Goal: Complete application form: Complete application form

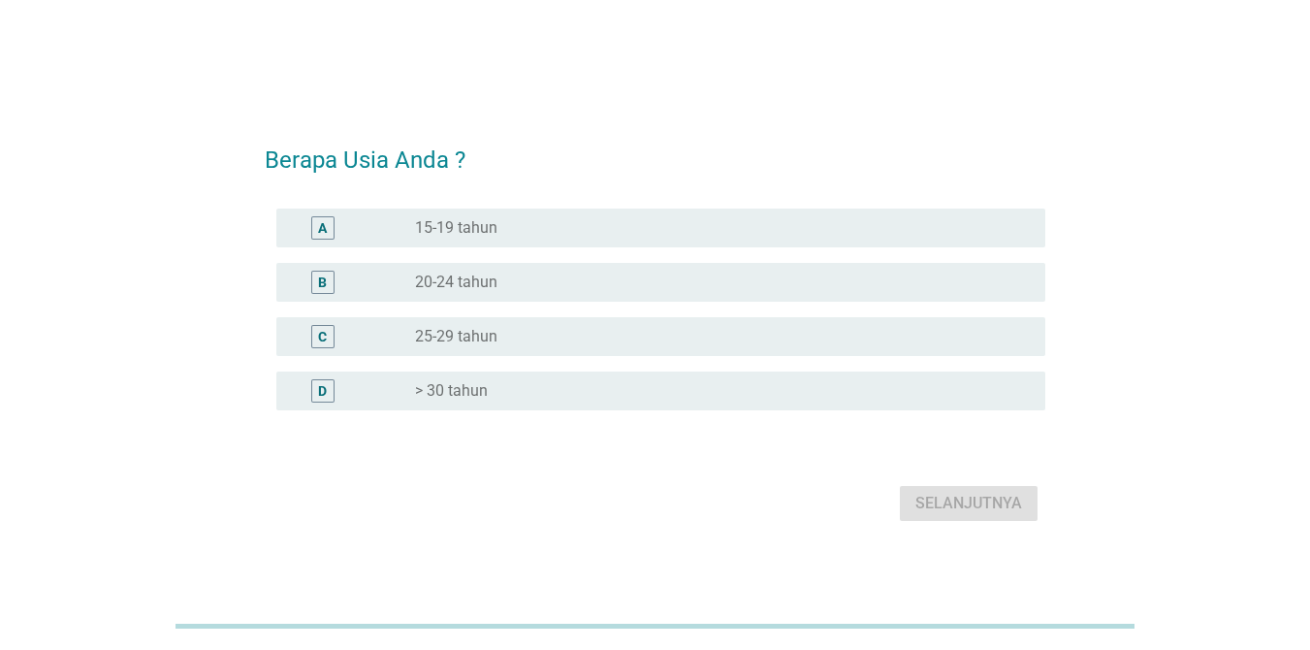
click at [455, 391] on label "> 30 tahun" at bounding box center [451, 390] width 73 height 19
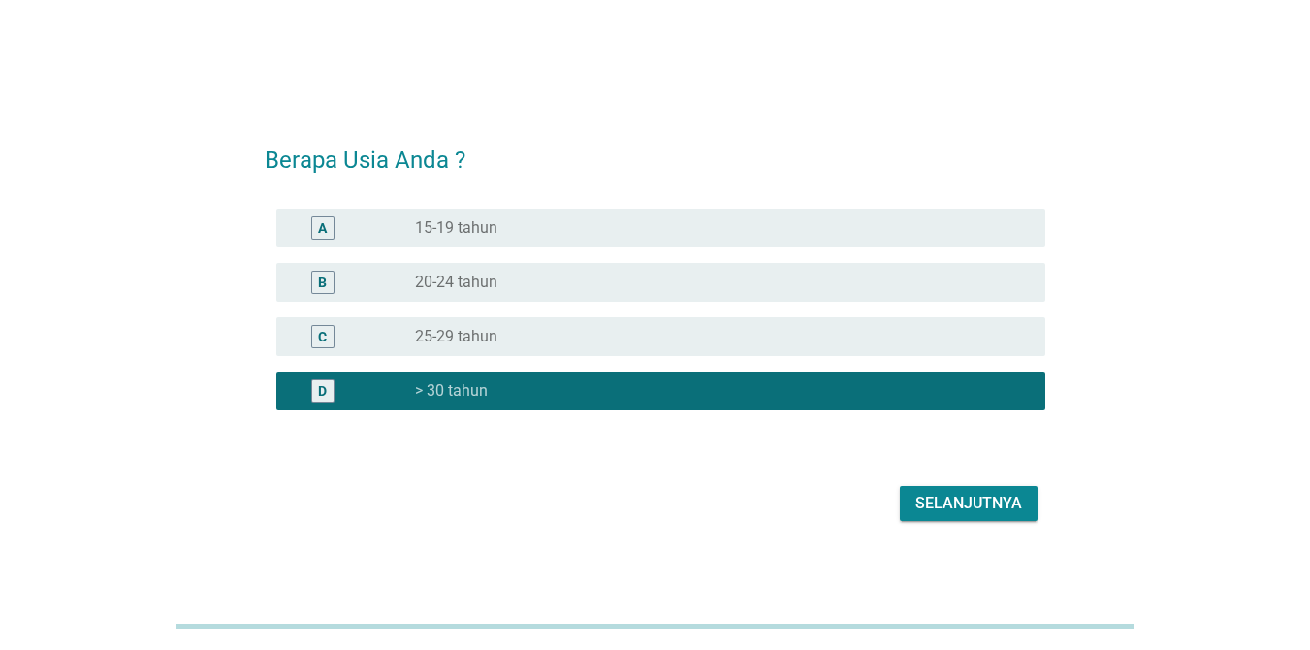
click at [968, 507] on div "Selanjutnya" at bounding box center [968, 503] width 107 height 23
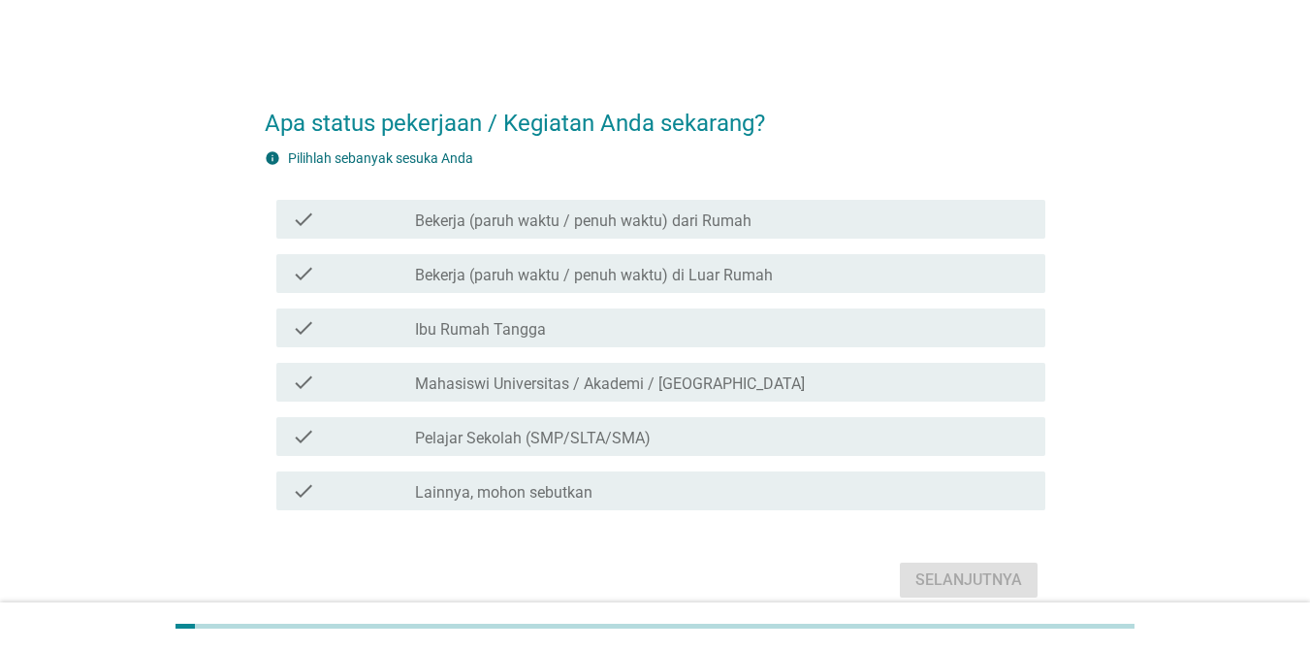
click at [516, 323] on label "Ibu Rumah Tangga" at bounding box center [480, 329] width 131 height 19
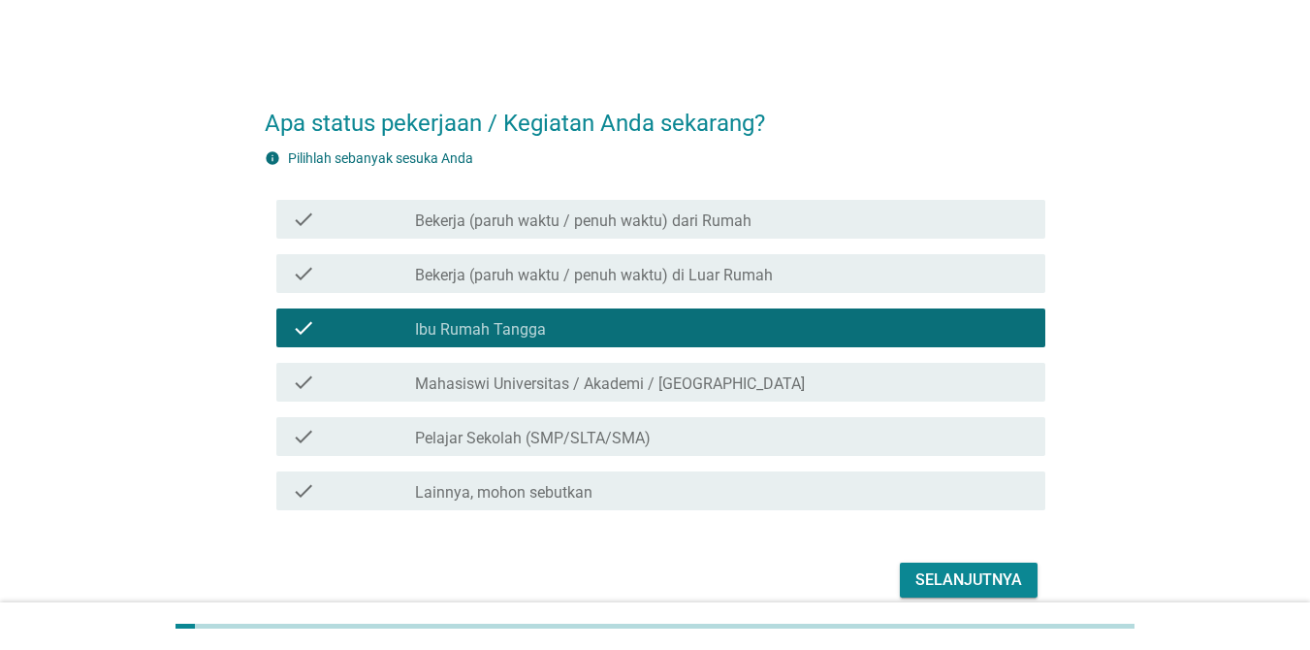
click at [970, 581] on div "Selanjutnya" at bounding box center [968, 579] width 107 height 23
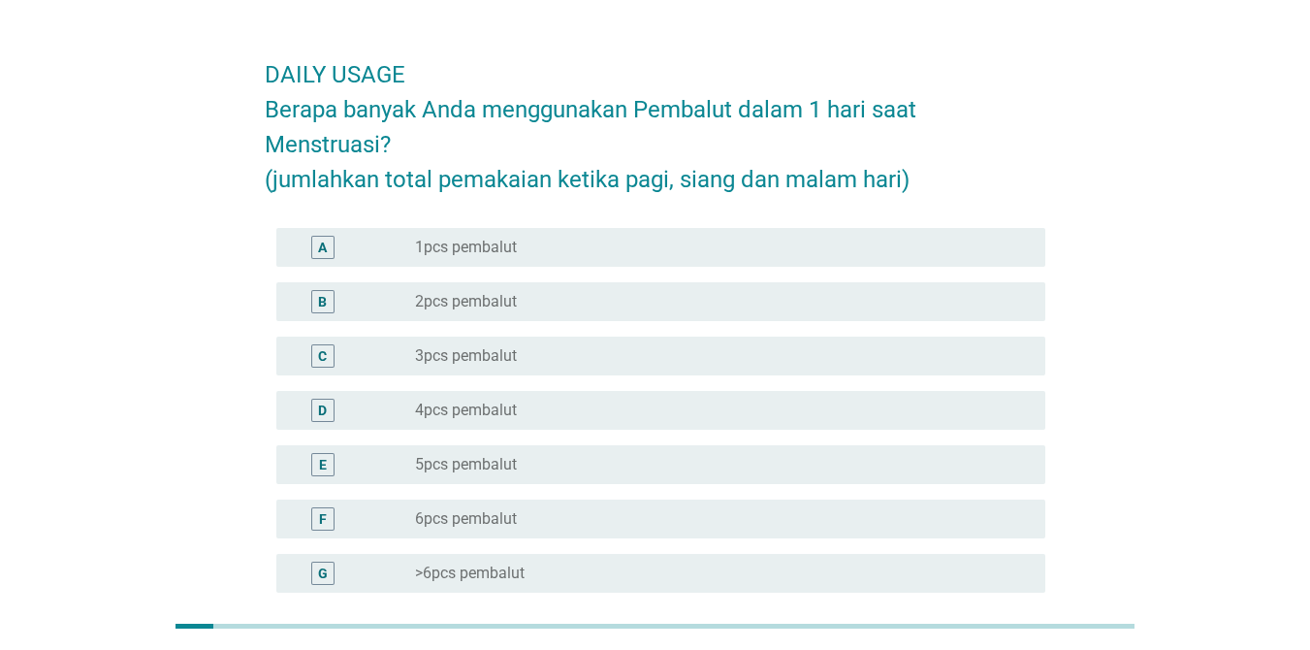
scroll to position [47, 0]
click at [498, 419] on label "4pcs pembalut" at bounding box center [466, 411] width 102 height 19
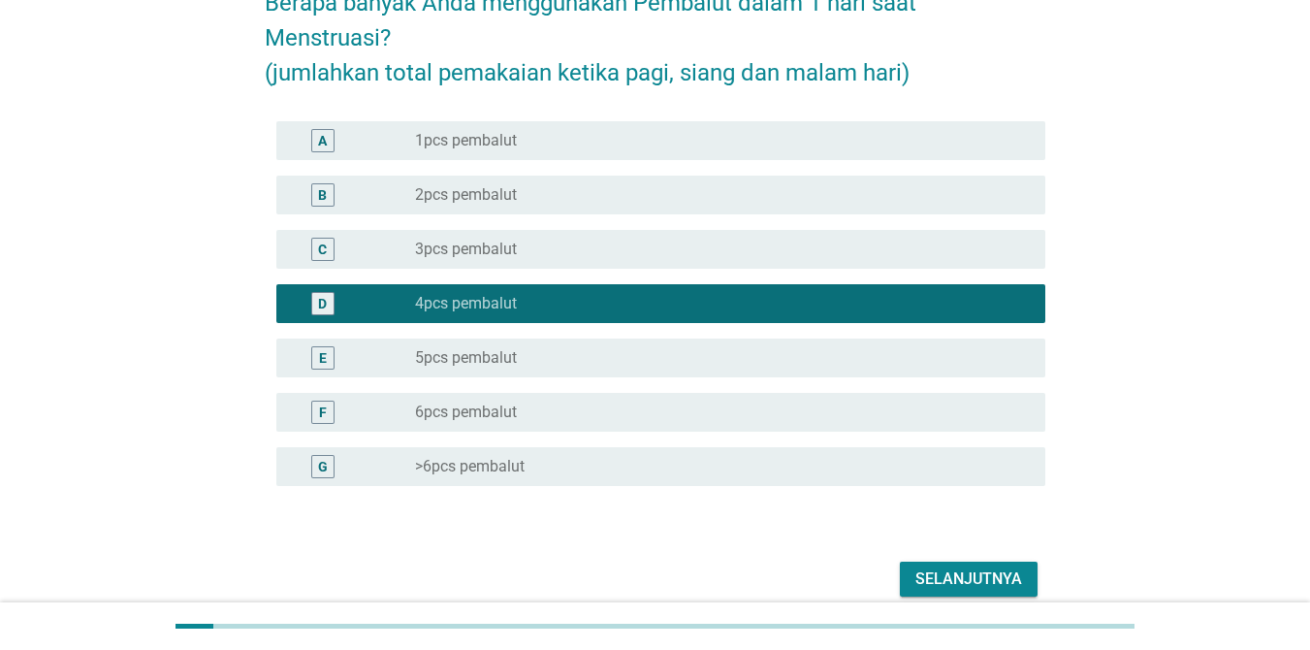
scroll to position [240, 0]
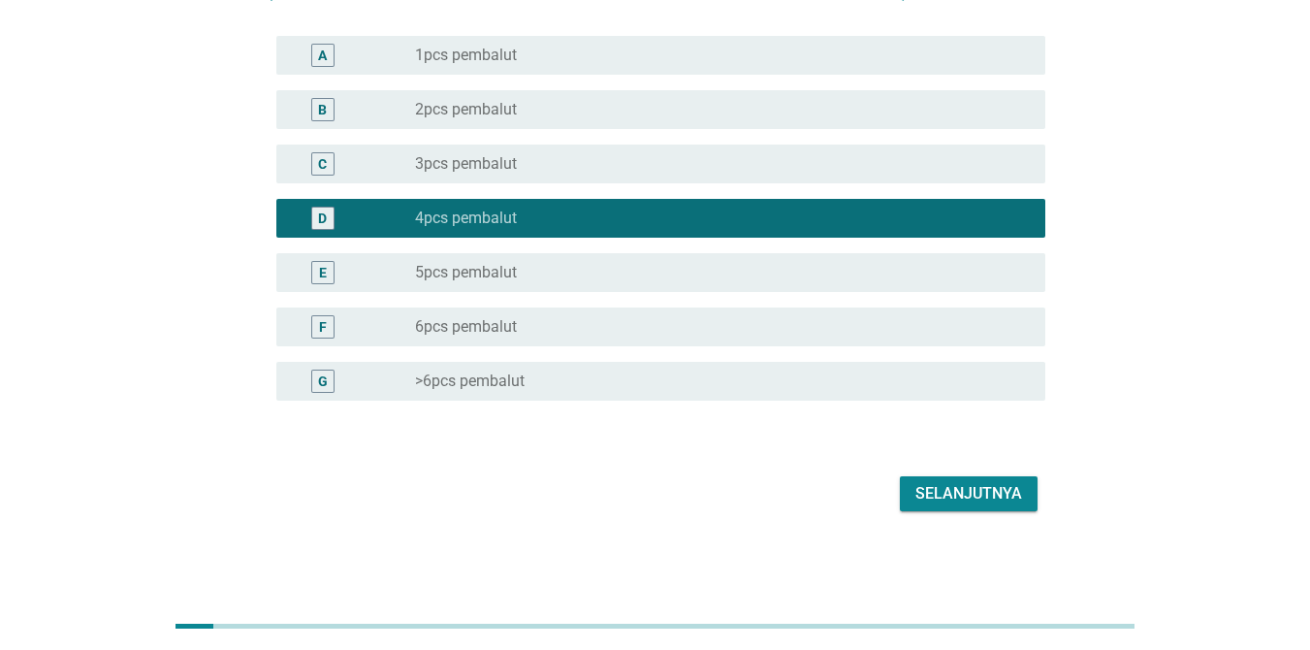
click at [945, 488] on div "Selanjutnya" at bounding box center [968, 493] width 107 height 23
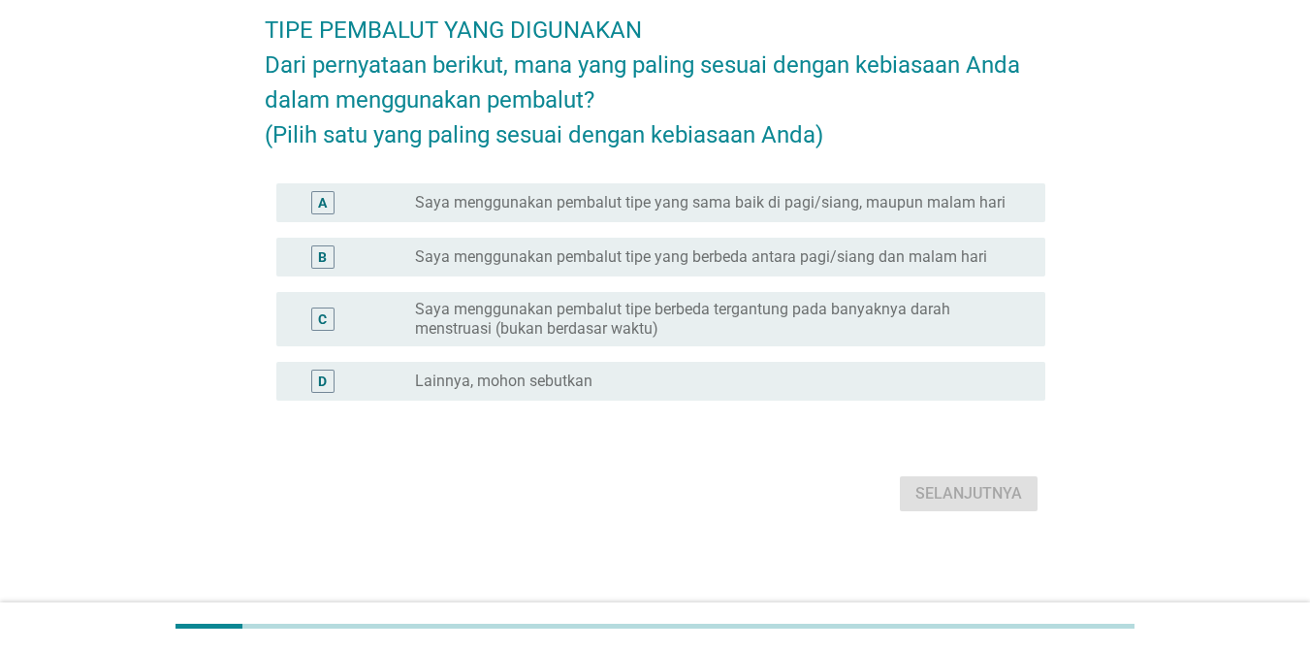
scroll to position [0, 0]
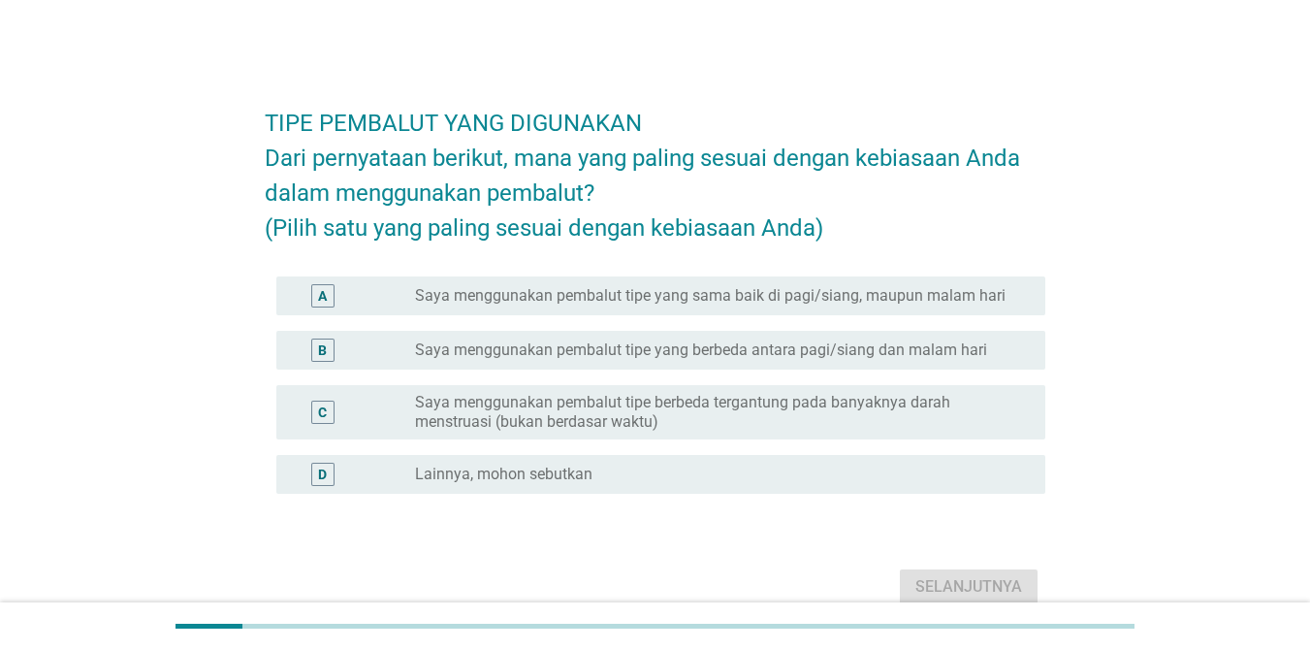
click at [869, 369] on div "B radio_button_unchecked Saya menggunakan pembalut tipe yang berbeda antara pag…" at bounding box center [660, 350] width 769 height 39
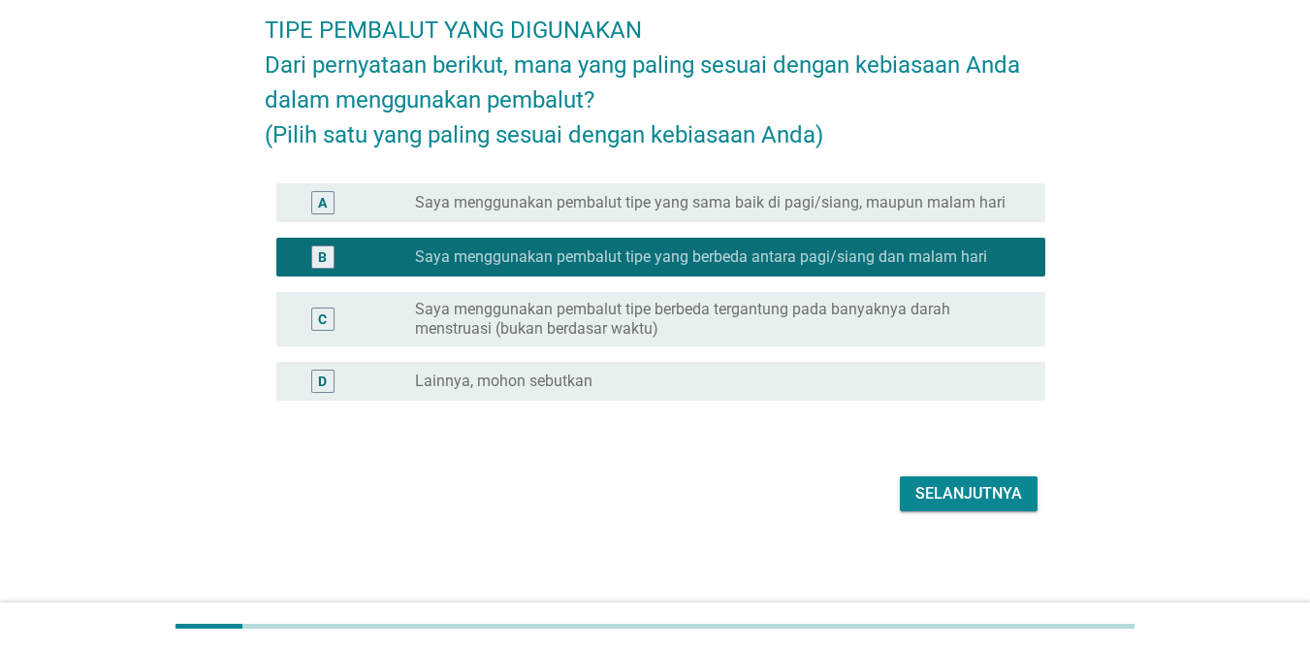
scroll to position [128, 0]
click at [959, 500] on div "Selanjutnya" at bounding box center [968, 493] width 107 height 23
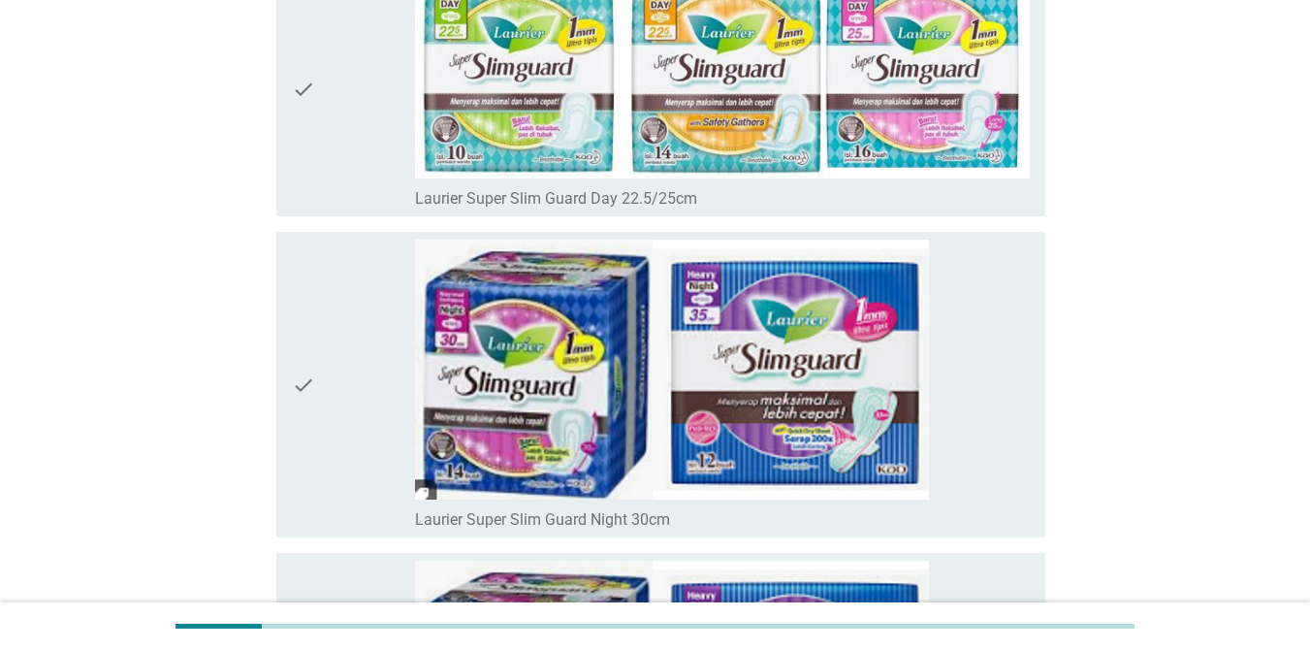
scroll to position [4849, 0]
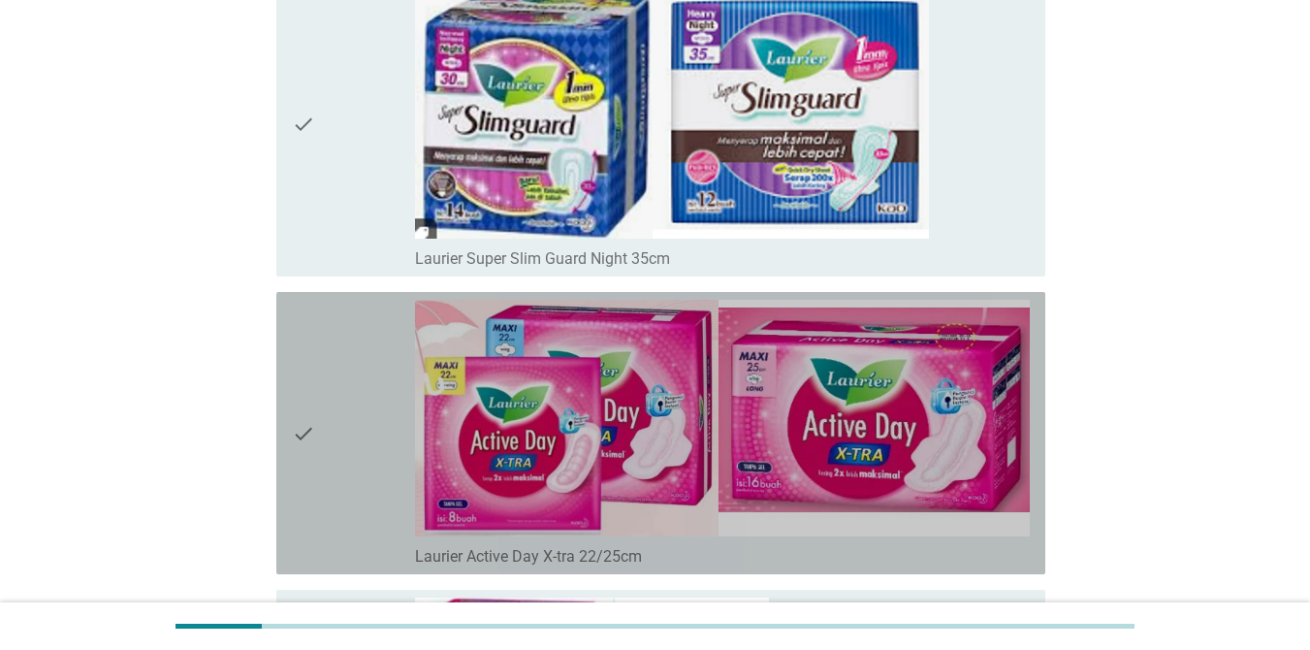
click at [315, 437] on icon "check" at bounding box center [303, 433] width 23 height 267
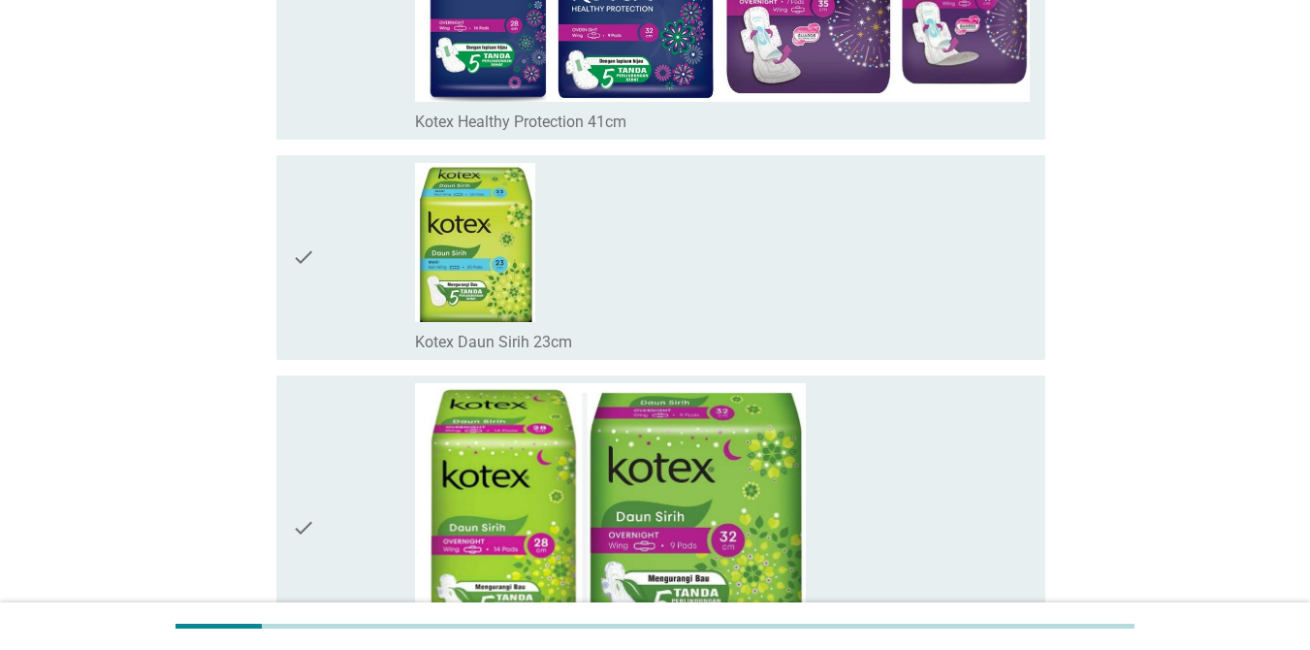
scroll to position [15558, 0]
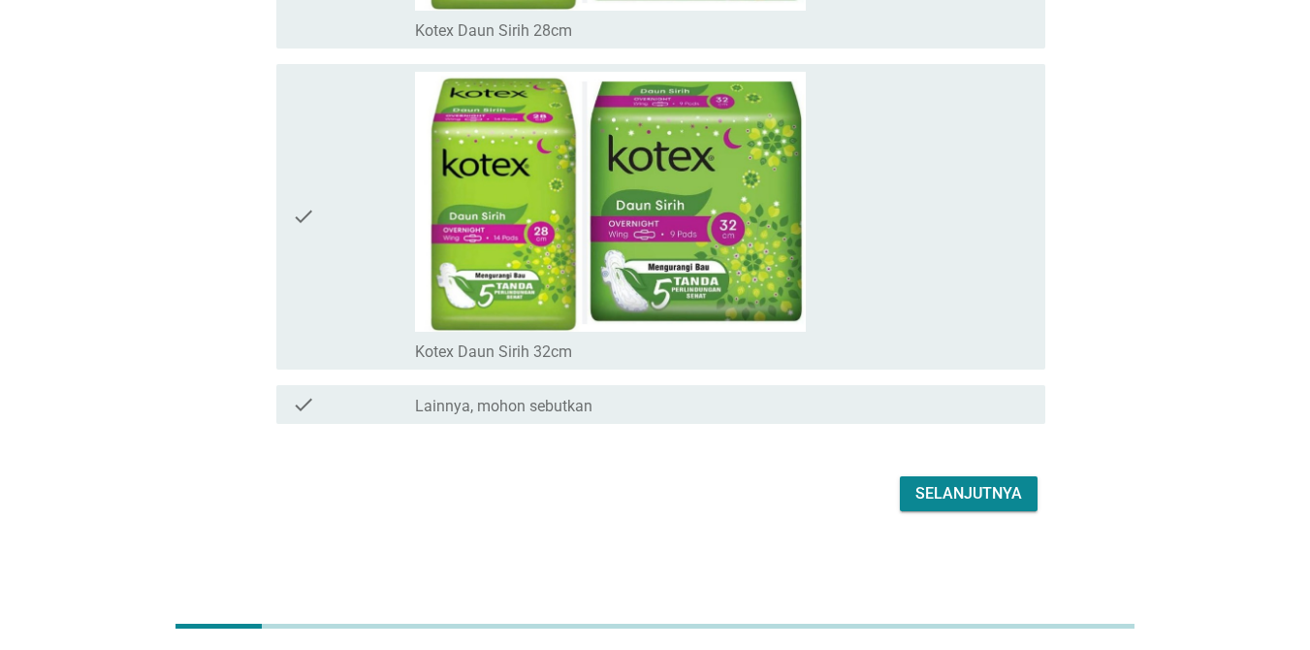
click at [989, 485] on div "Selanjutnya" at bounding box center [968, 493] width 107 height 23
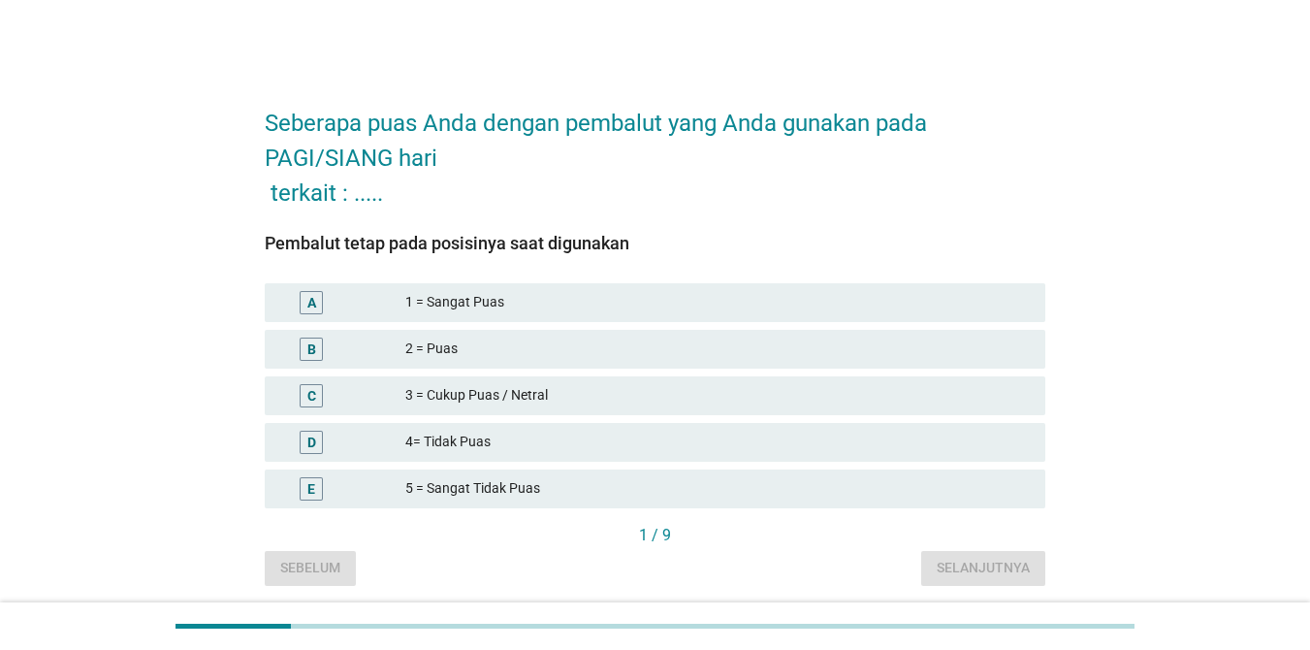
click at [513, 304] on div "1 = Sangat Puas" at bounding box center [717, 302] width 625 height 23
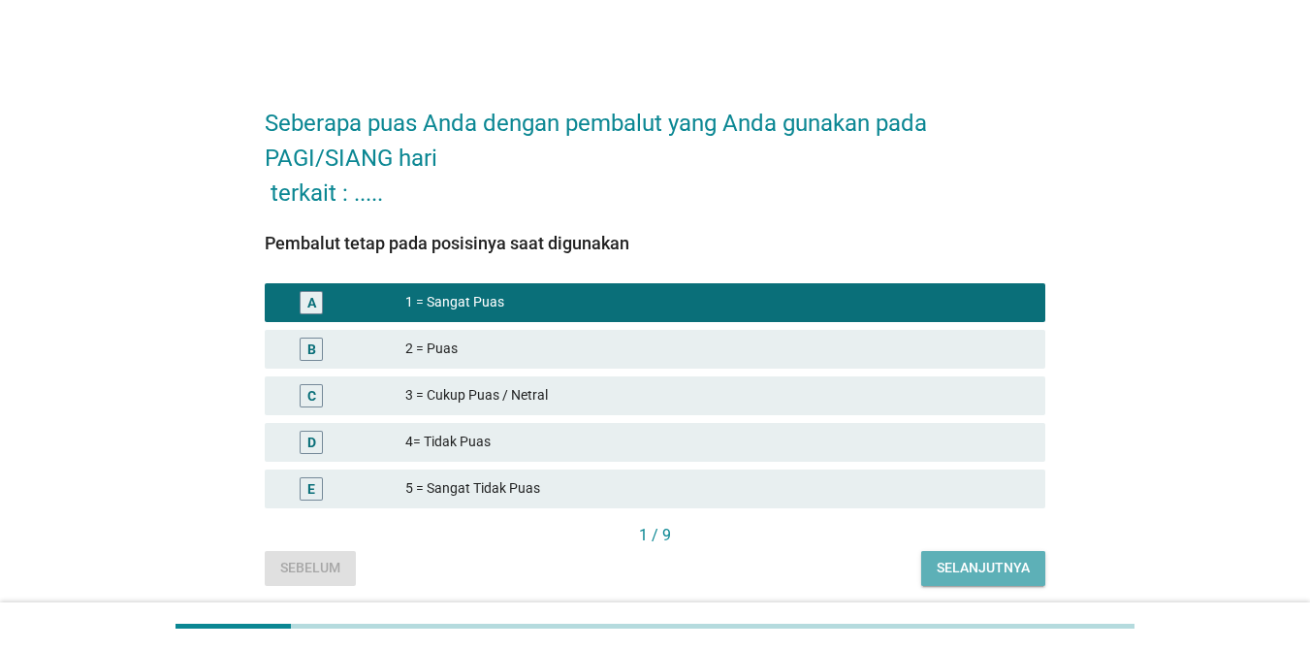
click at [1005, 570] on div "Selanjutnya" at bounding box center [983, 568] width 93 height 20
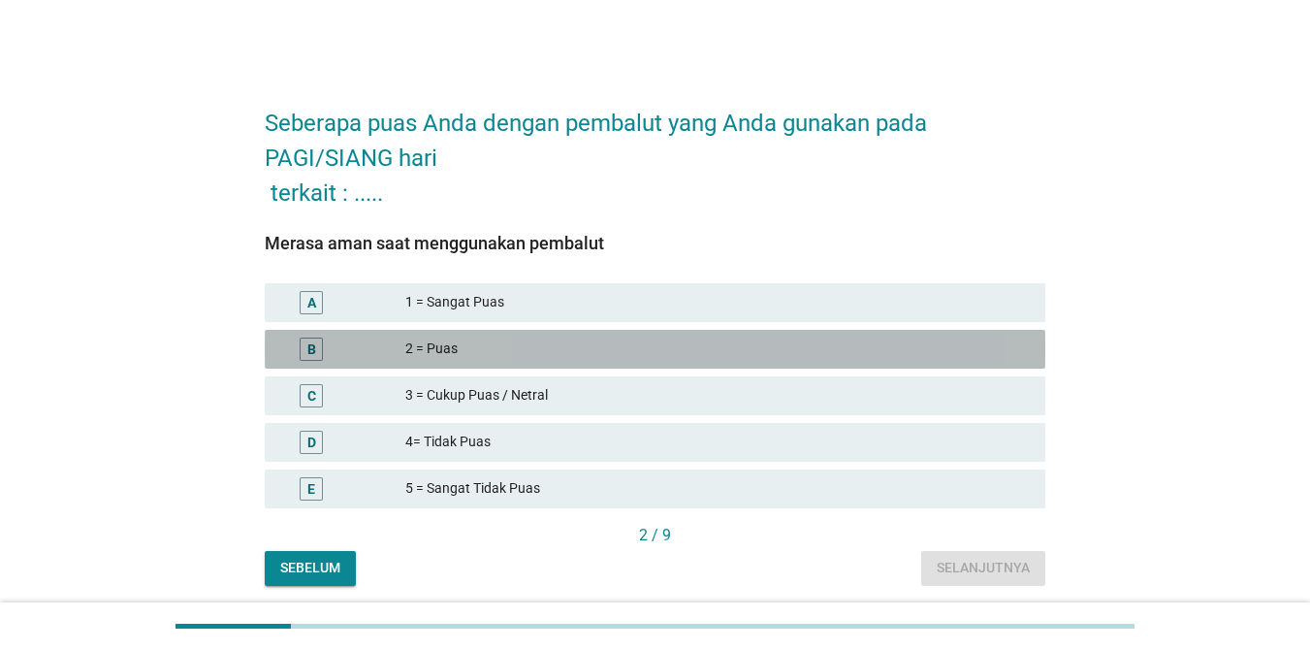
click at [445, 355] on div "2 = Puas" at bounding box center [717, 348] width 625 height 23
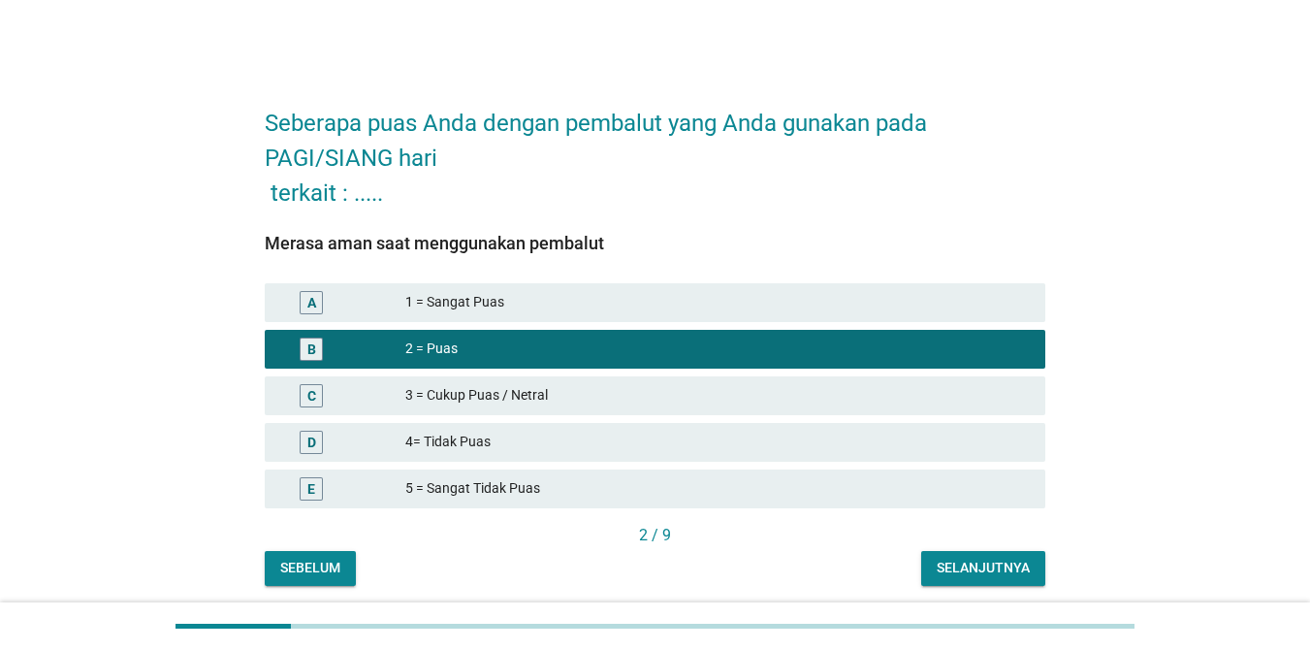
click at [972, 562] on div "Selanjutnya" at bounding box center [983, 568] width 93 height 20
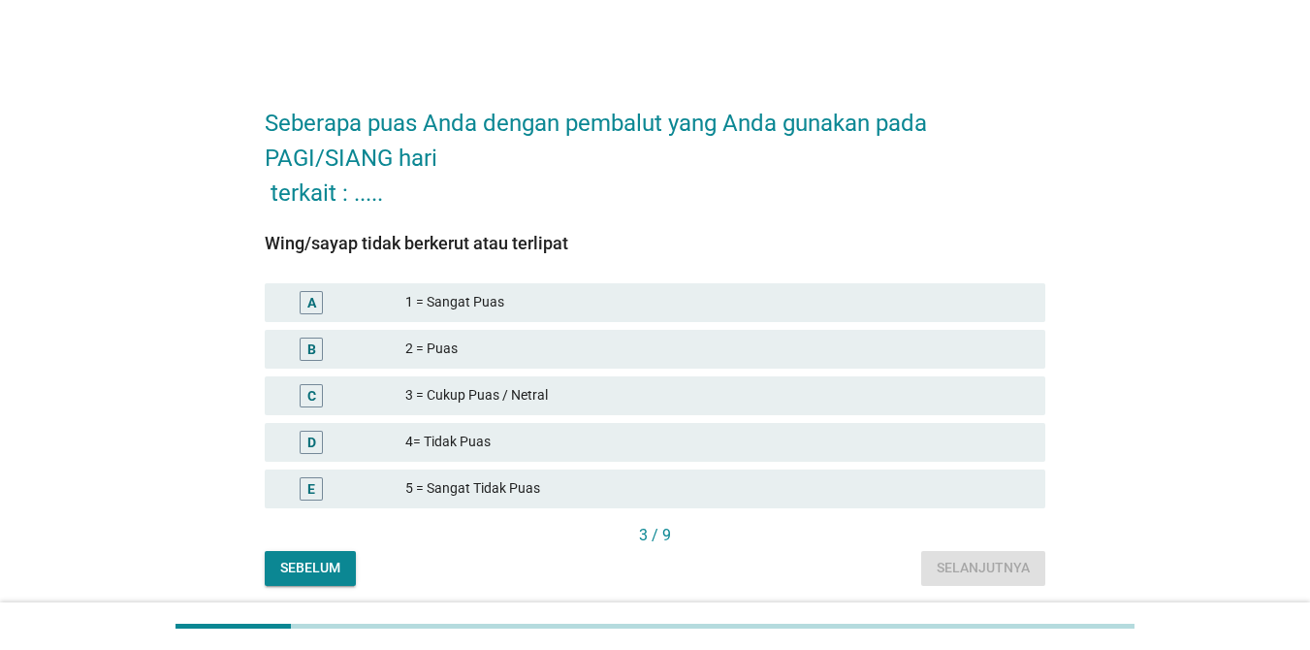
click at [460, 353] on div "2 = Puas" at bounding box center [717, 348] width 625 height 23
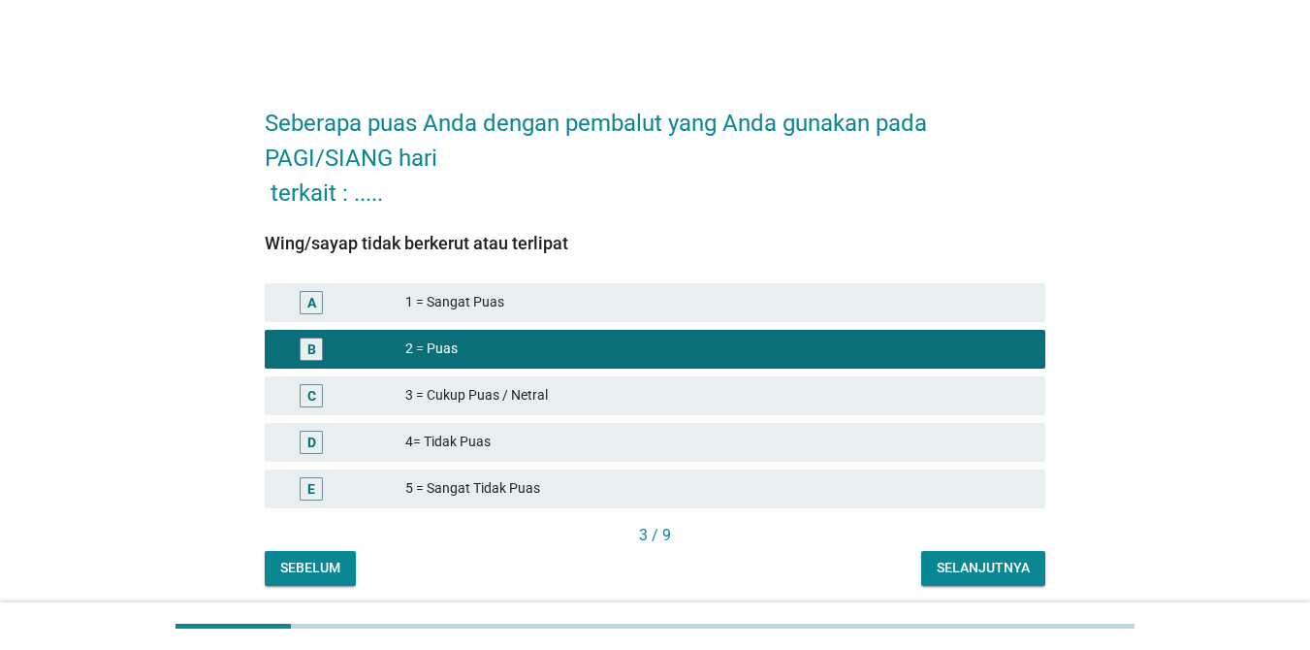
click at [977, 576] on div "Selanjutnya" at bounding box center [983, 568] width 93 height 20
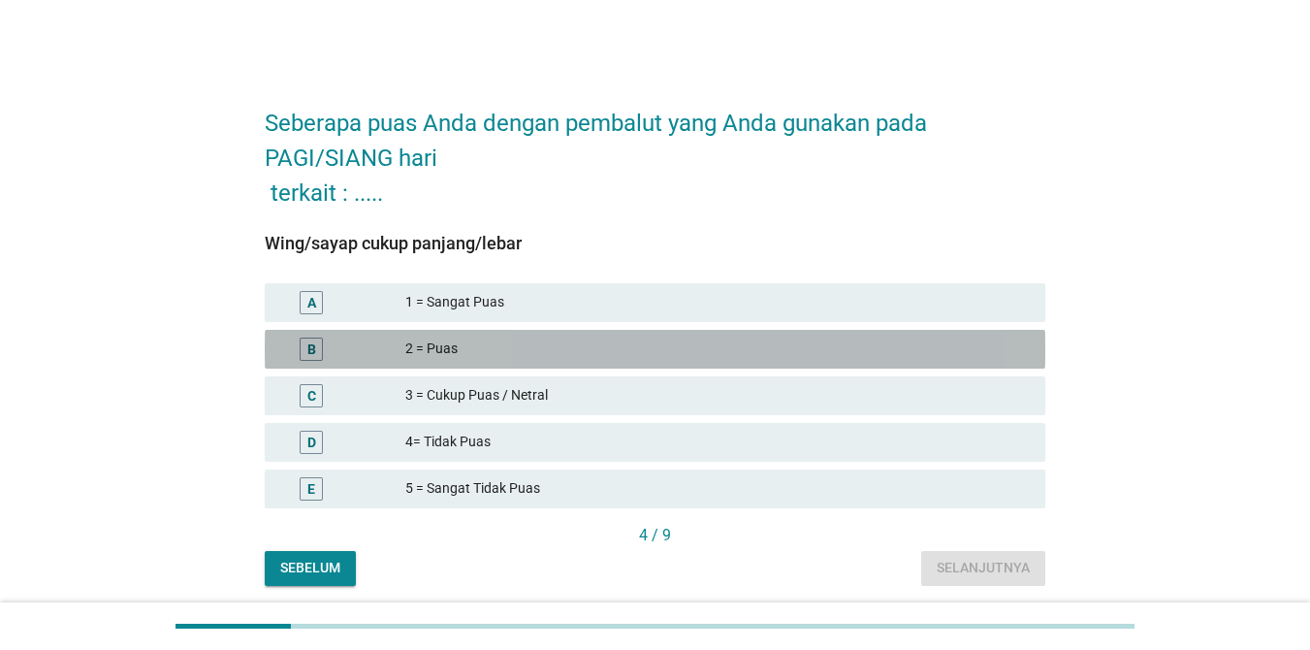
drag, startPoint x: 458, startPoint y: 346, endPoint x: 520, endPoint y: 377, distance: 69.4
click at [458, 347] on div "2 = Puas" at bounding box center [717, 348] width 625 height 23
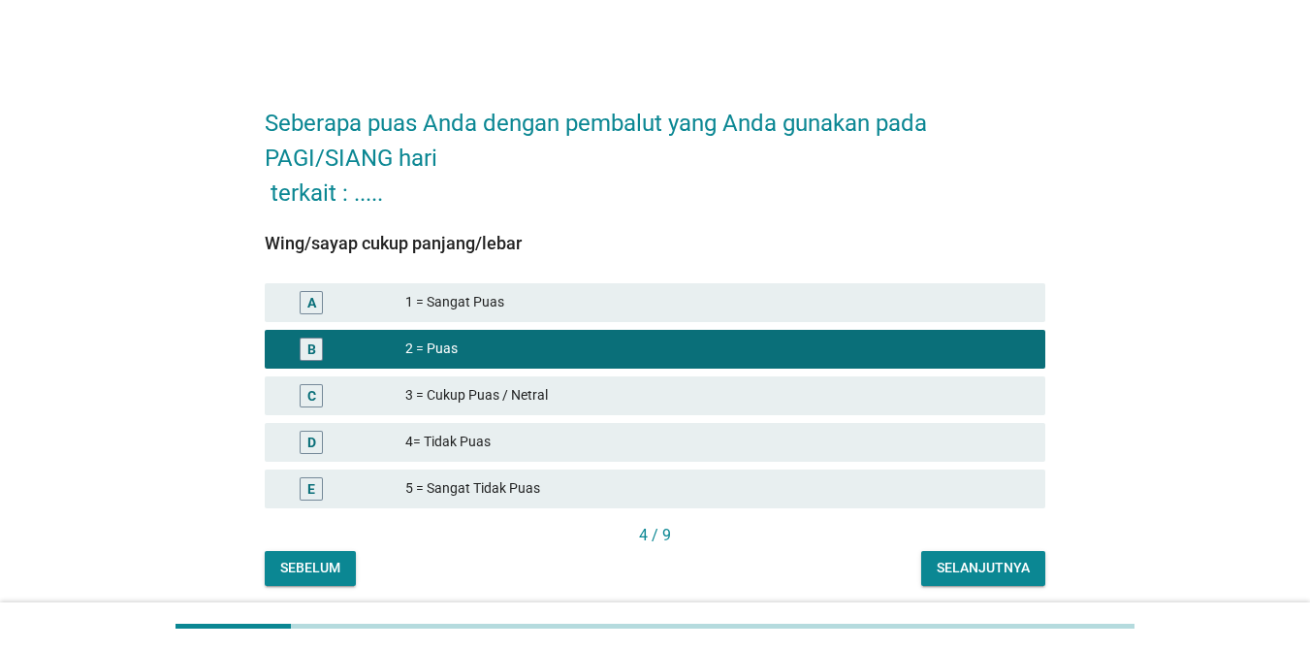
click at [978, 569] on div "Selanjutnya" at bounding box center [983, 568] width 93 height 20
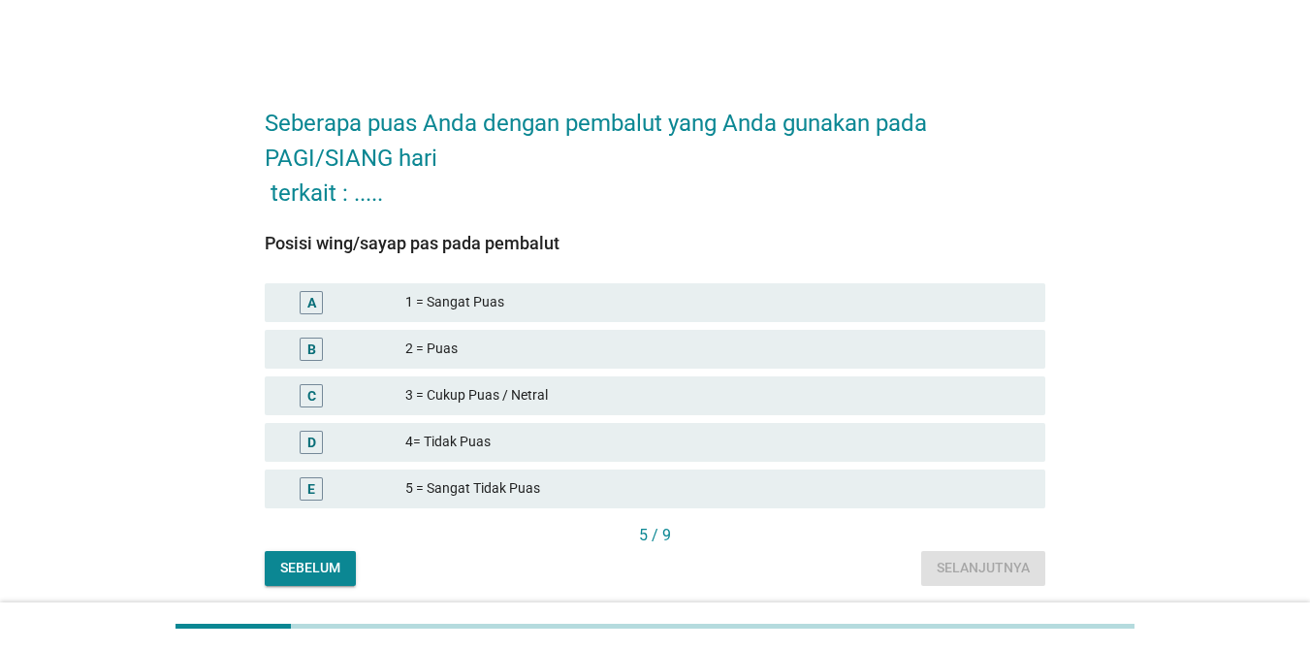
click at [481, 357] on div "2 = Puas" at bounding box center [717, 348] width 625 height 23
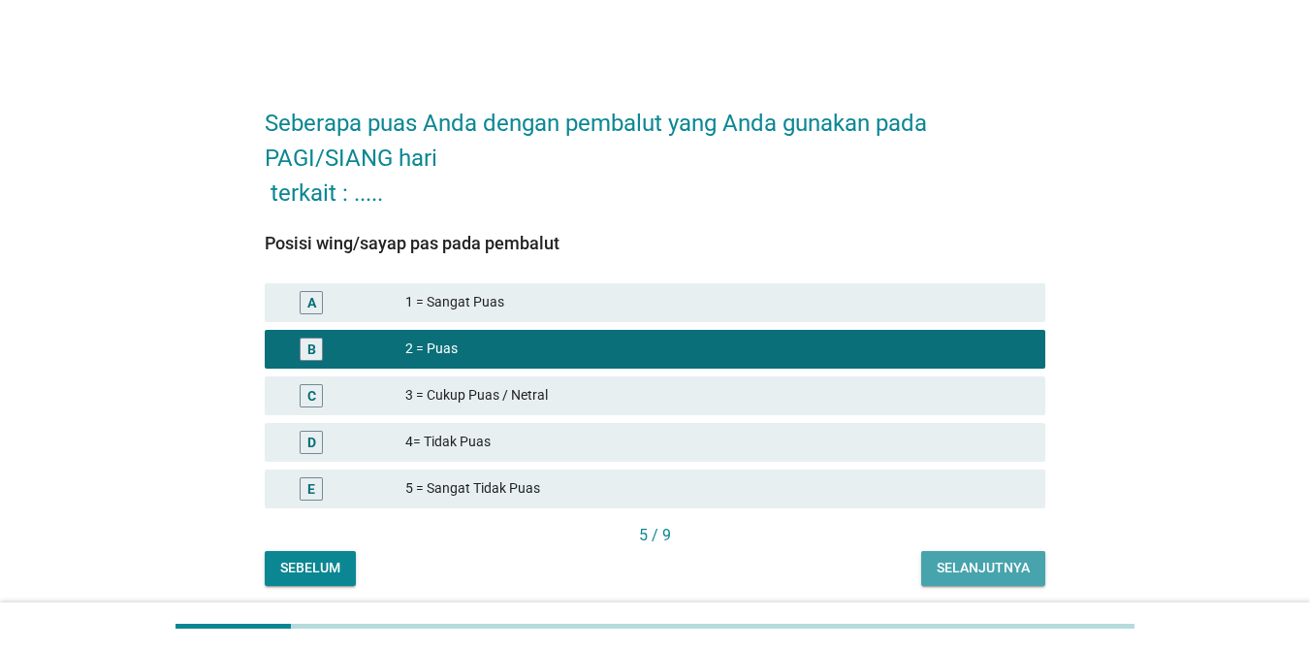
click at [990, 565] on div "Selanjutnya" at bounding box center [983, 568] width 93 height 20
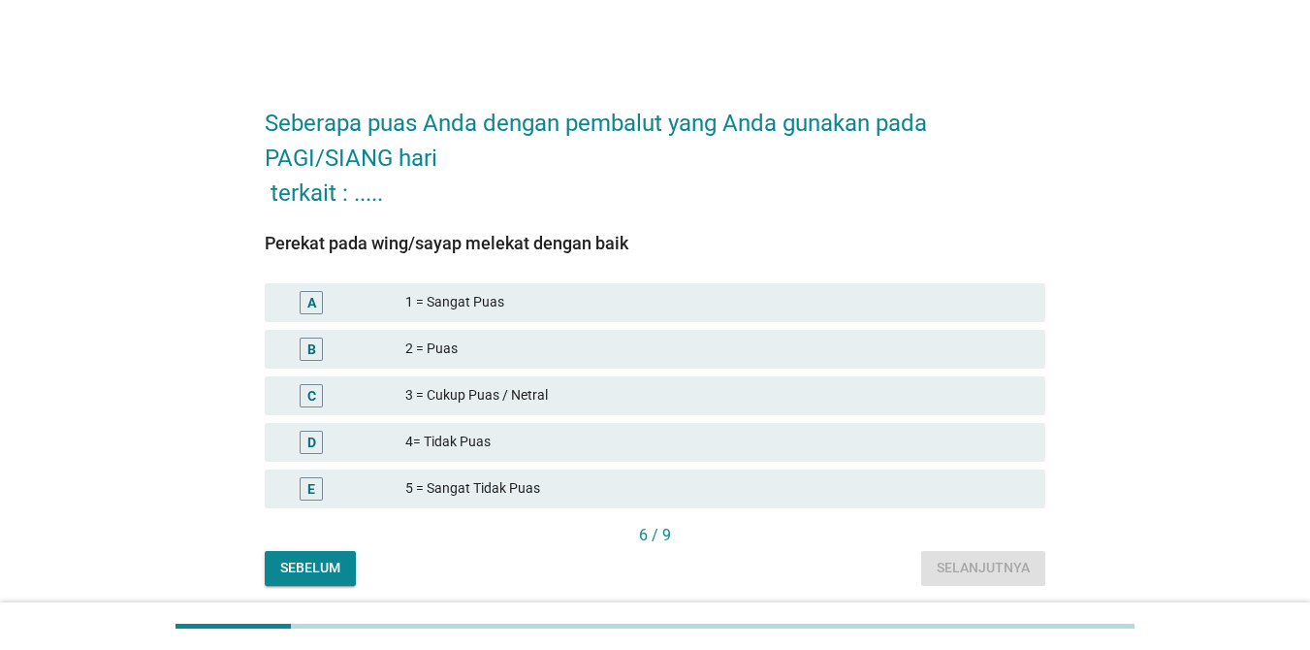
drag, startPoint x: 447, startPoint y: 347, endPoint x: 456, endPoint y: 361, distance: 16.1
click at [446, 352] on div "2 = Puas" at bounding box center [717, 348] width 625 height 23
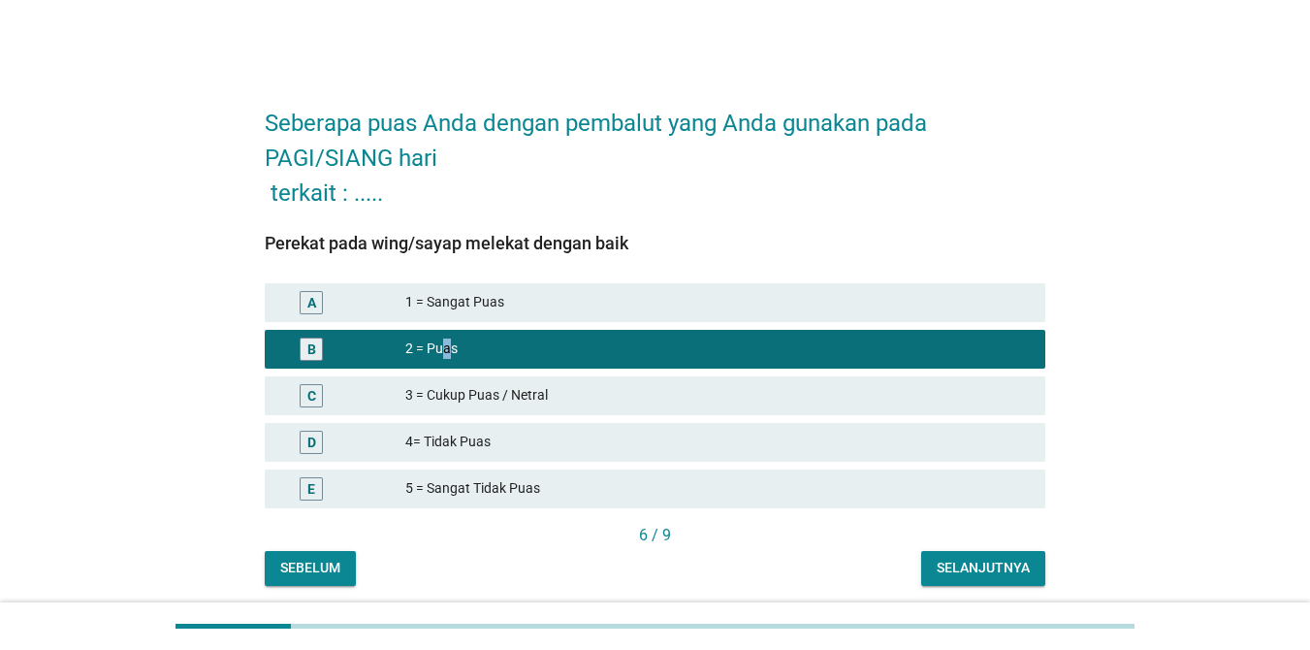
click at [981, 576] on div "Selanjutnya" at bounding box center [983, 568] width 93 height 20
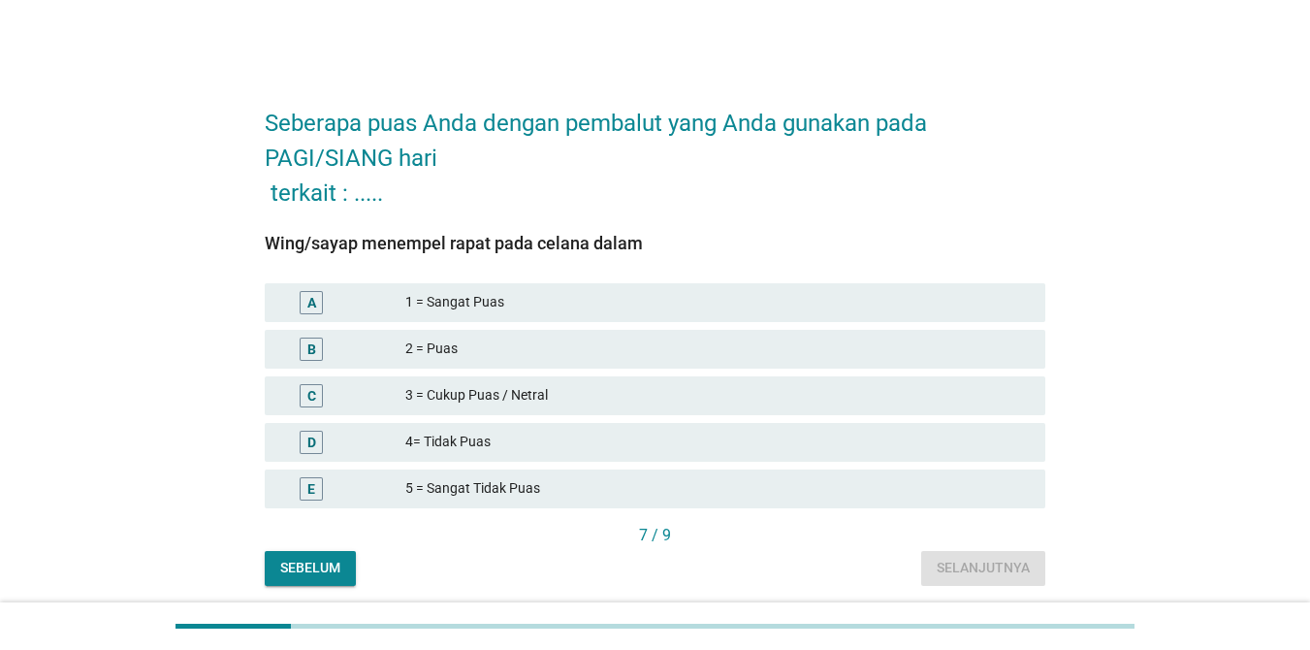
click at [468, 351] on div "2 = Puas" at bounding box center [717, 348] width 625 height 23
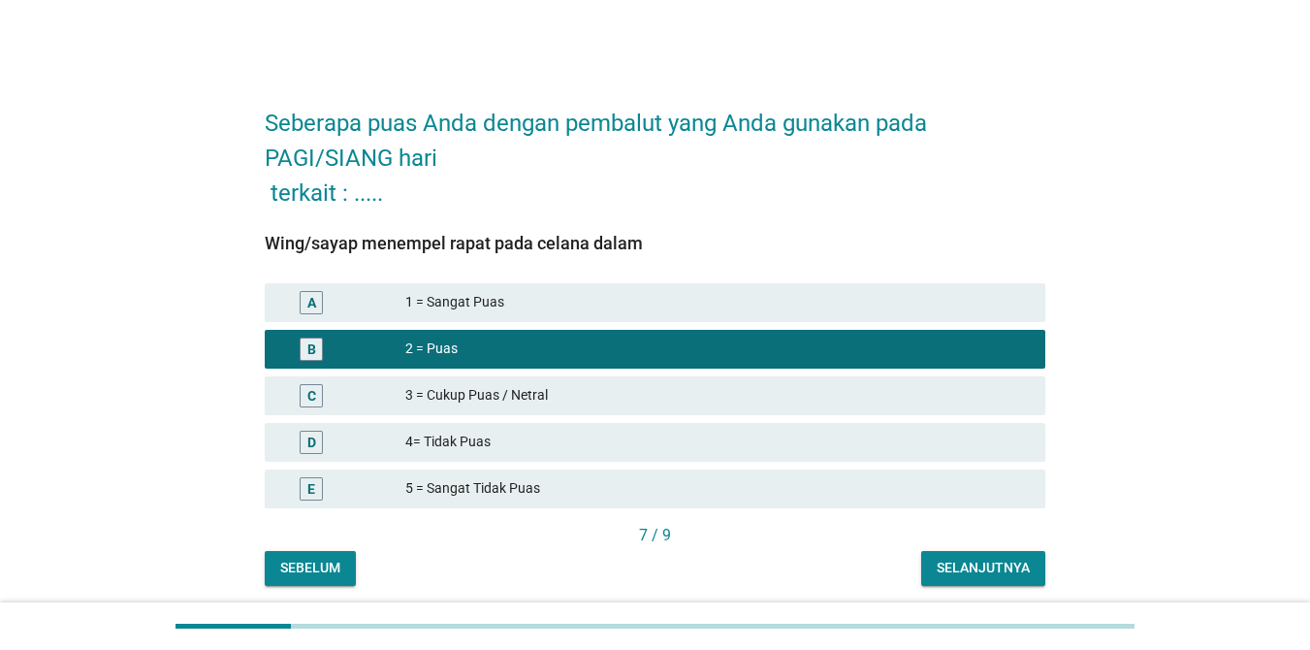
click at [1011, 586] on div "Seberapa puas Anda dengan pembalut yang Anda gunakan pada PAGI/SIANG hari terka…" at bounding box center [655, 336] width 812 height 530
click at [998, 569] on div "Selanjutnya" at bounding box center [983, 568] width 93 height 20
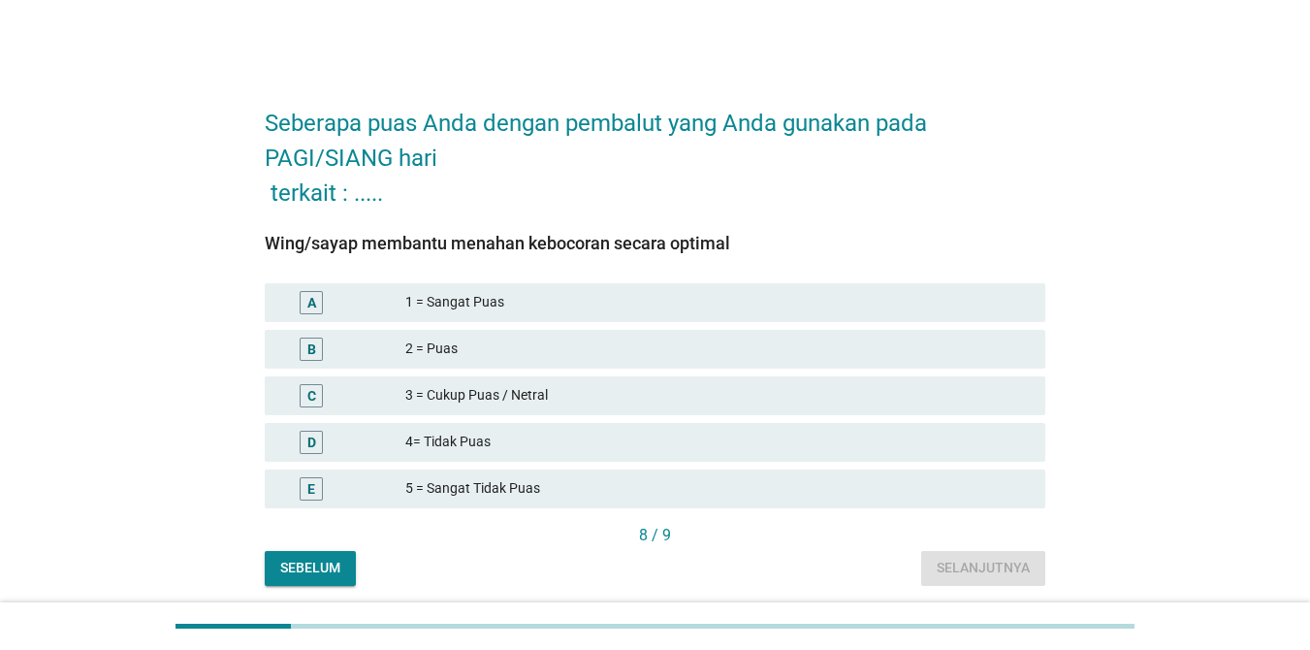
click at [464, 344] on div "2 = Puas" at bounding box center [717, 348] width 625 height 23
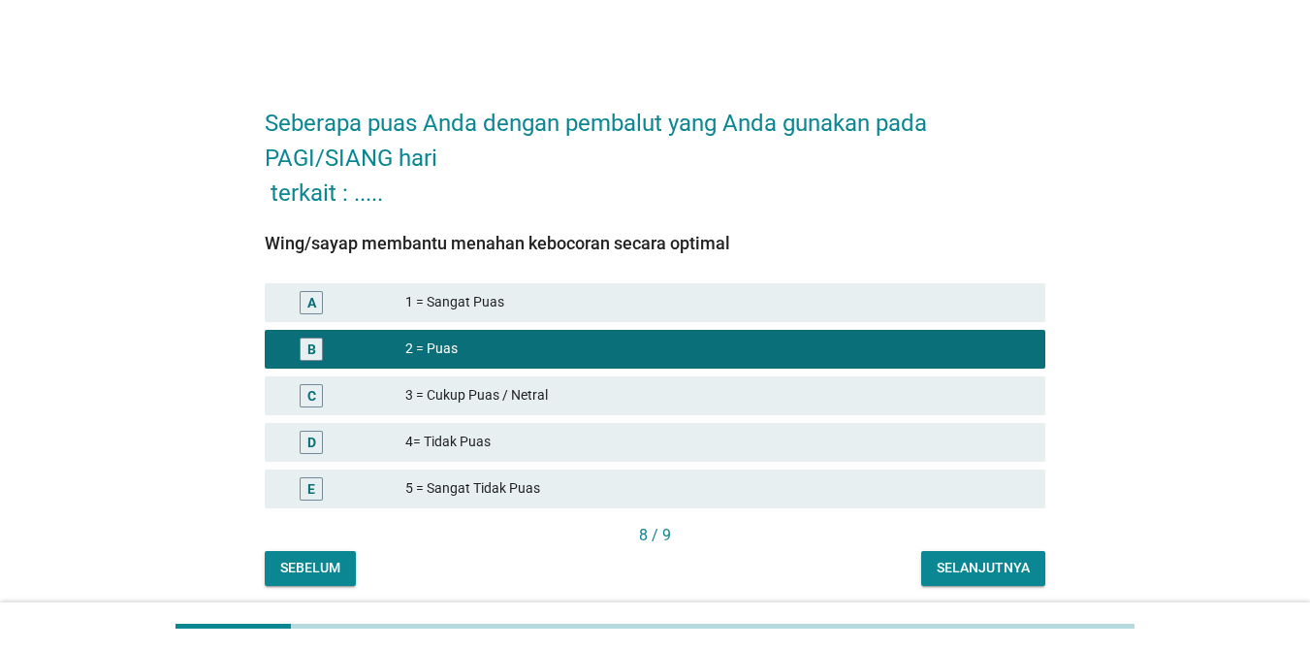
click at [977, 572] on div "Selanjutnya" at bounding box center [983, 568] width 93 height 20
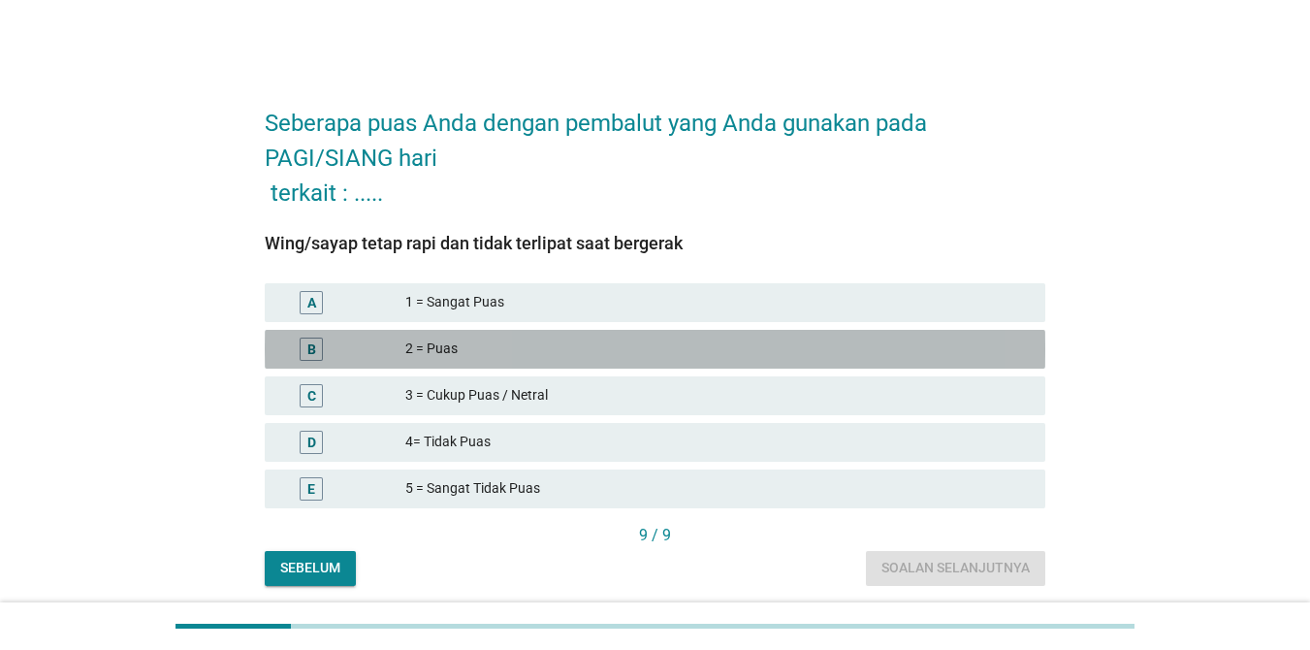
click at [537, 350] on div "2 = Puas" at bounding box center [717, 348] width 625 height 23
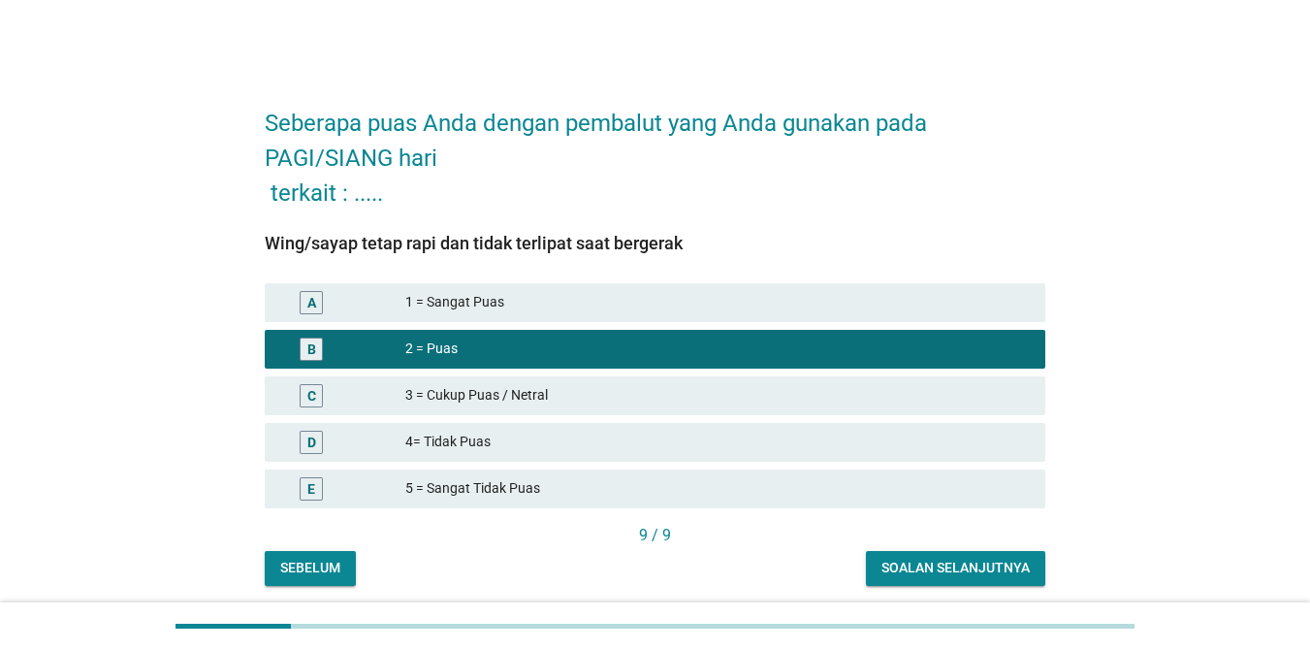
click at [968, 550] on div "Wing/sayap tetap rapi dan tidak terlipat saat bergerak A 1 = Sangat Puas B 2 = …" at bounding box center [655, 397] width 781 height 375
click at [972, 557] on button "Soalan selanjutnya" at bounding box center [955, 568] width 179 height 35
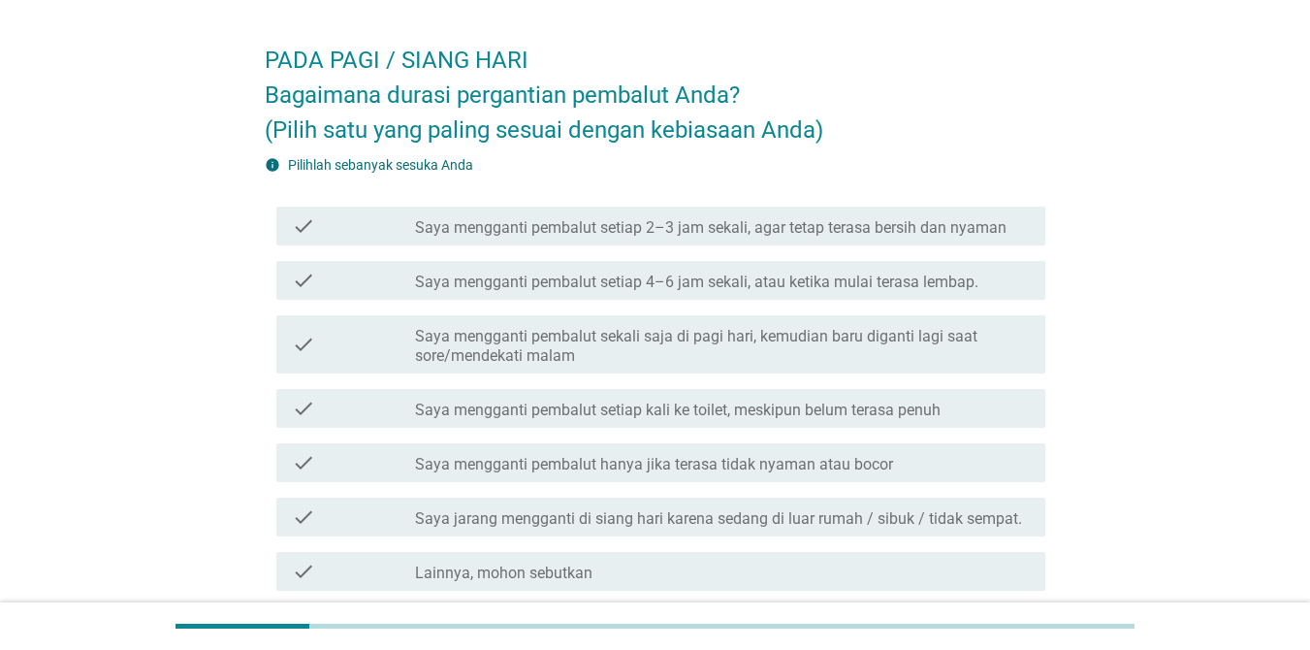
scroll to position [97, 0]
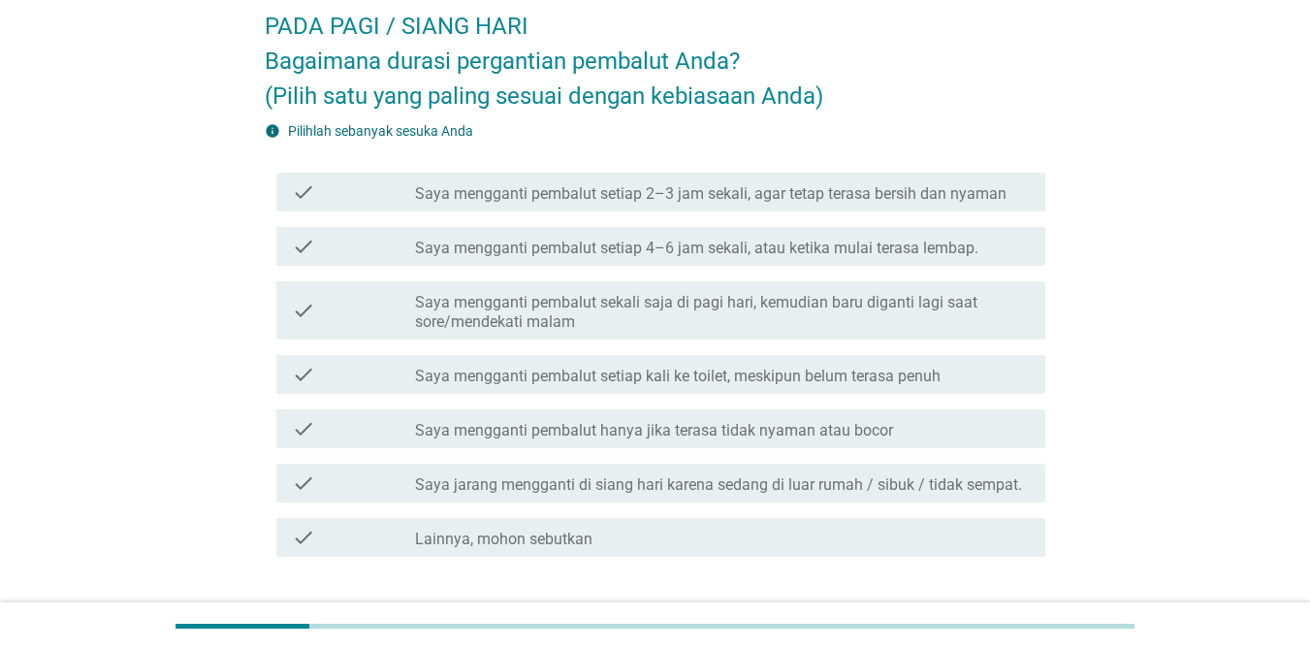
click at [599, 386] on div "check check_box_outline_blank Saya mengganti pembalut setiap kali ke toilet, me…" at bounding box center [660, 374] width 769 height 39
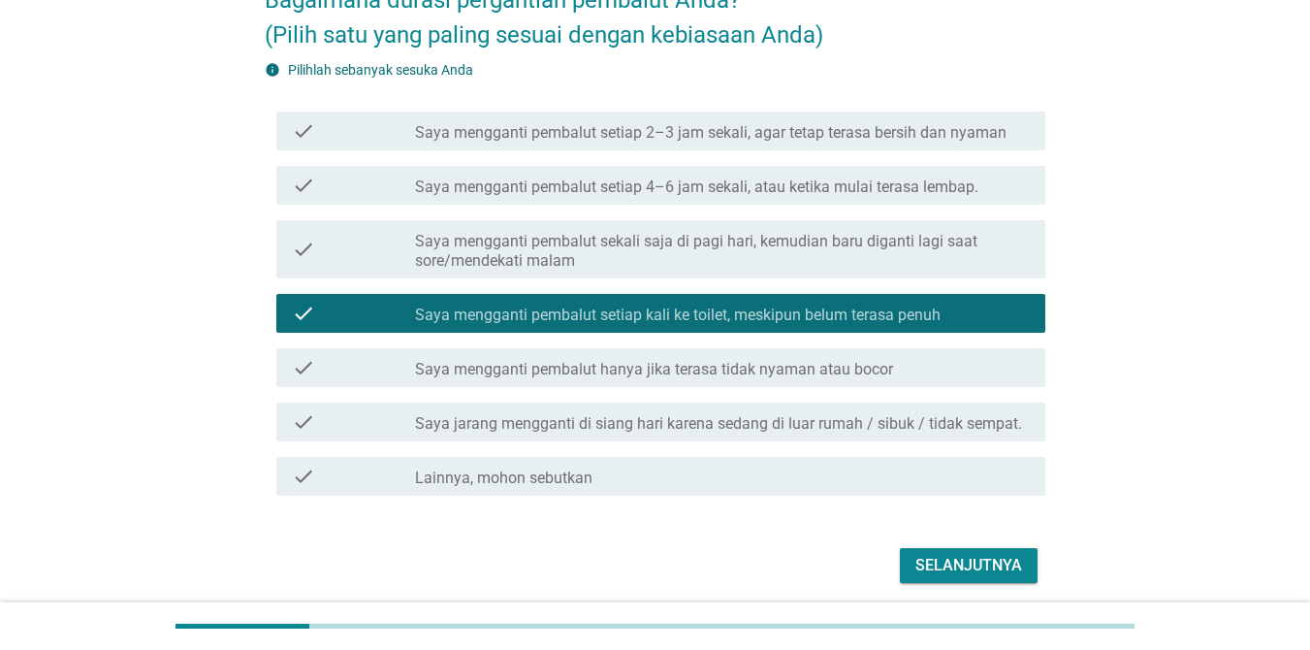
scroll to position [230, 0]
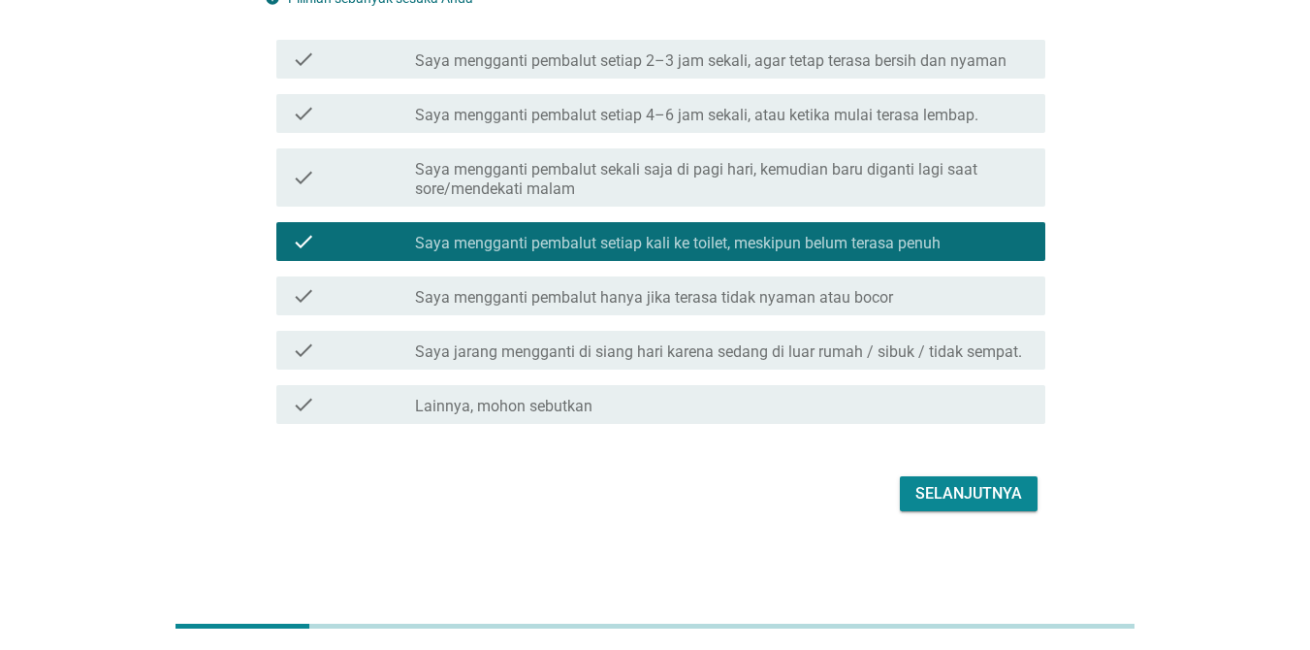
click at [992, 500] on div "Selanjutnya" at bounding box center [968, 493] width 107 height 23
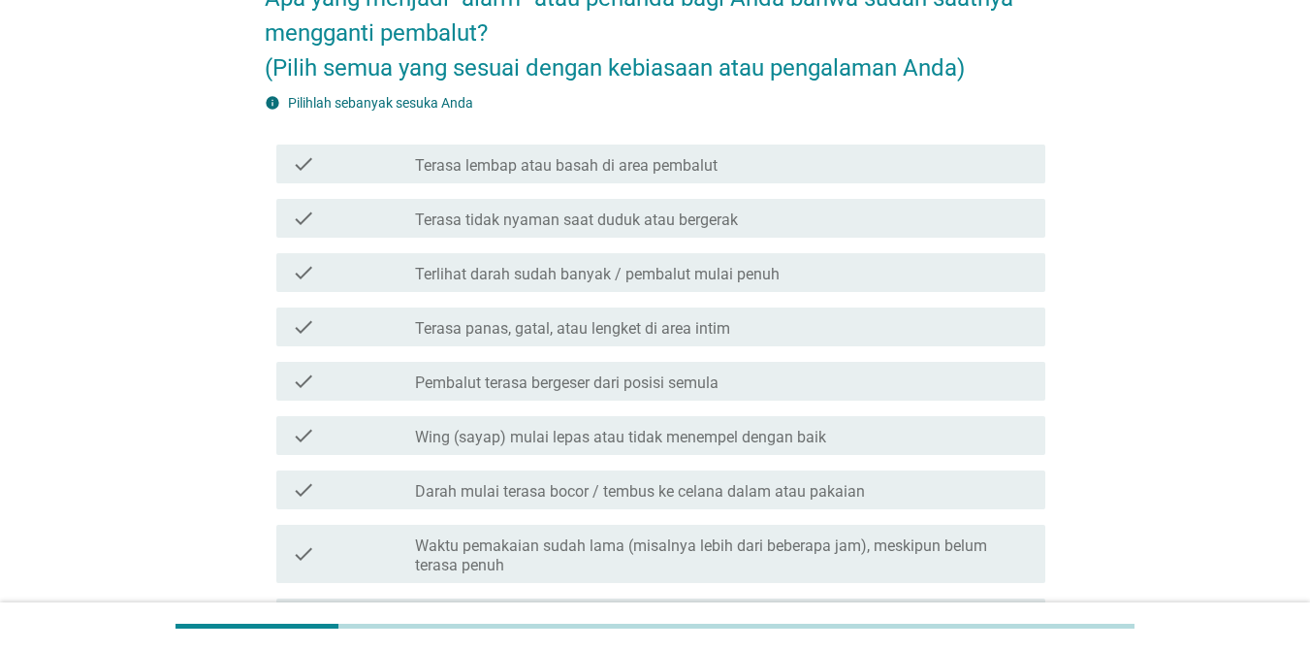
scroll to position [194, 0]
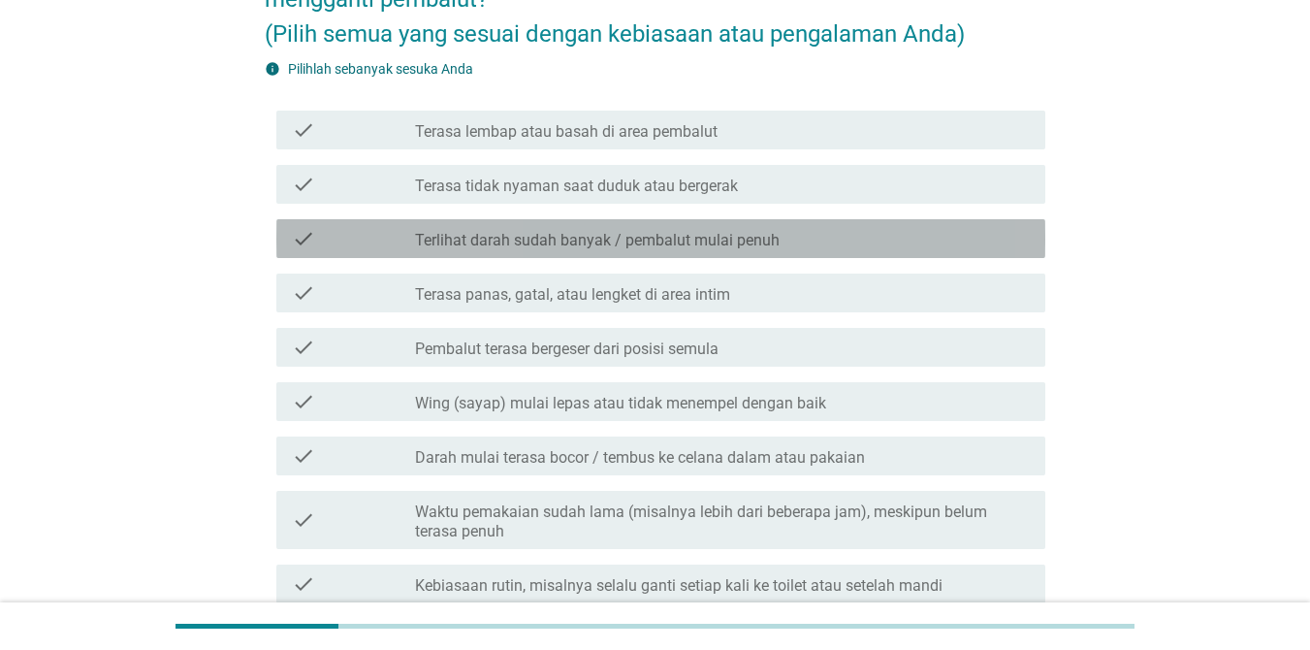
click at [631, 243] on label "Terlihat darah sudah banyak / pembalut mulai penuh" at bounding box center [597, 240] width 365 height 19
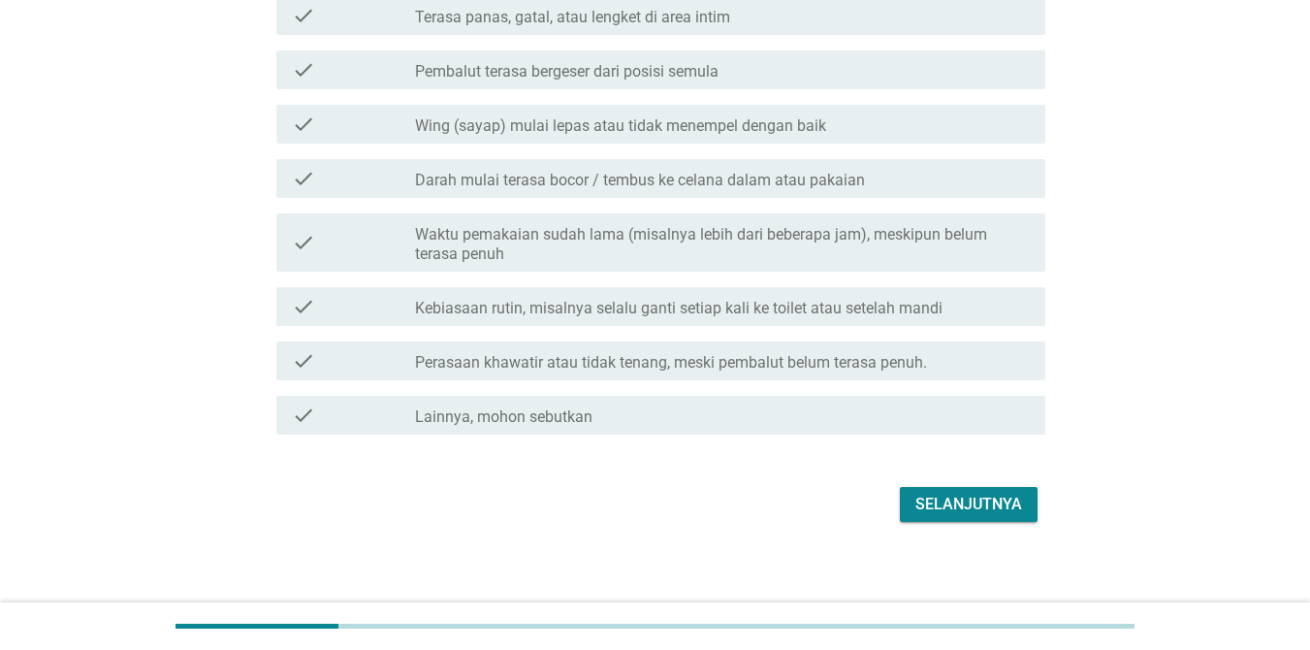
scroll to position [482, 0]
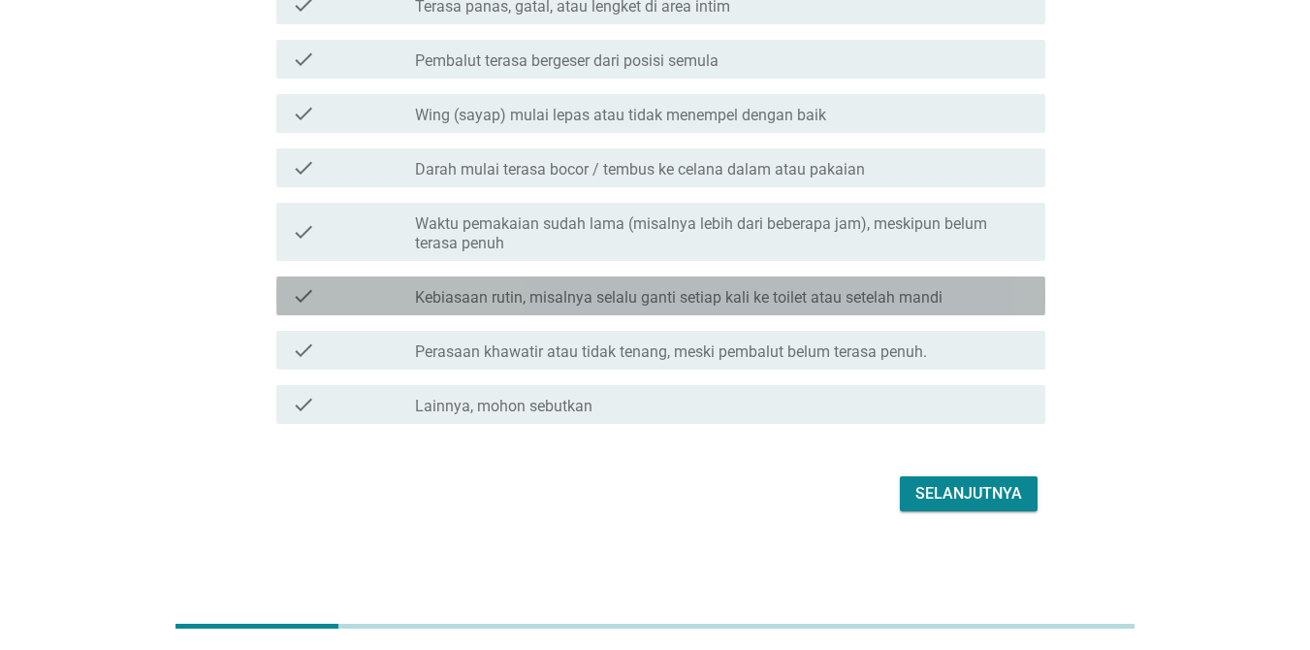
click at [686, 310] on div "check check_box_outline_blank Kebiasaan rutin, misalnya selalu ganti setiap kal…" at bounding box center [660, 295] width 769 height 39
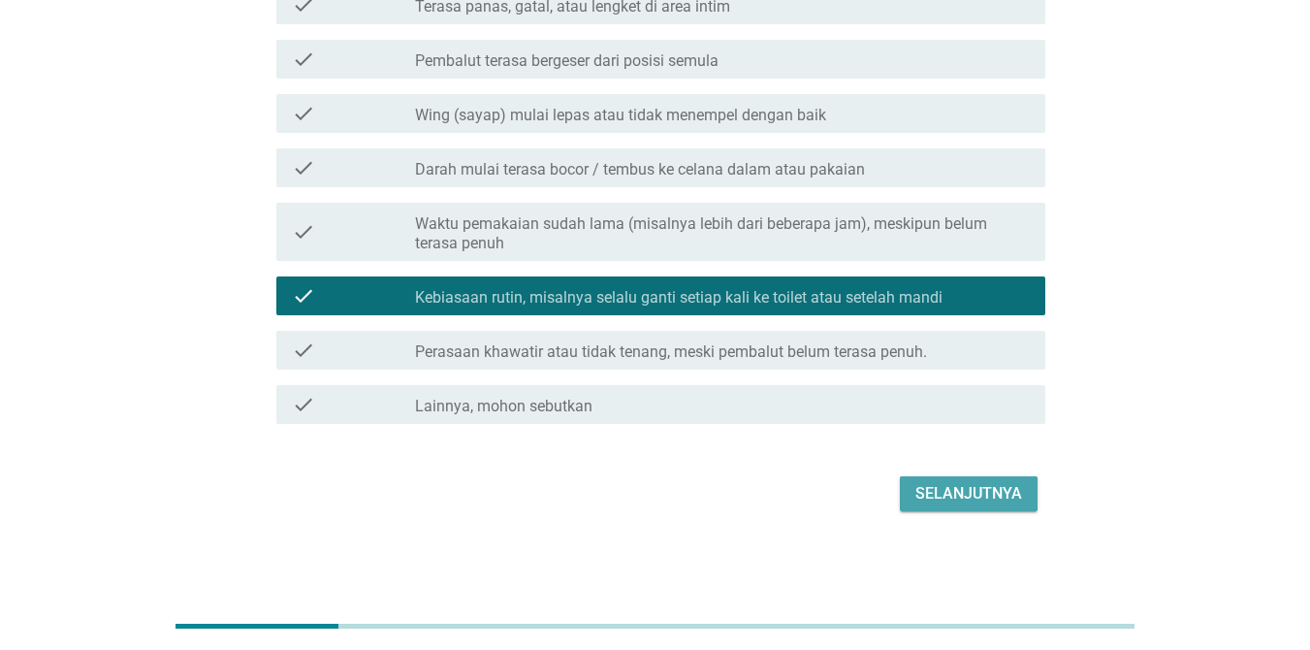
click at [983, 492] on div "Selanjutnya" at bounding box center [968, 493] width 107 height 23
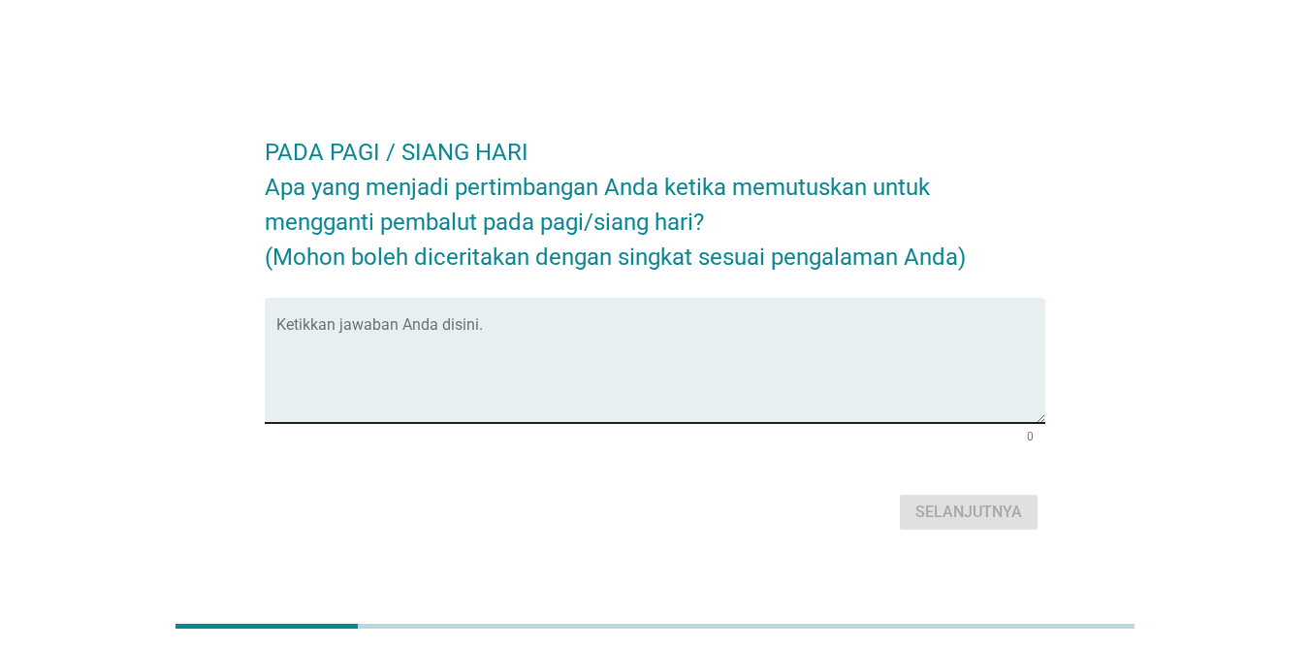
click at [589, 373] on textarea "Ketikkan jawaban Anda disini." at bounding box center [660, 372] width 769 height 102
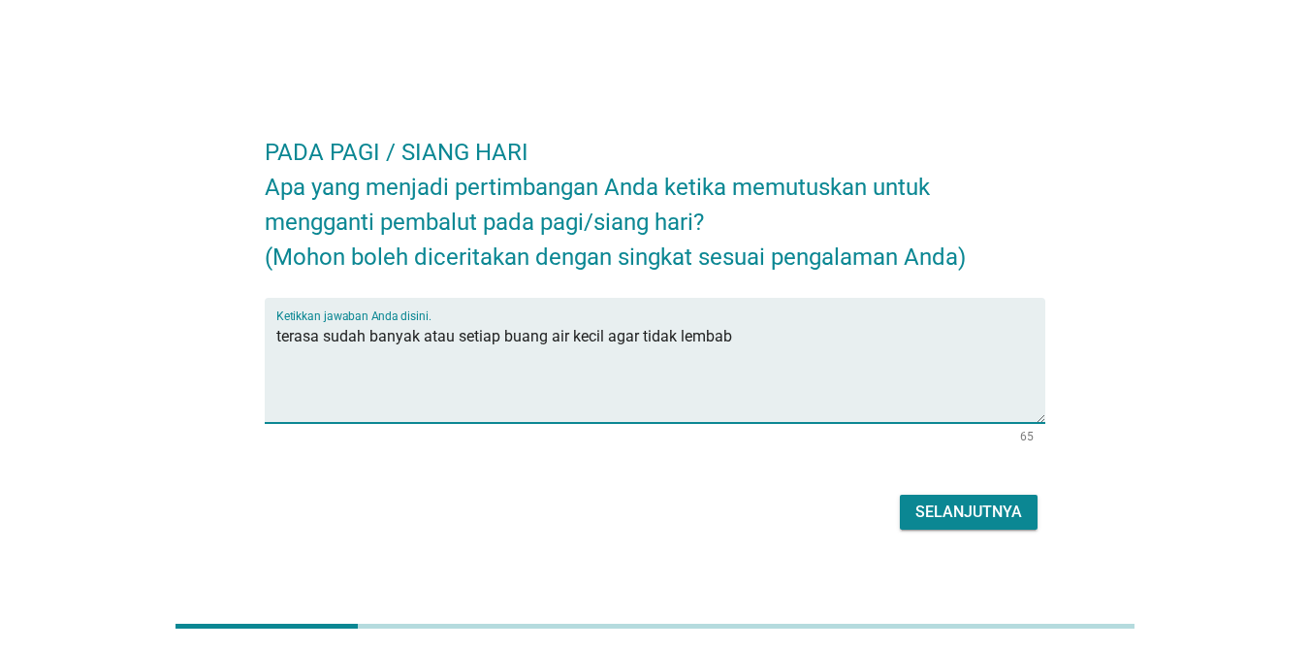
type textarea "terasa sudah banyak atau setiap buang air kecil agar tidak lembab"
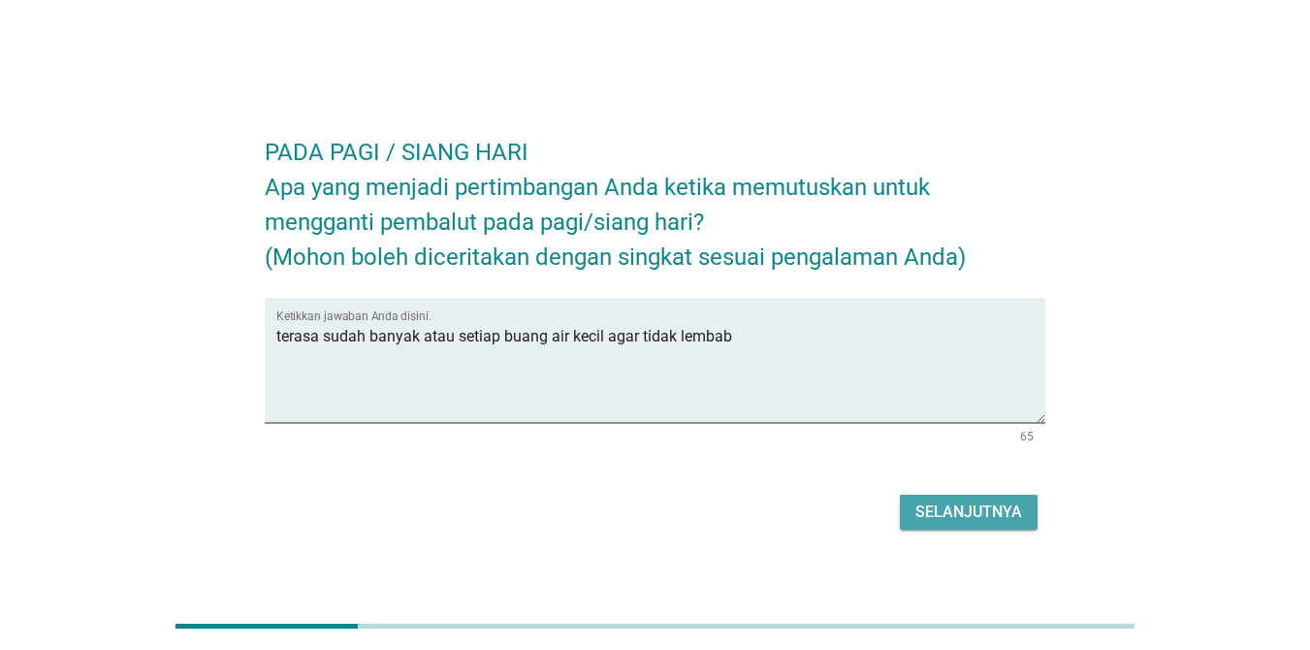
click at [1005, 503] on div "Selanjutnya" at bounding box center [968, 511] width 107 height 23
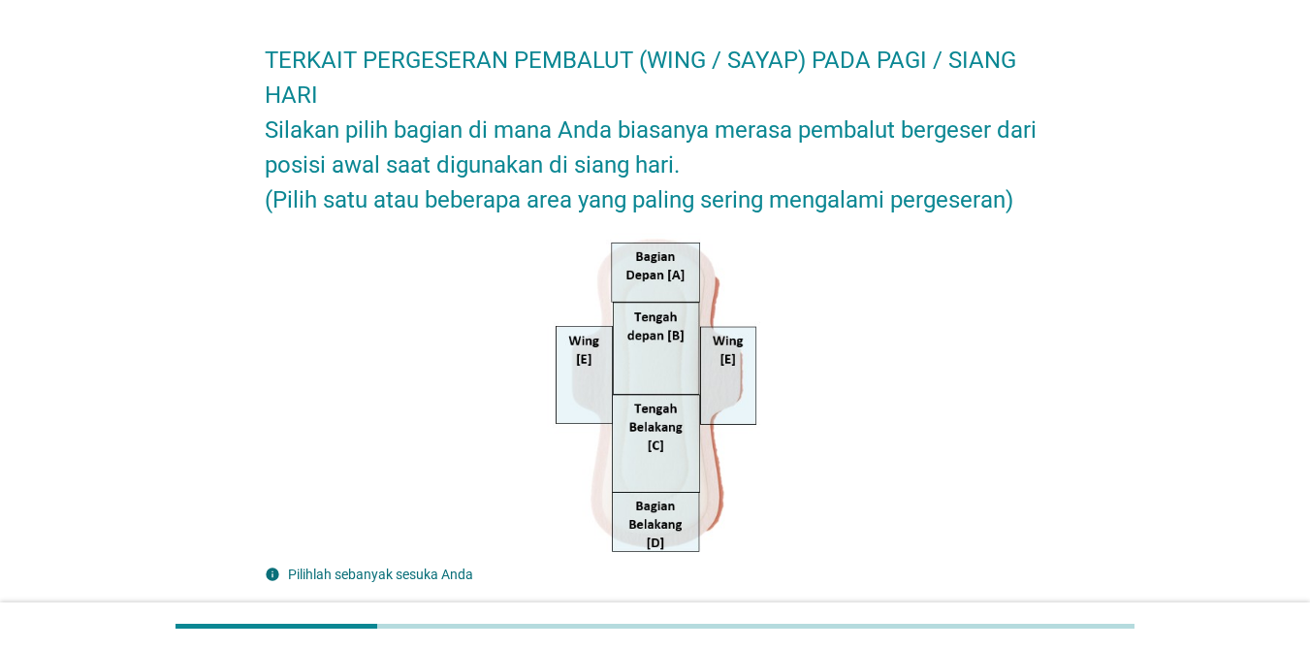
scroll to position [97, 0]
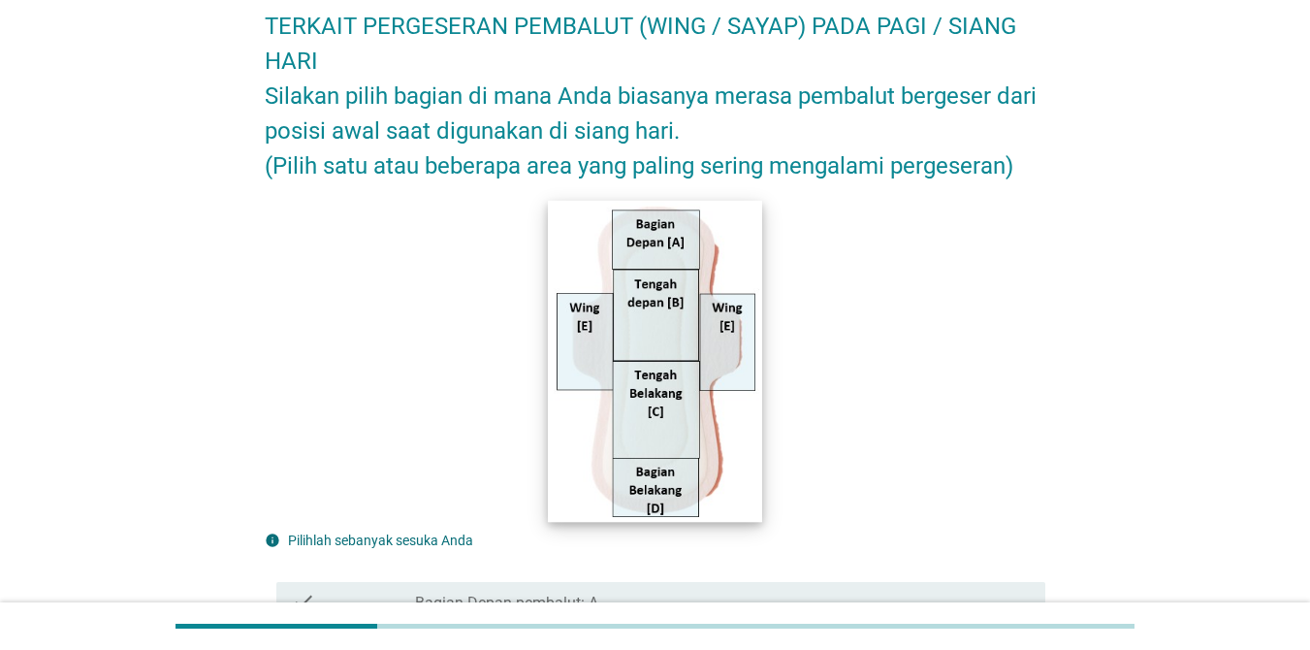
click at [650, 245] on img at bounding box center [655, 361] width 214 height 322
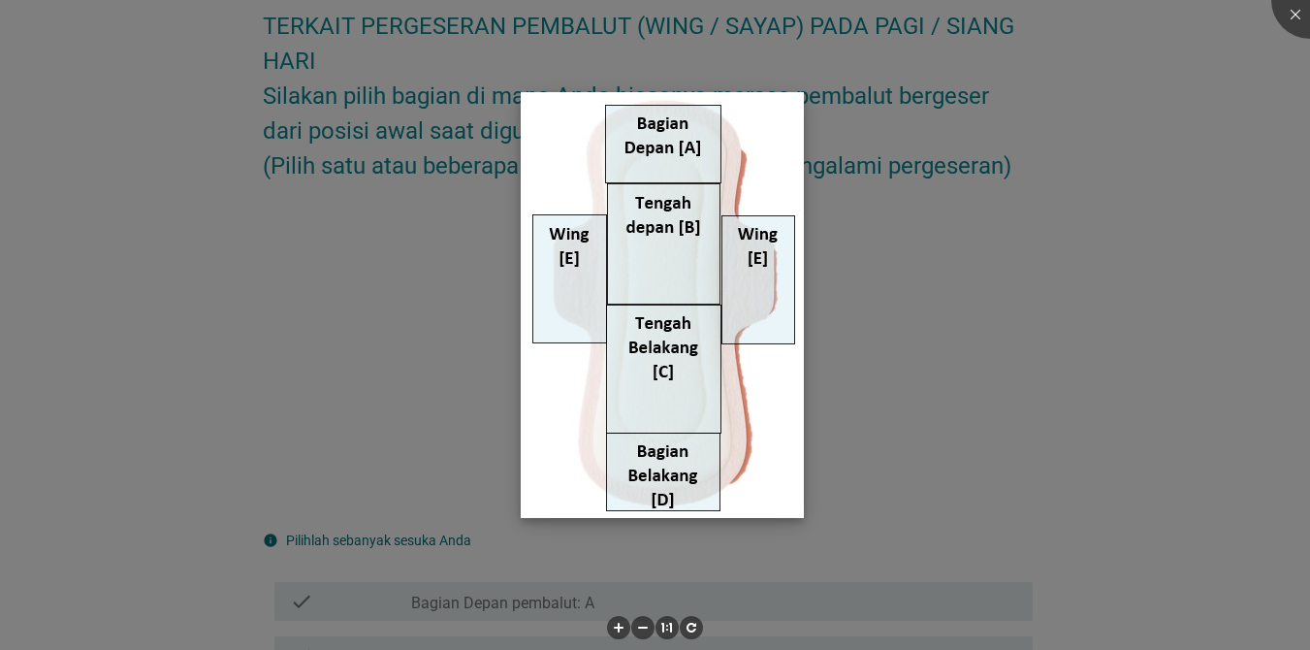
click at [663, 169] on img at bounding box center [662, 305] width 283 height 426
click at [266, 292] on div at bounding box center [655, 325] width 1310 height 650
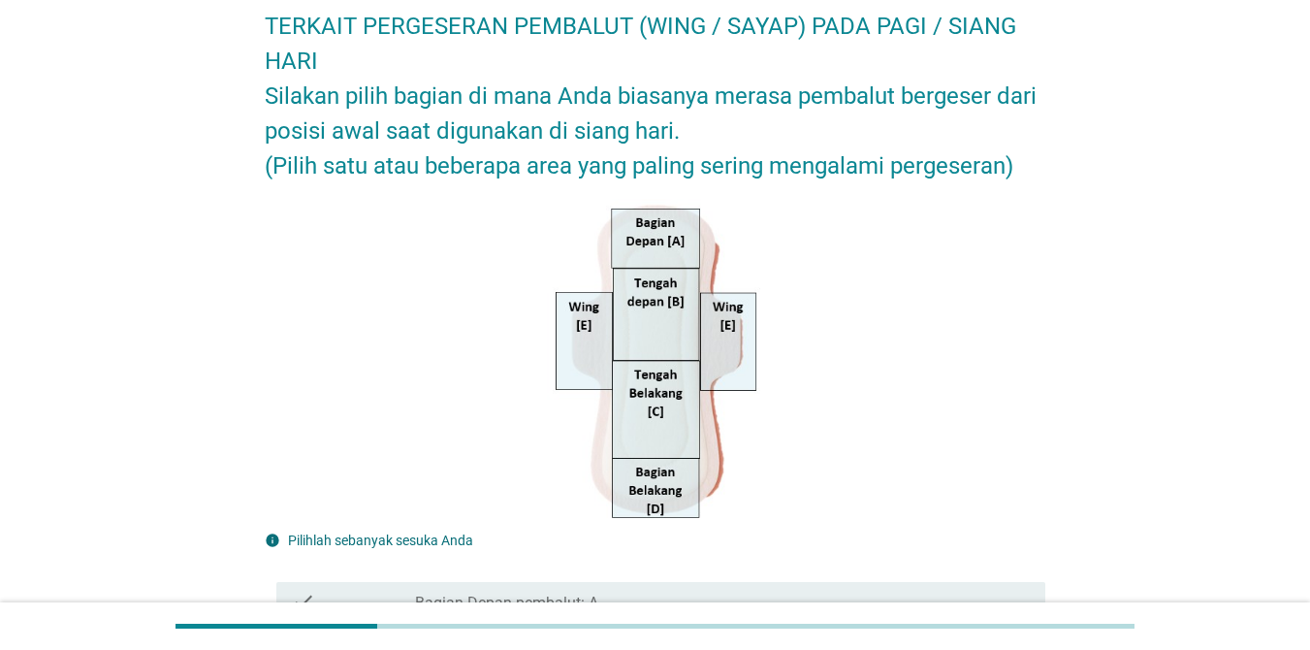
click at [439, 604] on div at bounding box center [655, 626] width 1310 height 48
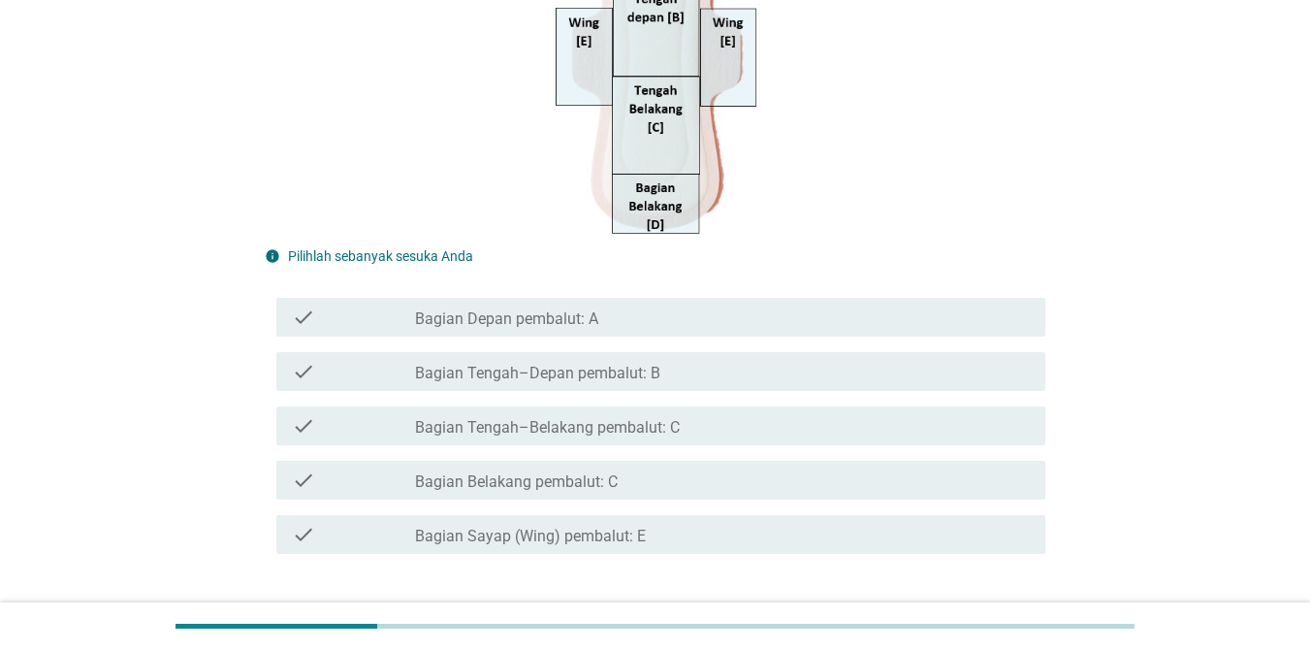
scroll to position [388, 0]
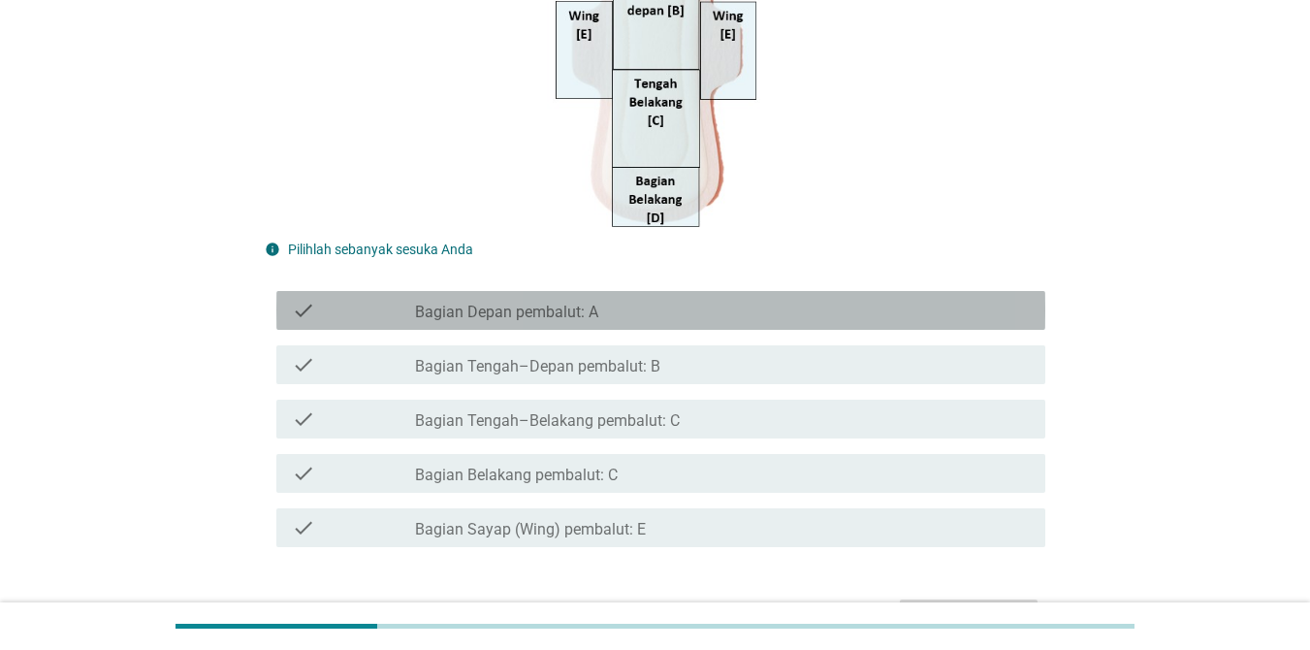
click at [498, 301] on div "check_box_outline_blank Bagian Depan pembalut: A" at bounding box center [722, 310] width 615 height 23
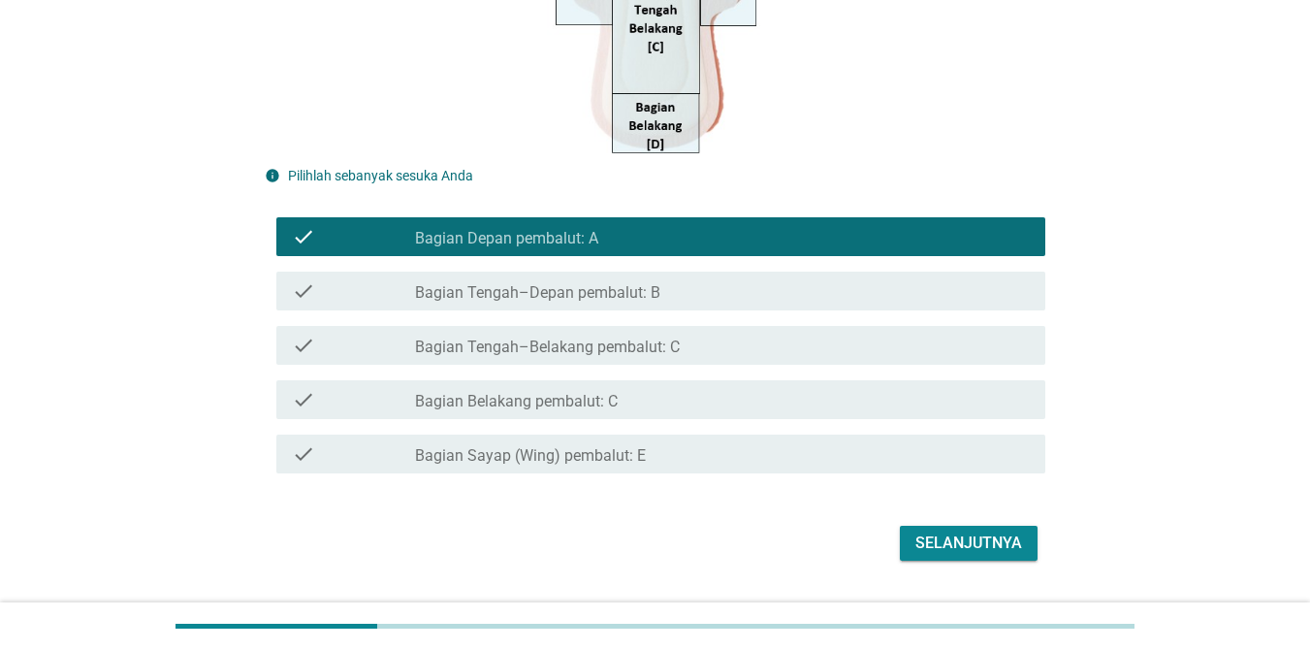
scroll to position [512, 0]
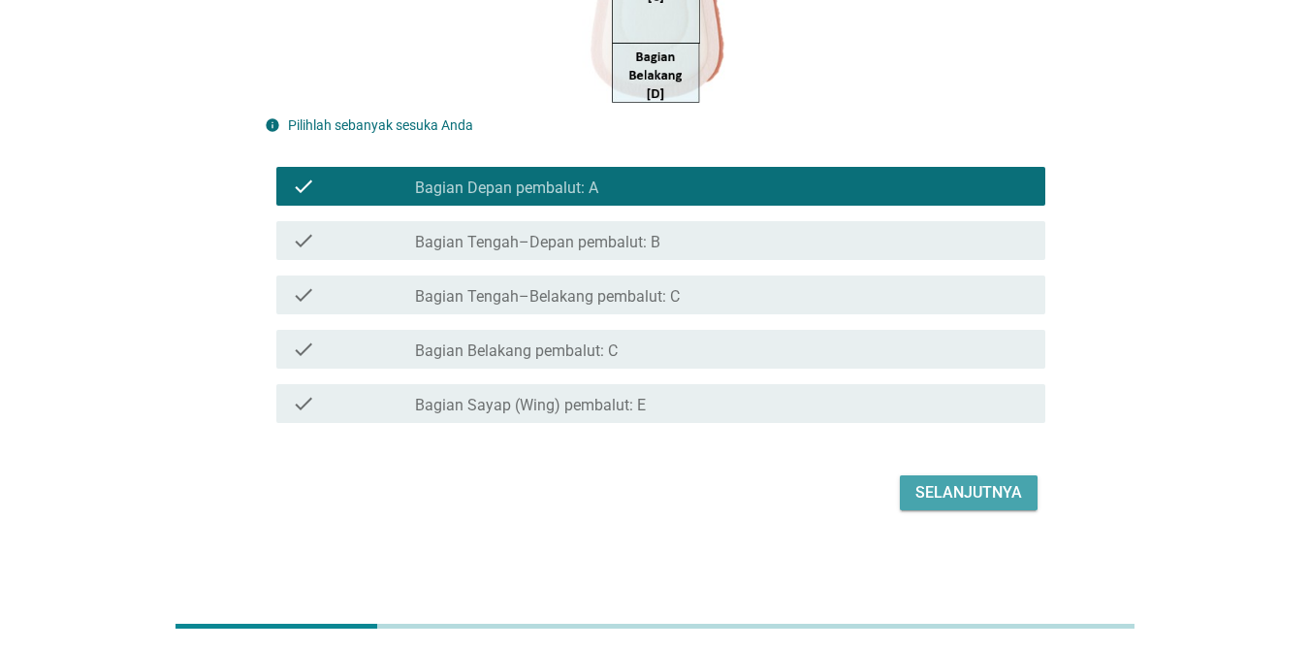
click at [987, 499] on div "Selanjutnya" at bounding box center [968, 492] width 107 height 23
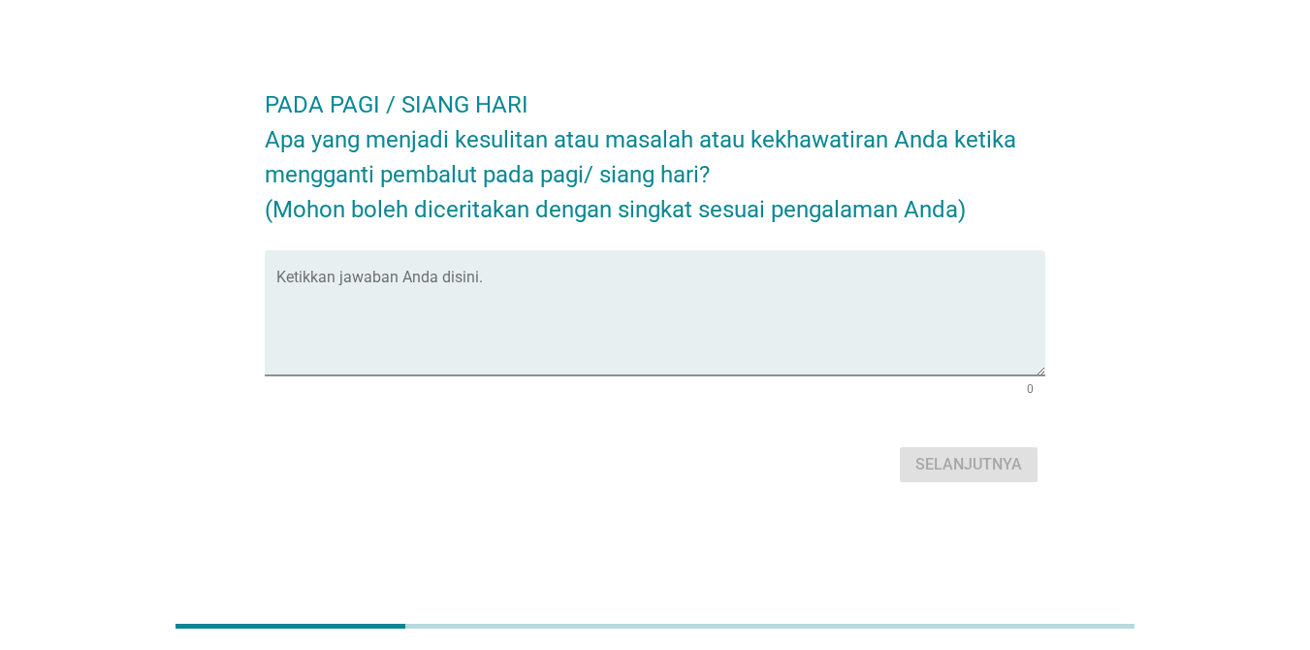
scroll to position [0, 0]
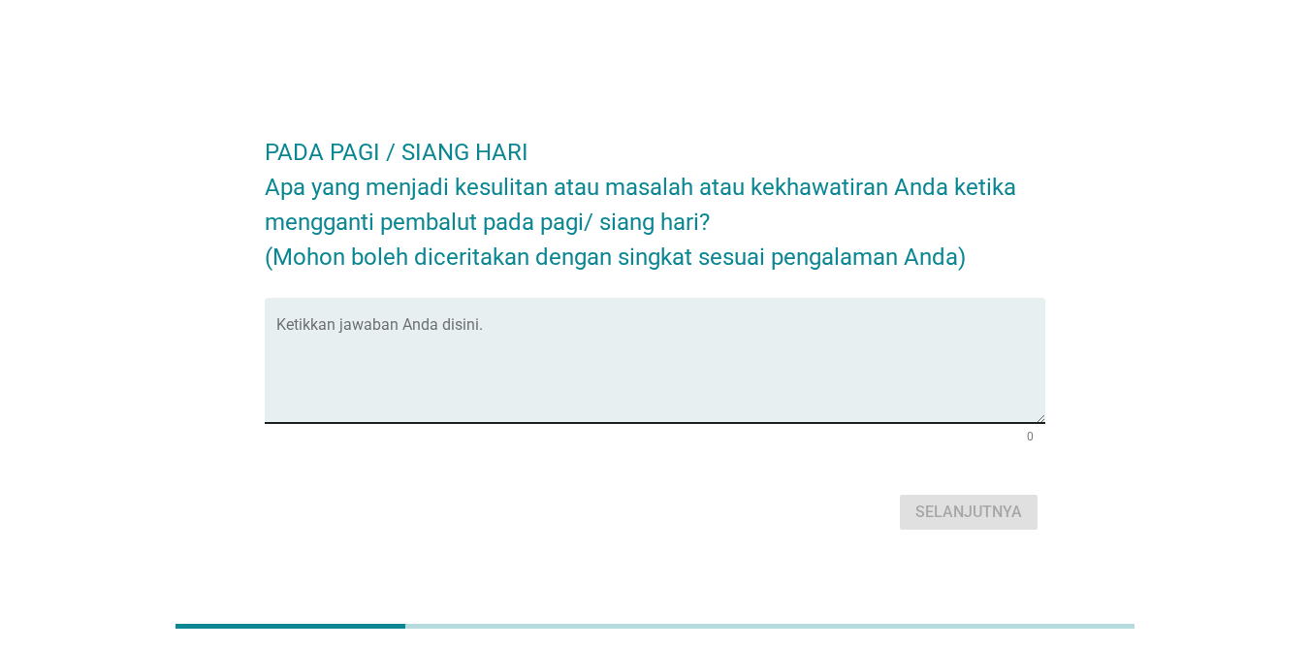
click at [510, 380] on textarea "Ketikkan jawaban Anda disini." at bounding box center [660, 372] width 769 height 102
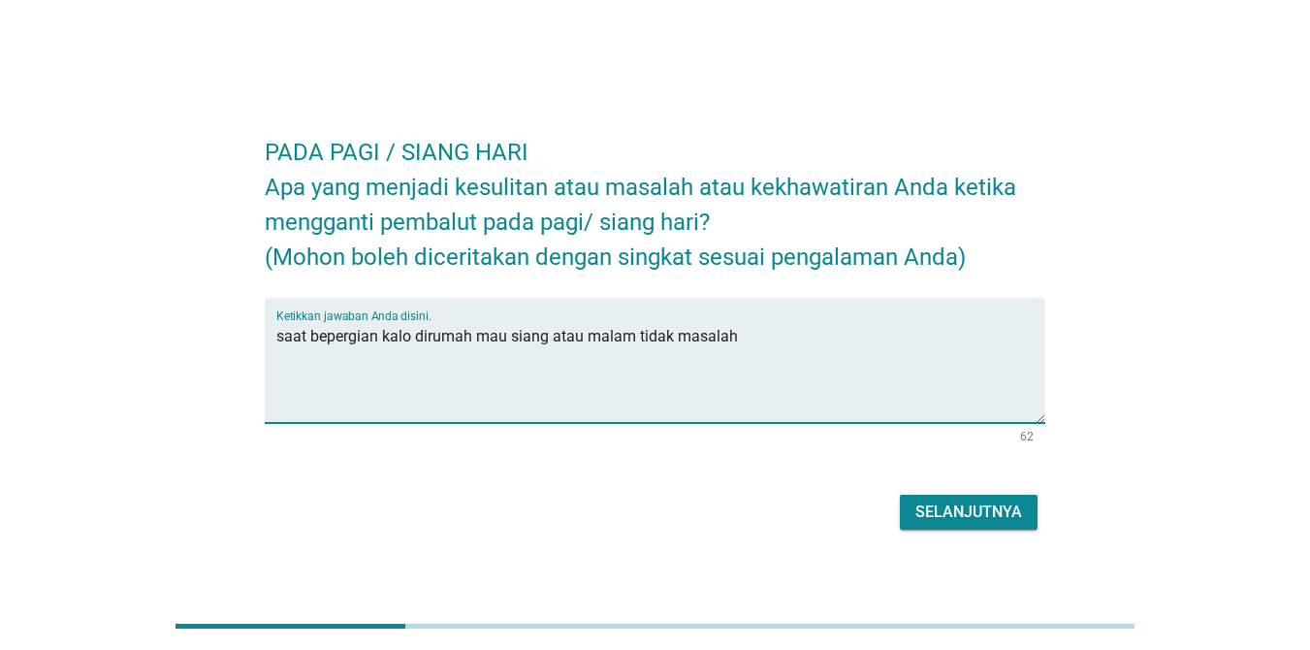
type textarea "saat bepergian kalo dirumah mau siang atau malam tidak masalah"
click at [961, 501] on div "Selanjutnya" at bounding box center [968, 511] width 107 height 23
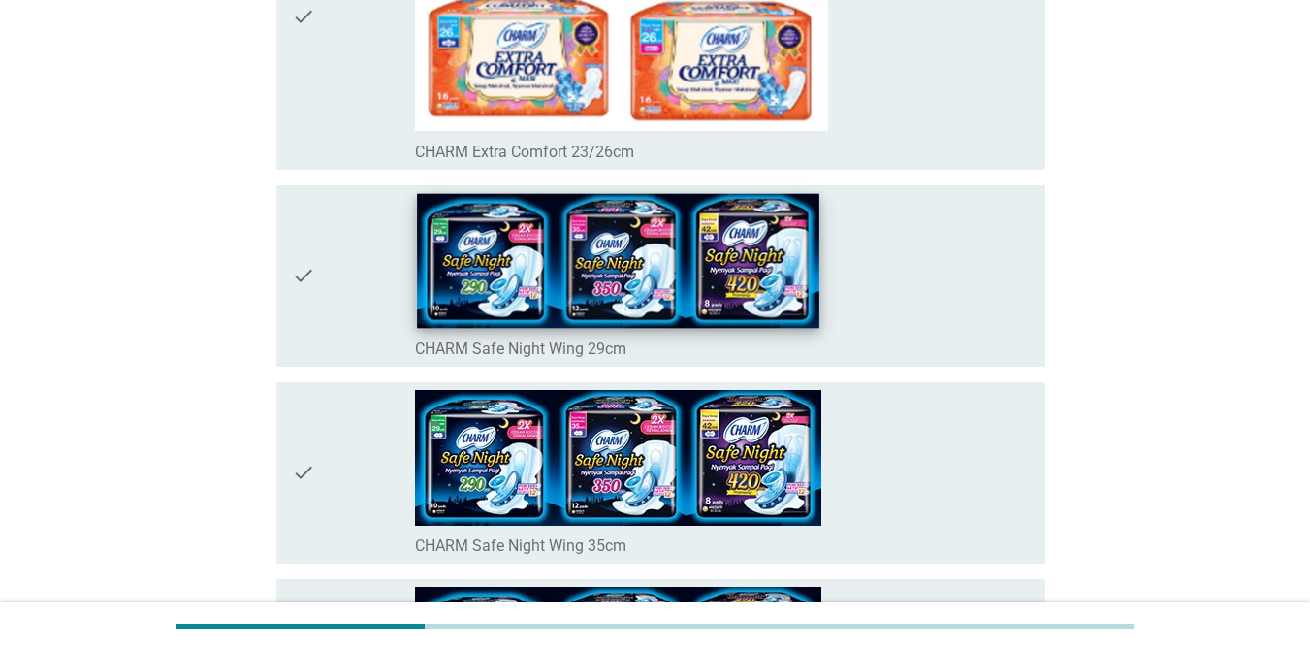
scroll to position [582, 0]
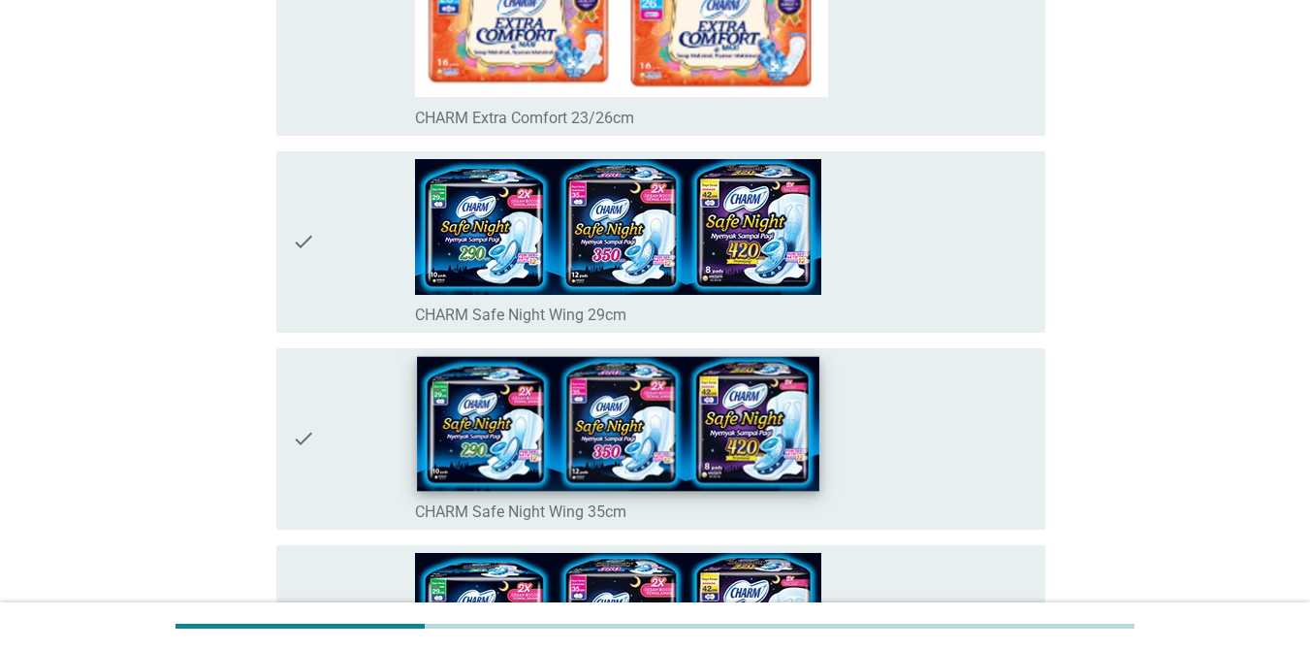
click at [511, 472] on img at bounding box center [618, 423] width 402 height 135
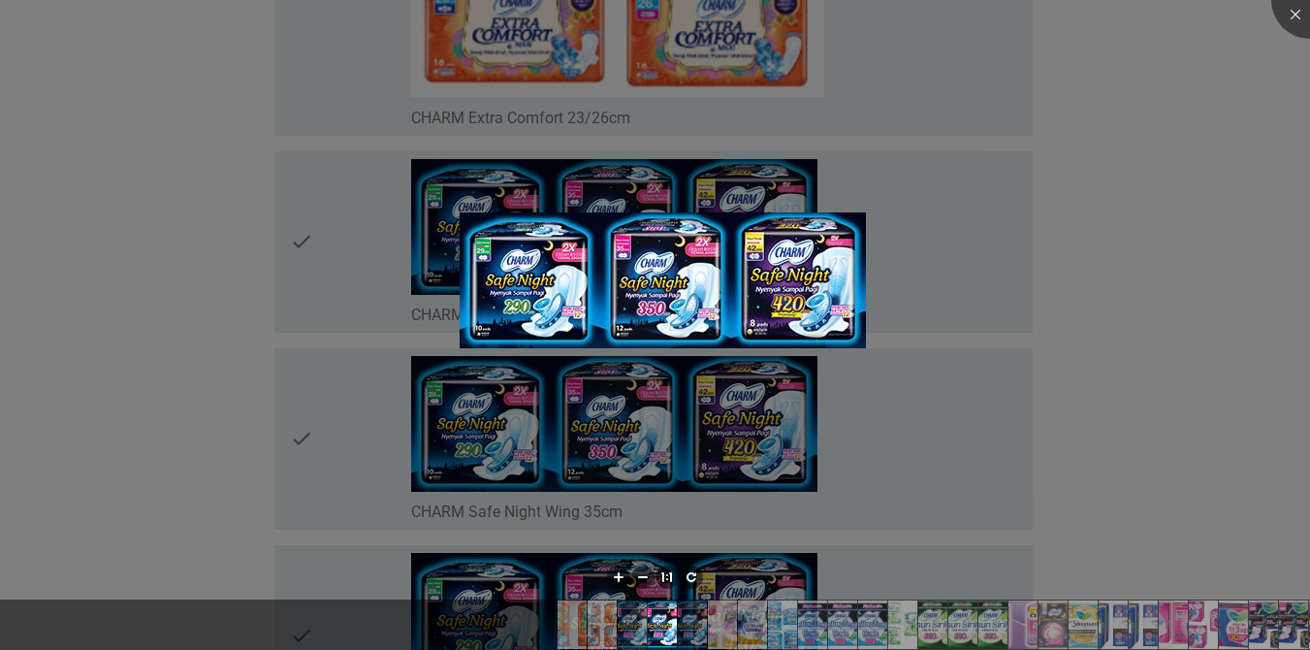
click at [714, 453] on div at bounding box center [655, 325] width 1310 height 650
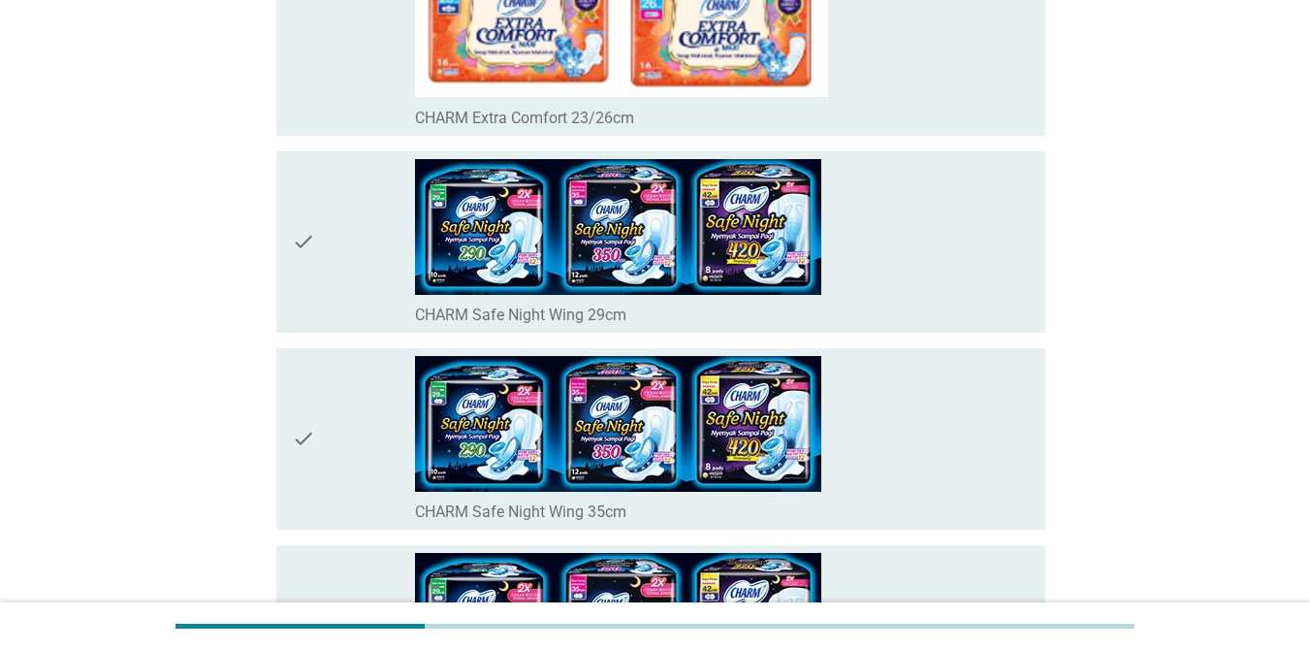
click at [303, 445] on icon "check" at bounding box center [303, 439] width 23 height 166
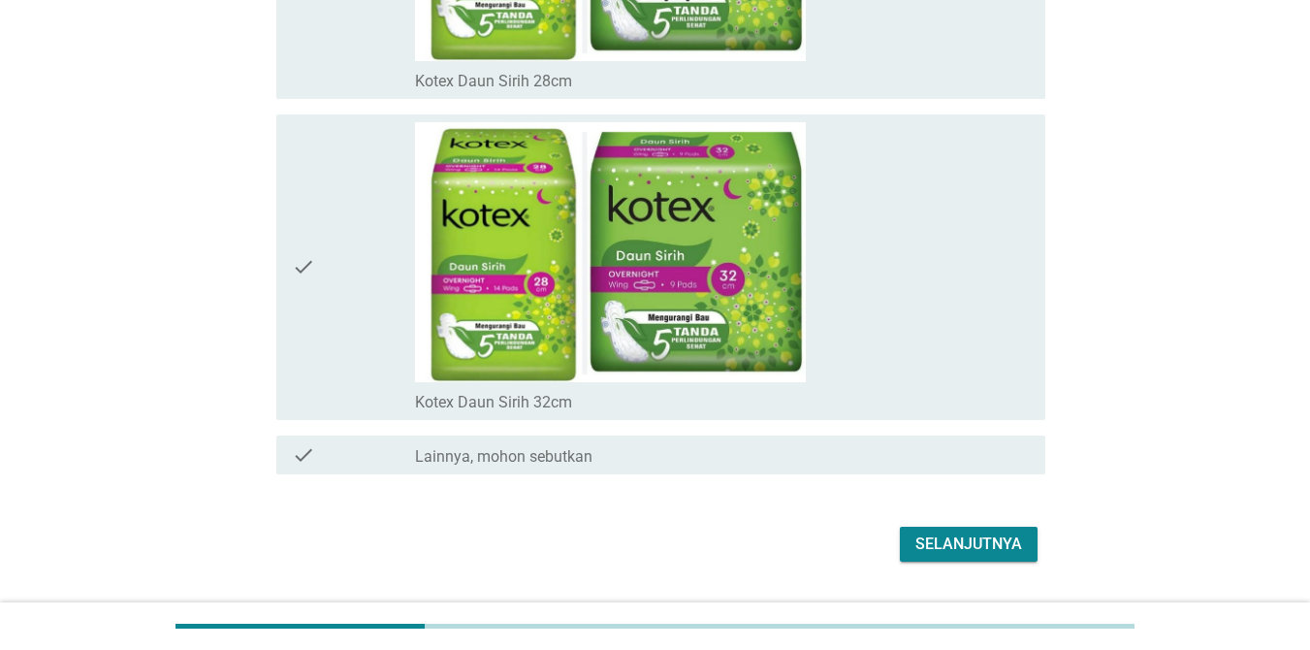
scroll to position [15558, 0]
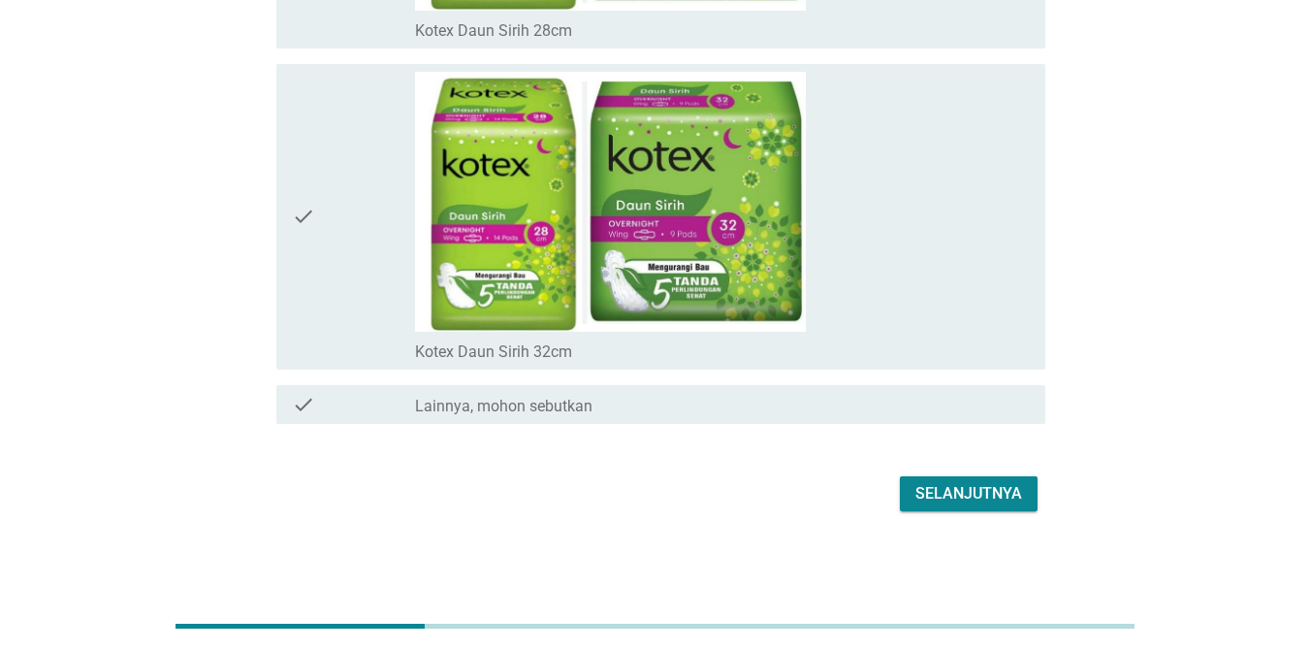
click at [961, 488] on div "Selanjutnya" at bounding box center [968, 493] width 107 height 23
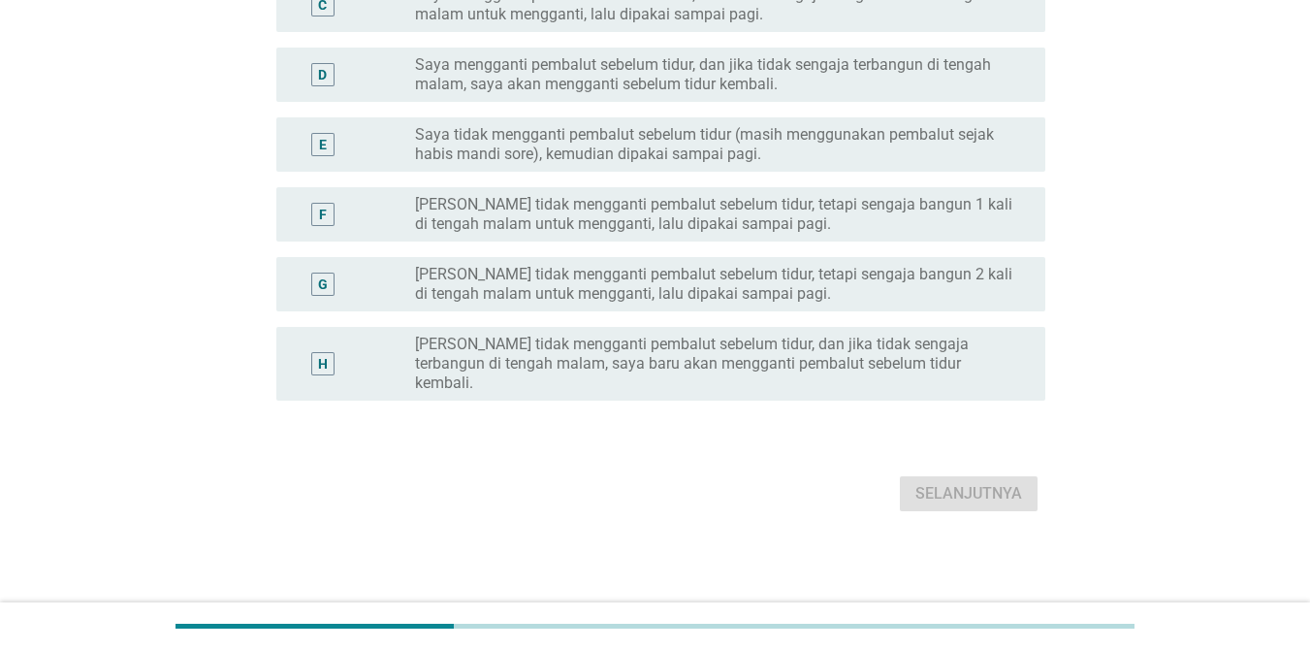
scroll to position [0, 0]
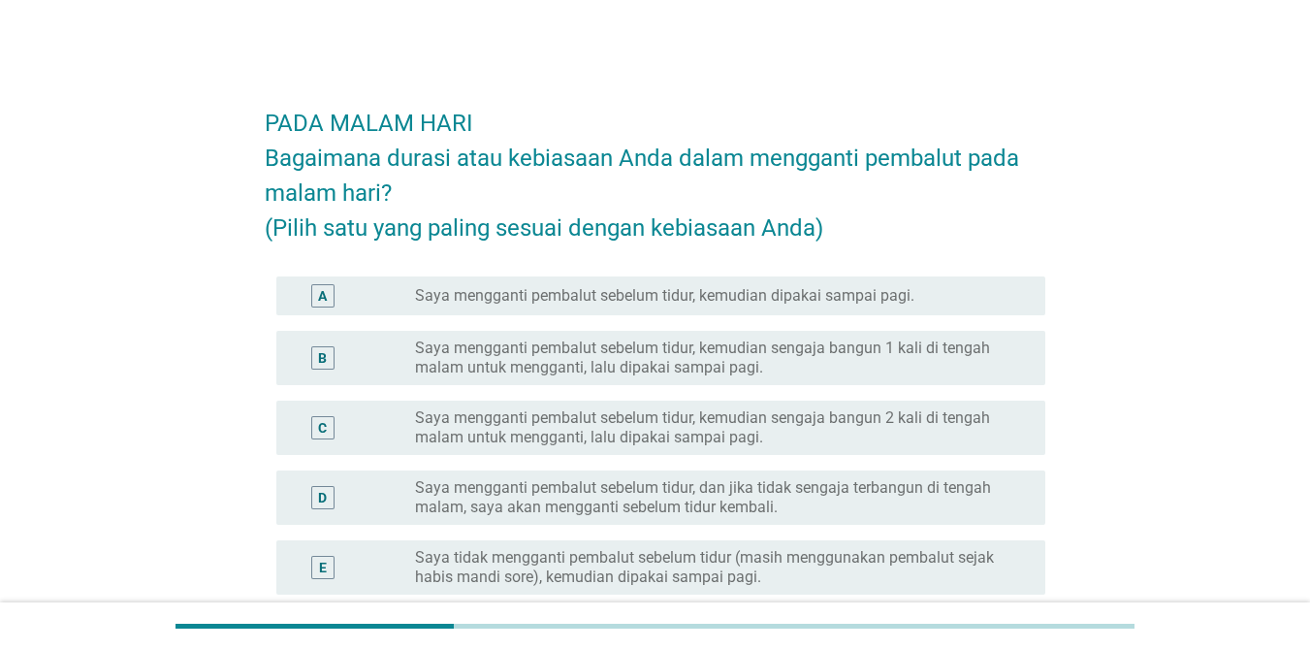
click at [877, 294] on label "Saya mengganti pembalut sebelum tidur, kemudian dipakai sampai pagi." at bounding box center [664, 295] width 499 height 19
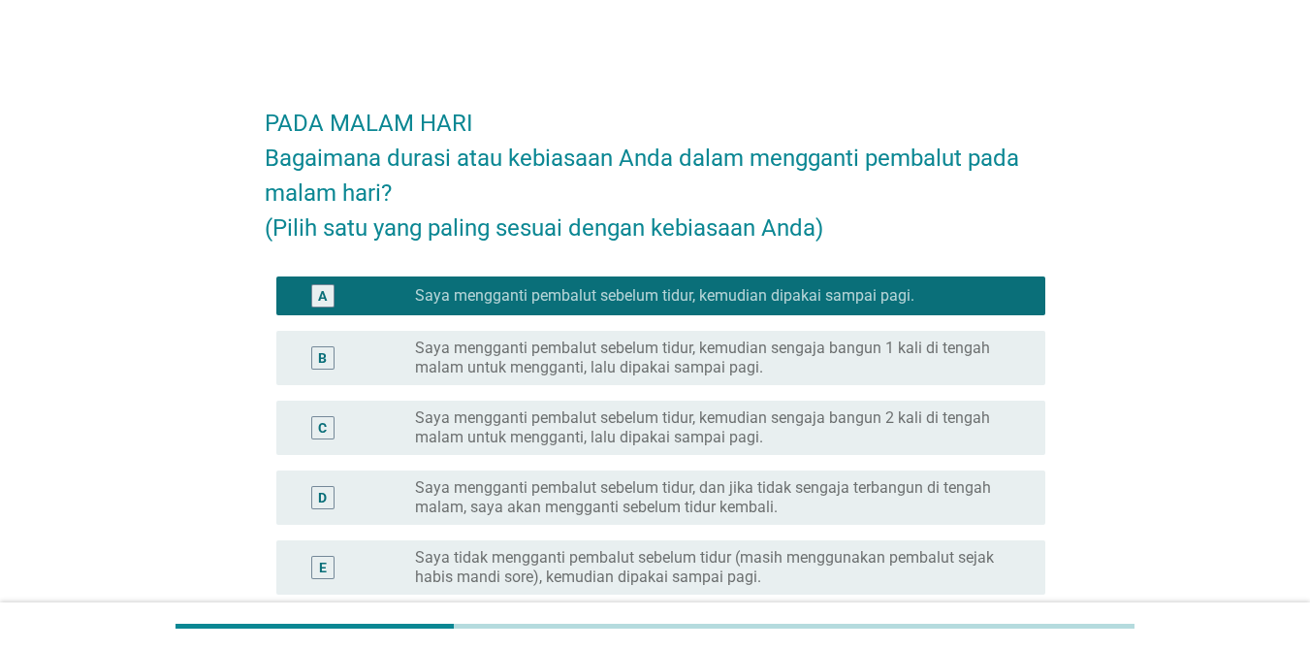
scroll to position [403, 0]
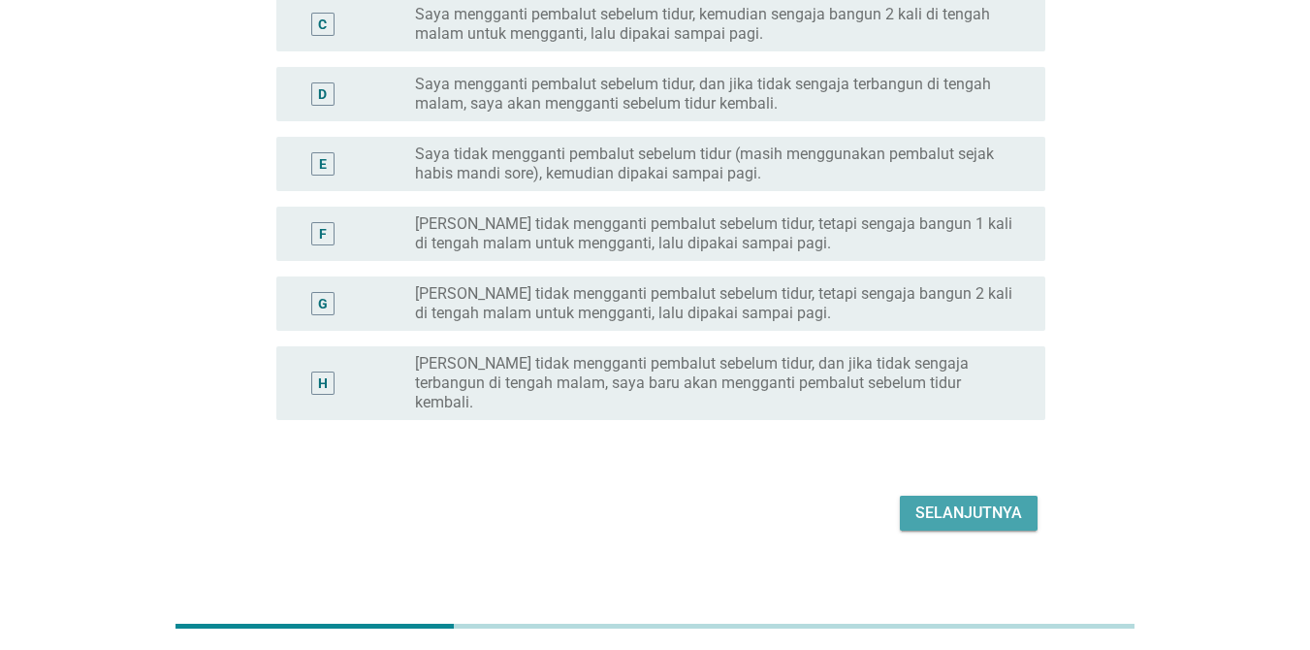
click at [981, 501] on div "Selanjutnya" at bounding box center [968, 512] width 107 height 23
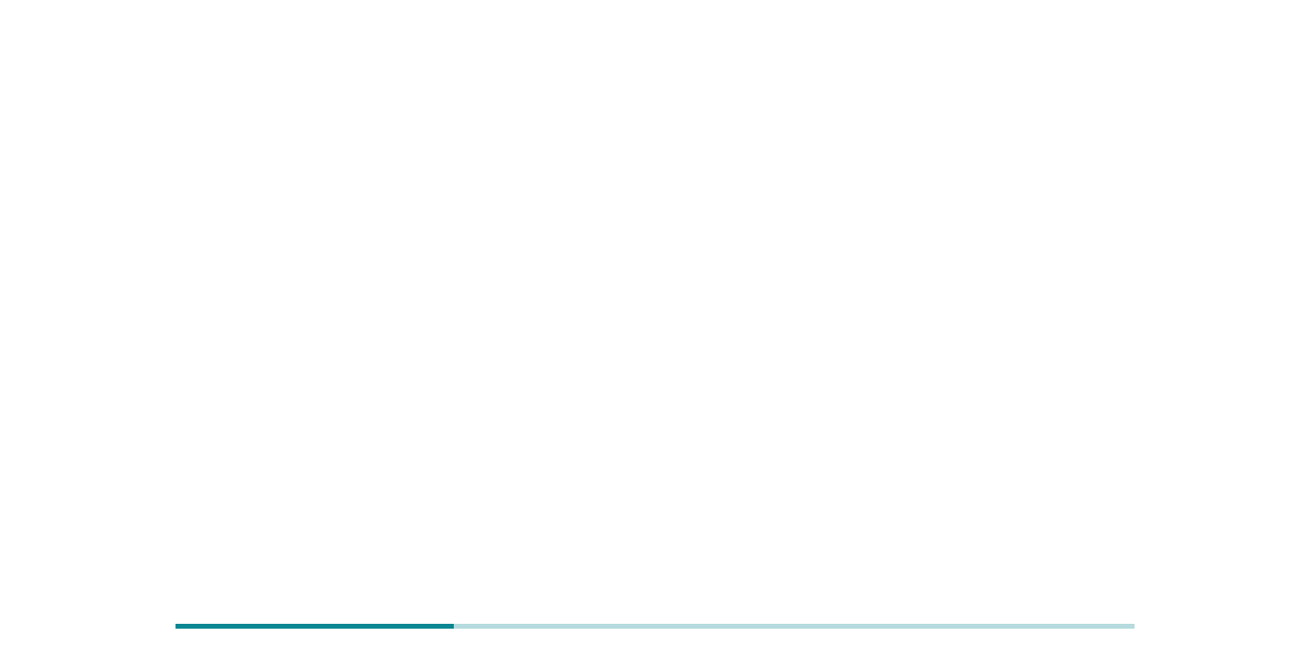
scroll to position [0, 0]
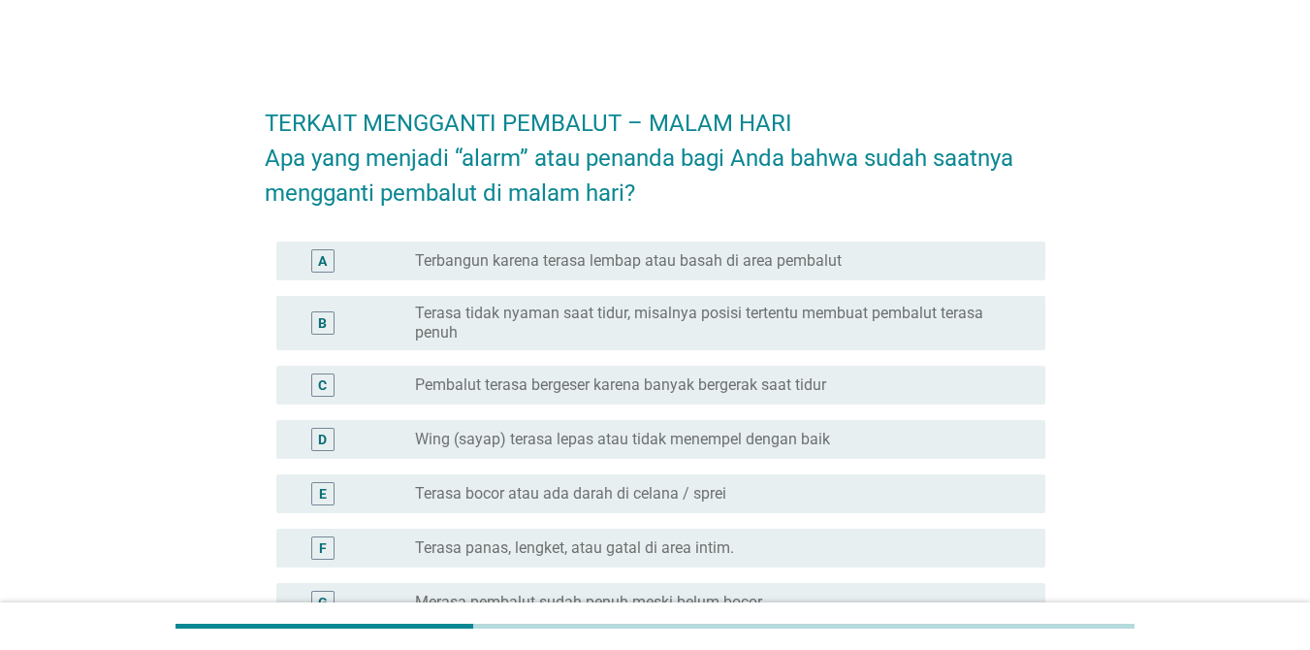
click at [687, 269] on label "Terbangun karena terasa lembap atau basah di area pembalut" at bounding box center [628, 260] width 427 height 19
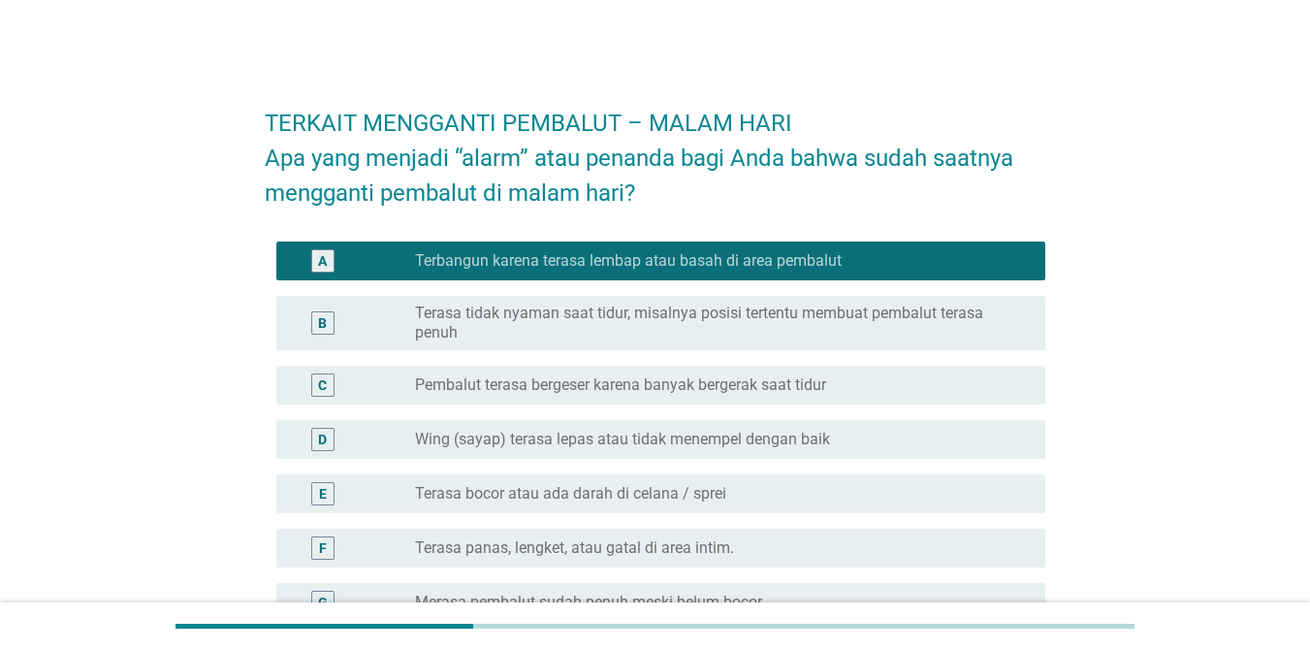
click at [711, 382] on label "Pembalut terasa bergeser karena banyak bergerak saat tidur" at bounding box center [620, 384] width 411 height 19
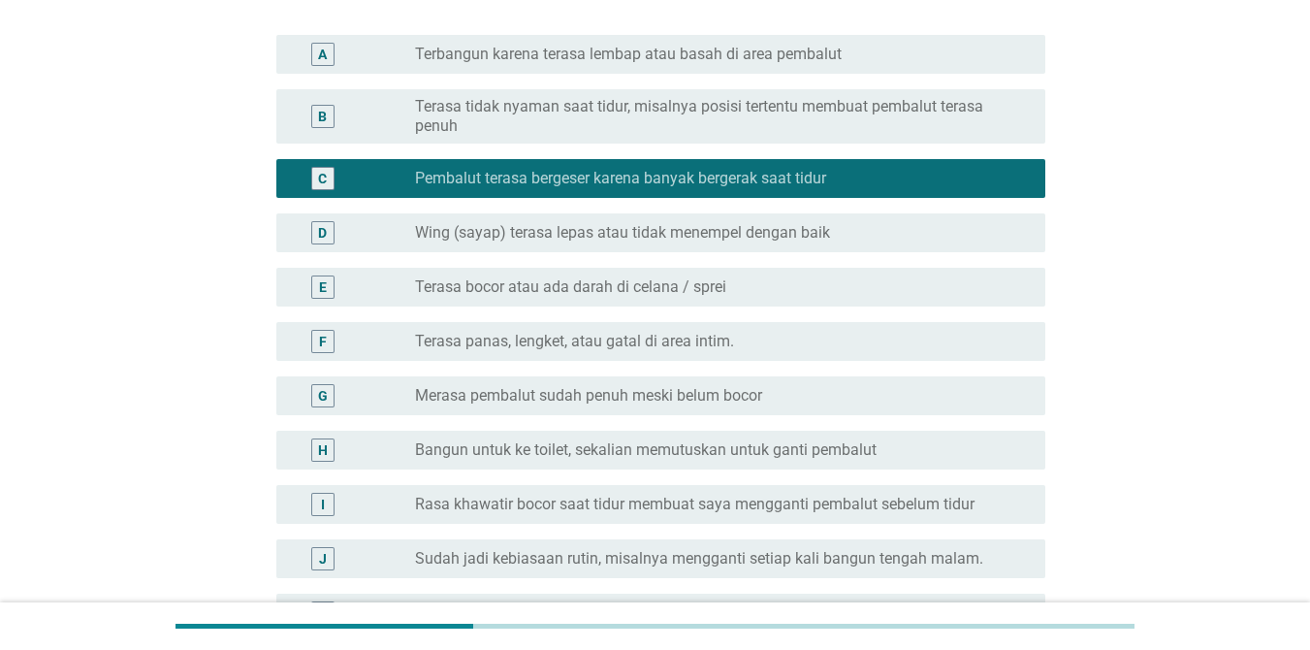
scroll to position [194, 0]
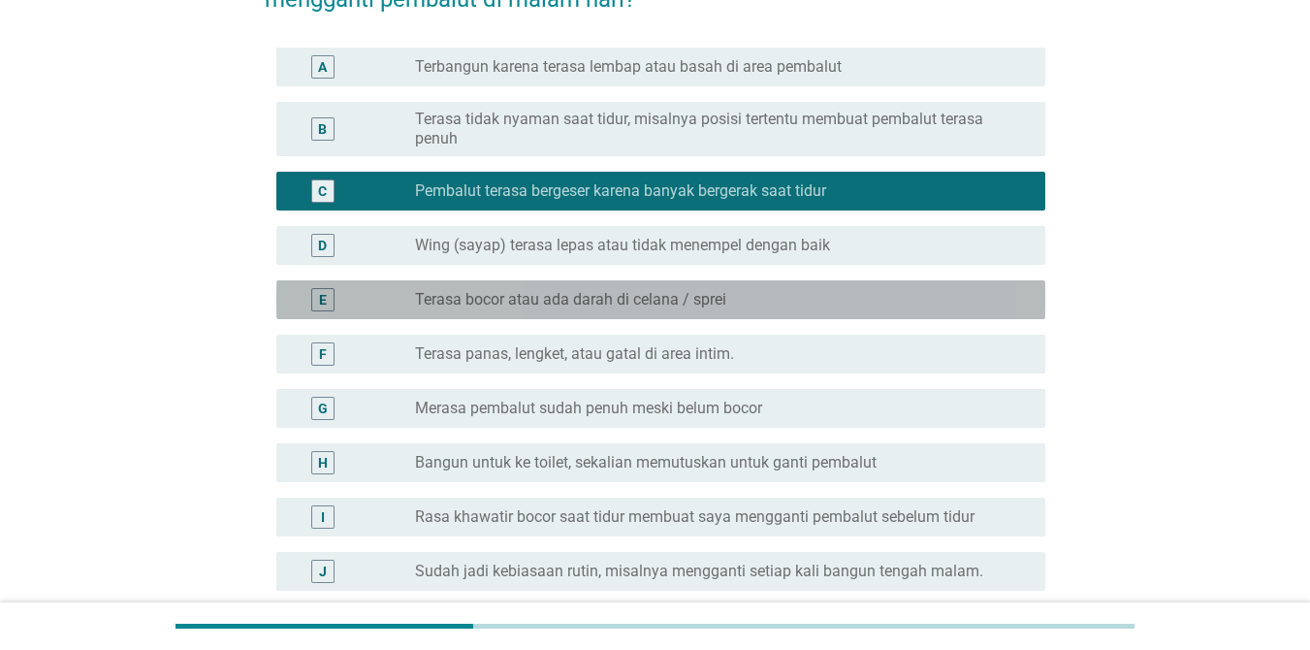
click at [710, 298] on label "Terasa bocor atau ada darah di celana / sprei" at bounding box center [570, 299] width 311 height 19
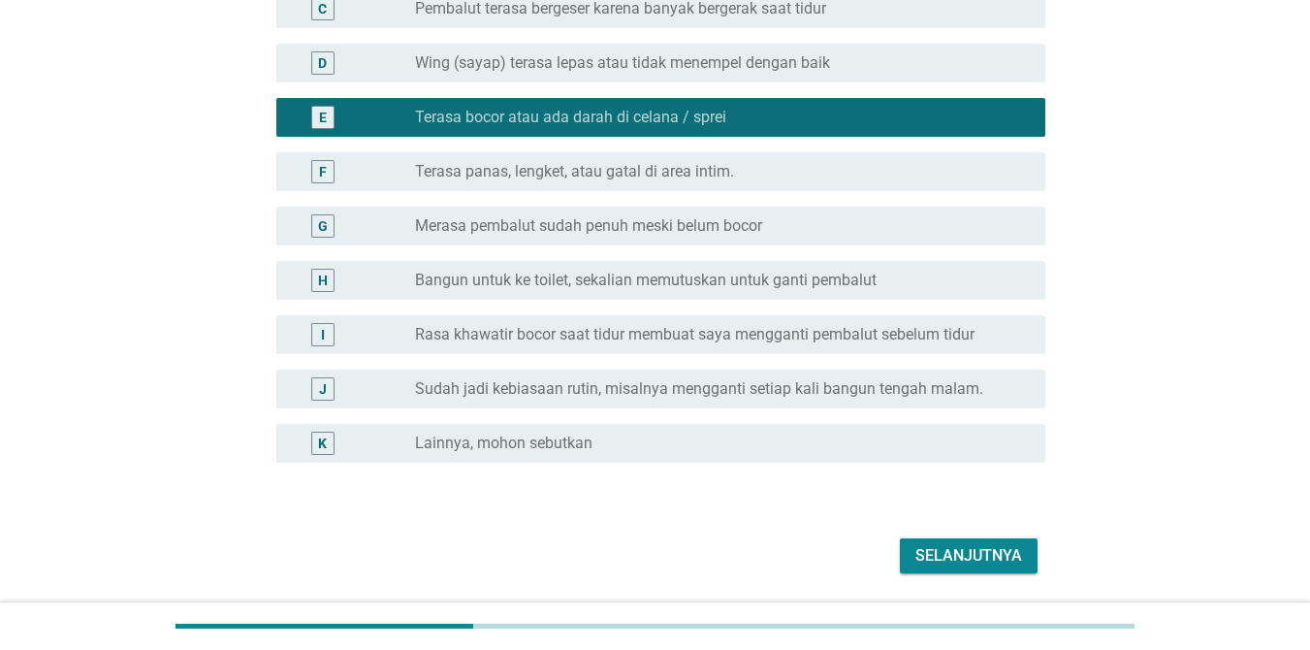
scroll to position [388, 0]
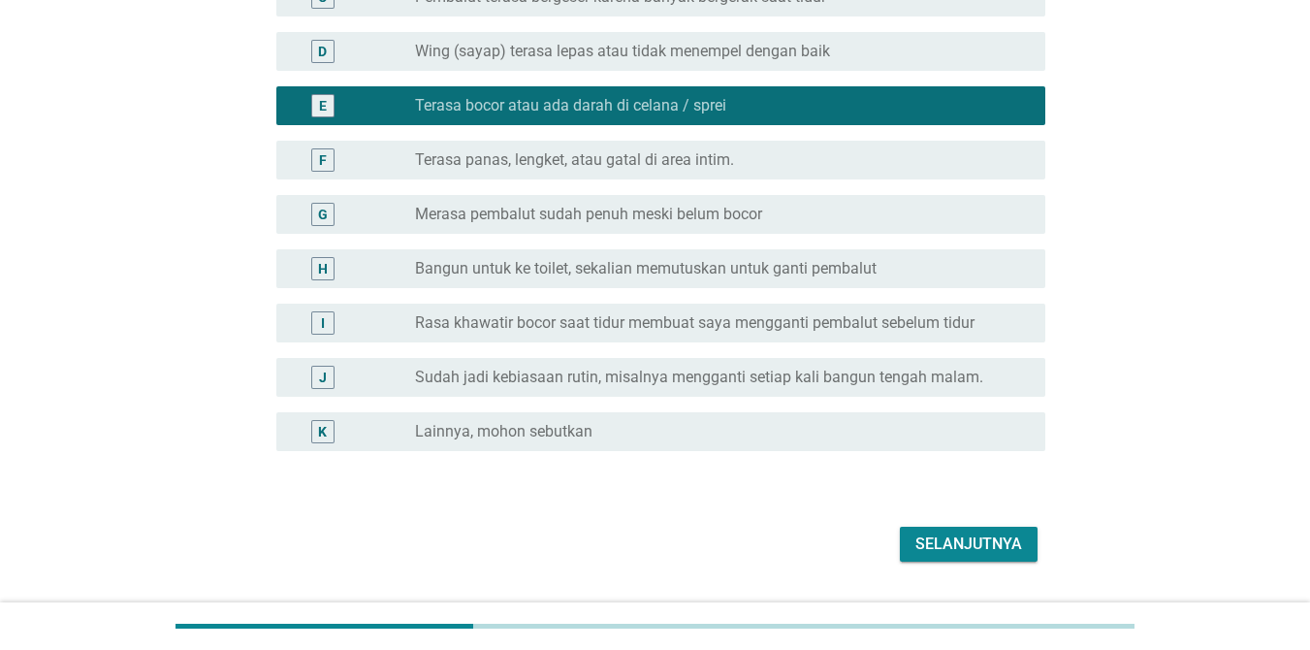
click at [993, 544] on div "Selanjutnya" at bounding box center [968, 543] width 107 height 23
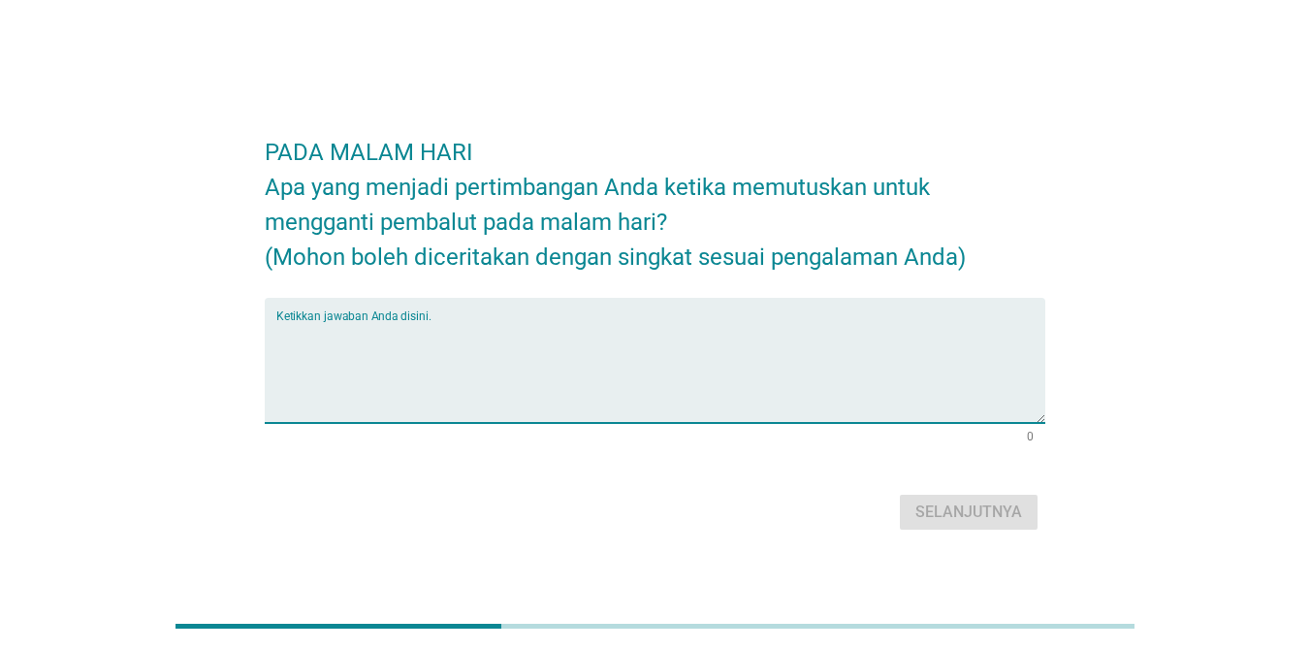
click at [702, 386] on textarea "Ketikkan jawaban Anda disini." at bounding box center [660, 372] width 769 height 102
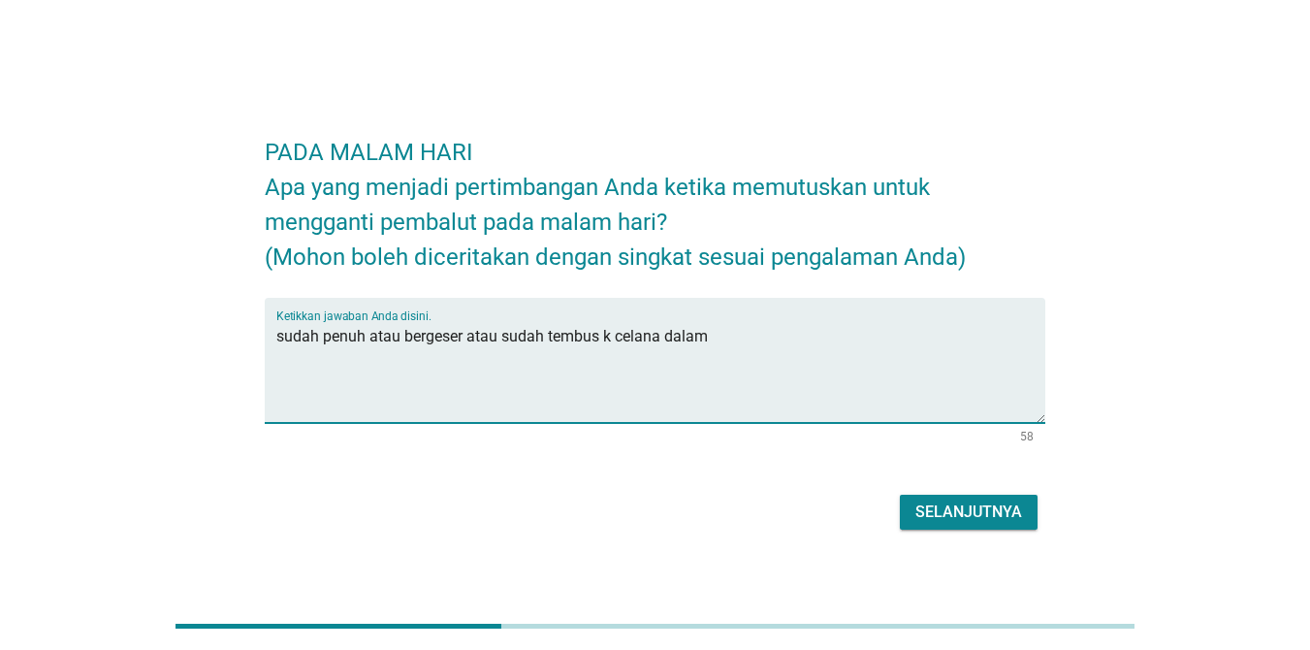
type textarea "sudah penuh atau bergeser atau sudah tembus k celana dalam"
click at [962, 521] on div "Selanjutnya" at bounding box center [968, 511] width 107 height 23
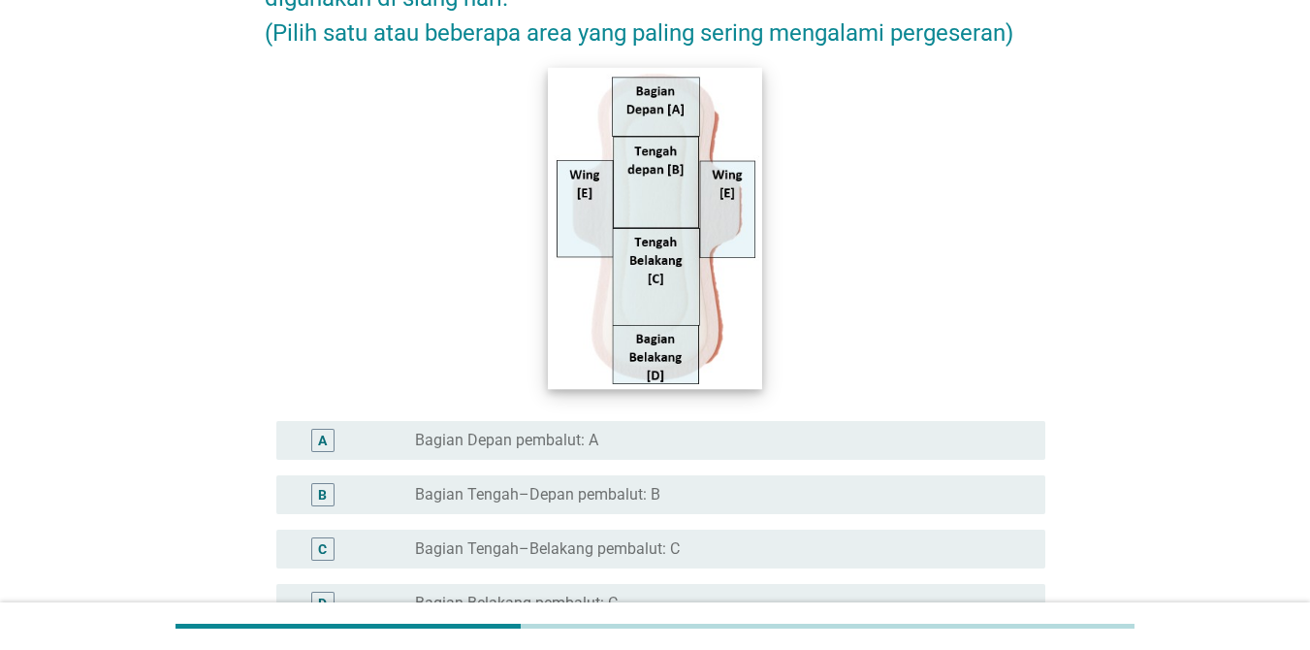
scroll to position [507, 0]
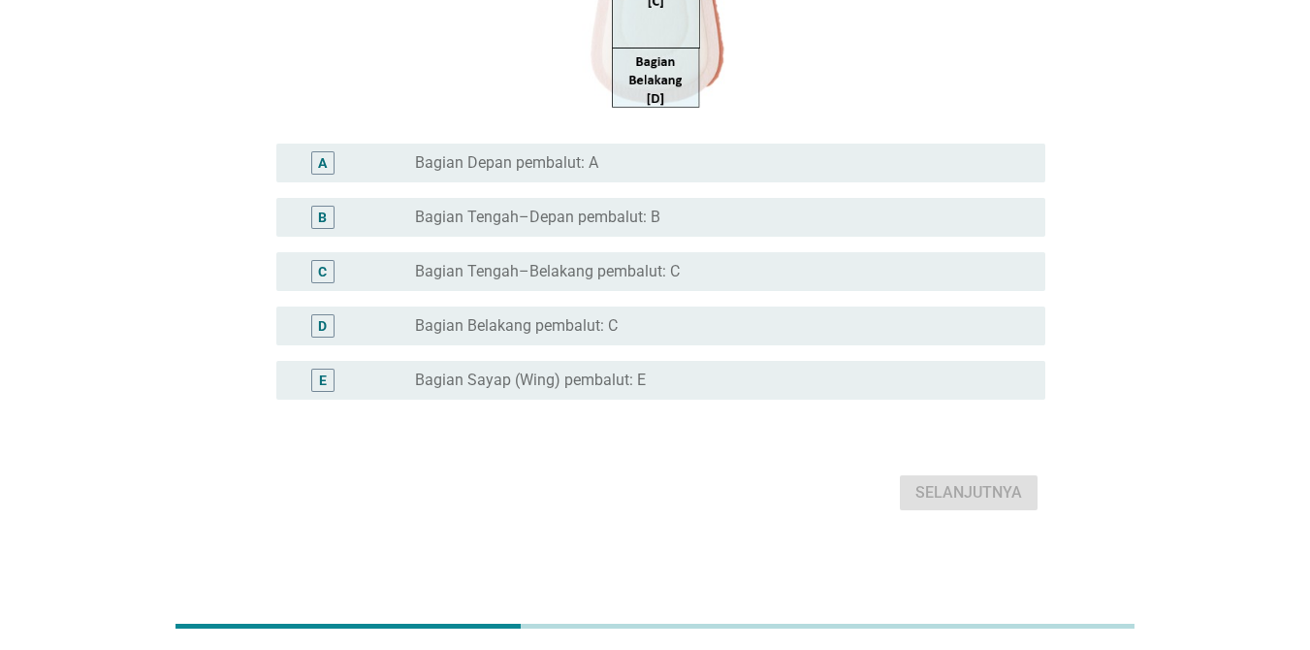
click at [507, 164] on label "Bagian Depan pembalut: A" at bounding box center [506, 162] width 183 height 19
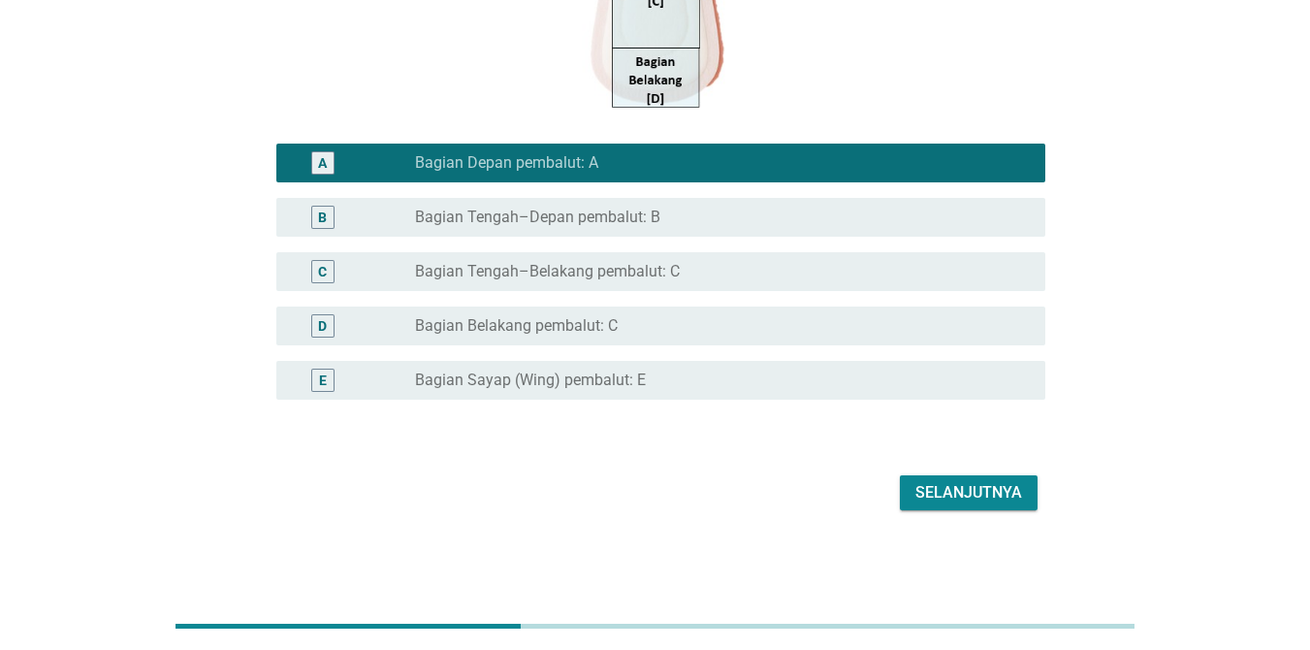
click at [945, 496] on div "Selanjutnya" at bounding box center [968, 492] width 107 height 23
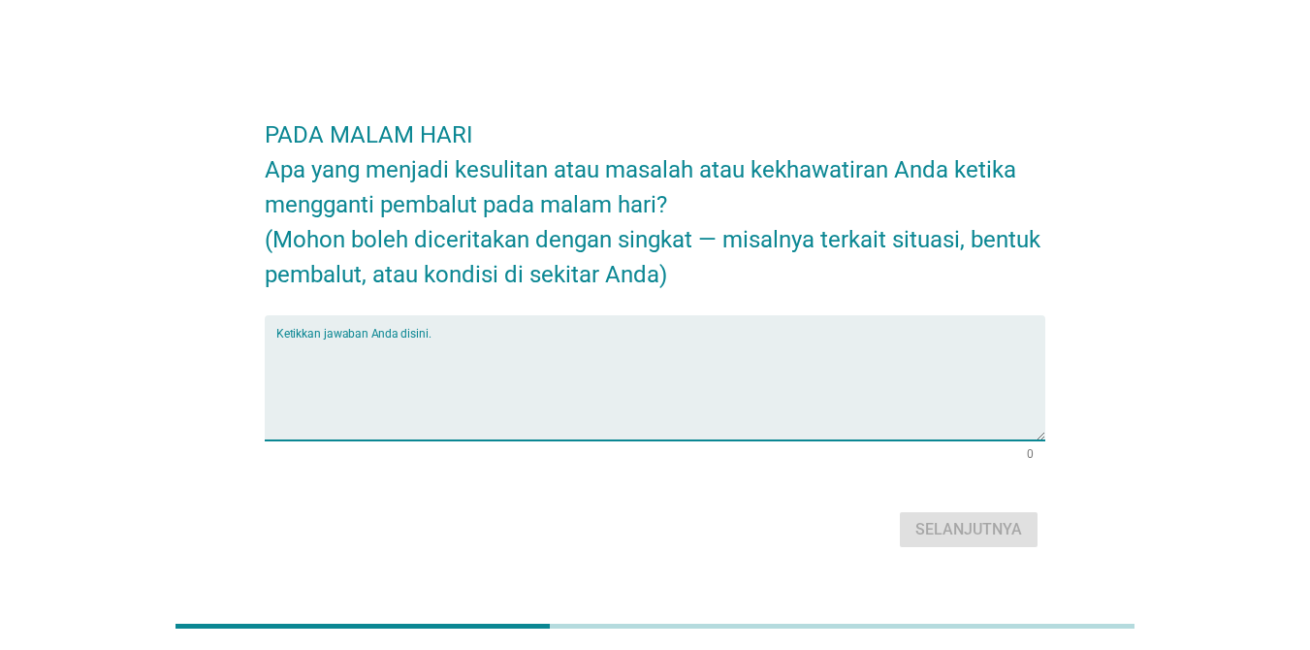
click at [702, 417] on textarea "Ketikkan jawaban Anda disini." at bounding box center [660, 389] width 769 height 102
type textarea "t"
type textarea "k"
type textarea "ngantuk"
click at [980, 533] on div "Selanjutnya" at bounding box center [968, 529] width 107 height 23
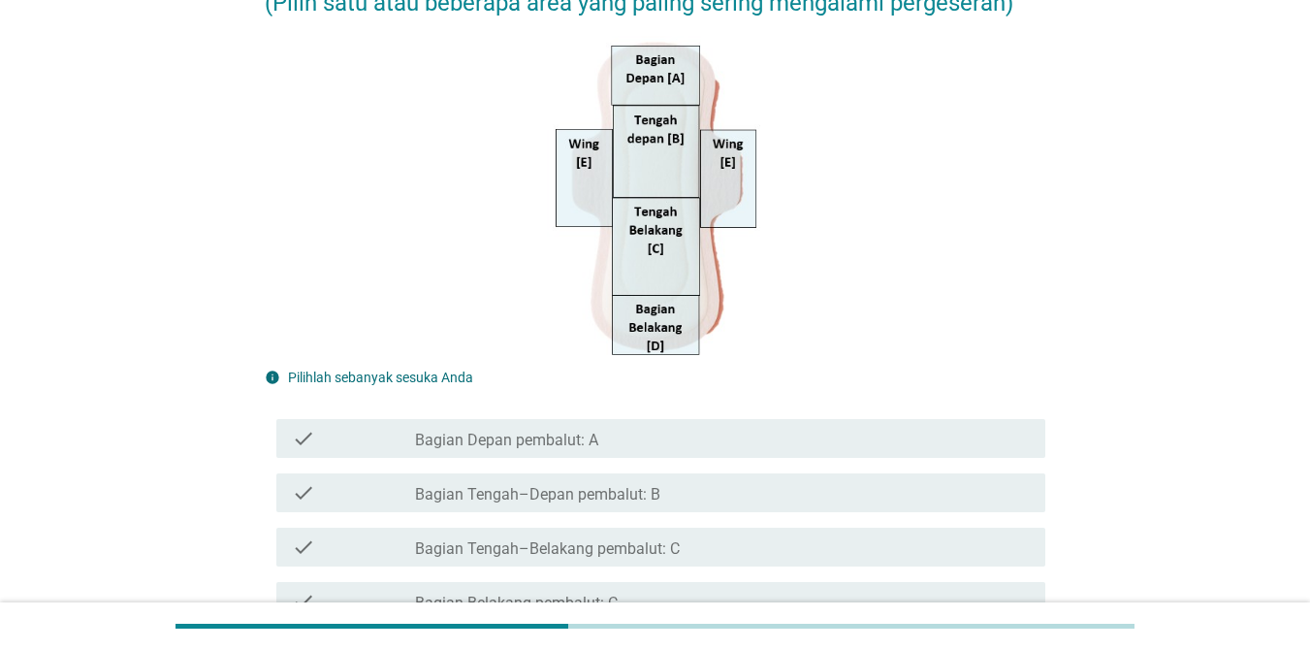
scroll to position [477, 0]
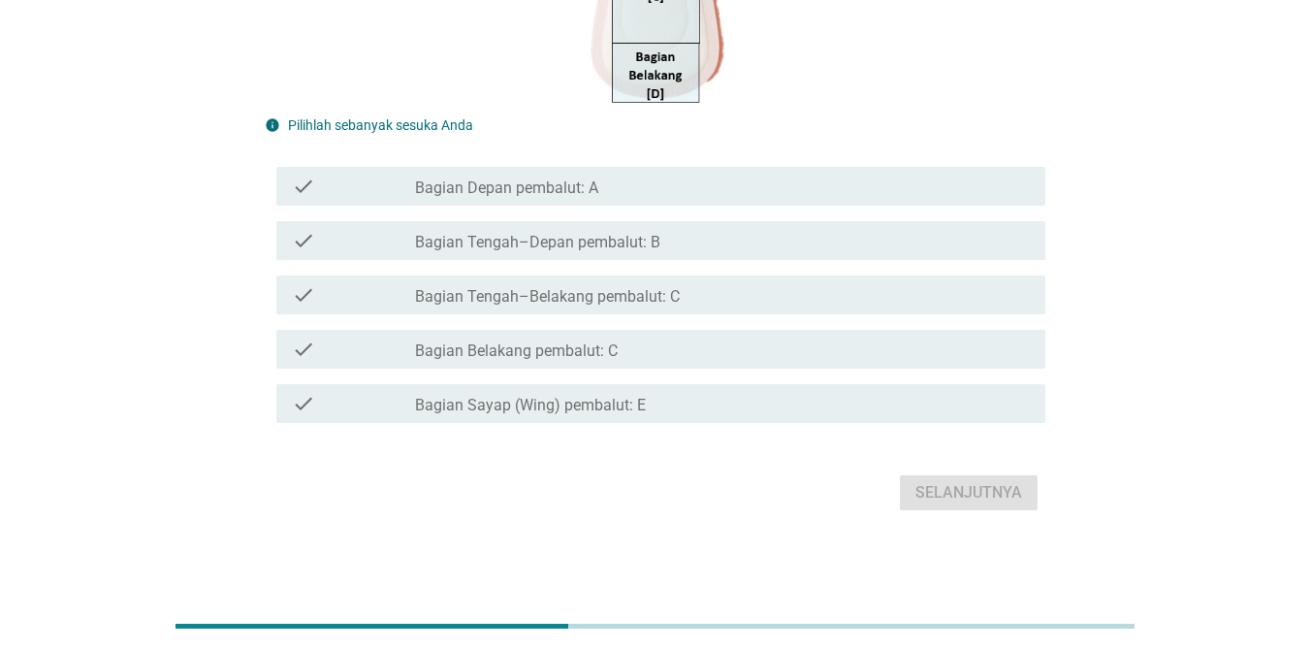
click at [587, 187] on label "Bagian Depan pembalut: A" at bounding box center [506, 187] width 183 height 19
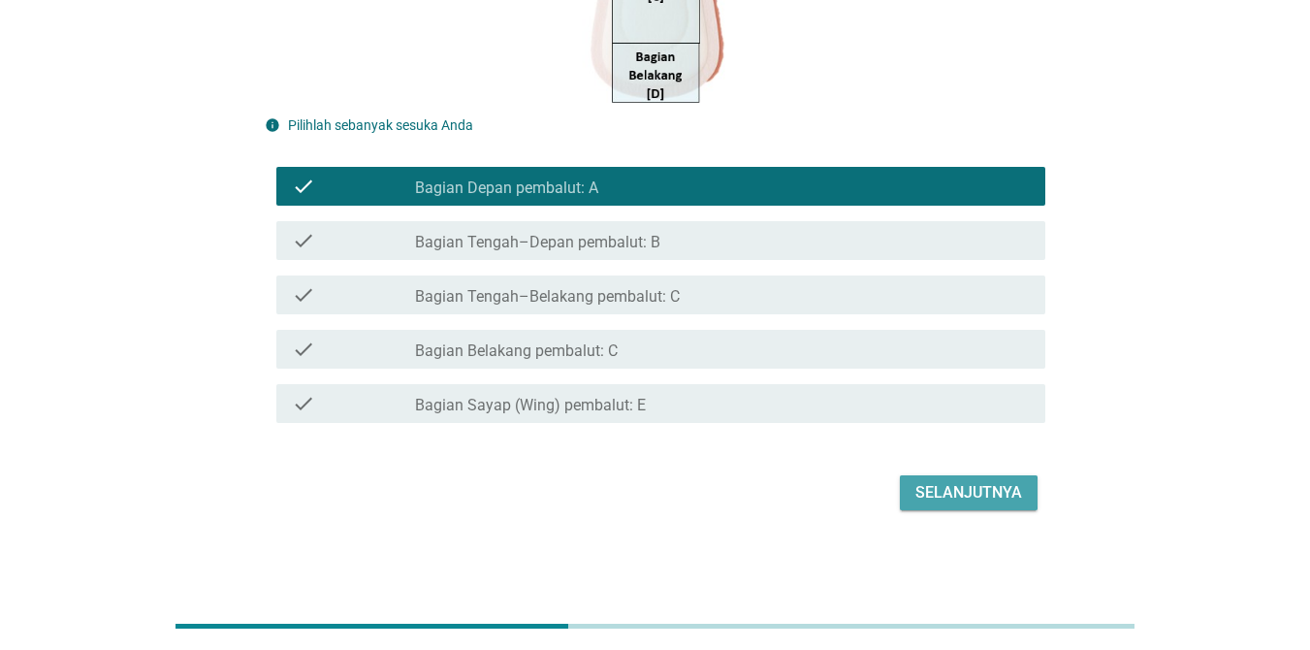
click at [989, 488] on div "Selanjutnya" at bounding box center [968, 492] width 107 height 23
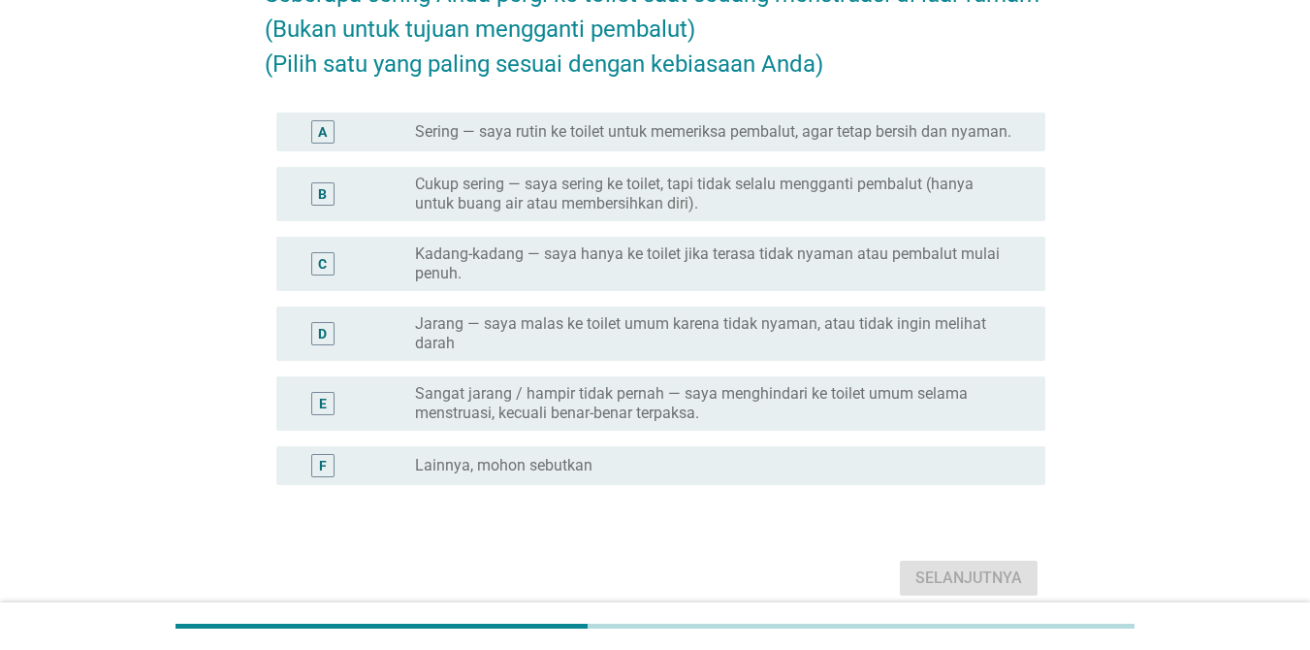
scroll to position [194, 0]
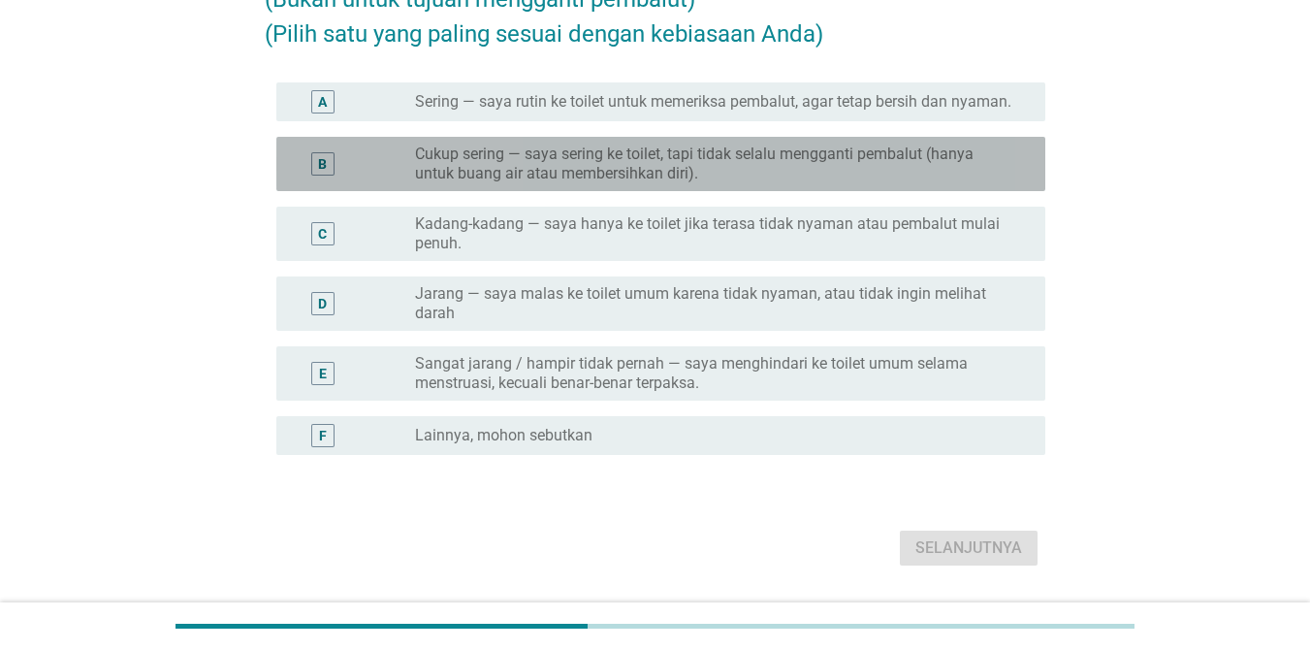
click at [634, 159] on label "Cukup sering — saya sering ke toilet, tapi tidak selalu mengganti pembalut (han…" at bounding box center [714, 163] width 599 height 39
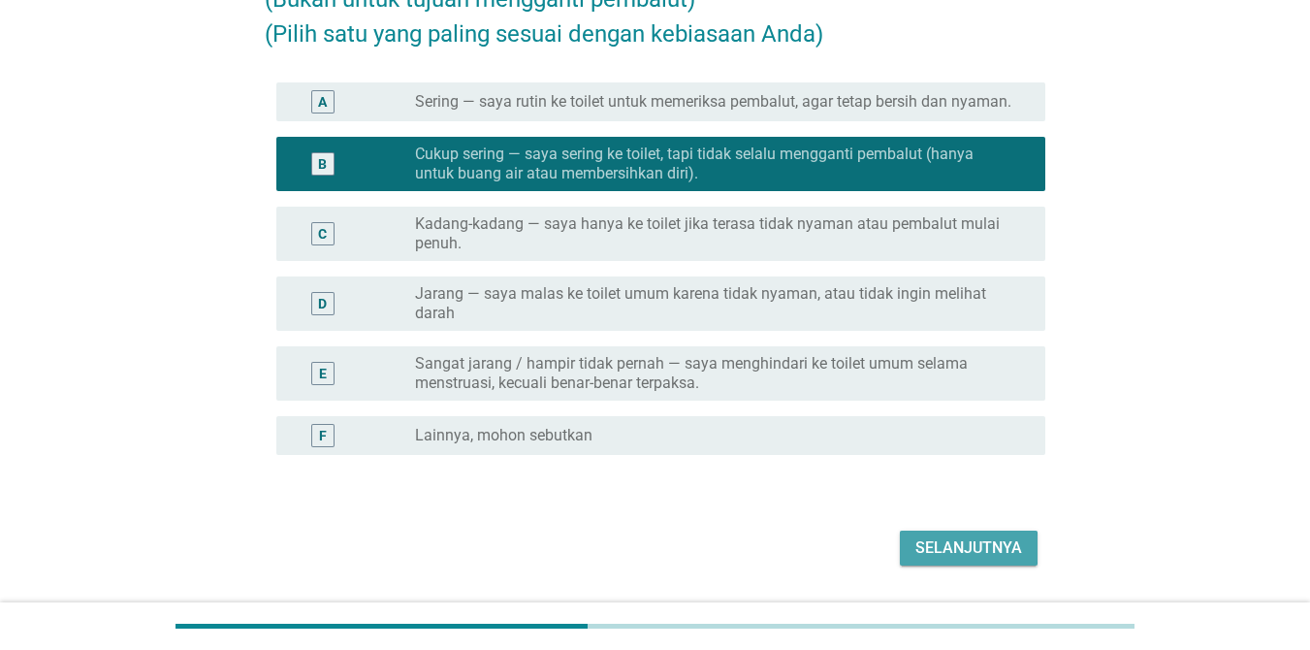
click at [998, 553] on div "Selanjutnya" at bounding box center [968, 547] width 107 height 23
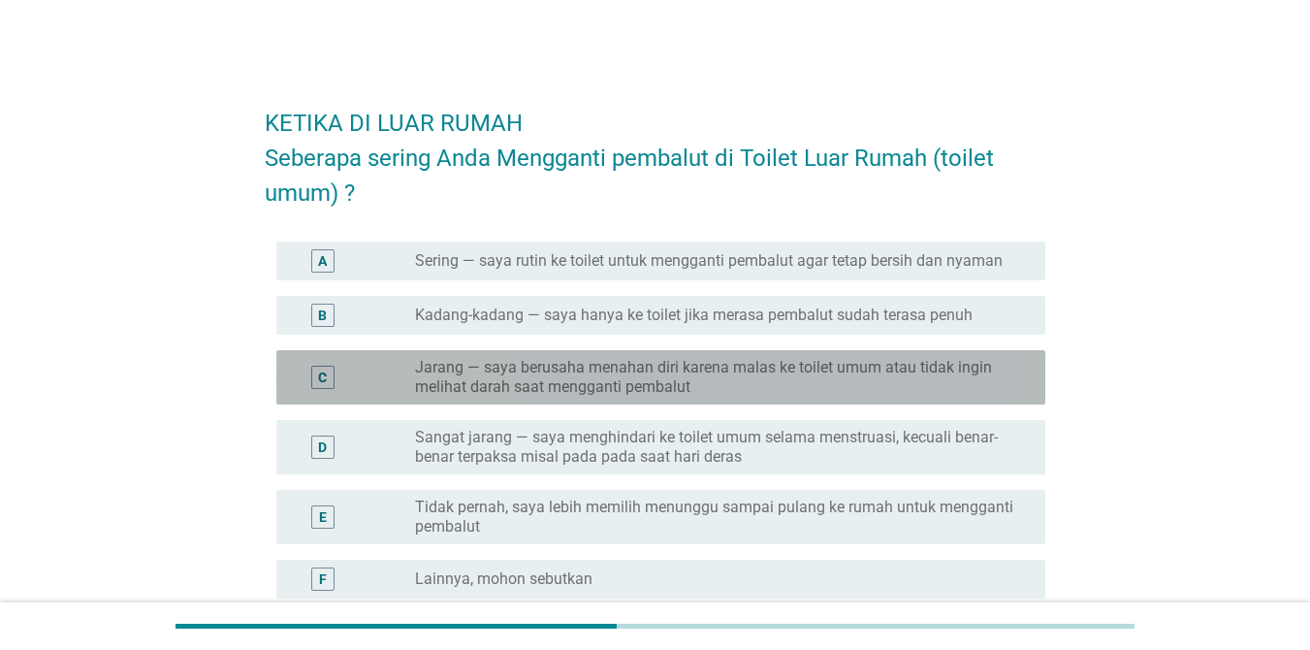
click at [588, 376] on label "Jarang — saya berusaha menahan diri karena malas ke toilet umum atau tidak ingi…" at bounding box center [714, 377] width 599 height 39
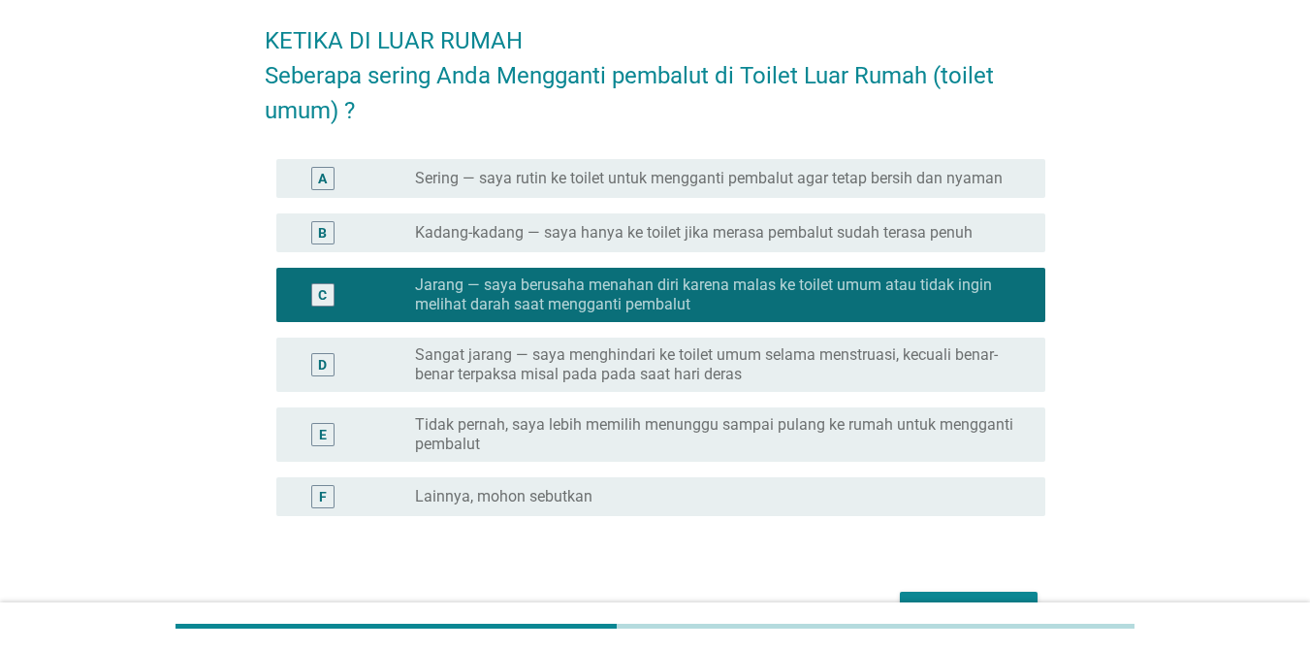
scroll to position [194, 0]
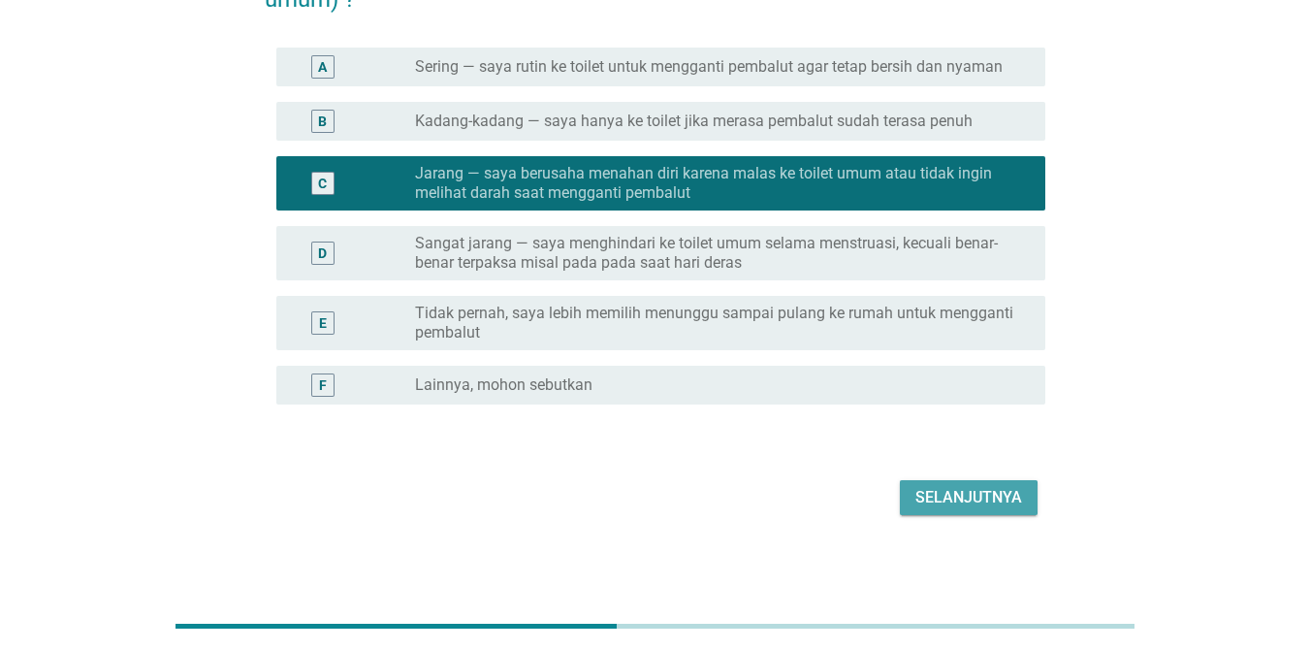
click at [964, 491] on div "Selanjutnya" at bounding box center [968, 497] width 107 height 23
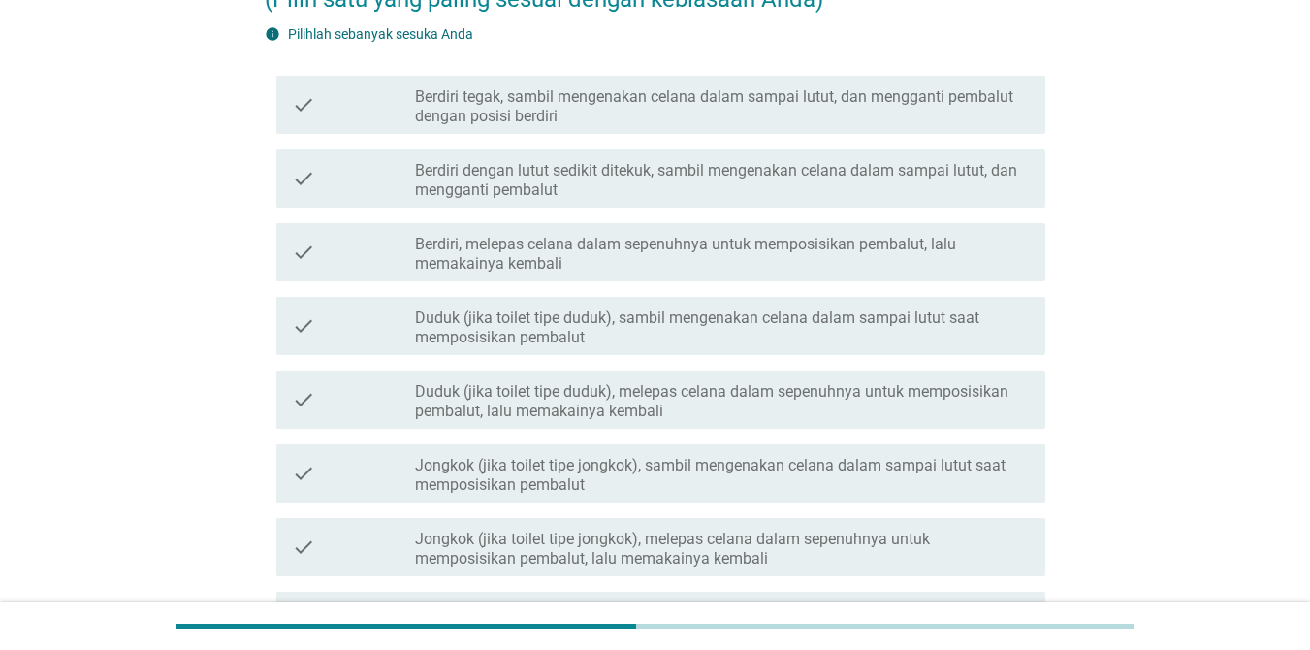
scroll to position [0, 0]
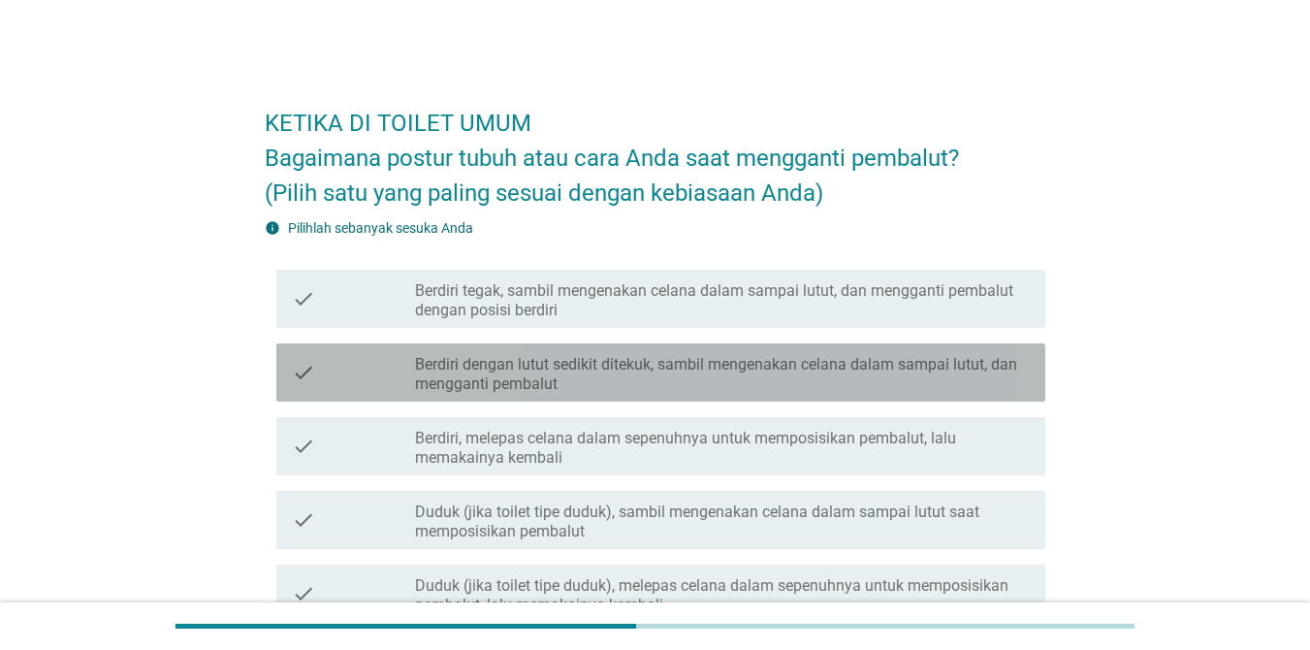
click at [497, 378] on label "Berdiri dengan lutut sedikit ditekuk, sambil mengenakan celana dalam sampai lut…" at bounding box center [722, 374] width 615 height 39
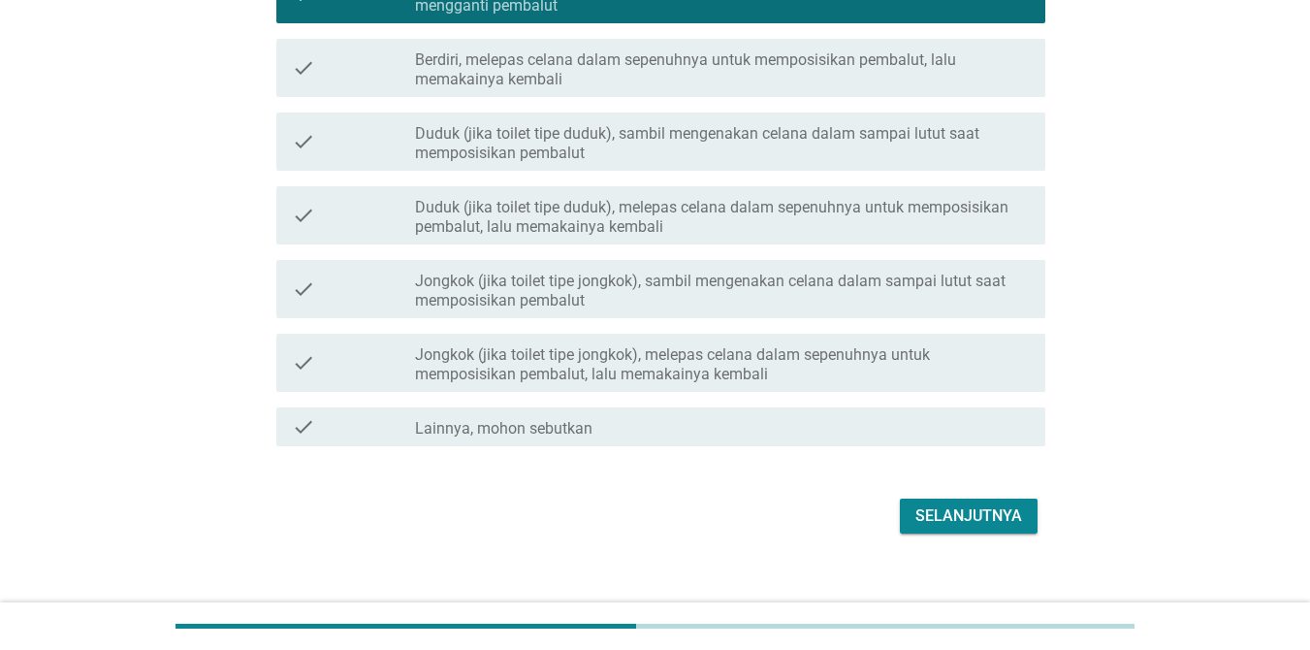
scroll to position [388, 0]
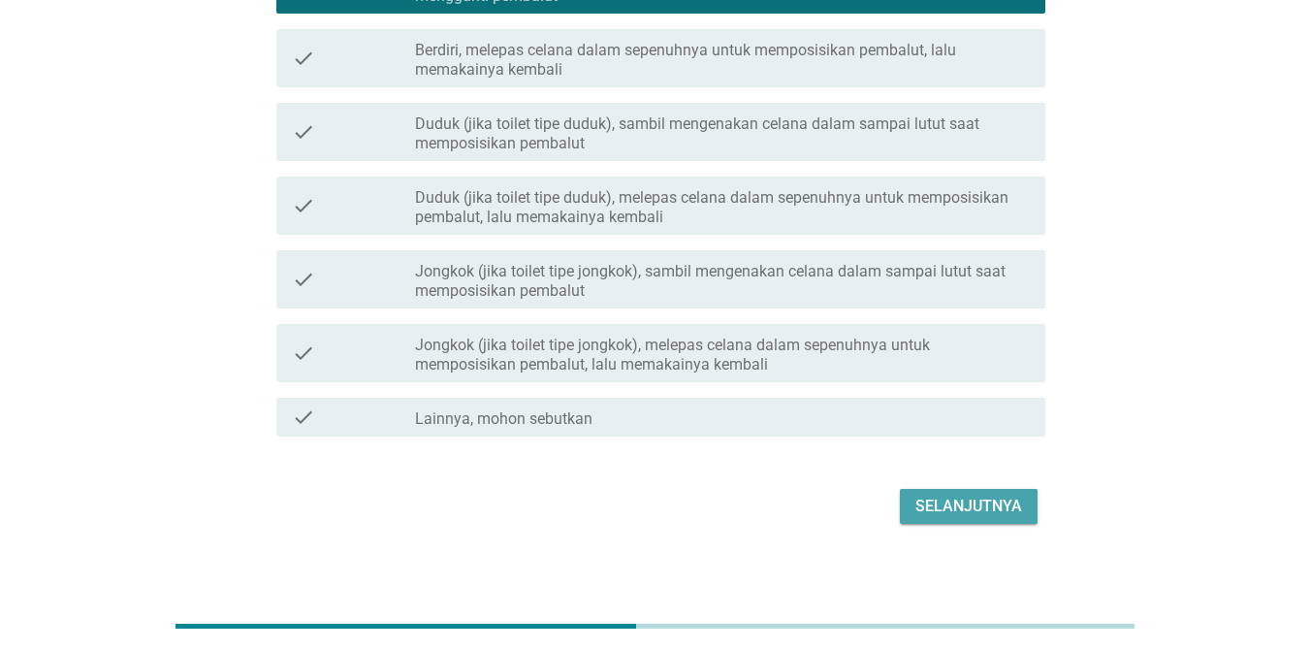
click at [992, 504] on div "Selanjutnya" at bounding box center [968, 506] width 107 height 23
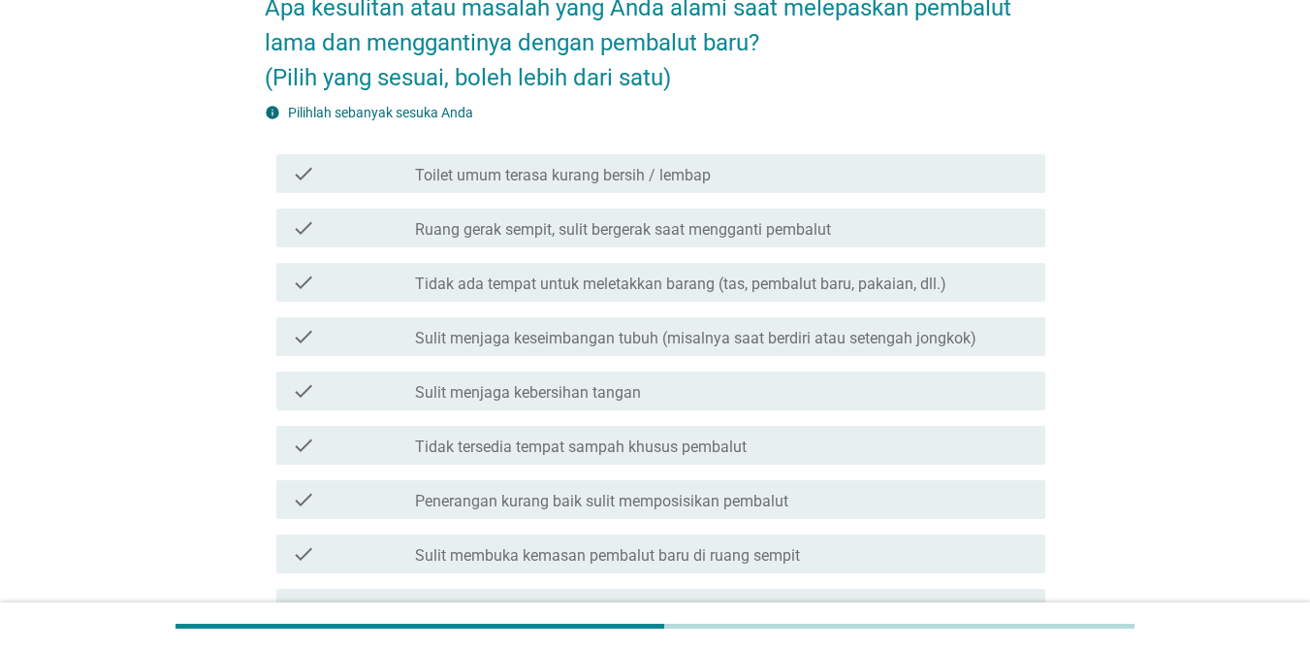
scroll to position [0, 0]
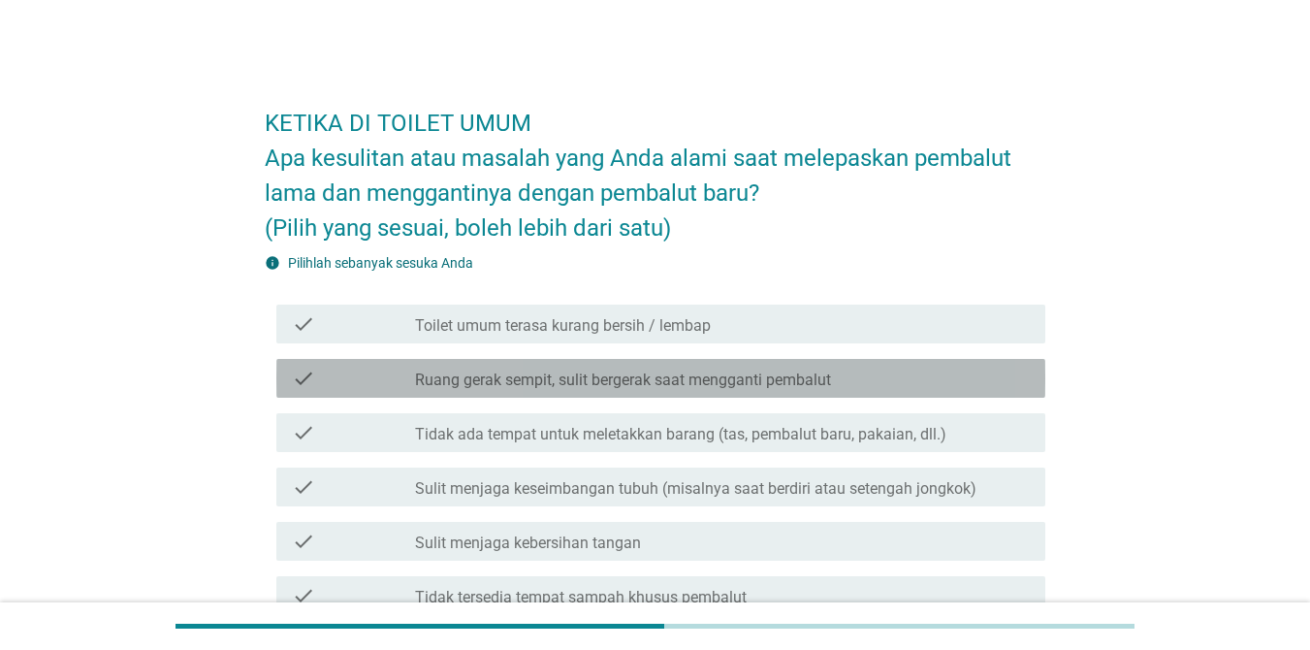
click at [557, 381] on label "Ruang gerak sempit, sulit bergerak saat mengganti pembalut" at bounding box center [623, 379] width 416 height 19
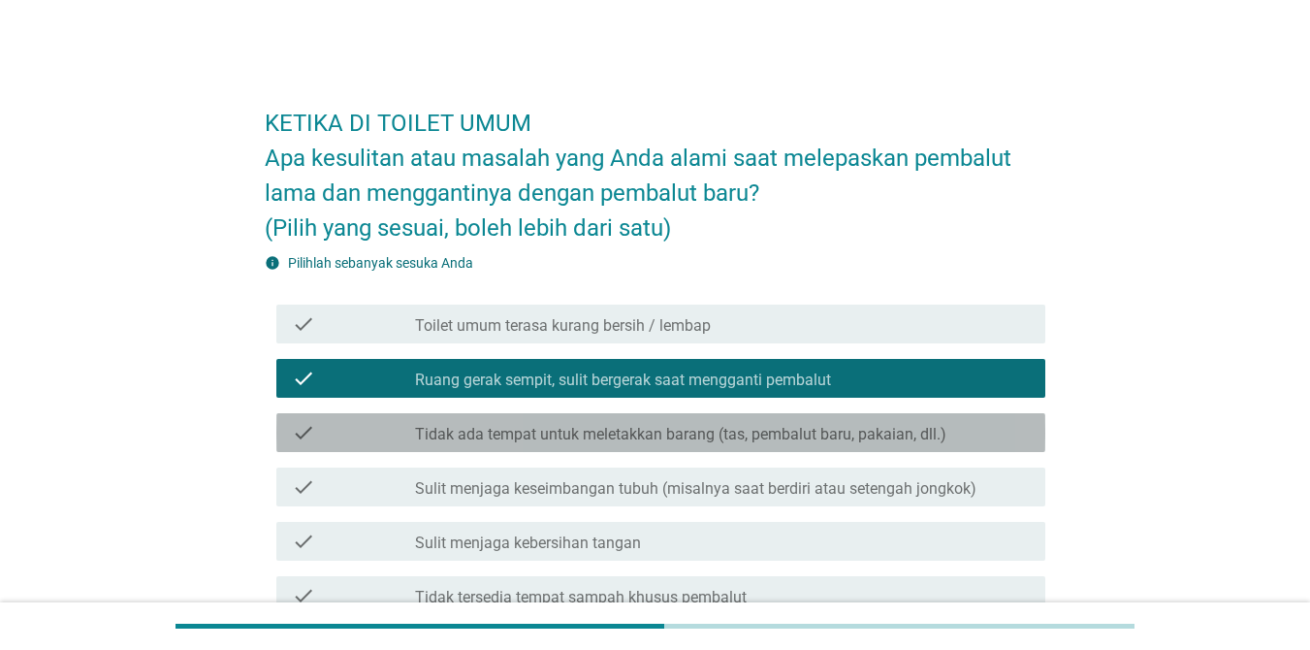
click at [530, 437] on label "Tidak ada tempat untuk meletakkan barang (tas, pembalut baru, pakaian, dll.)" at bounding box center [680, 434] width 531 height 19
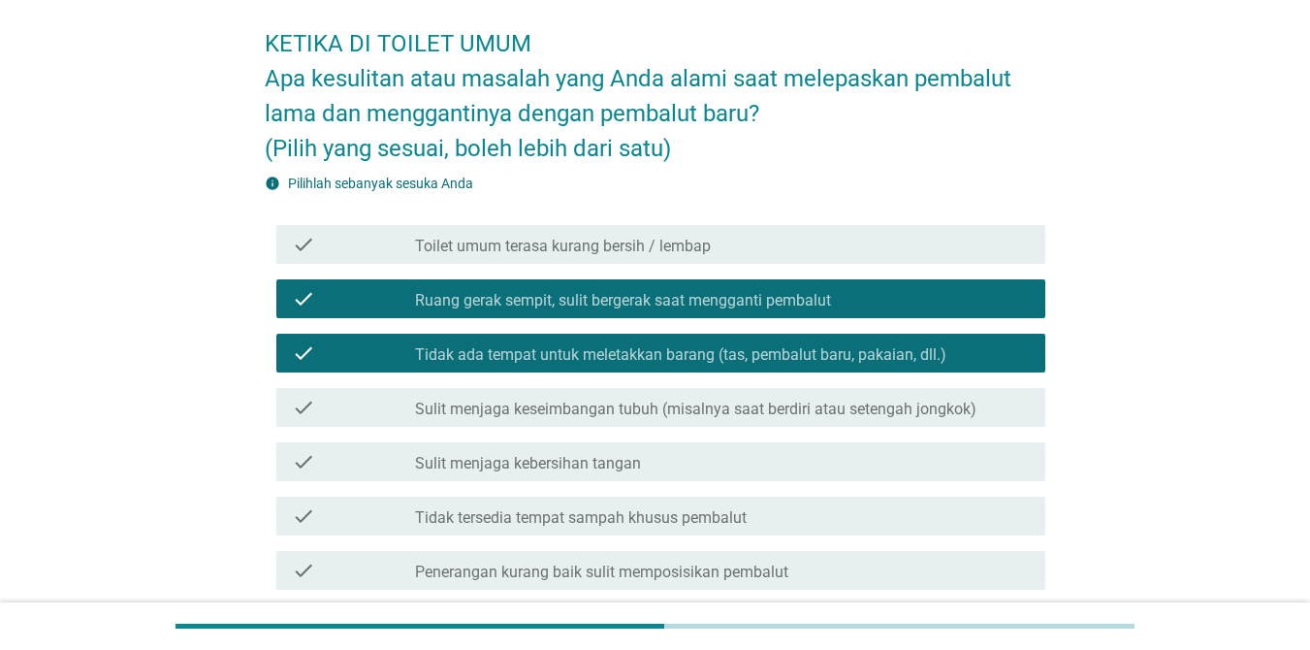
scroll to position [194, 0]
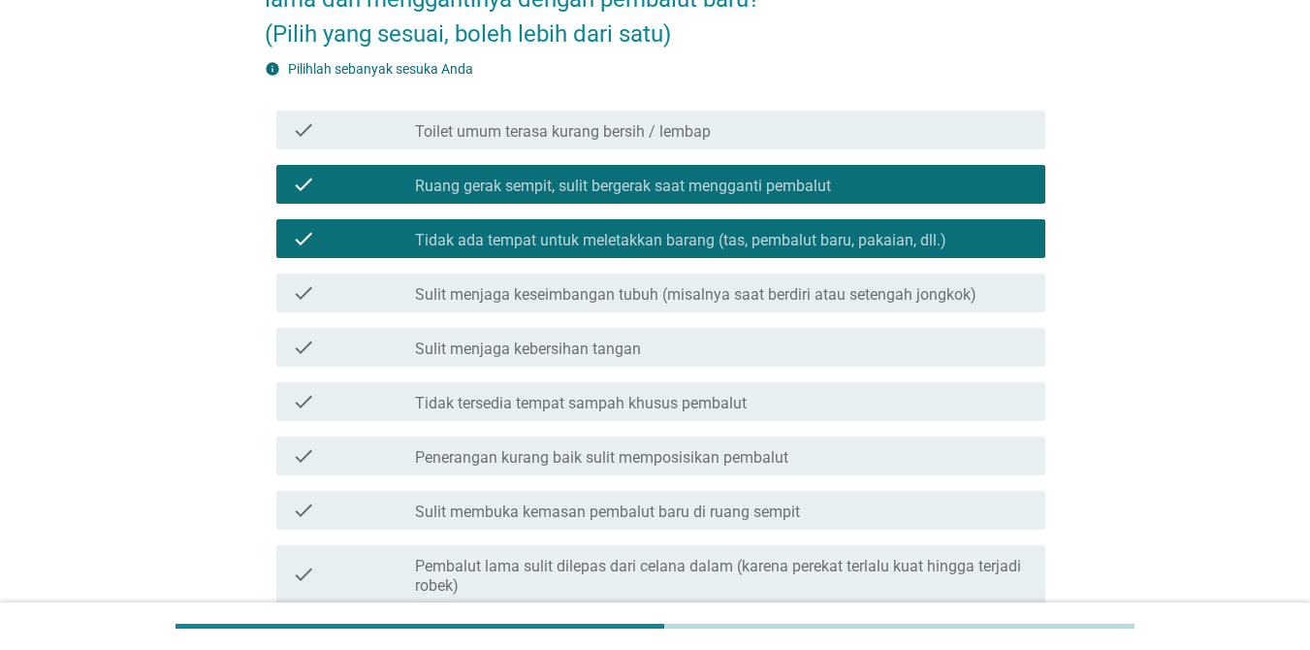
click at [544, 363] on div "check check_box_outline_blank Sulit menjaga kebersihan tangan" at bounding box center [660, 347] width 769 height 39
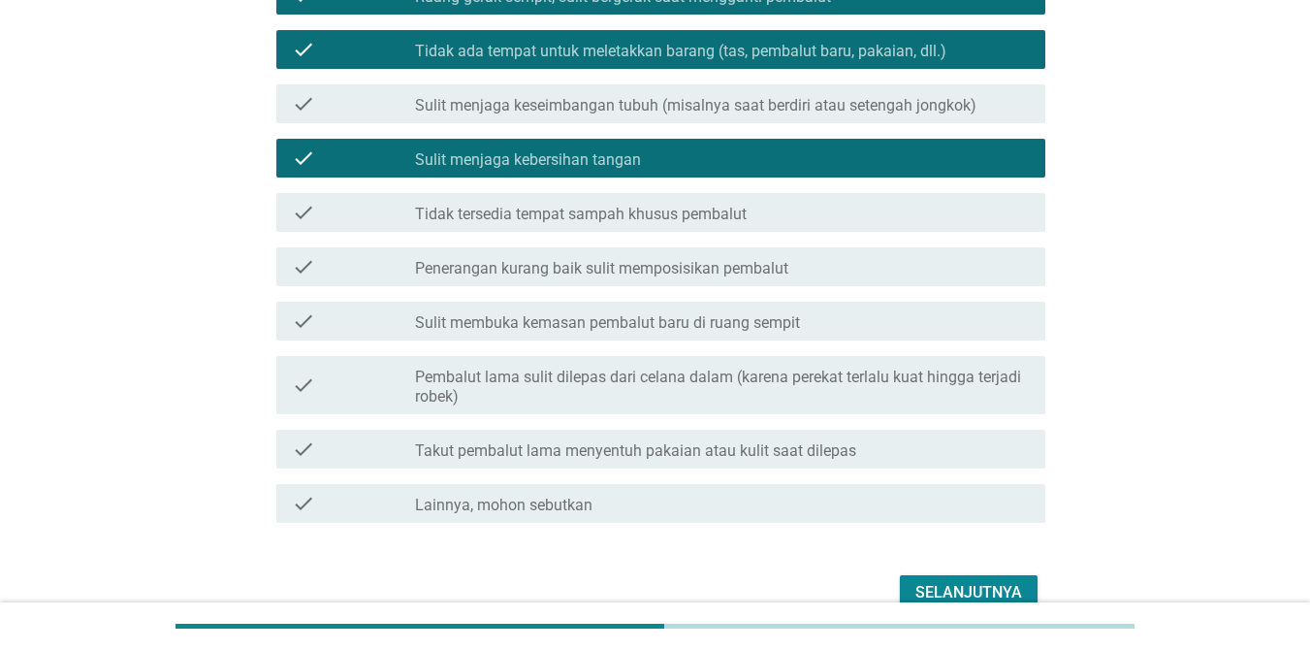
scroll to position [388, 0]
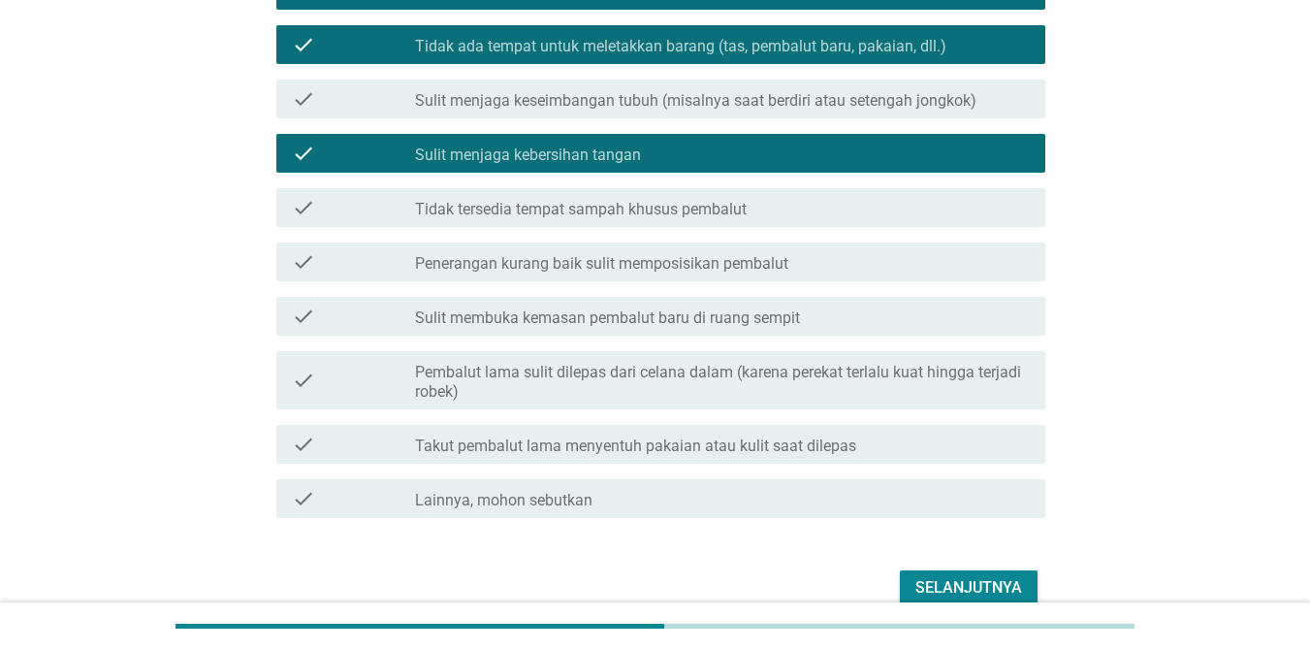
click at [511, 440] on label "Takut pembalut lama menyentuh pakaian atau kulit saat dilepas" at bounding box center [635, 445] width 441 height 19
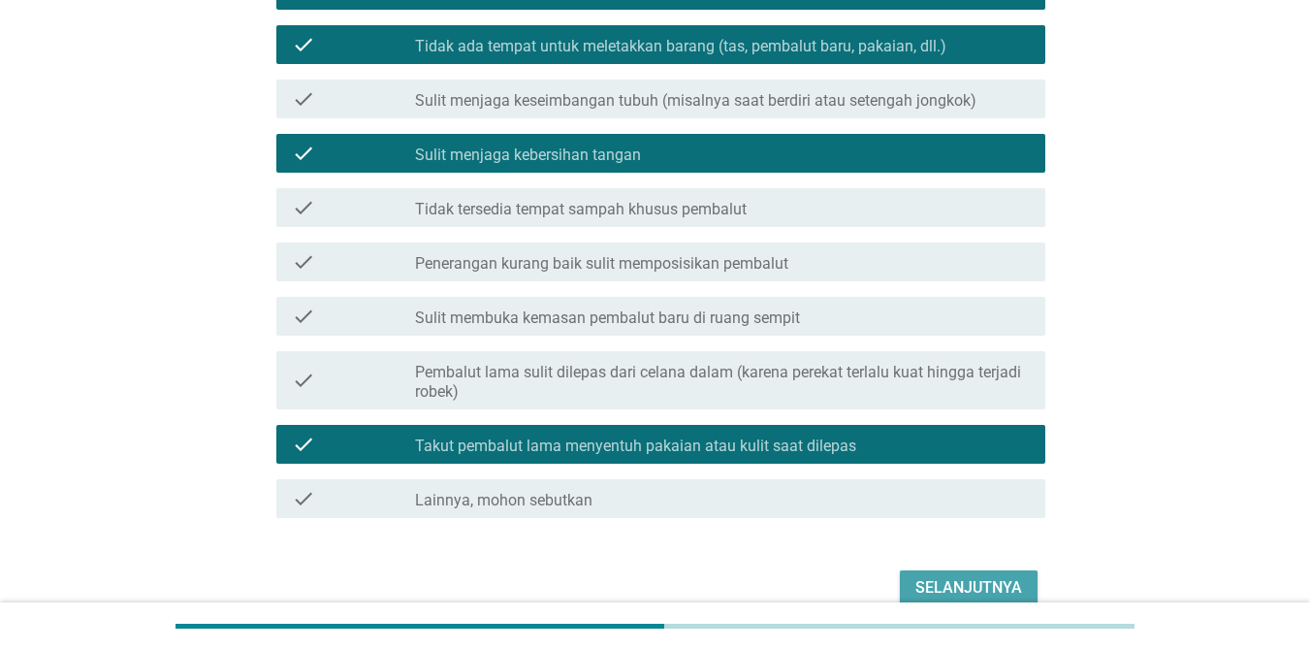
click at [959, 591] on div "Selanjutnya" at bounding box center [968, 587] width 107 height 23
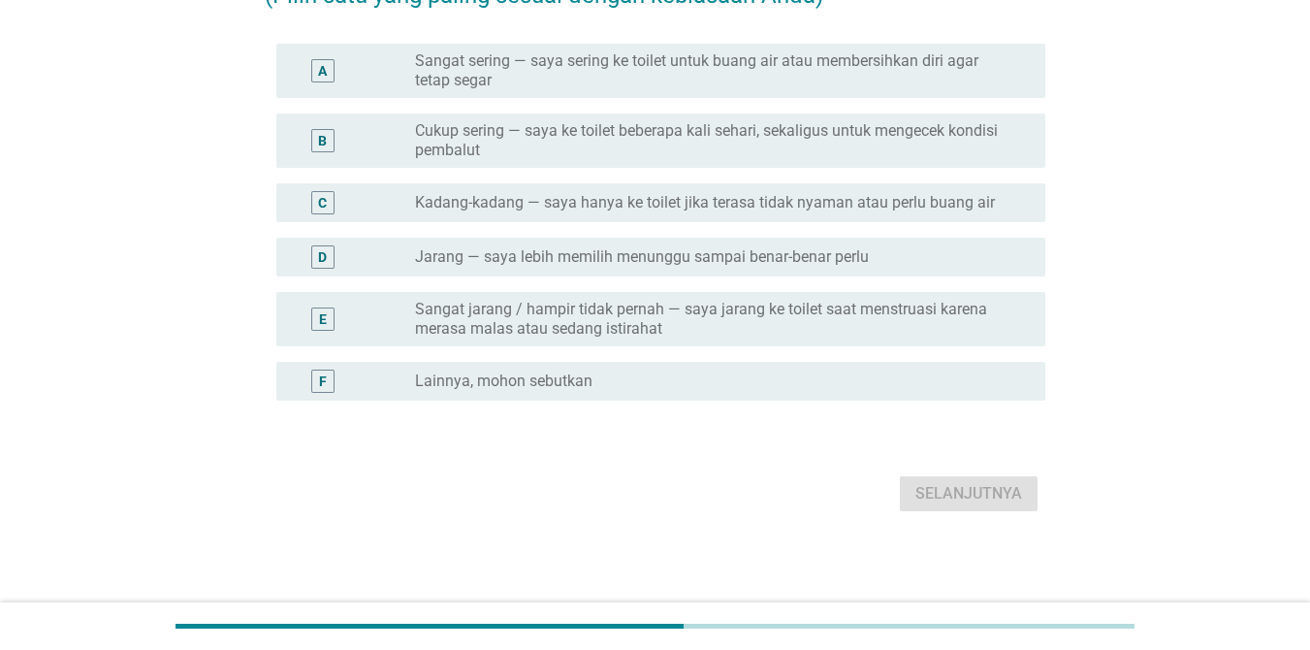
scroll to position [0, 0]
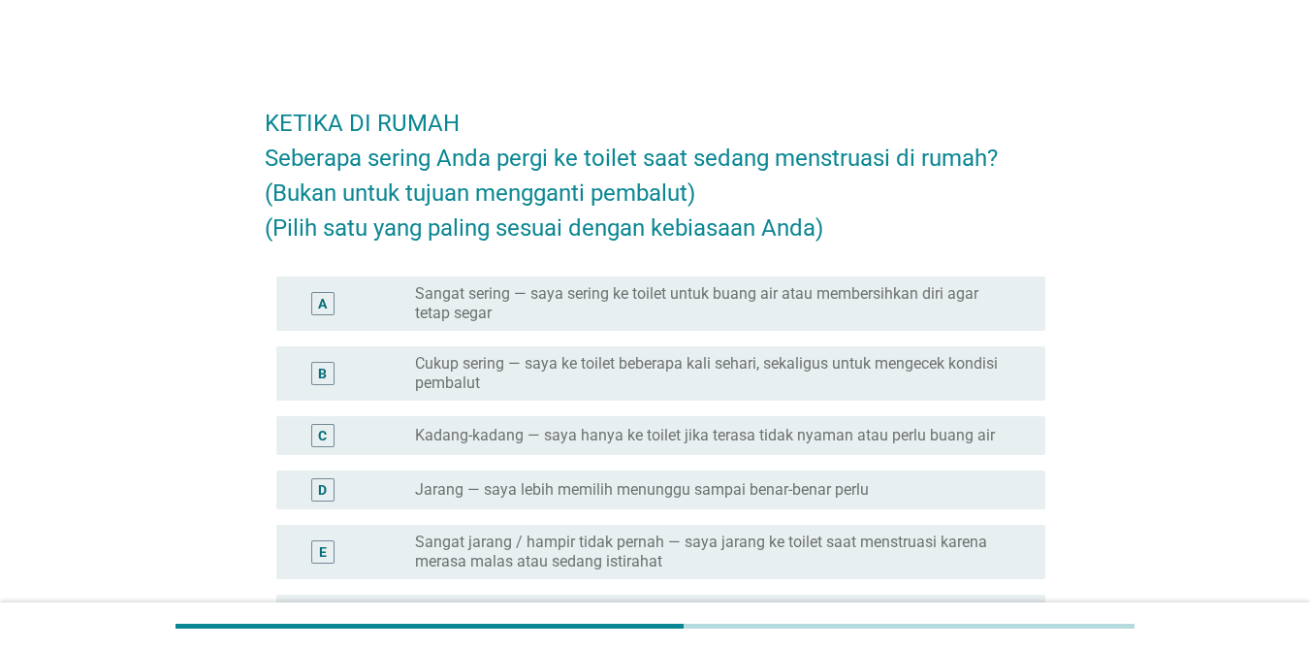
click at [429, 444] on label "Kadang-kadang — saya hanya ke toilet jika terasa tidak nyaman atau perlu buang …" at bounding box center [705, 435] width 580 height 19
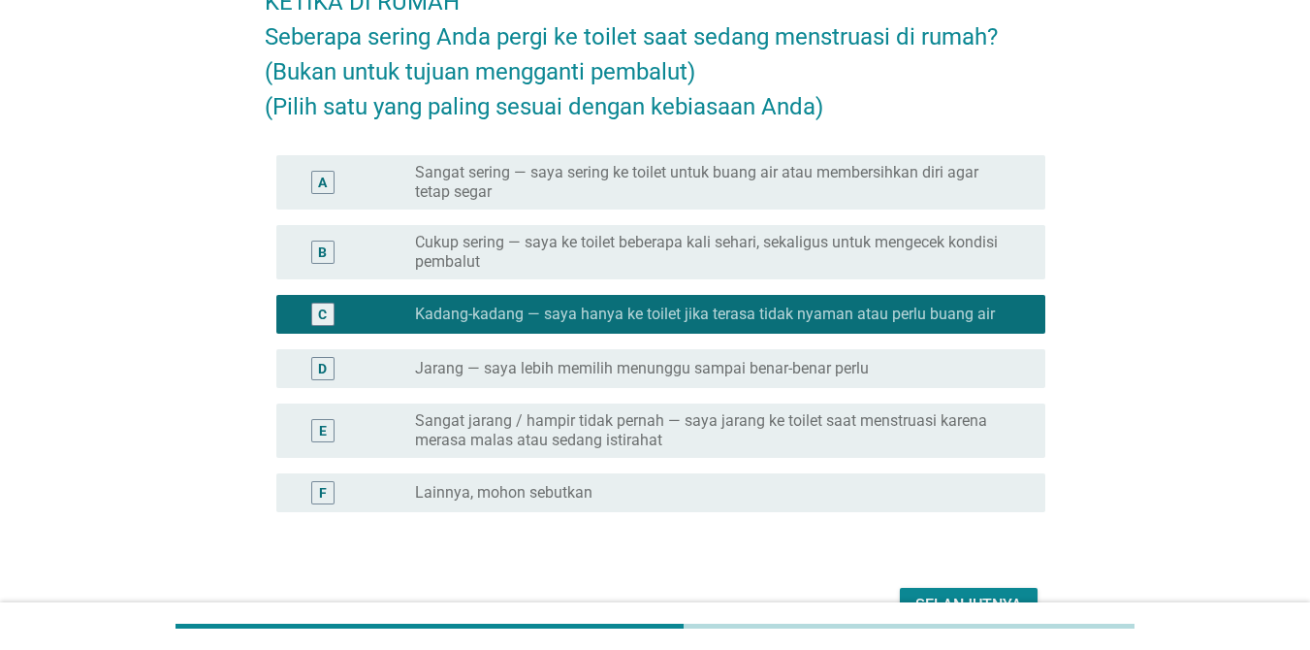
scroll to position [233, 0]
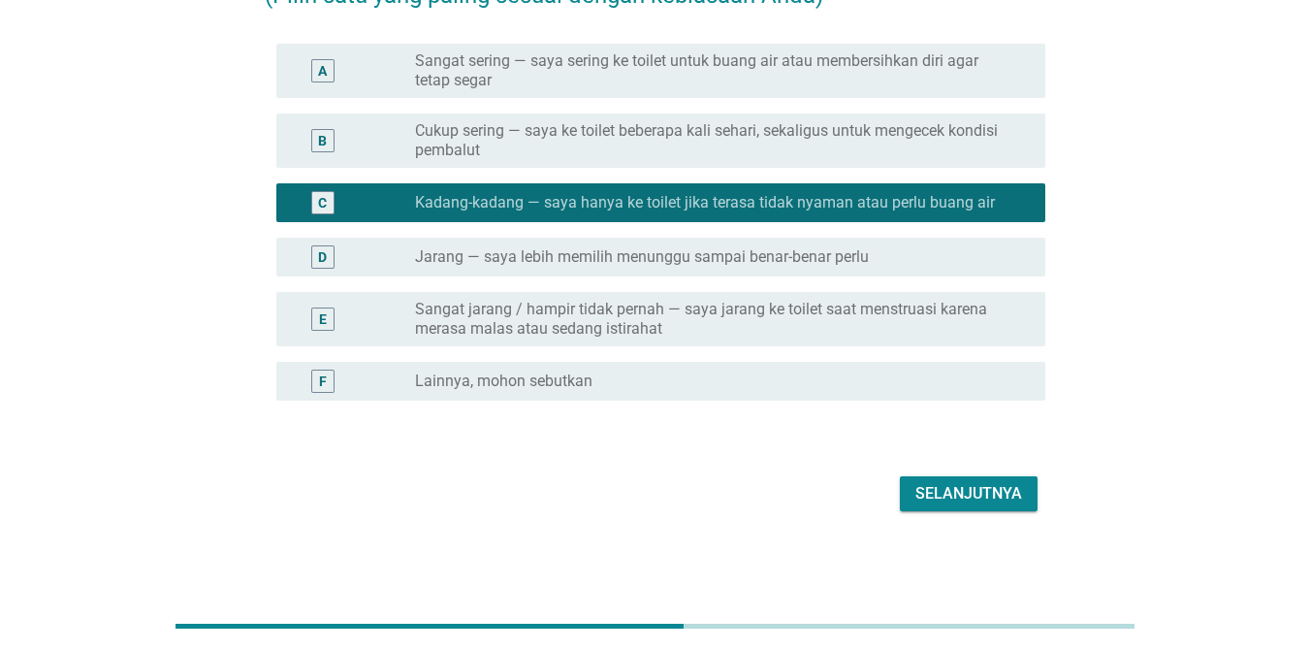
click at [934, 512] on div "Selanjutnya" at bounding box center [655, 493] width 781 height 47
click at [936, 496] on div "Selanjutnya" at bounding box center [968, 493] width 107 height 23
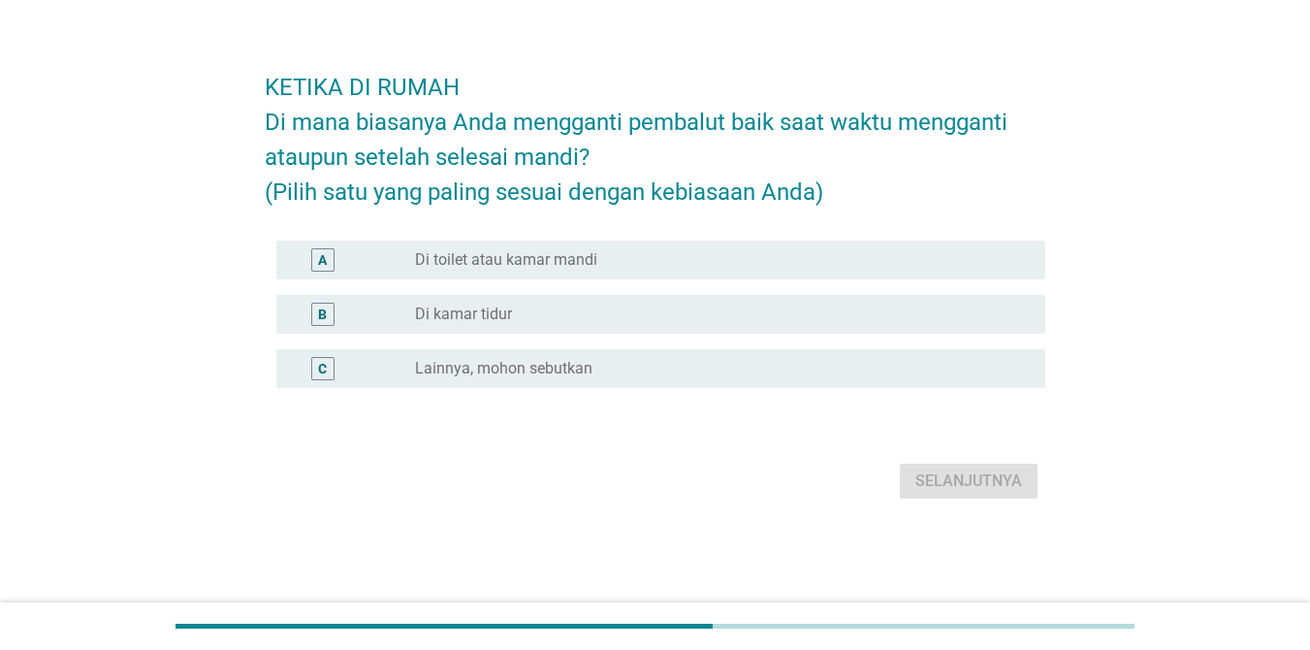
scroll to position [0, 0]
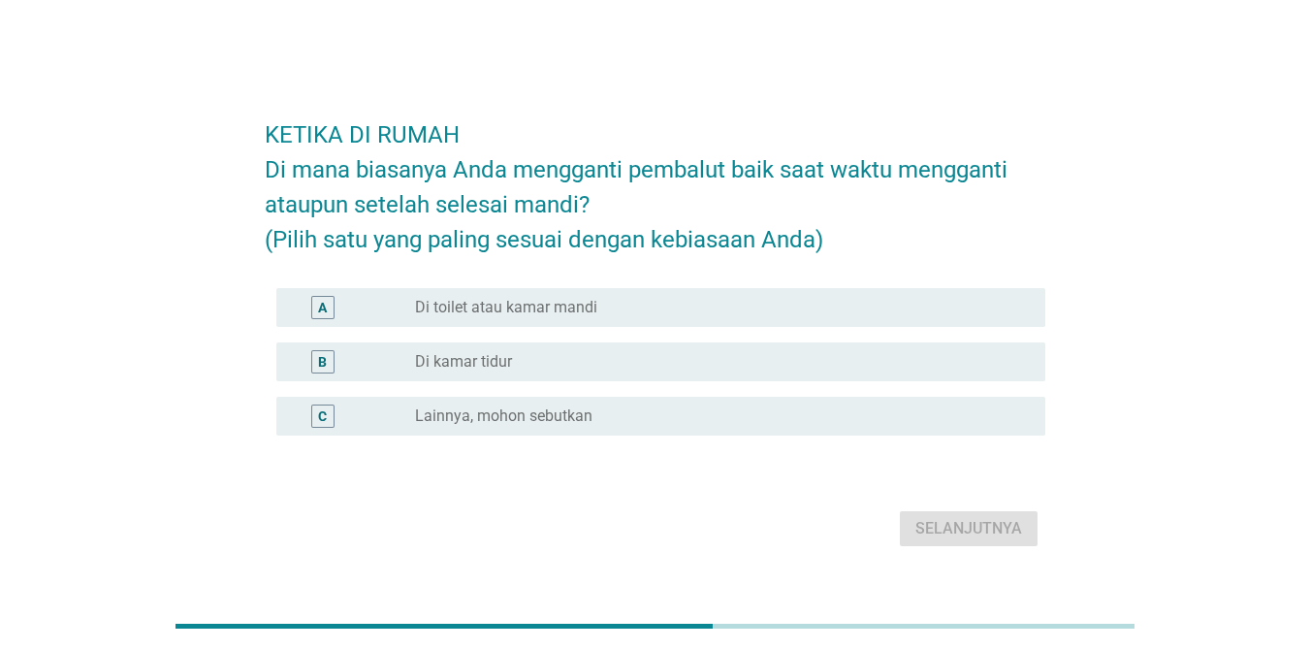
click at [553, 303] on label "Di toilet atau kamar mandi" at bounding box center [506, 307] width 182 height 19
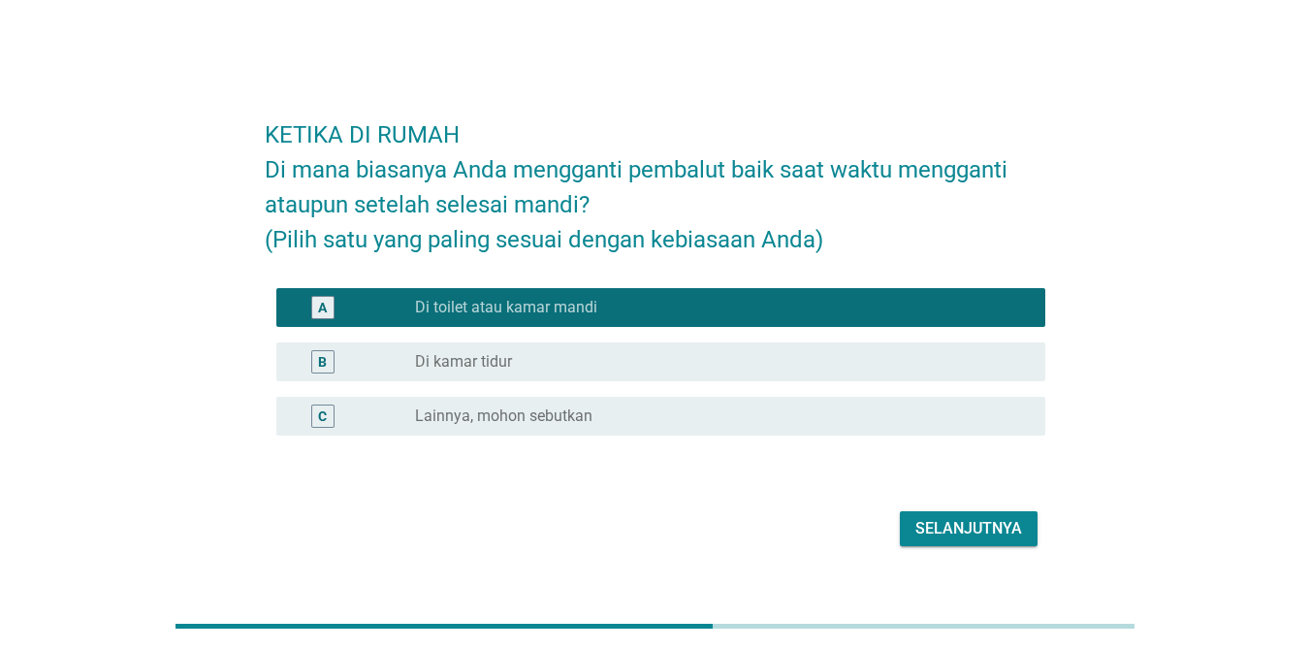
click at [983, 527] on div "Selanjutnya" at bounding box center [968, 528] width 107 height 23
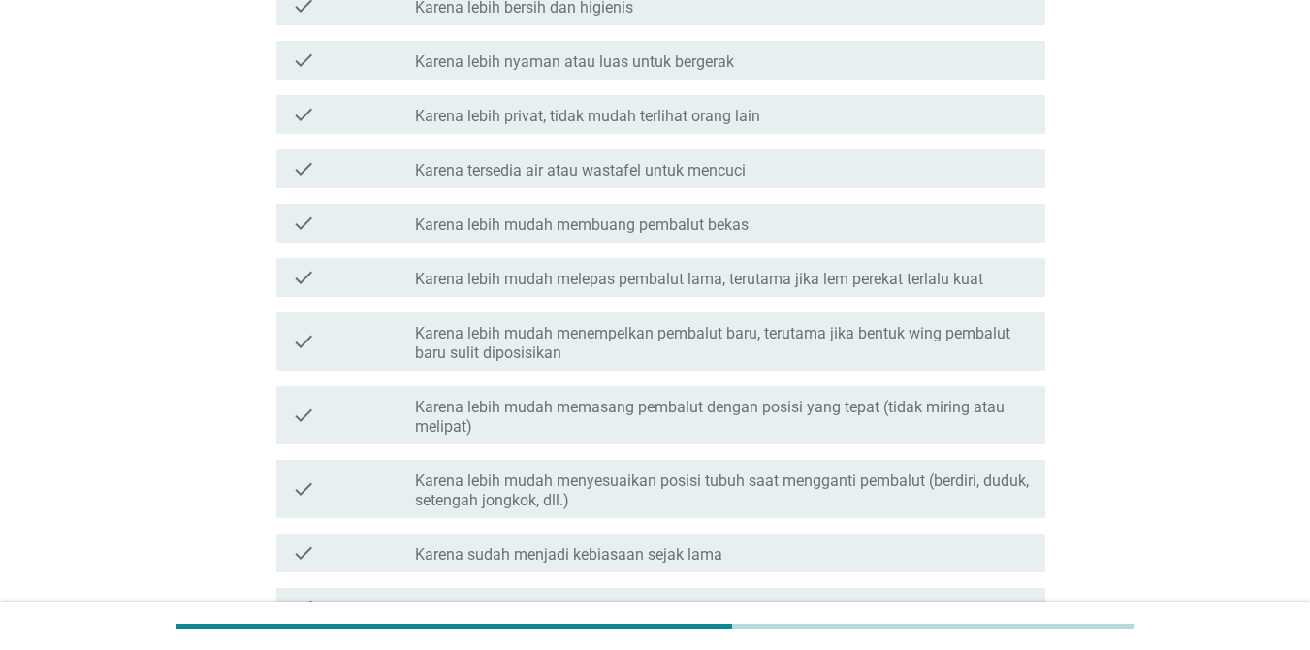
scroll to position [485, 0]
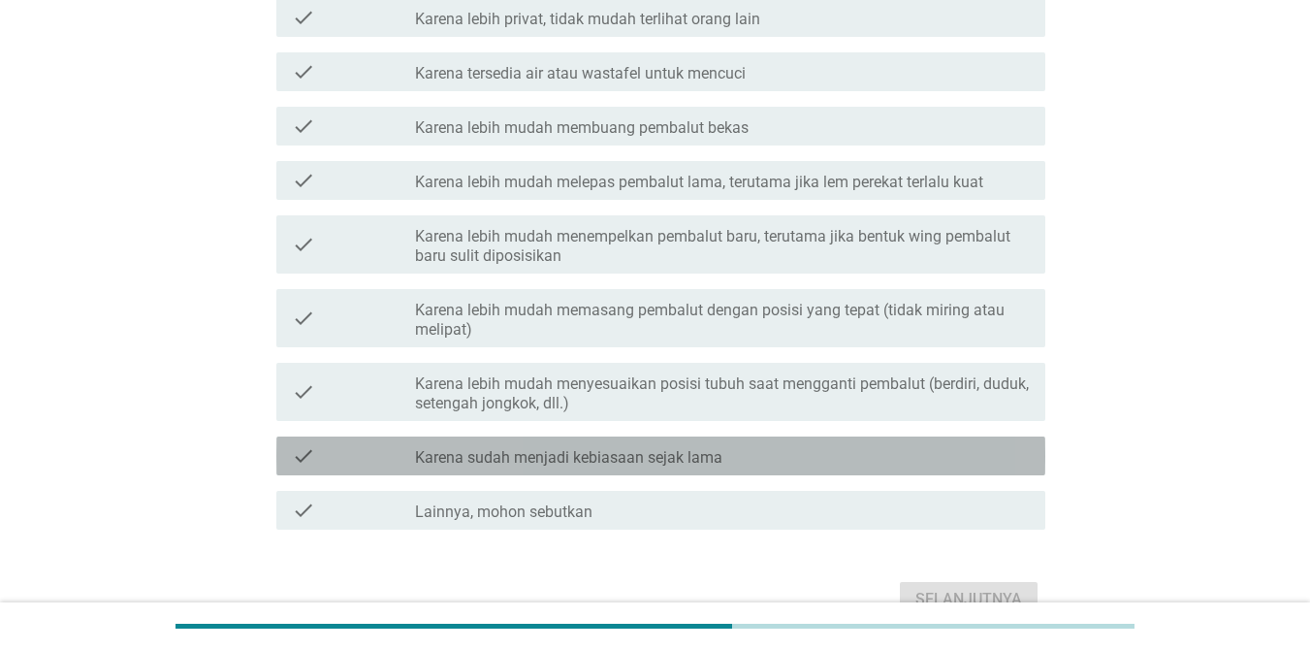
click at [579, 469] on div "check check_box_outline_blank Karena sudah menjadi kebiasaan sejak lama" at bounding box center [660, 455] width 769 height 39
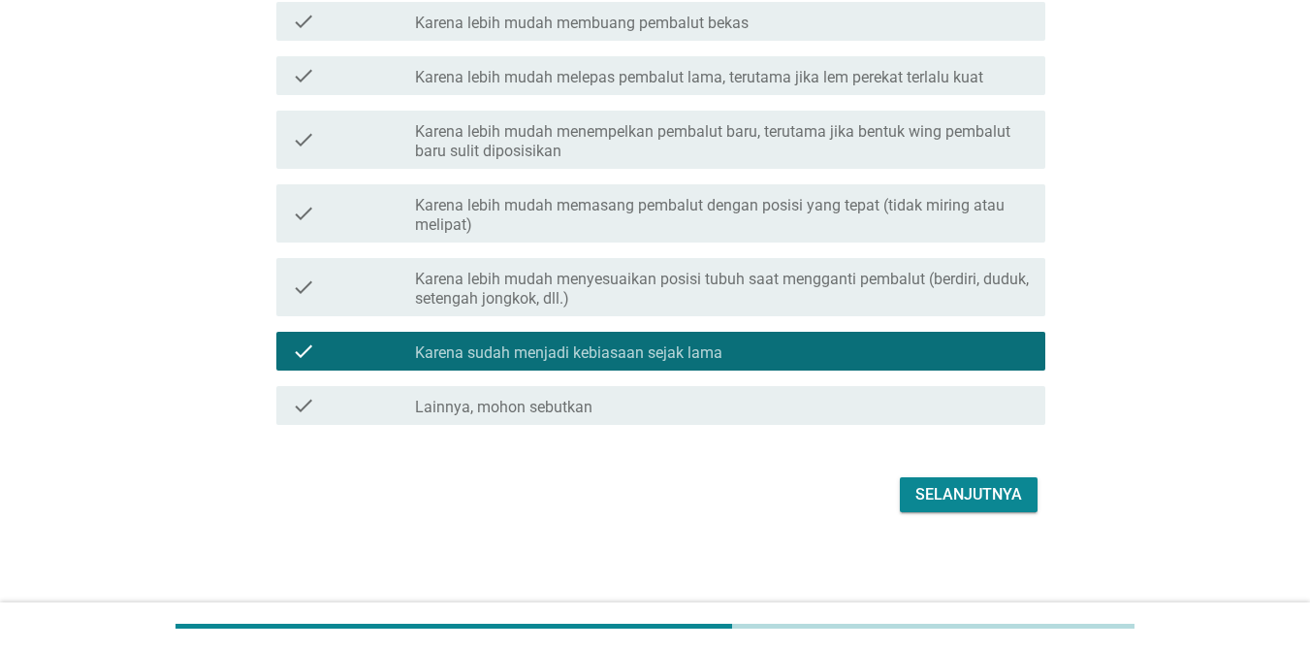
scroll to position [591, 0]
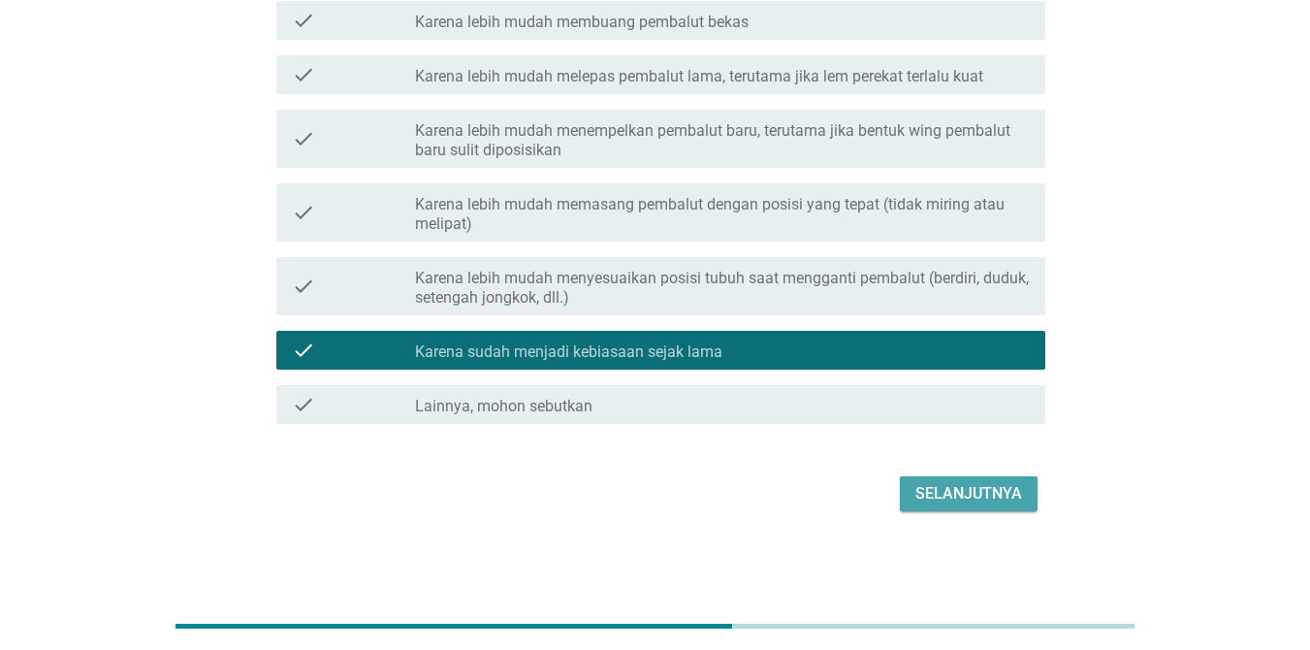
click at [1016, 497] on div "Selanjutnya" at bounding box center [968, 493] width 107 height 23
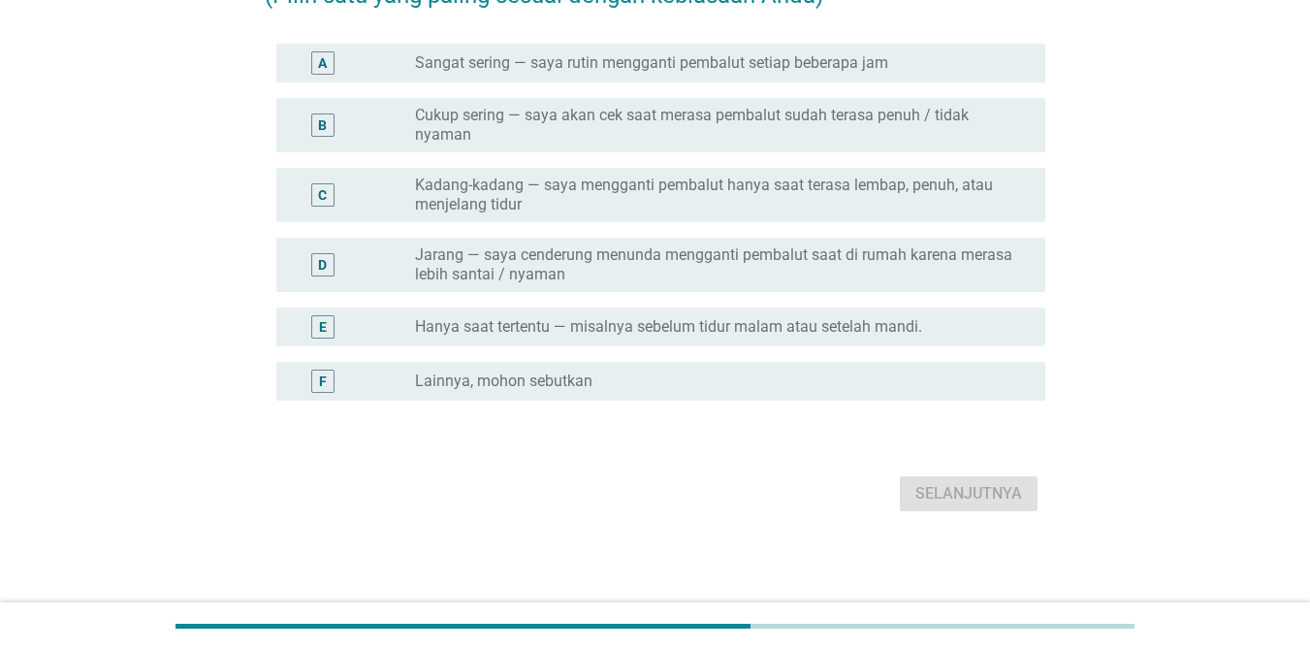
scroll to position [0, 0]
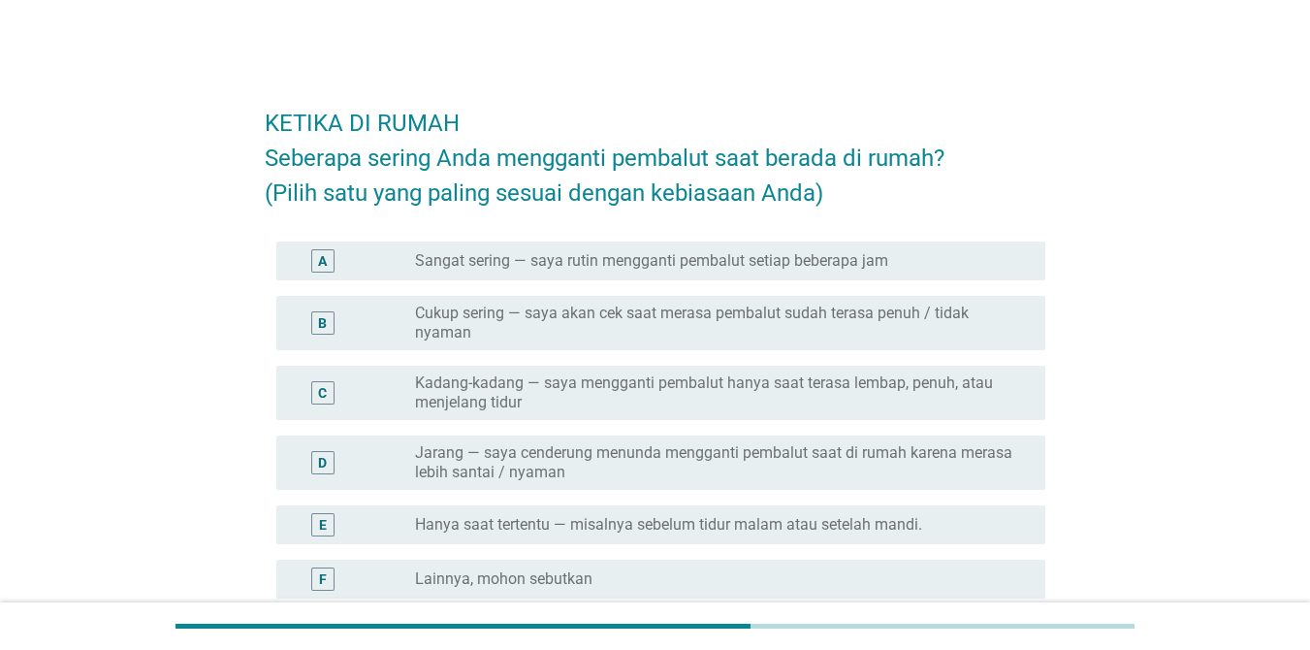
click at [547, 318] on label "Cukup sering — saya akan cek saat merasa pembalut sudah terasa penuh / tidak ny…" at bounding box center [714, 323] width 599 height 39
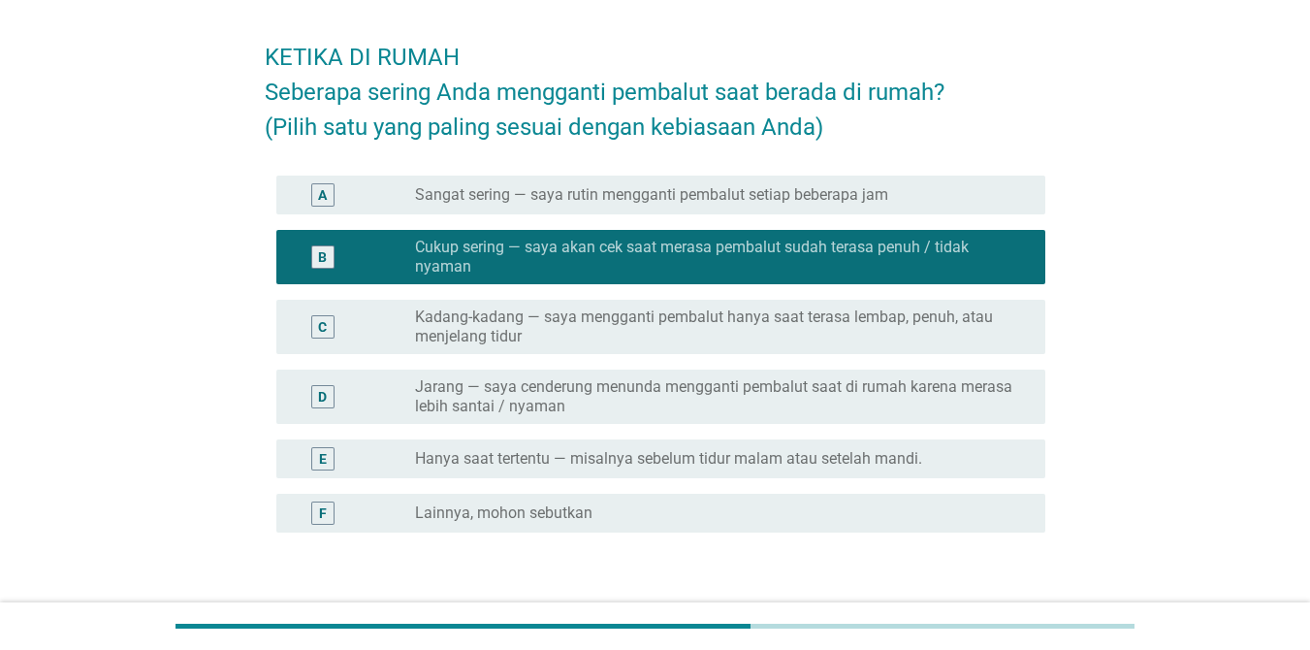
scroll to position [97, 0]
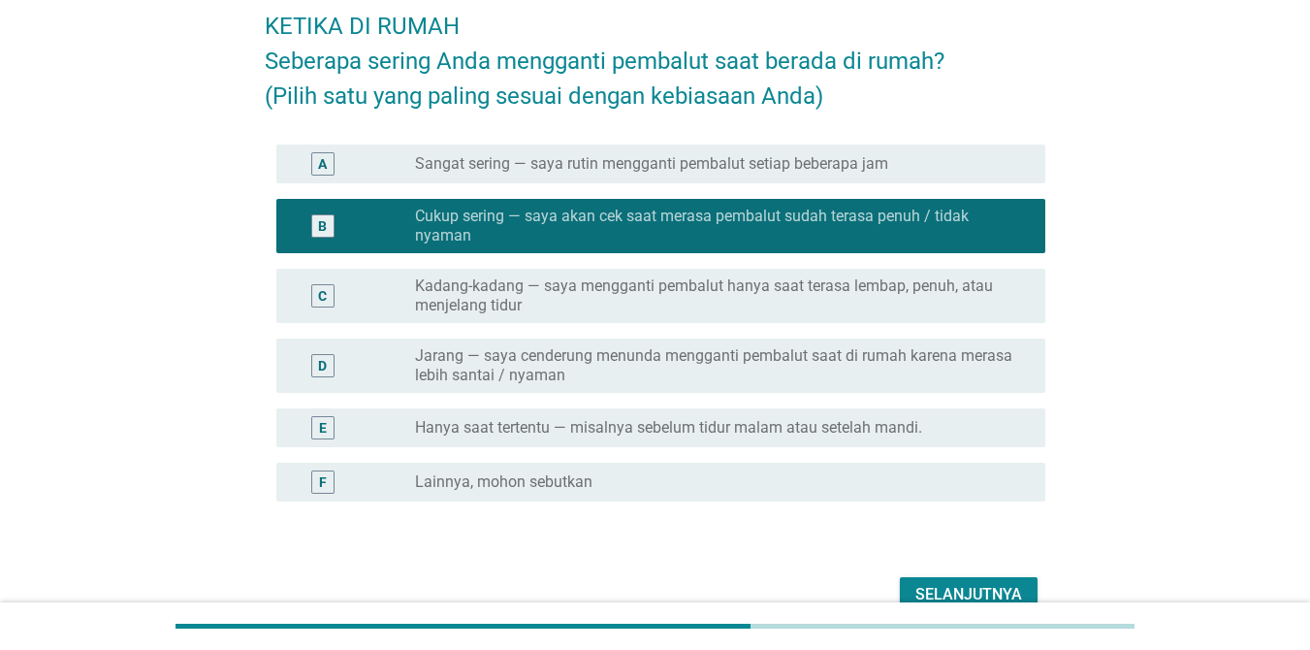
click at [989, 592] on div "Selanjutnya" at bounding box center [968, 594] width 107 height 23
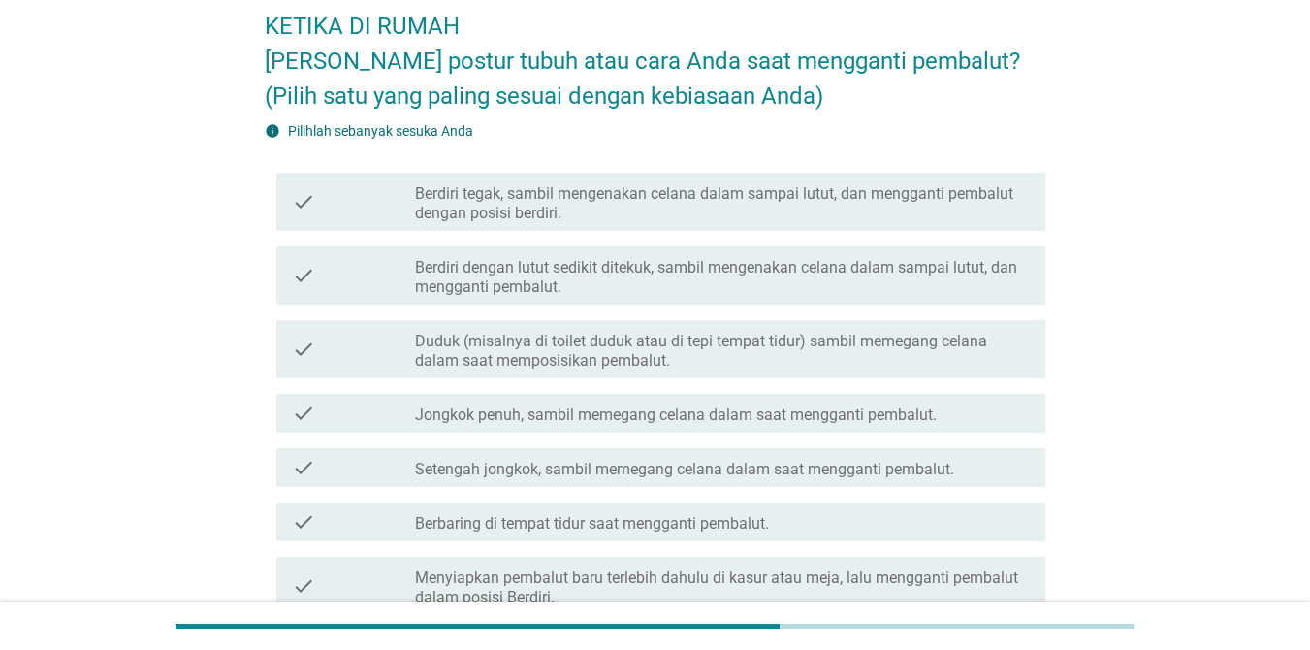
scroll to position [0, 0]
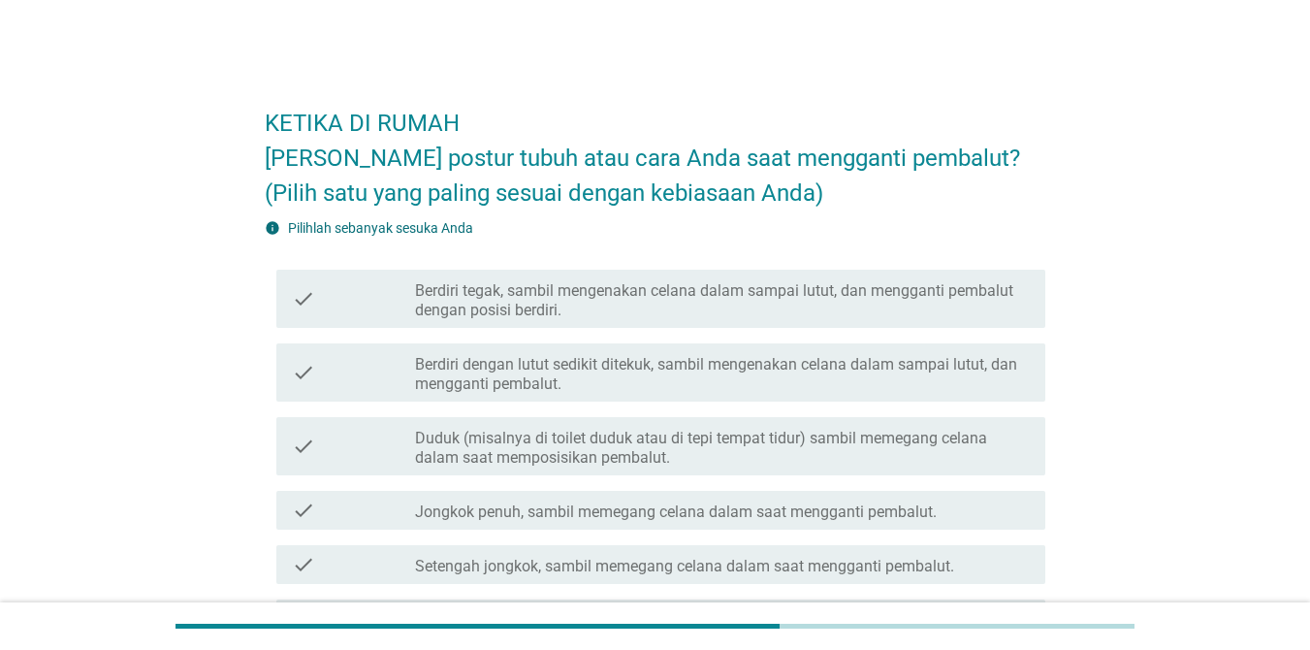
click at [600, 368] on label "Berdiri dengan lutut sedikit ditekuk, sambil mengenakan celana dalam sampai lut…" at bounding box center [722, 374] width 615 height 39
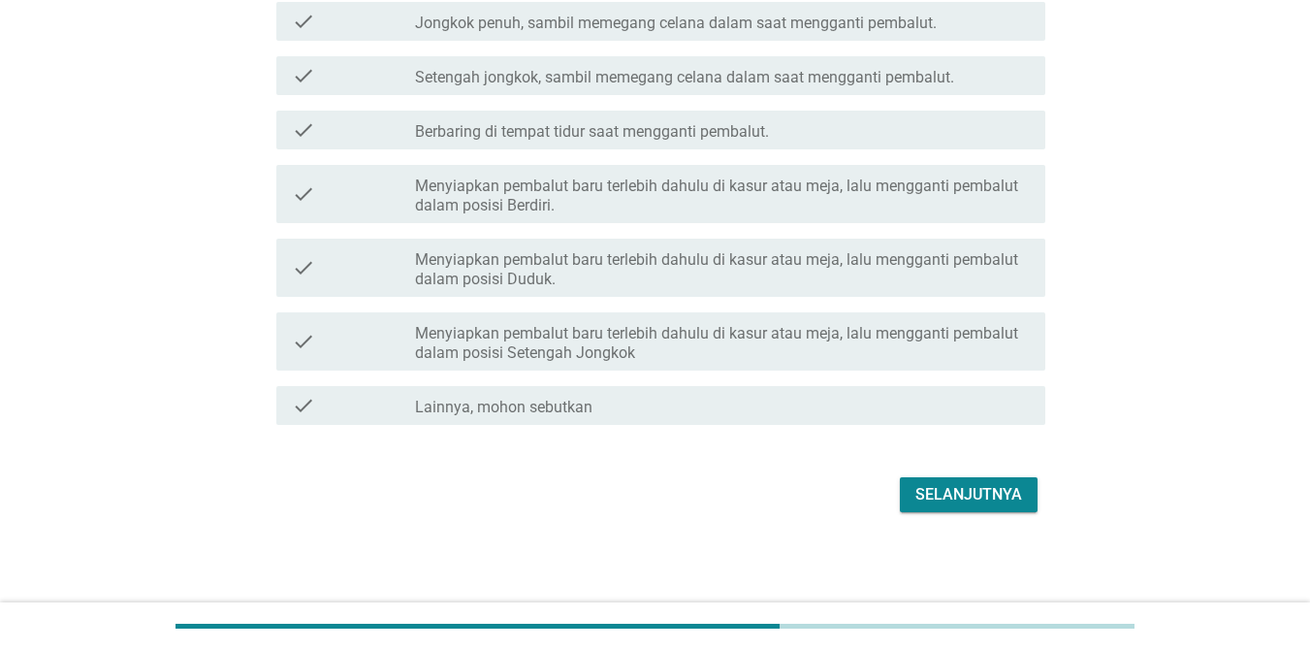
scroll to position [490, 0]
click at [977, 497] on div "Selanjutnya" at bounding box center [968, 493] width 107 height 23
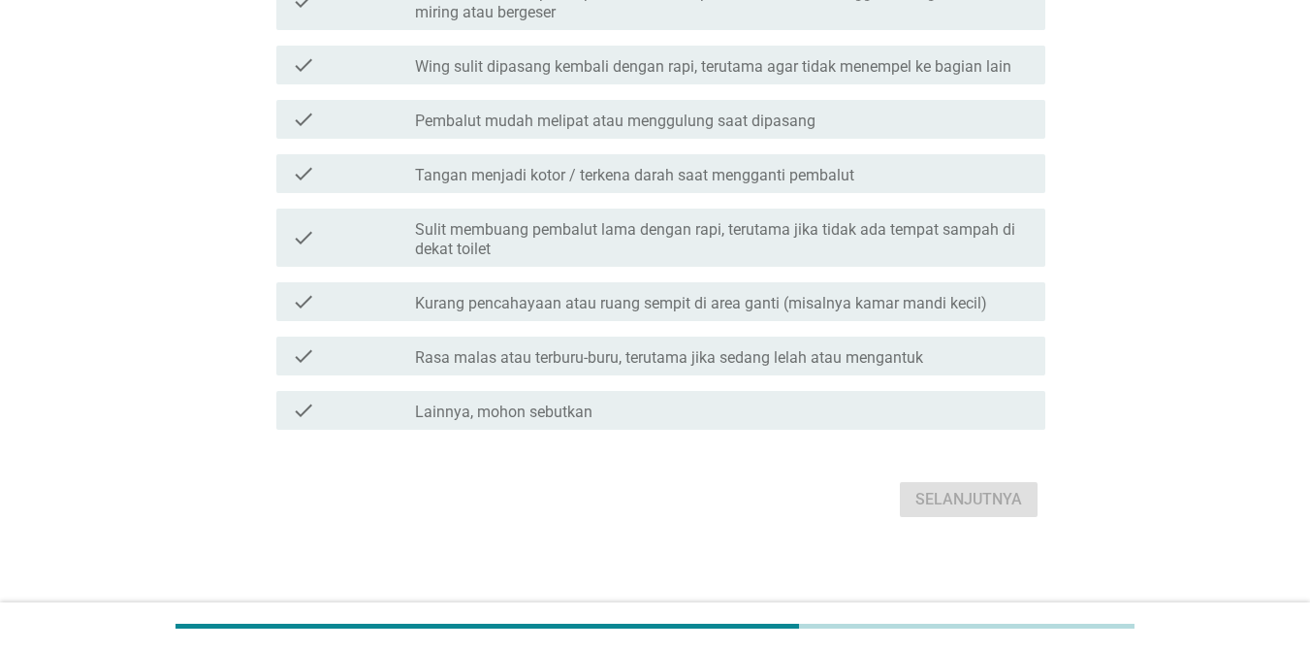
scroll to position [575, 0]
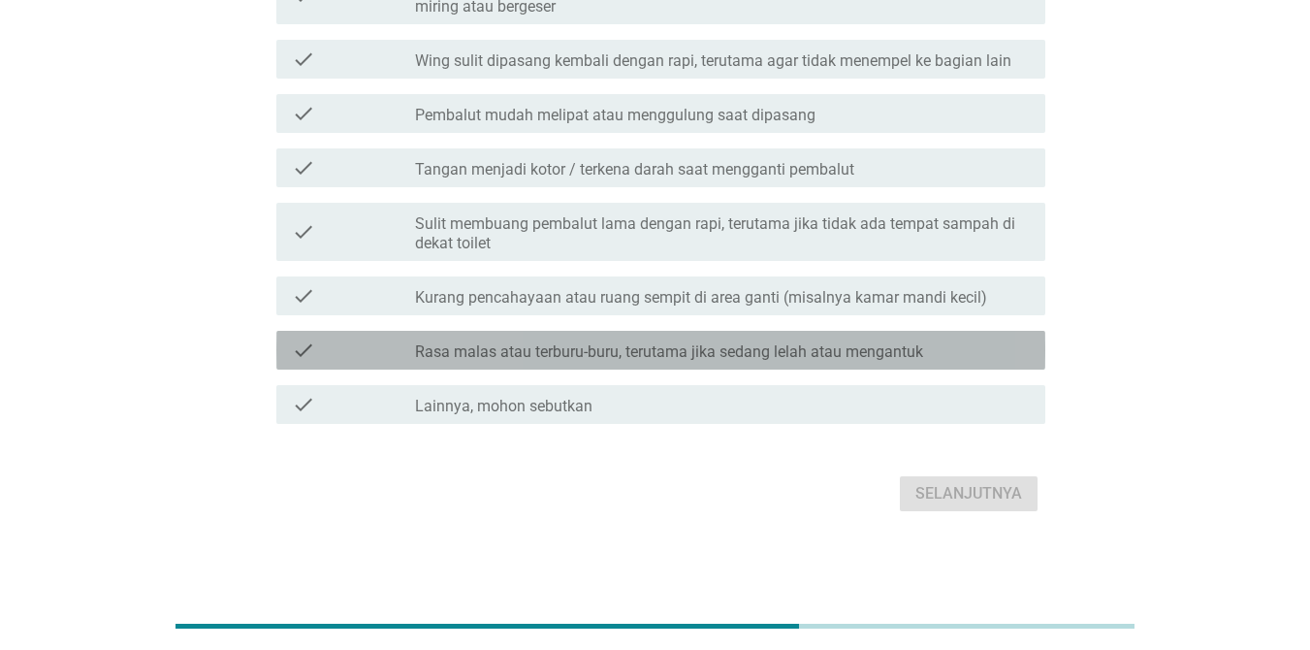
click at [592, 365] on div "check check_box_outline_blank Rasa malas atau terburu-buru, terutama jika sedan…" at bounding box center [660, 350] width 769 height 39
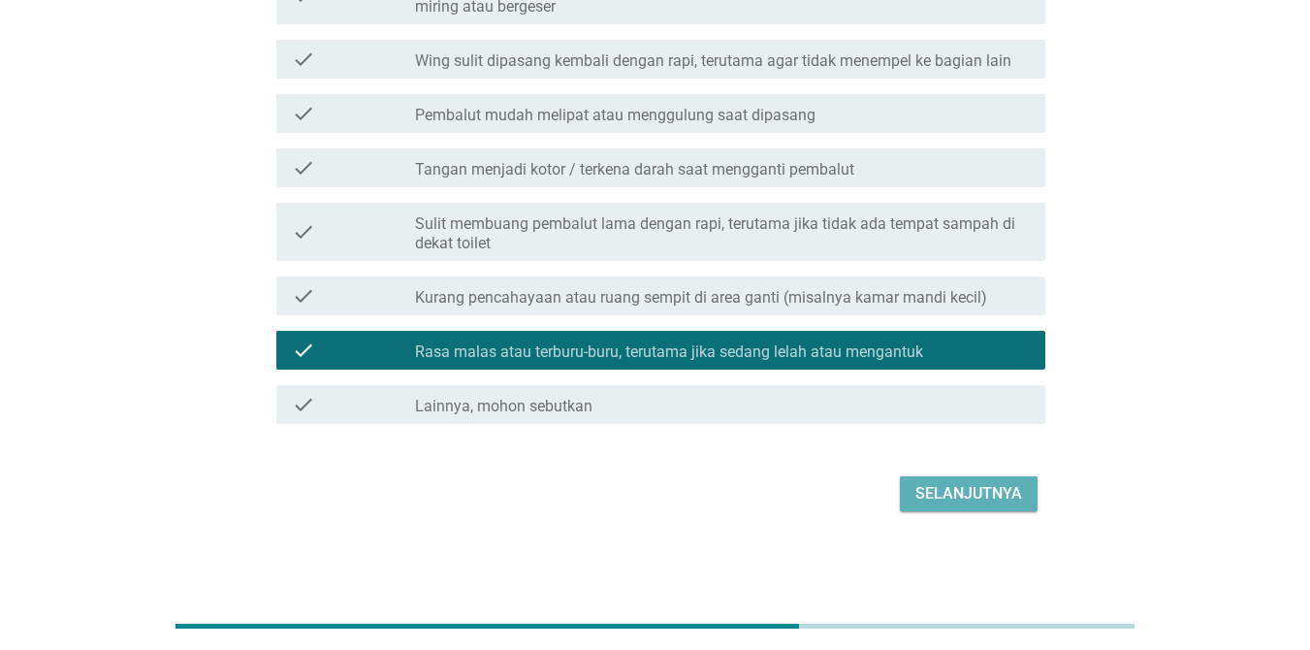
drag, startPoint x: 973, startPoint y: 488, endPoint x: 918, endPoint y: 498, distance: 55.3
click at [974, 489] on div "Selanjutnya" at bounding box center [968, 493] width 107 height 23
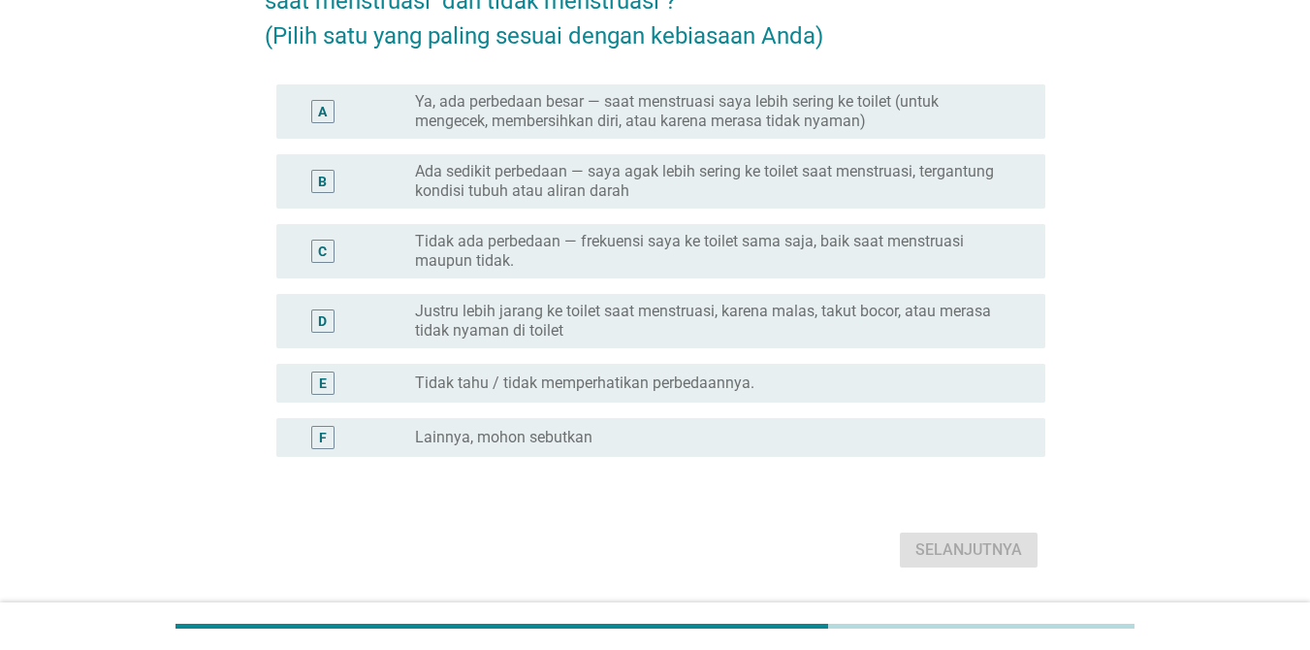
scroll to position [194, 0]
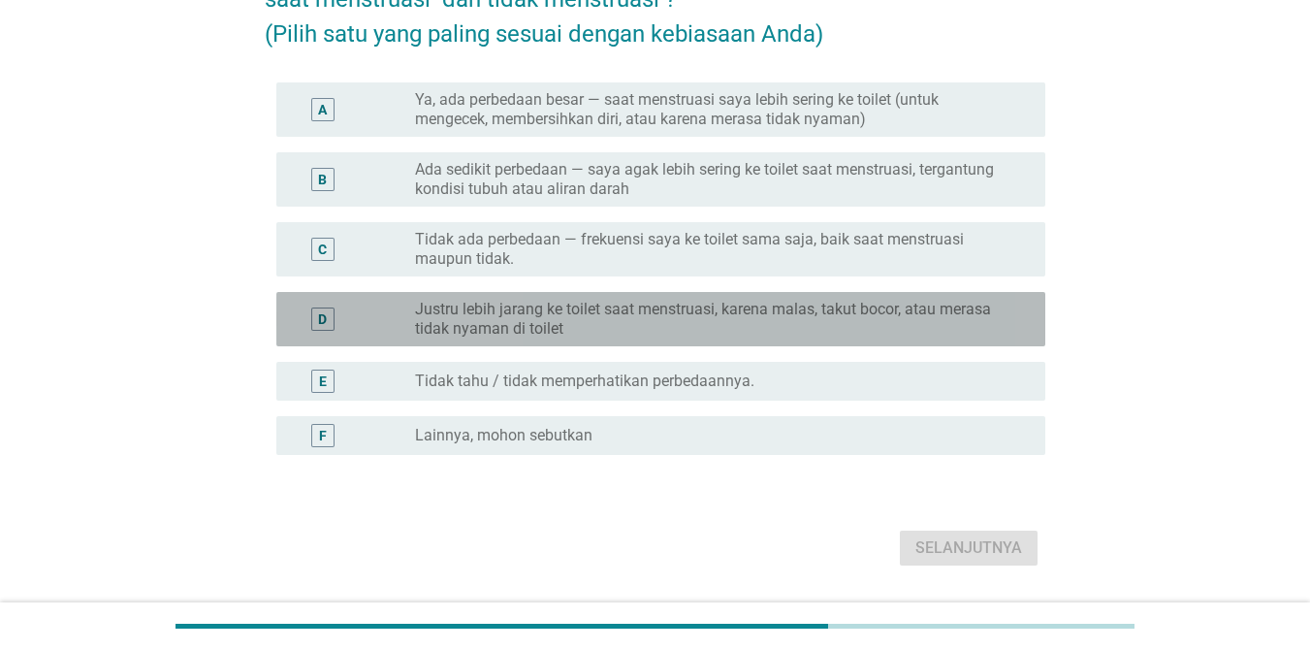
click at [552, 317] on label "Justru lebih jarang ke toilet saat menstruasi, karena malas, takut bocor, atau …" at bounding box center [714, 319] width 599 height 39
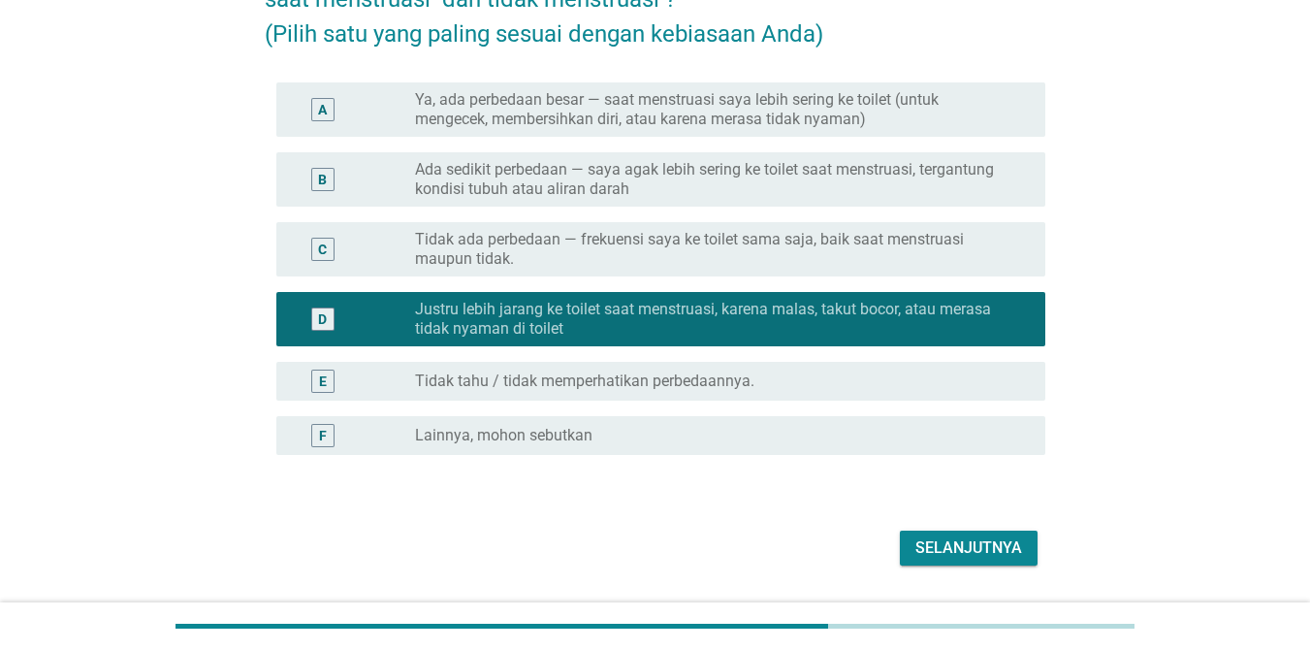
click at [989, 544] on div "Selanjutnya" at bounding box center [968, 547] width 107 height 23
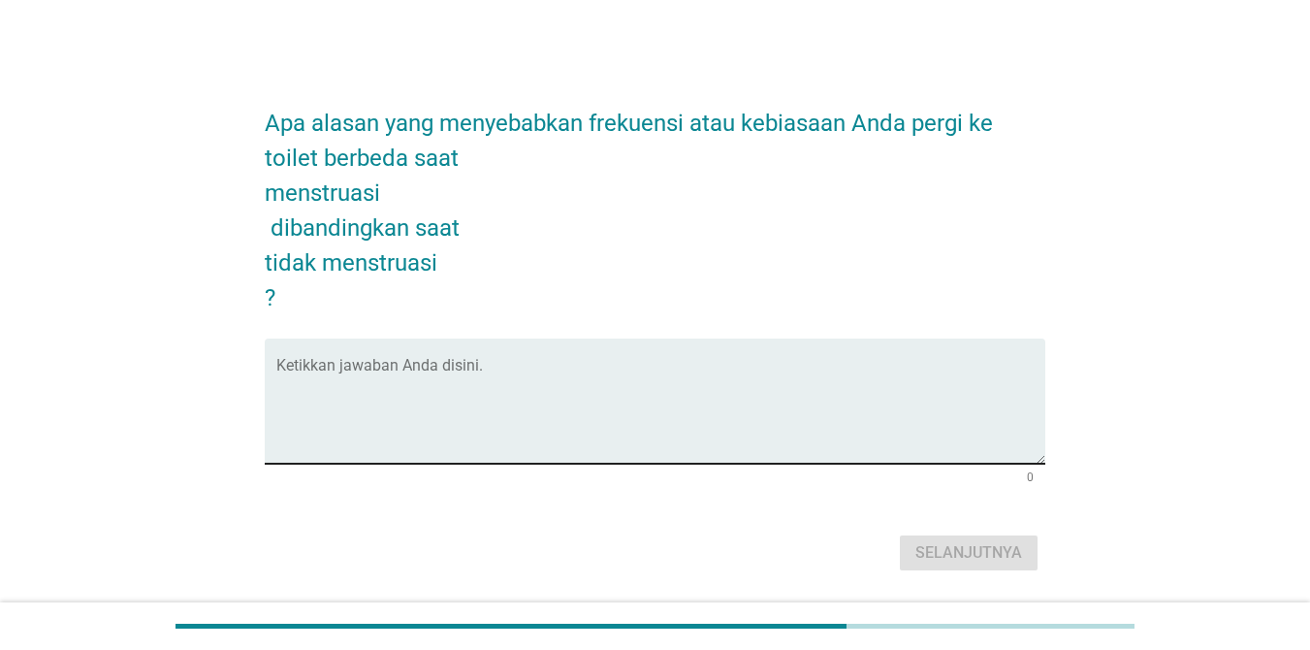
click at [501, 403] on textarea "Ketikkan jawaban Anda disini." at bounding box center [660, 413] width 769 height 102
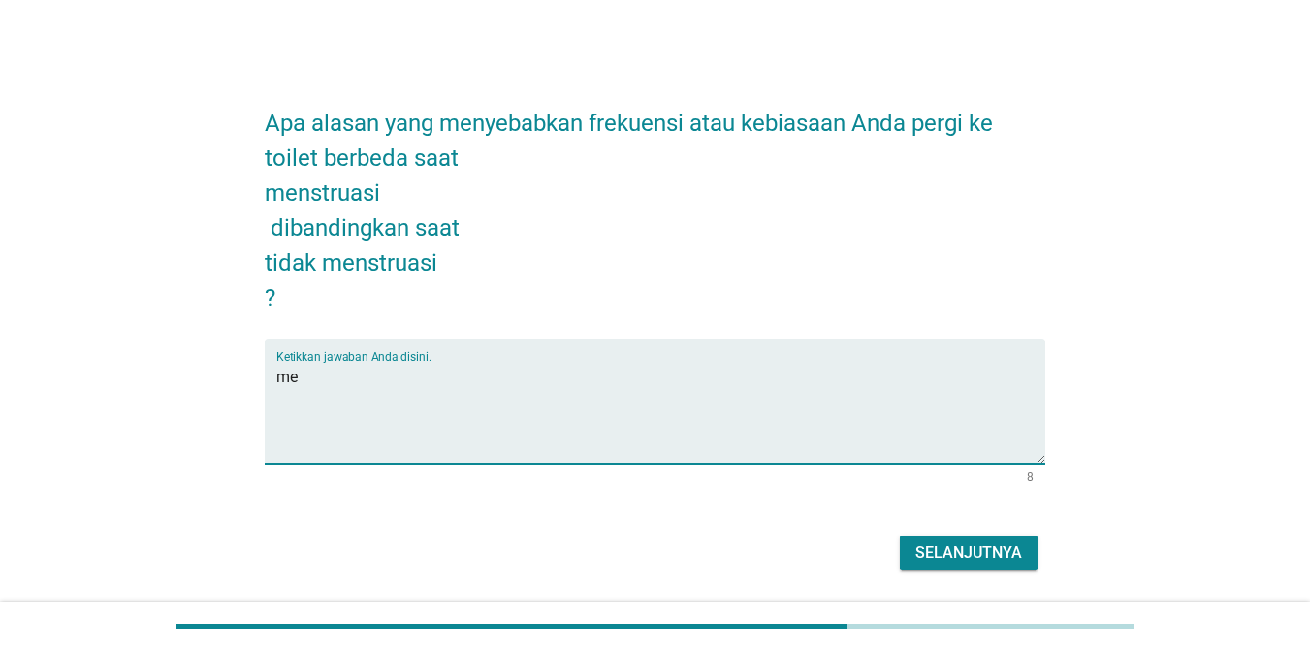
type textarea "m"
type textarea "minum dikurangi saat mentruasi"
click at [987, 560] on div "Selanjutnya" at bounding box center [968, 552] width 107 height 23
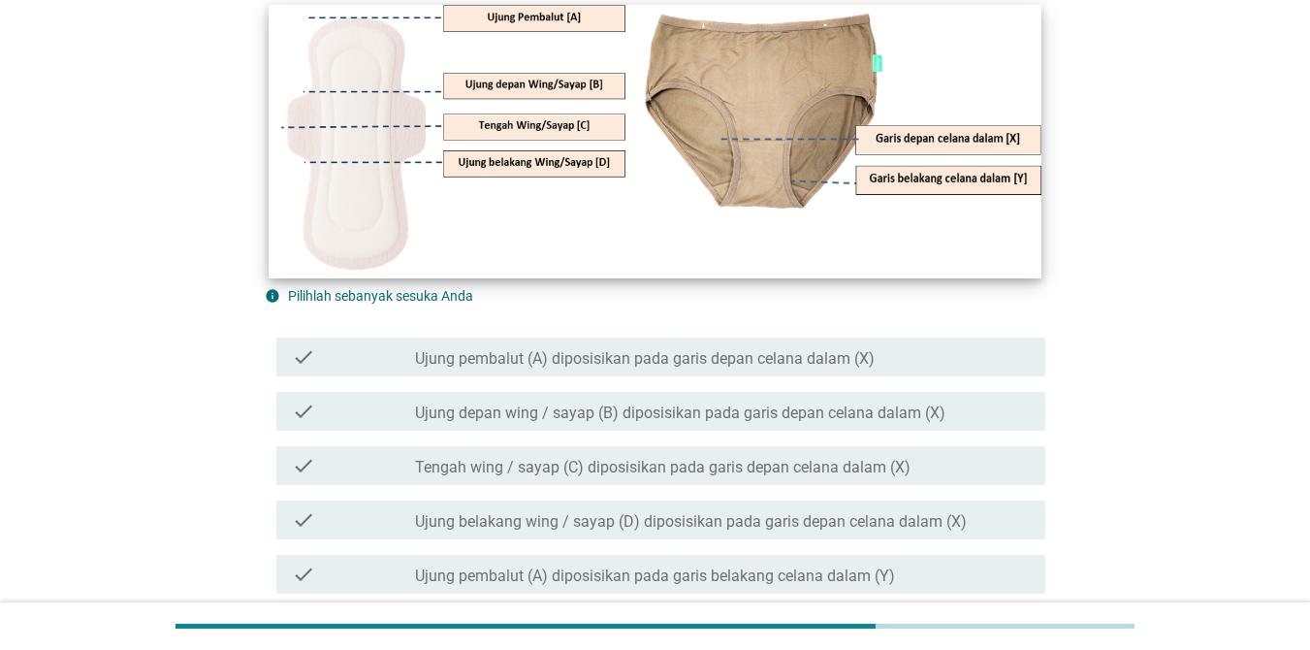
scroll to position [291, 0]
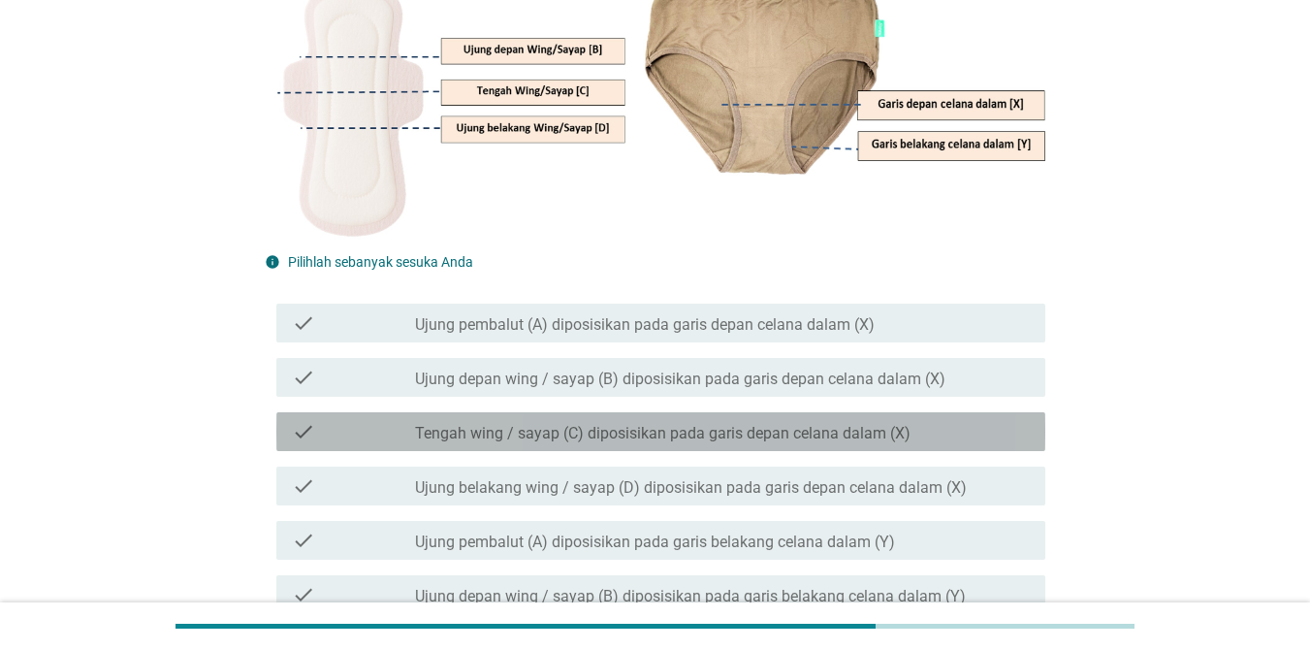
click at [604, 429] on label "Tengah wing / sayap (C) diposisikan pada garis depan celana dalam (X)" at bounding box center [663, 433] width 496 height 19
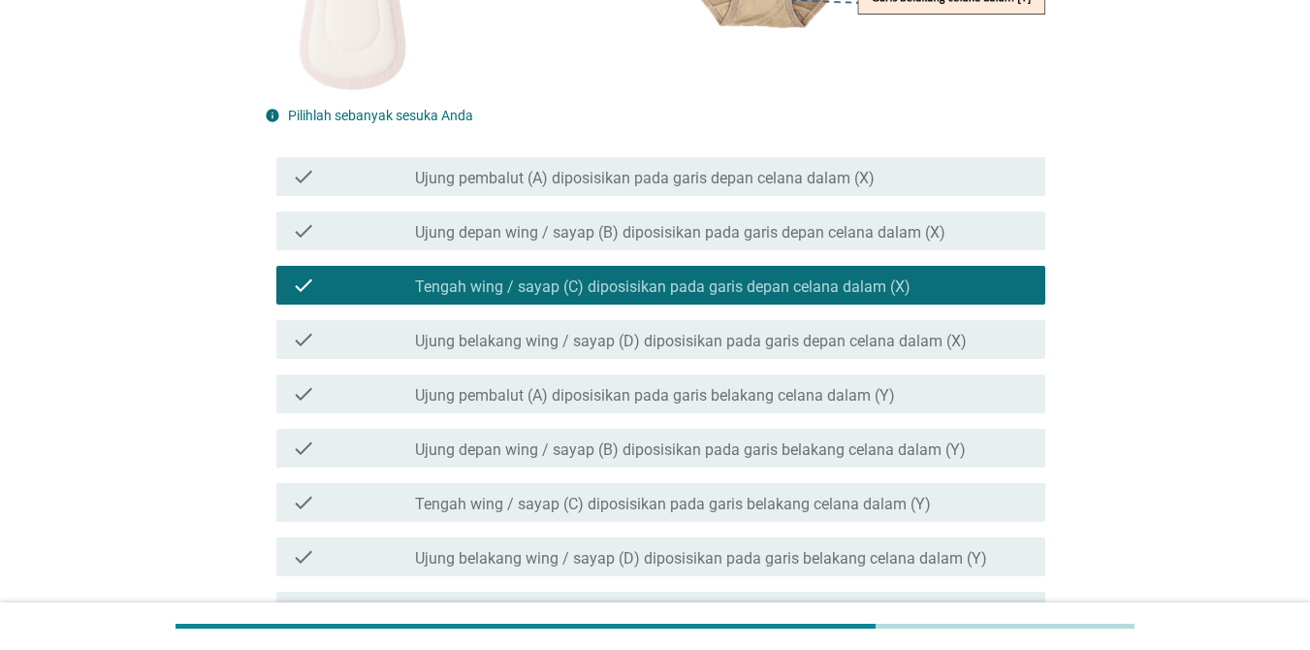
scroll to position [645, 0]
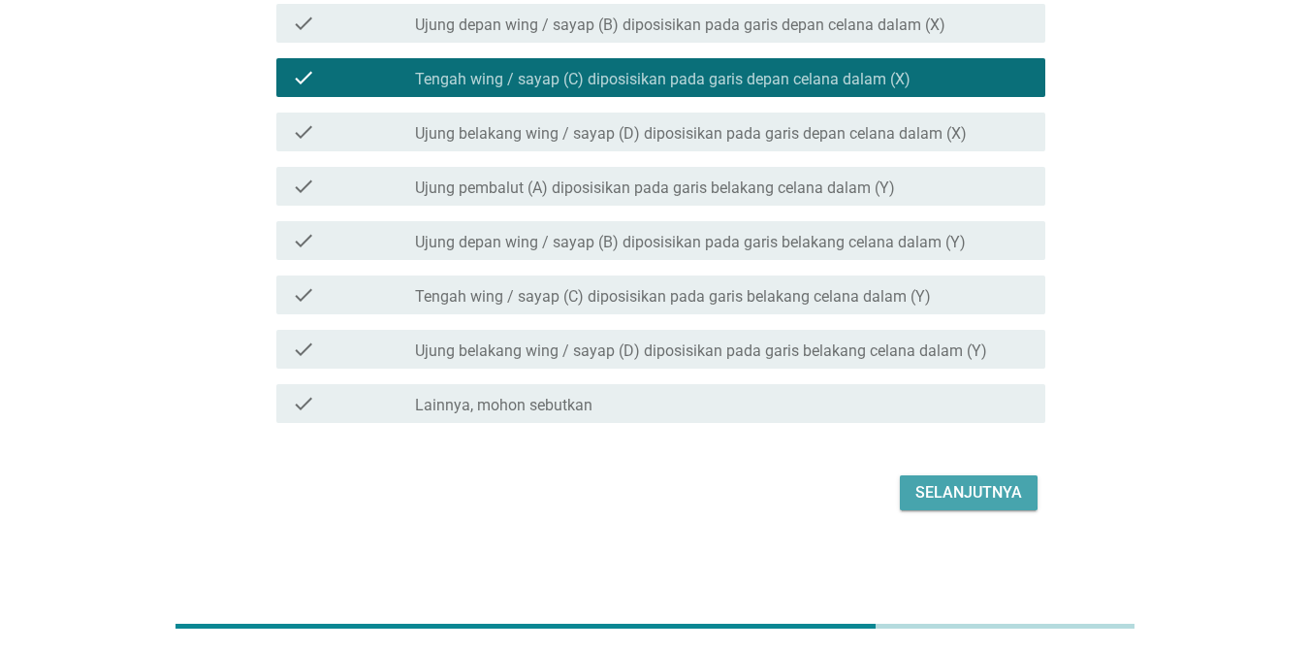
click at [941, 494] on div "Selanjutnya" at bounding box center [968, 492] width 107 height 23
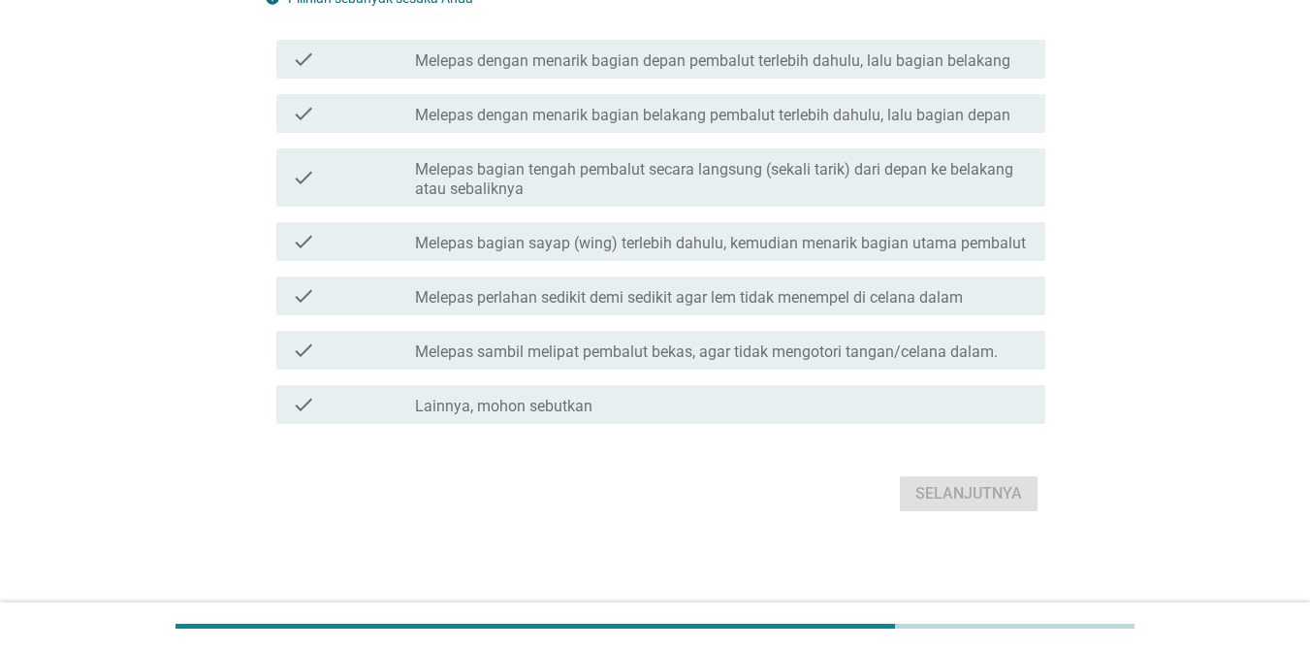
scroll to position [0, 0]
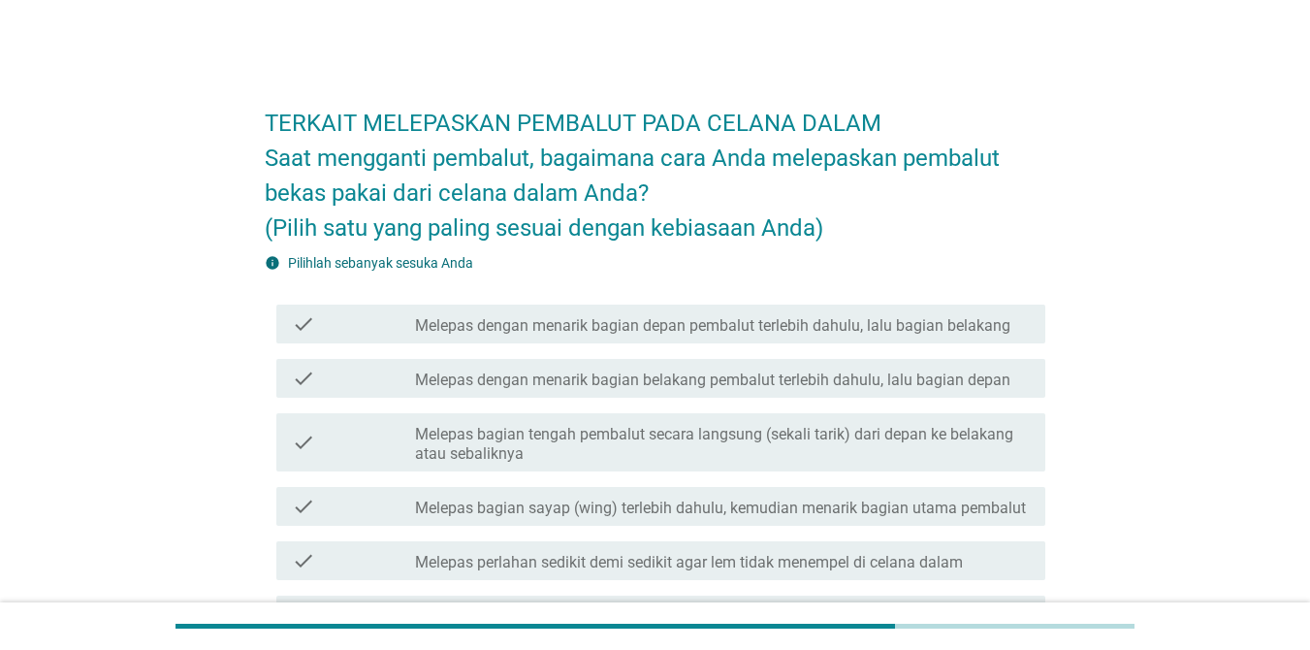
click at [625, 335] on label "Melepas dengan menarik bagian depan pembalut terlebih dahulu, lalu bagian belak…" at bounding box center [712, 325] width 595 height 19
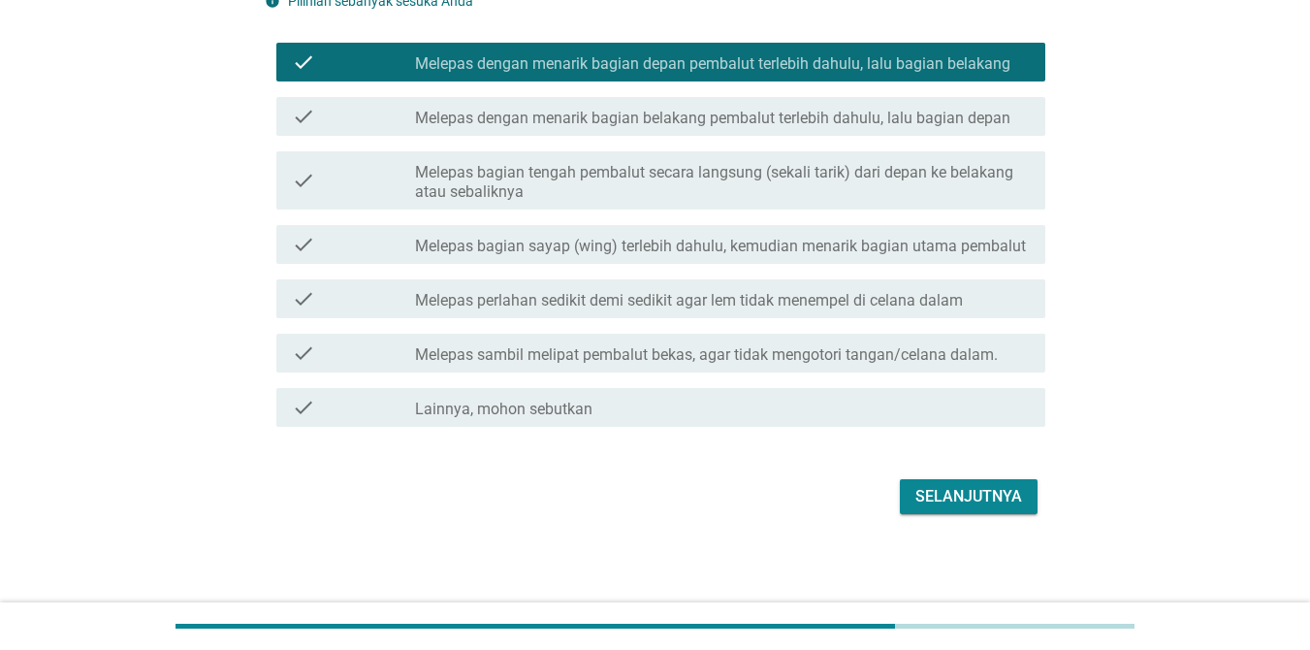
scroll to position [265, 0]
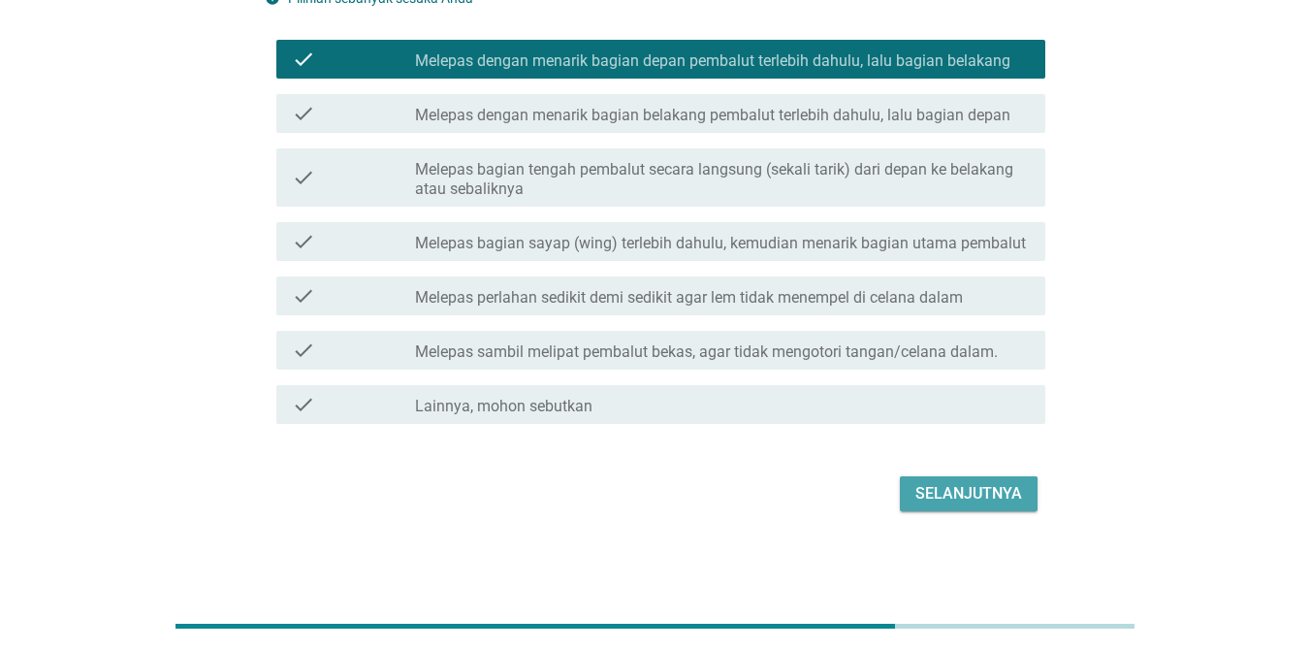
click at [963, 486] on div "Selanjutnya" at bounding box center [968, 493] width 107 height 23
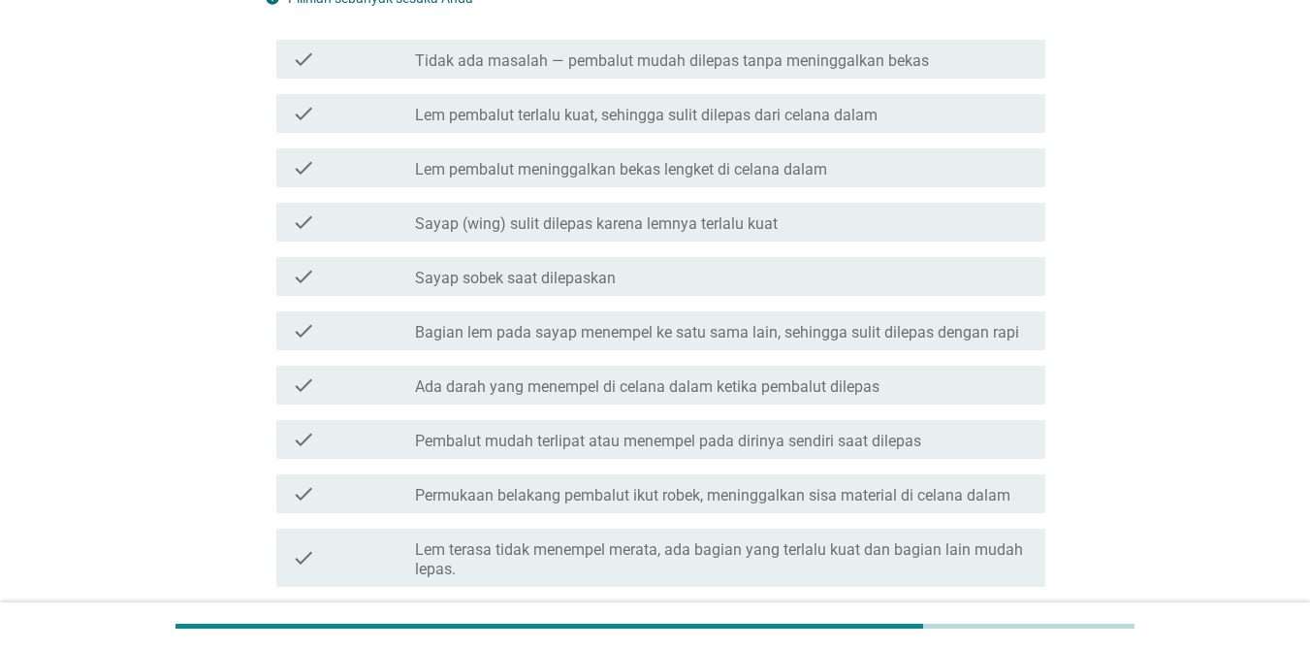
scroll to position [0, 0]
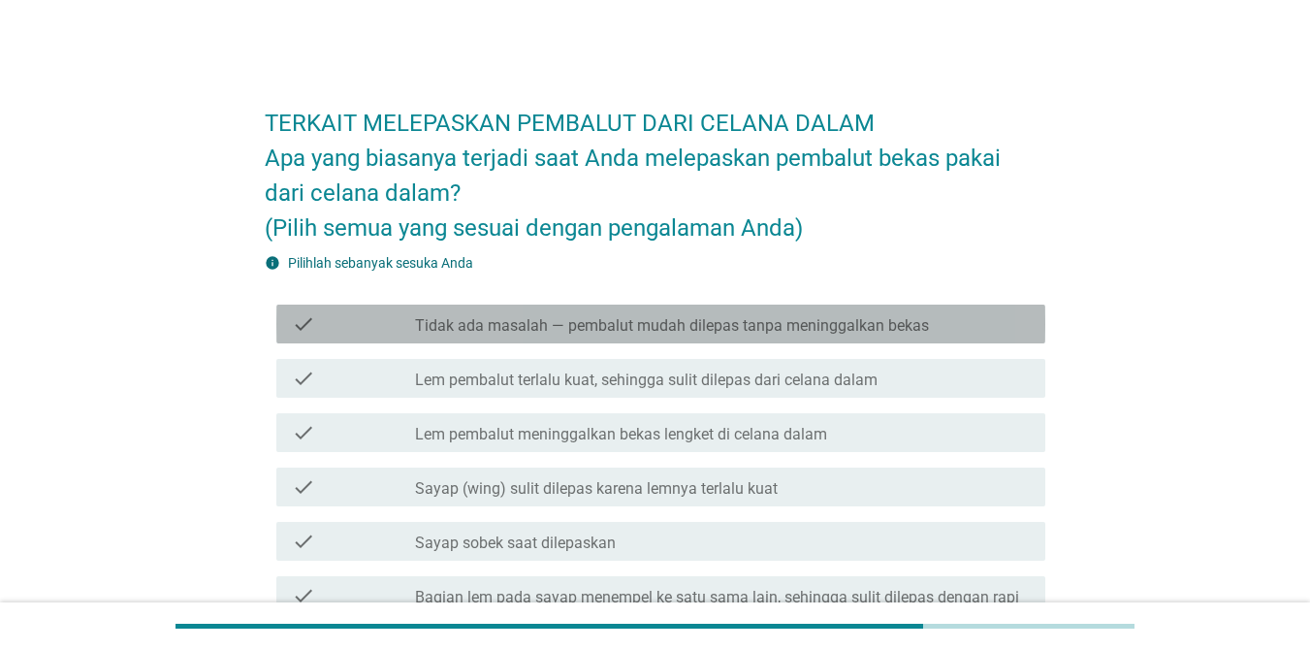
click at [527, 331] on label "Tidak ada masalah — pembalut mudah dilepas tanpa meninggalkan bekas" at bounding box center [672, 325] width 514 height 19
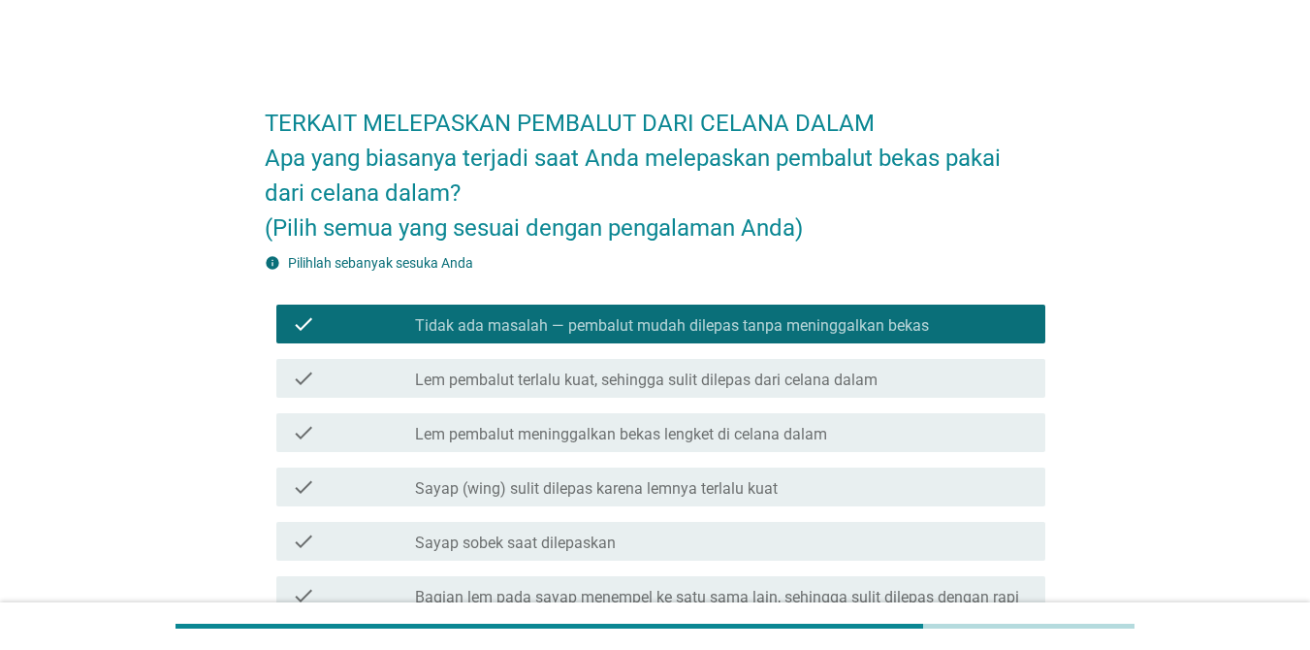
scroll to position [482, 0]
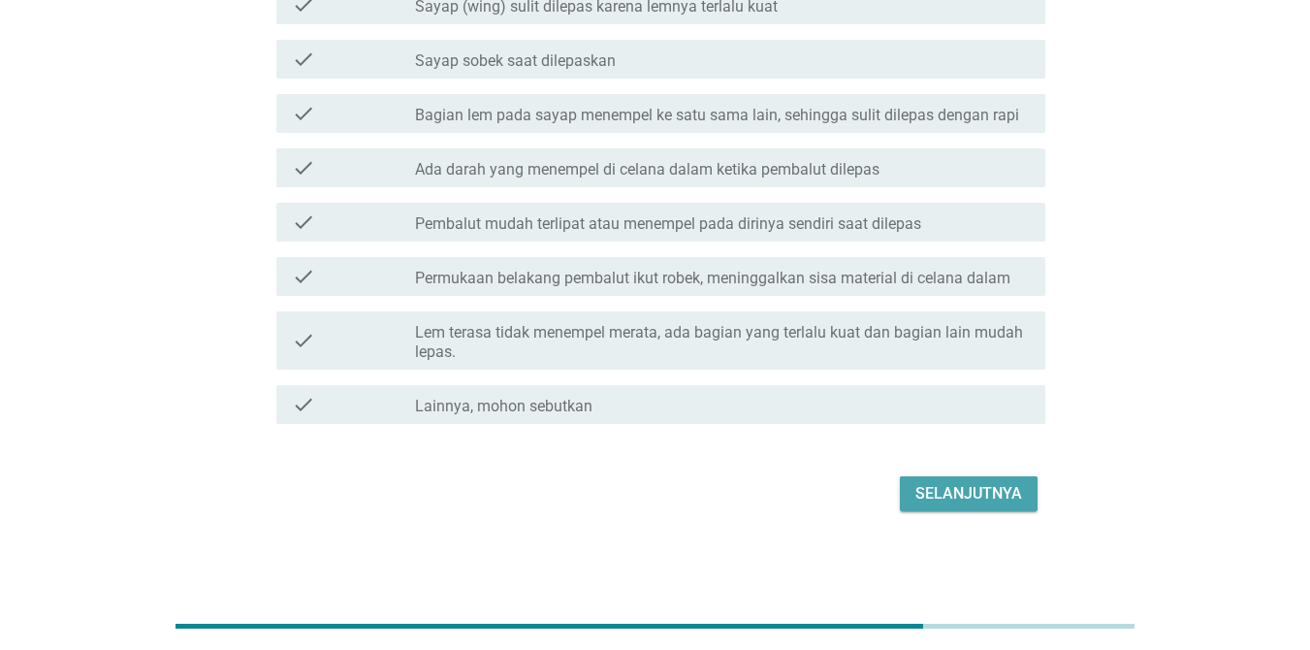
click at [984, 497] on div "Selanjutnya" at bounding box center [968, 493] width 107 height 23
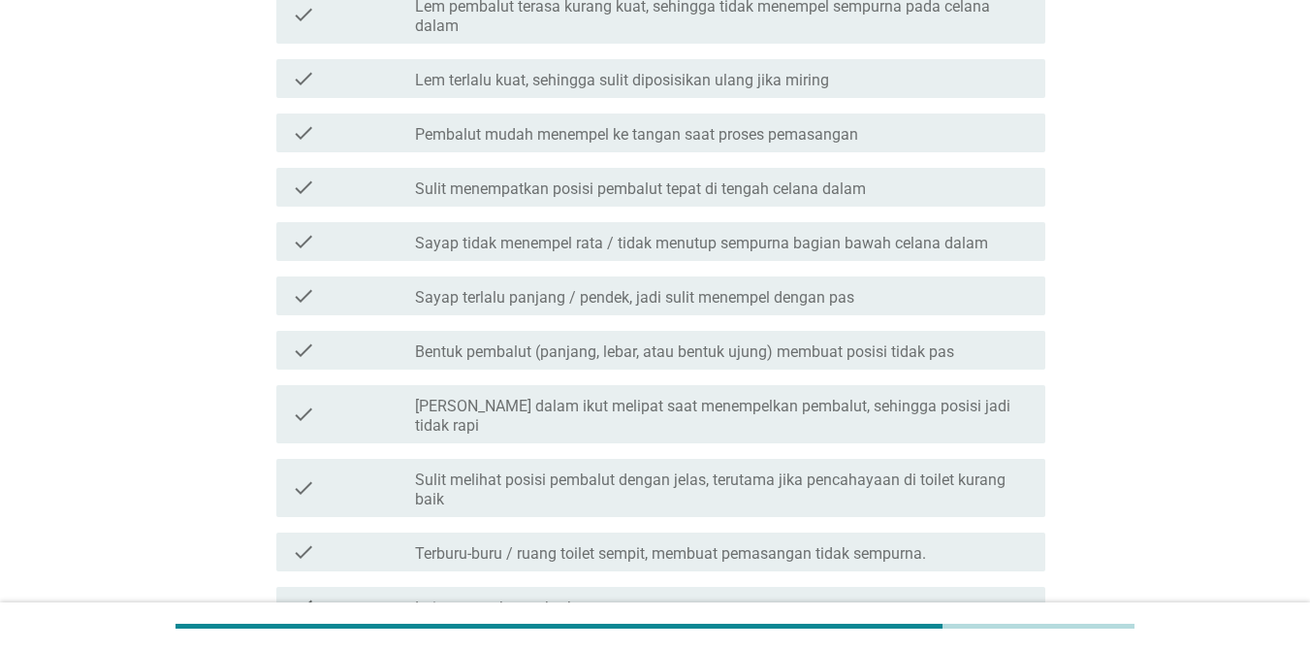
scroll to position [0, 0]
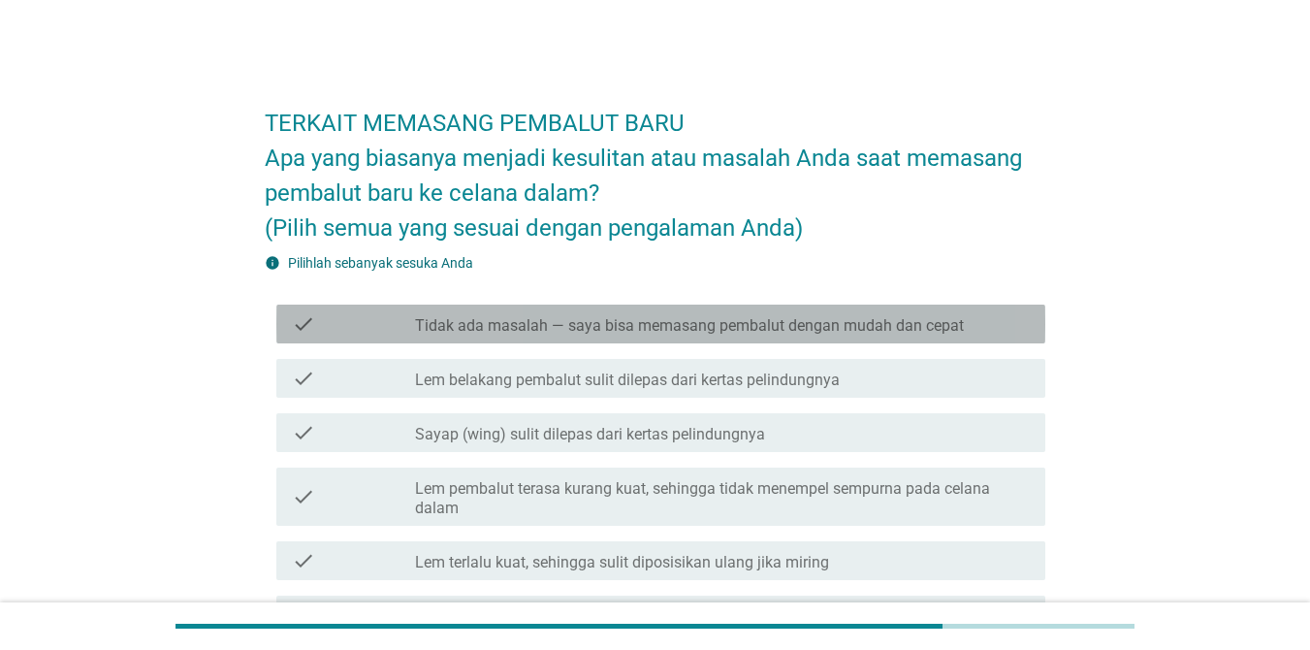
click at [581, 318] on label "Tidak ada masalah — saya bisa memasang pembalut dengan mudah dan cepat" at bounding box center [689, 325] width 549 height 19
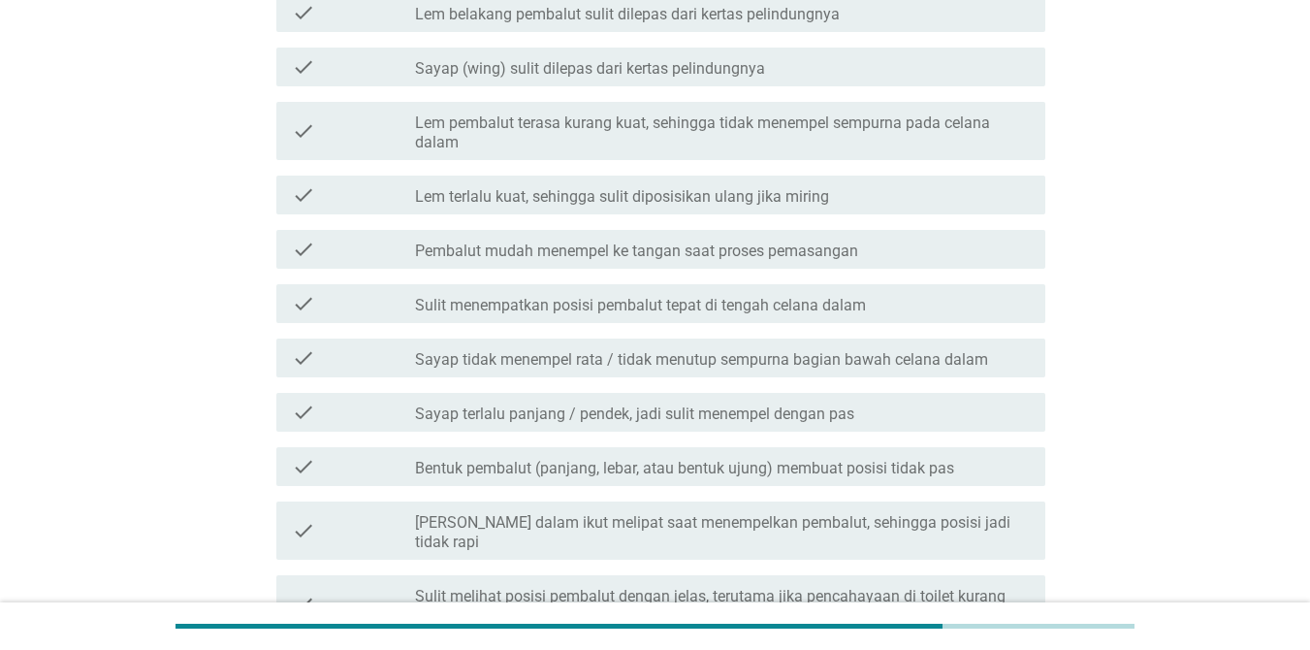
scroll to position [582, 0]
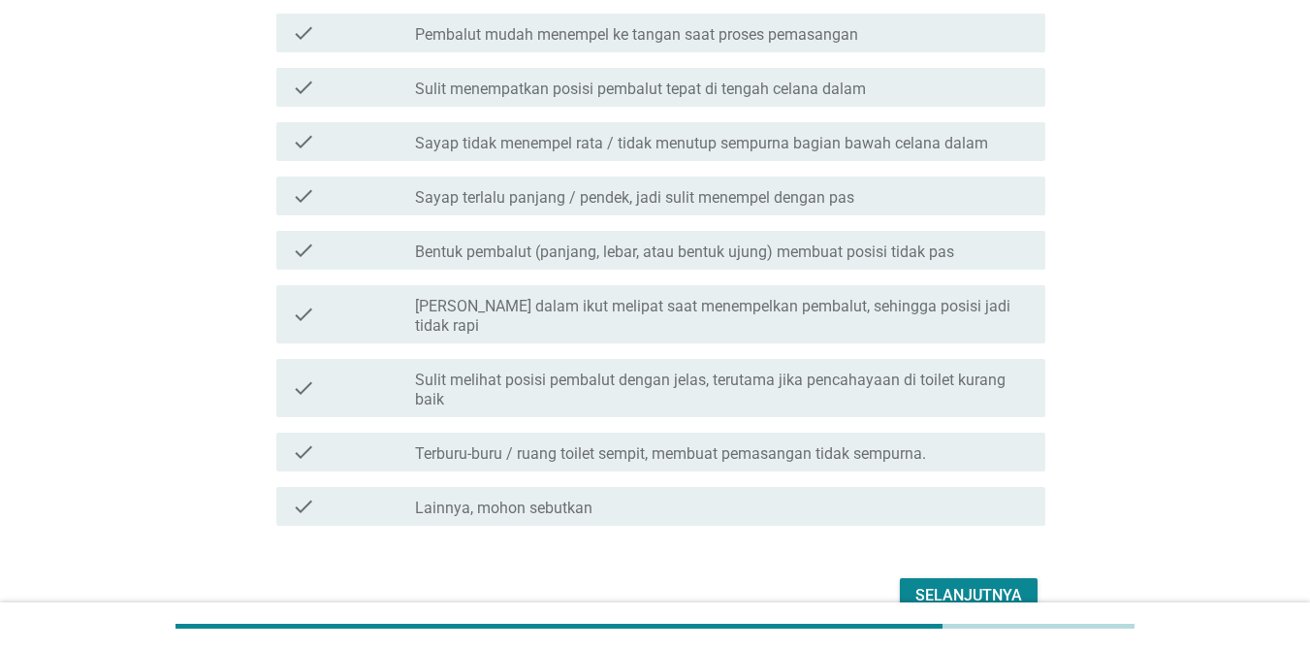
click at [973, 584] on div "Selanjutnya" at bounding box center [968, 595] width 107 height 23
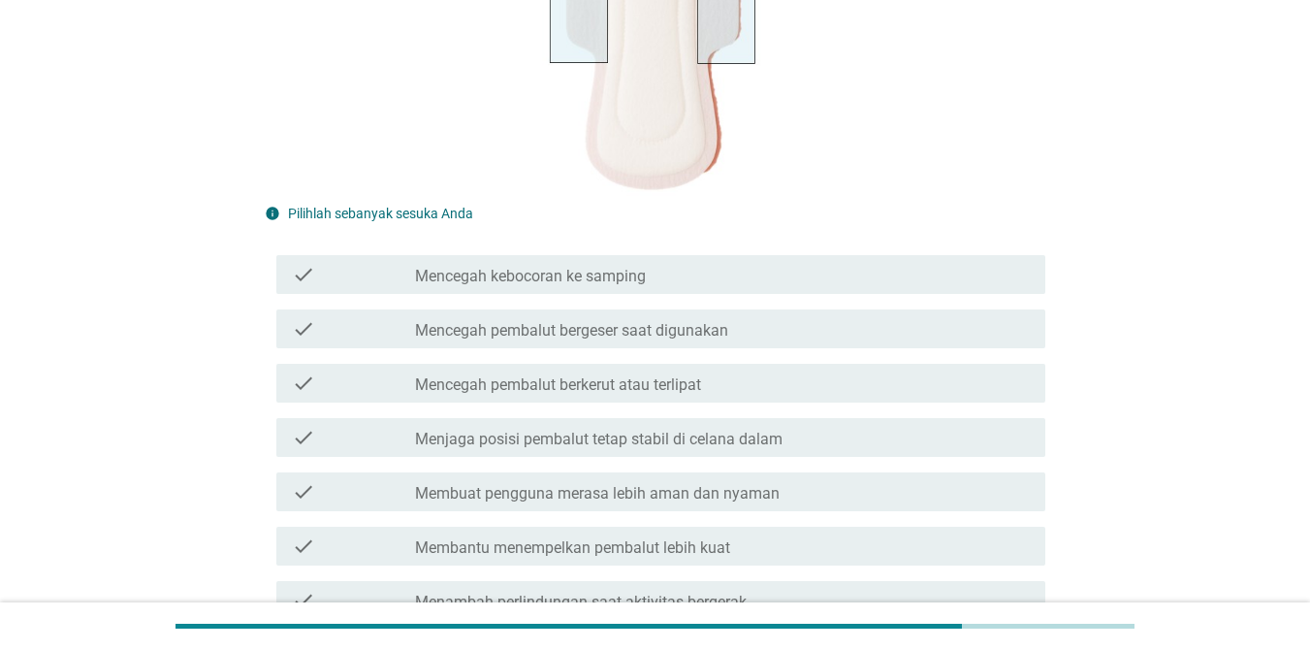
scroll to position [388, 0]
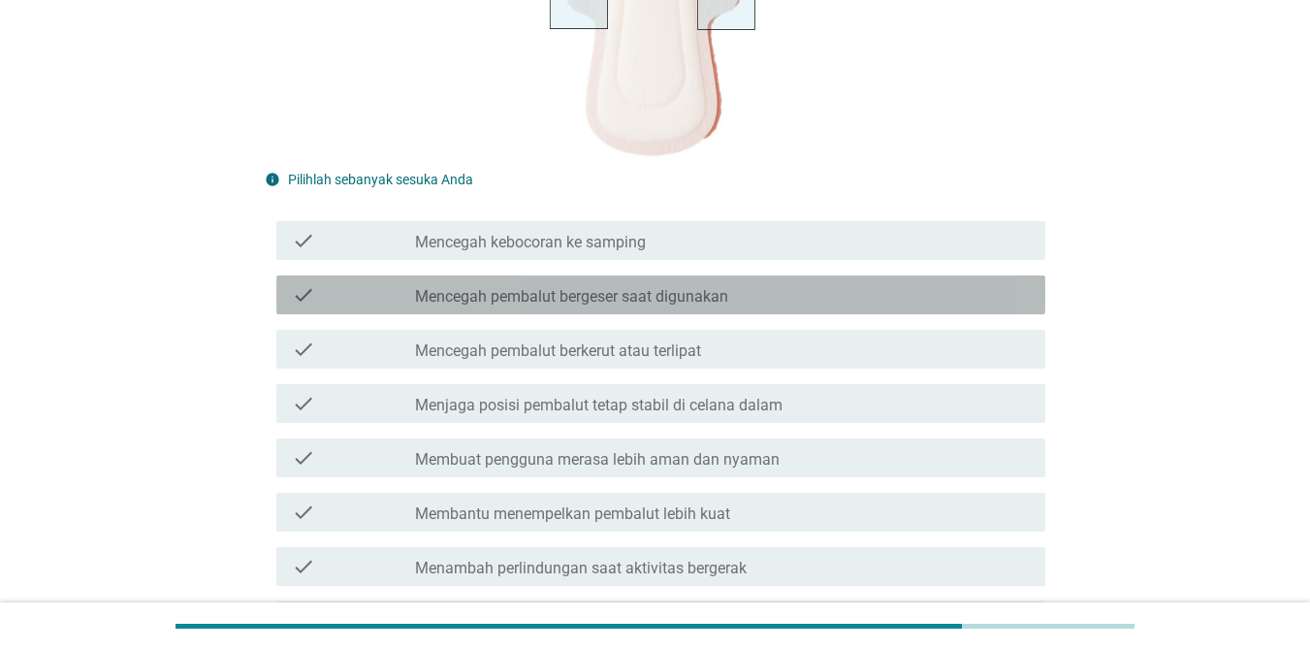
click at [540, 304] on label "Mencegah pembalut bergeser saat digunakan" at bounding box center [571, 296] width 313 height 19
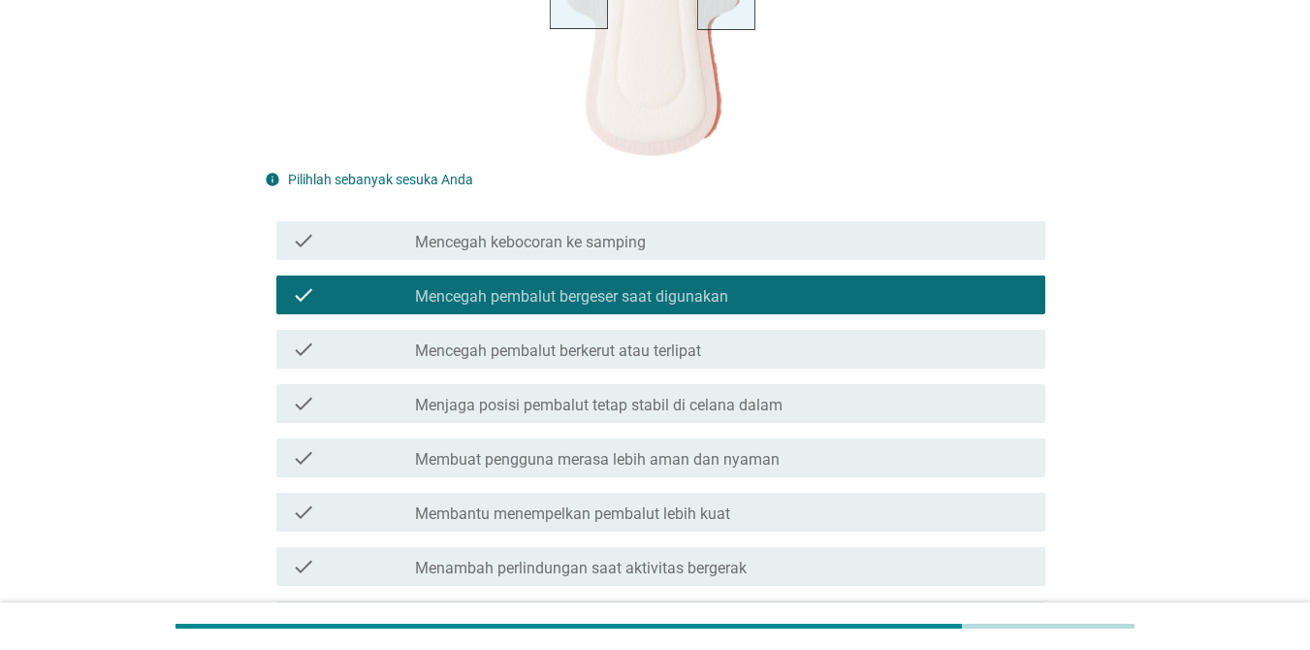
click at [574, 243] on label "Mencegah kebocoran ke samping" at bounding box center [530, 242] width 231 height 19
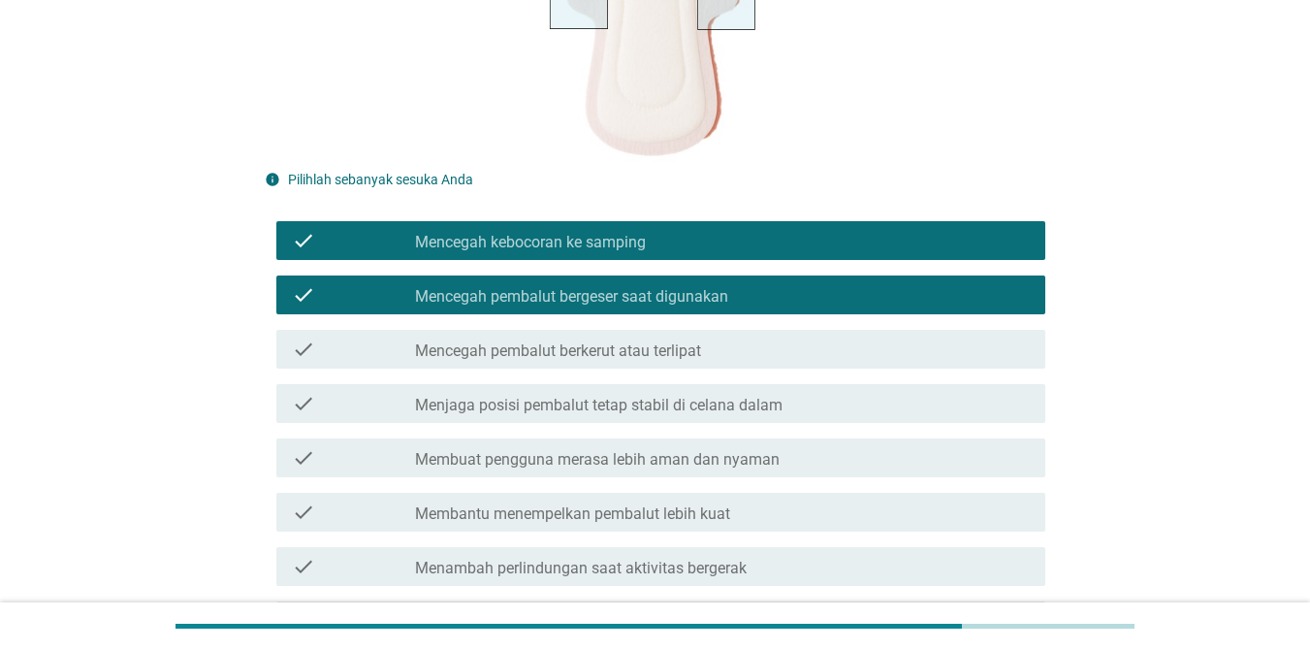
click at [565, 353] on label "Mencegah pembalut berkerut atau terlipat" at bounding box center [558, 350] width 286 height 19
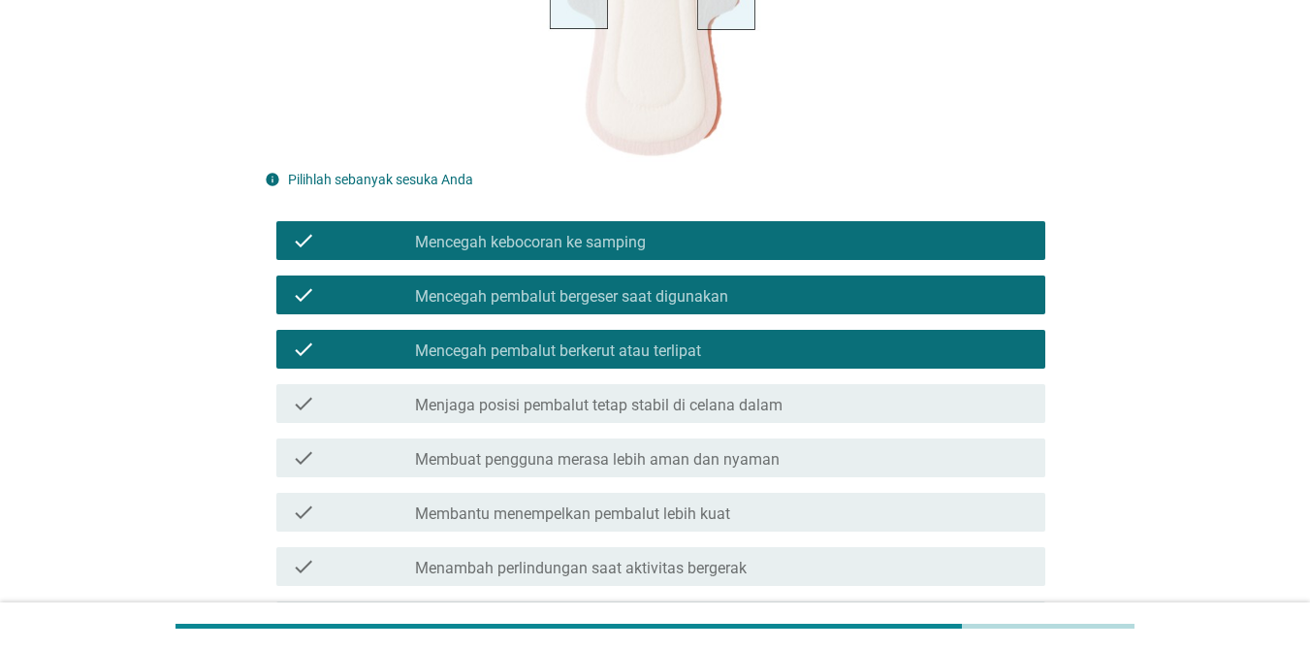
click at [561, 400] on label "Menjaga posisi pembalut tetap stabil di celana dalam" at bounding box center [599, 405] width 368 height 19
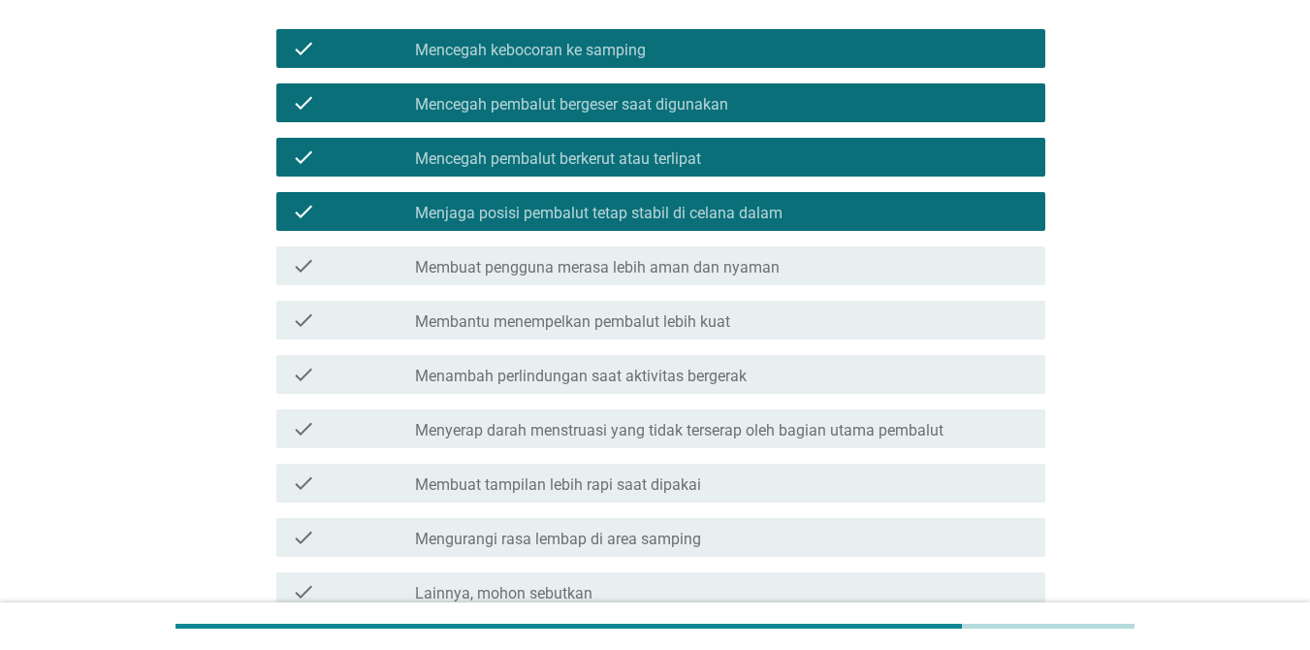
scroll to position [582, 0]
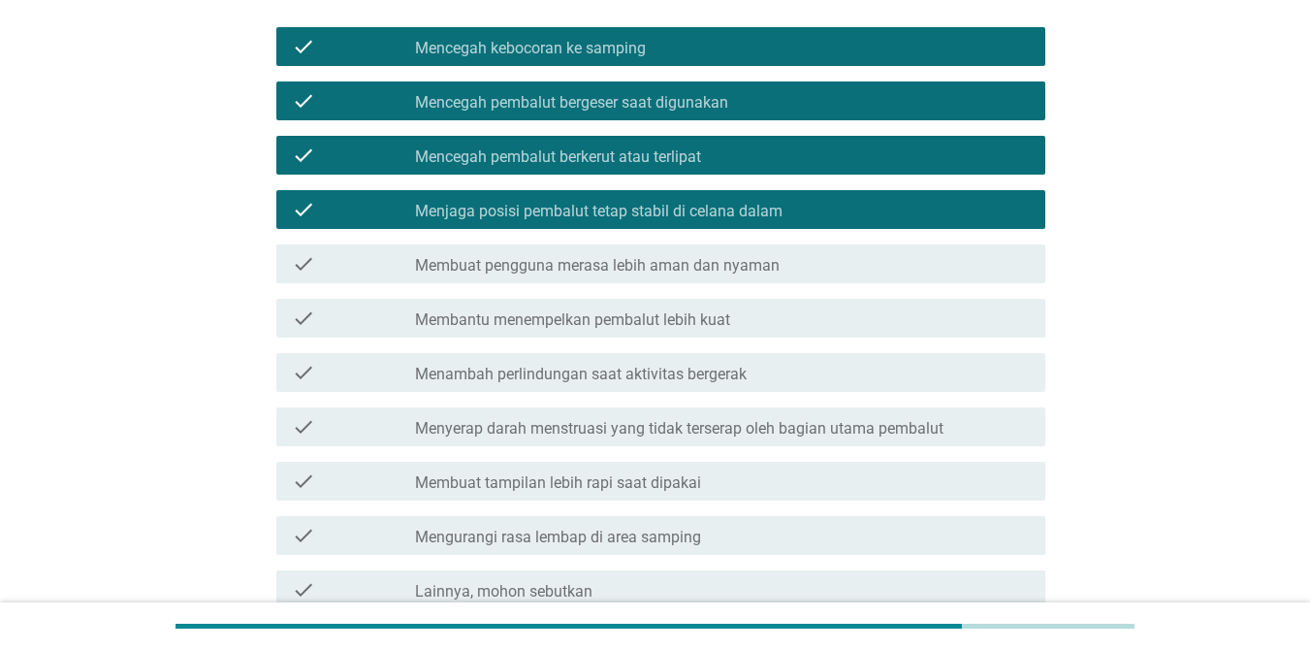
click at [579, 255] on div "check_box_outline_blank Membuat pengguna merasa lebih aman dan nyaman" at bounding box center [722, 263] width 615 height 23
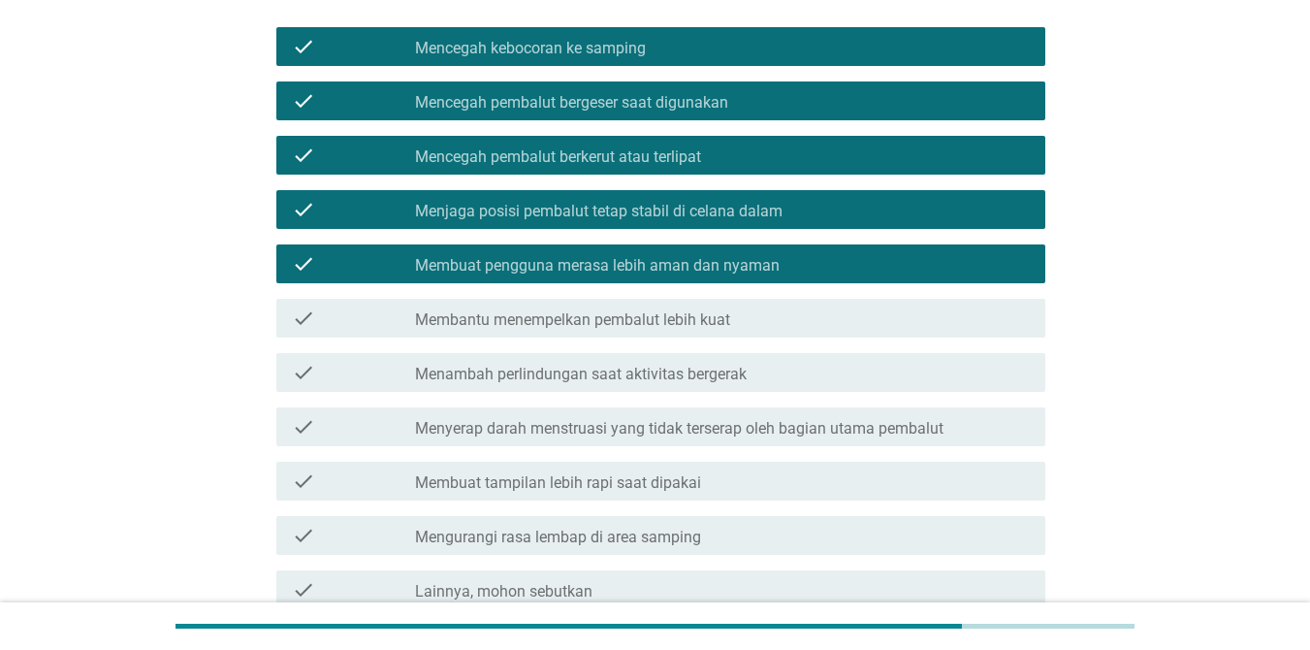
click at [565, 320] on label "Membantu menempelkan pembalut lebih kuat" at bounding box center [572, 319] width 315 height 19
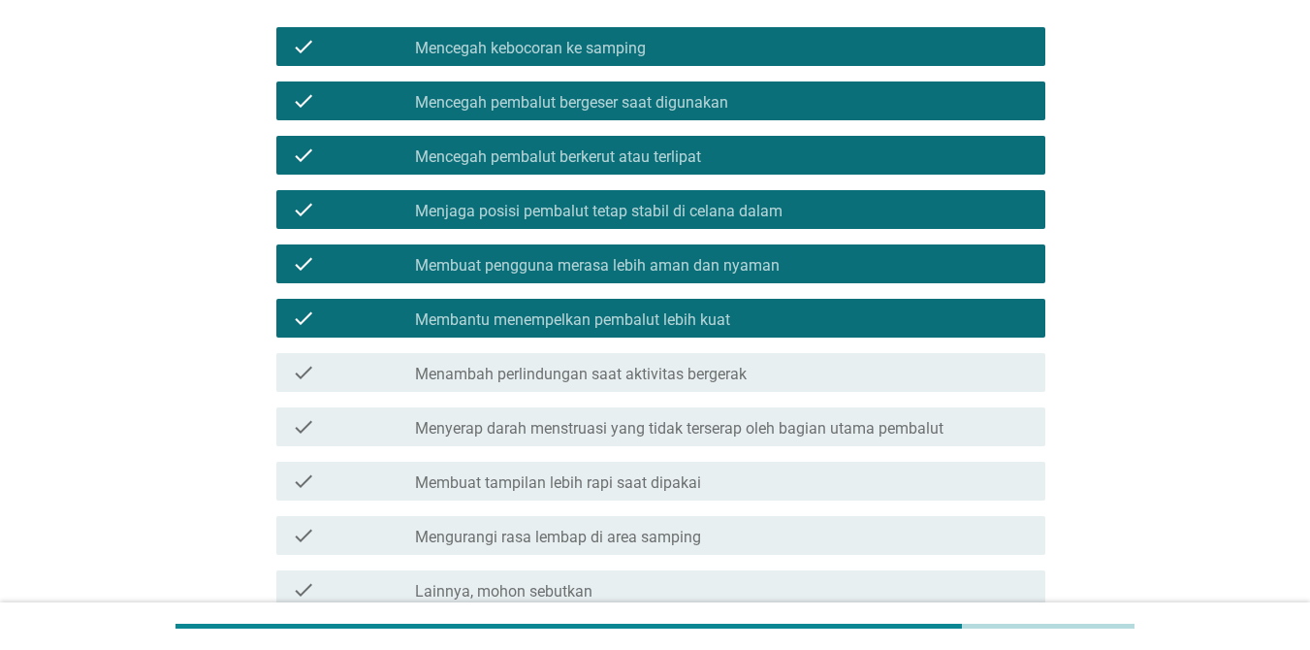
click at [576, 395] on div "check check_box_outline_blank Menambah perlindungan saat aktivitas bergerak" at bounding box center [655, 372] width 781 height 54
click at [579, 382] on label "Menambah perlindungan saat aktivitas bergerak" at bounding box center [581, 374] width 332 height 19
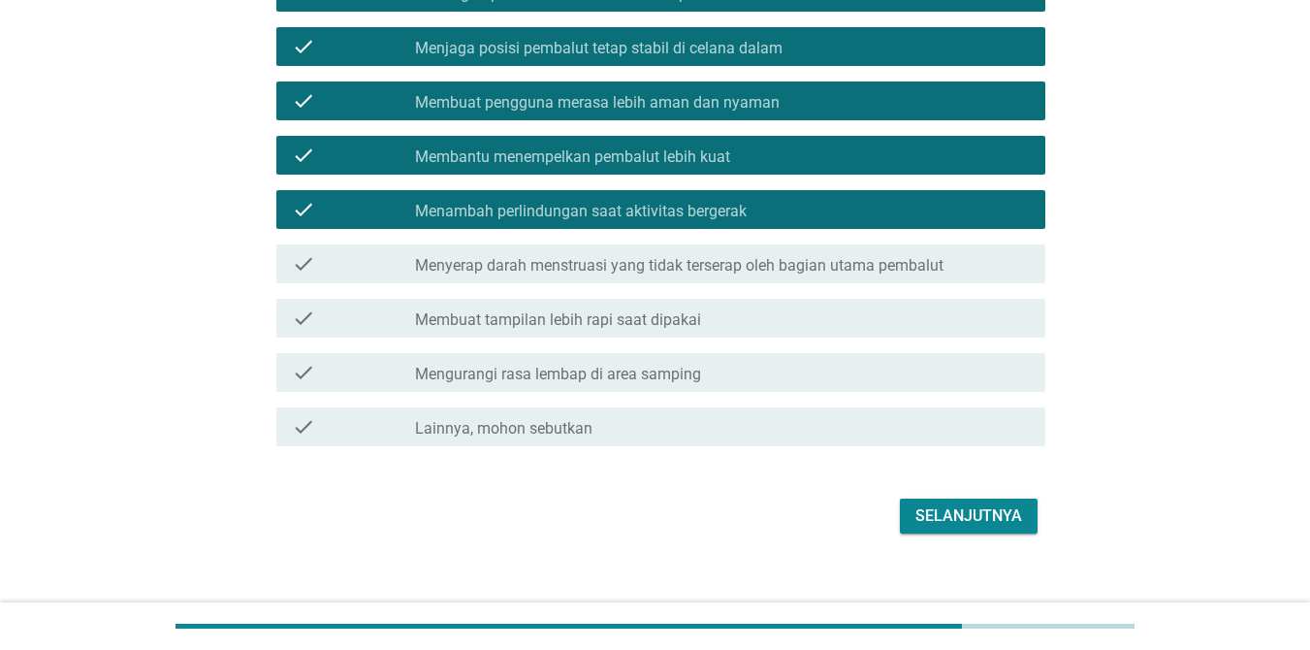
scroll to position [768, 0]
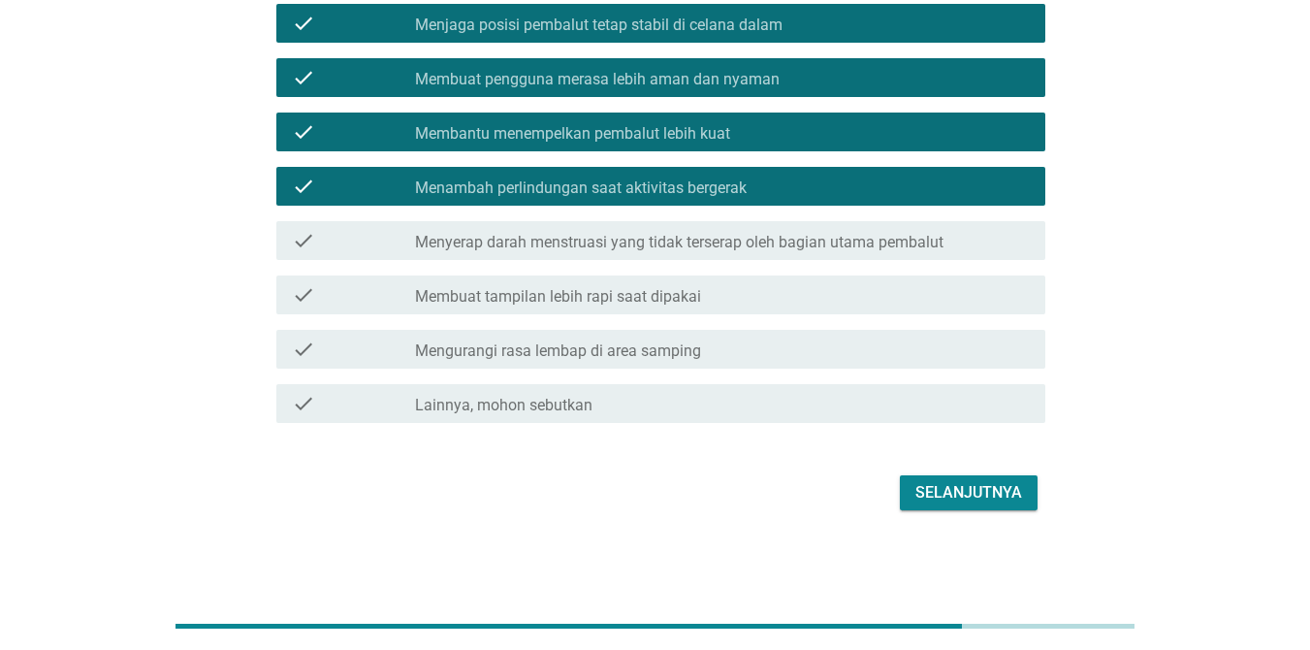
click at [963, 497] on div "Selanjutnya" at bounding box center [968, 492] width 107 height 23
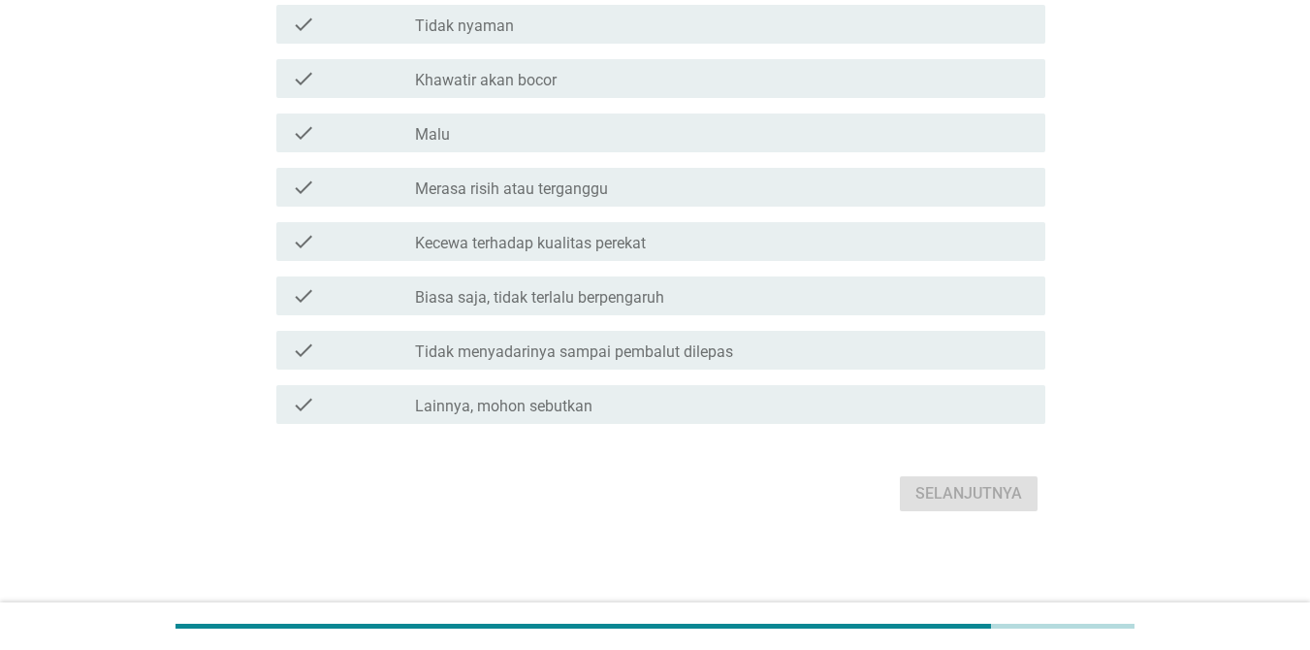
scroll to position [0, 0]
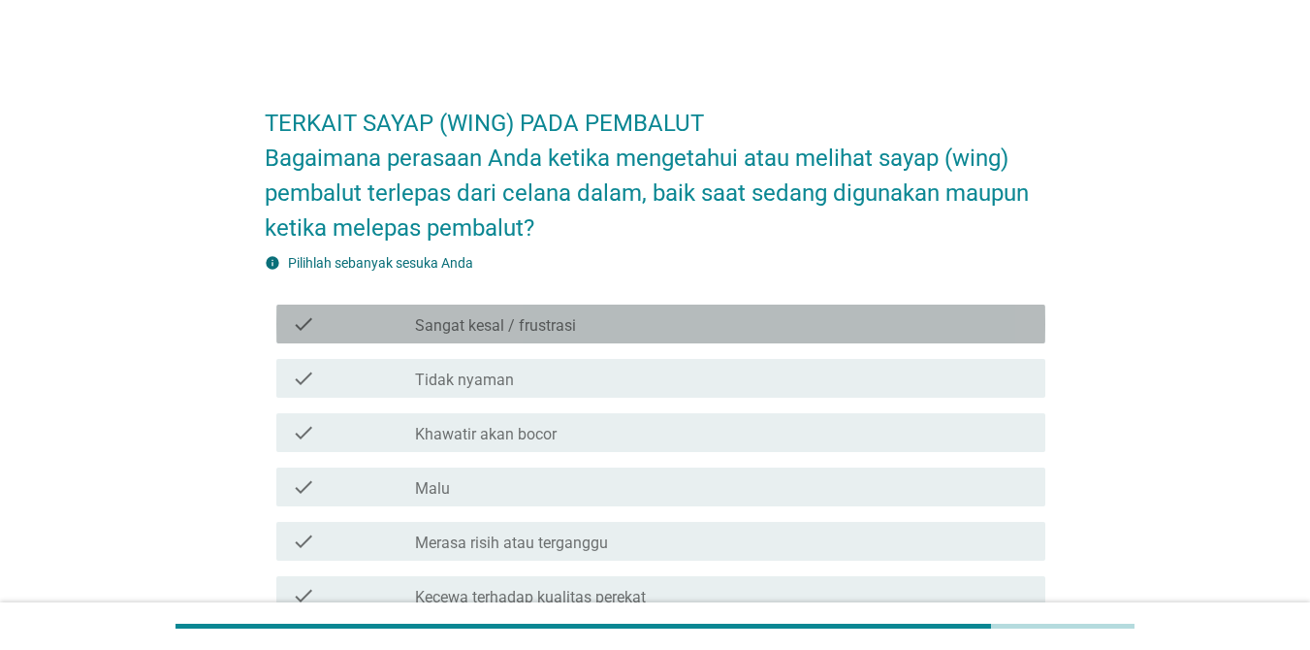
click at [518, 341] on div "check check_box_outline_blank Sangat kesal / frustrasi" at bounding box center [660, 323] width 769 height 39
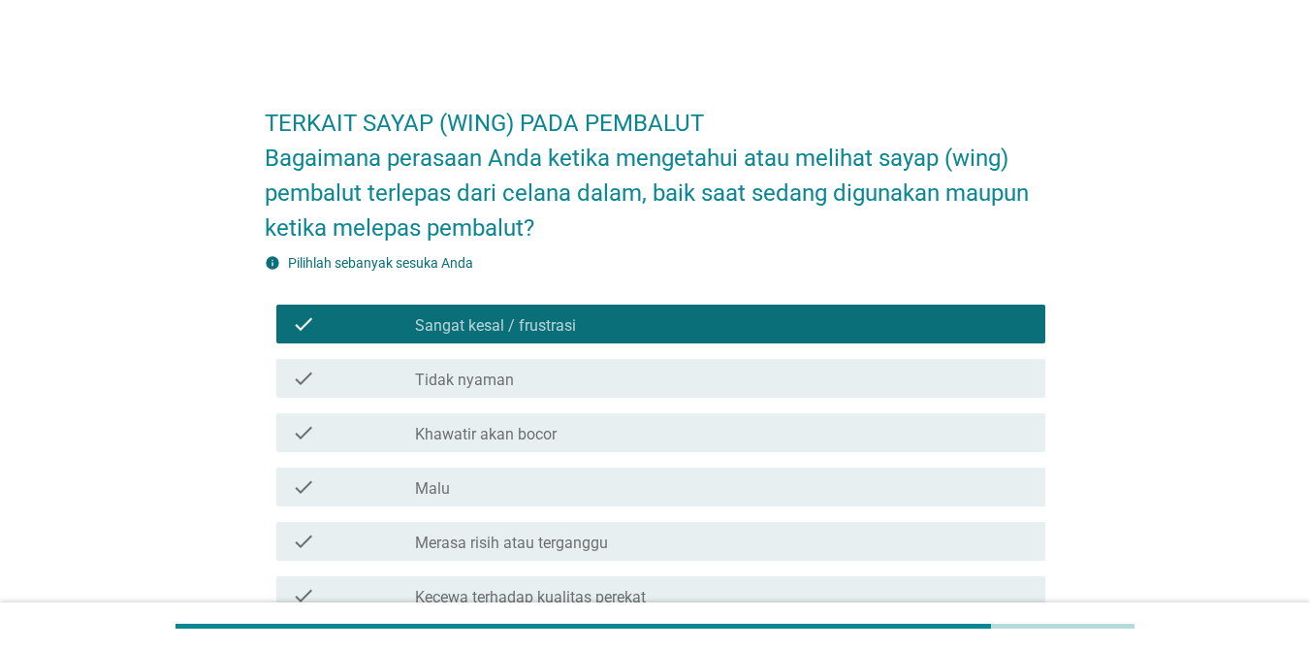
scroll to position [354, 0]
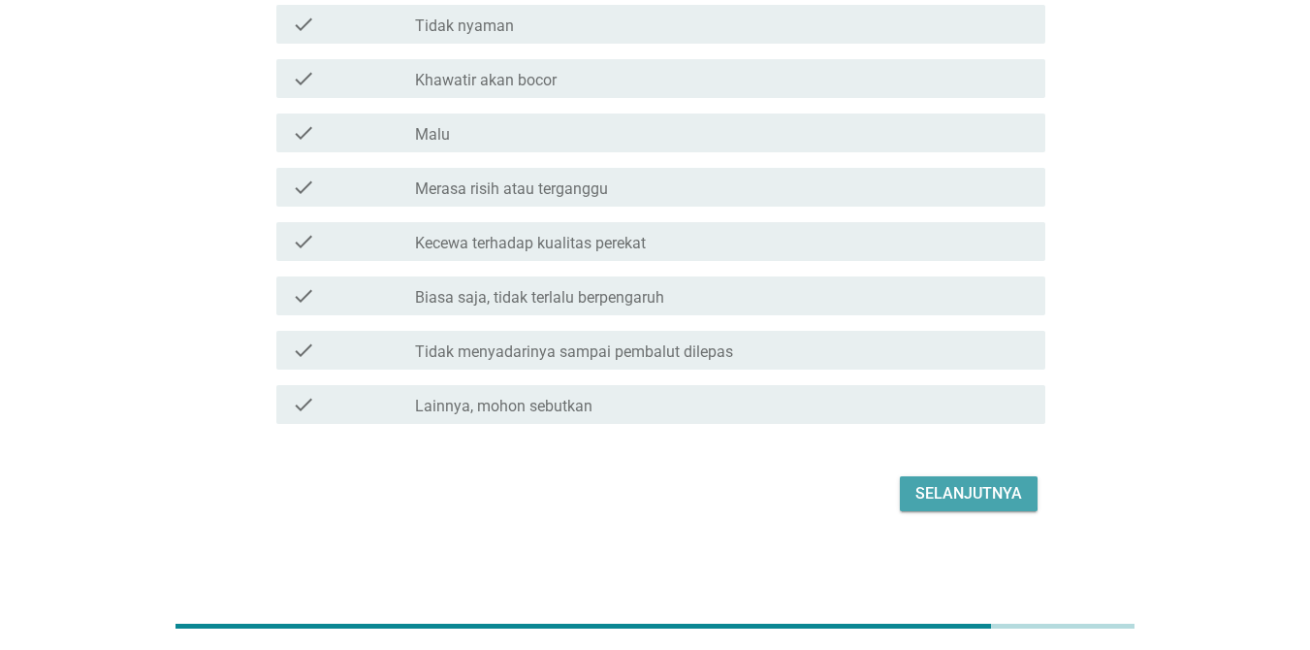
click at [953, 504] on div "Selanjutnya" at bounding box center [968, 493] width 107 height 23
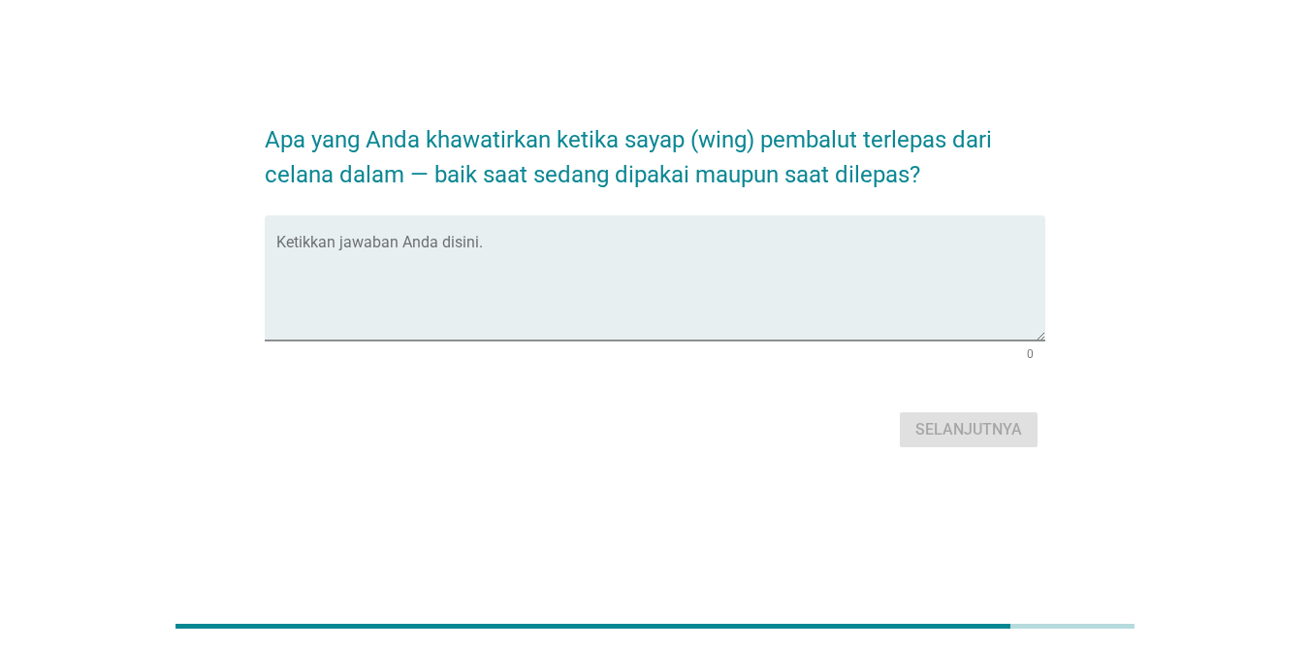
scroll to position [0, 0]
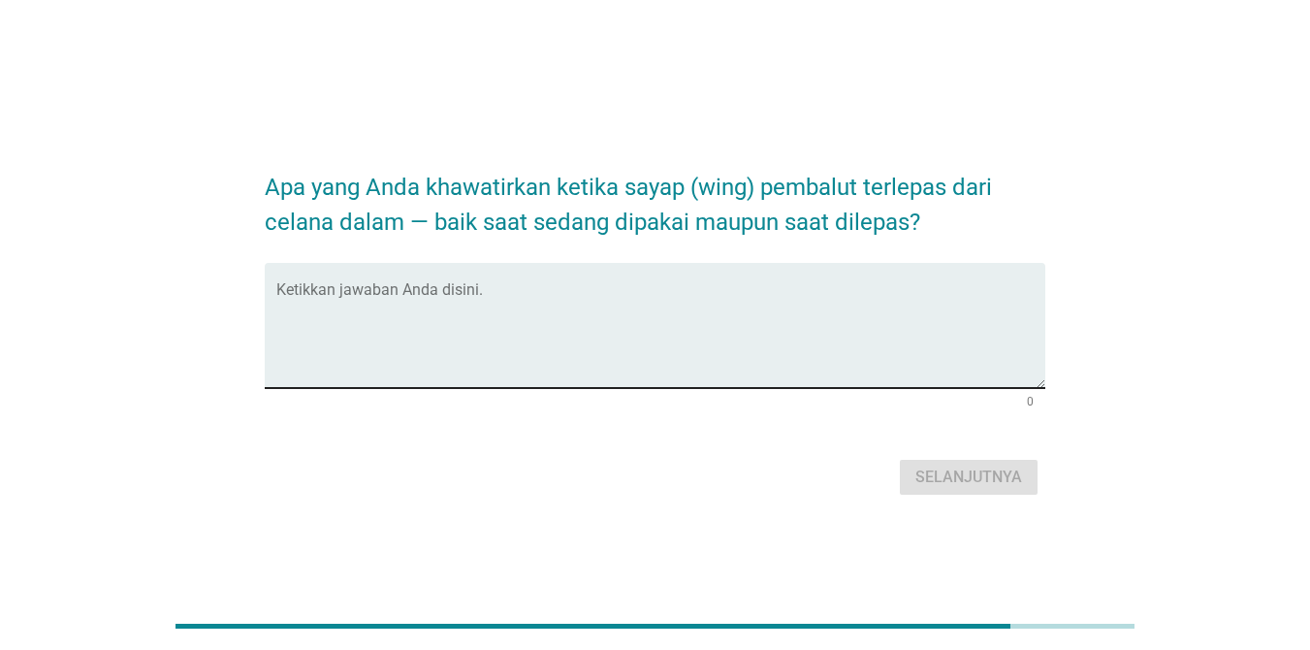
click at [701, 318] on textarea "Ketikkan jawaban Anda disini." at bounding box center [660, 337] width 769 height 102
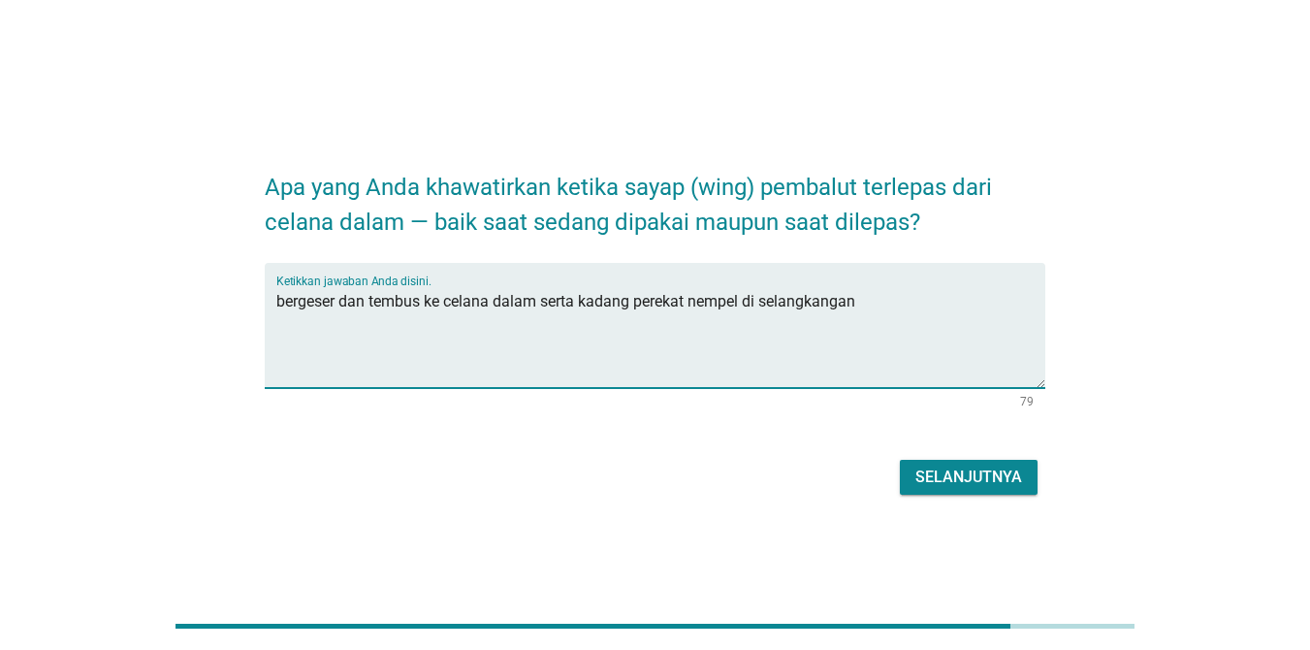
type textarea "bergeser dan tembus ke celana dalam serta kadang perekat nempel di selangkangan"
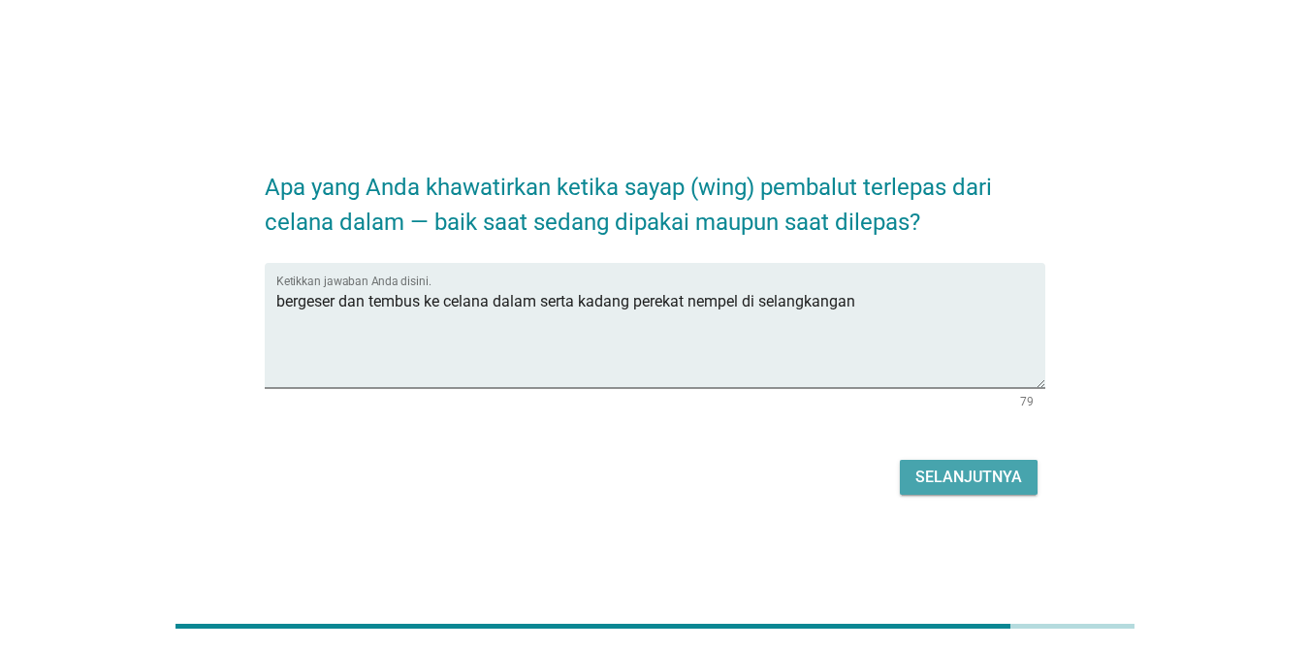
click at [946, 466] on div "Selanjutnya" at bounding box center [968, 476] width 107 height 23
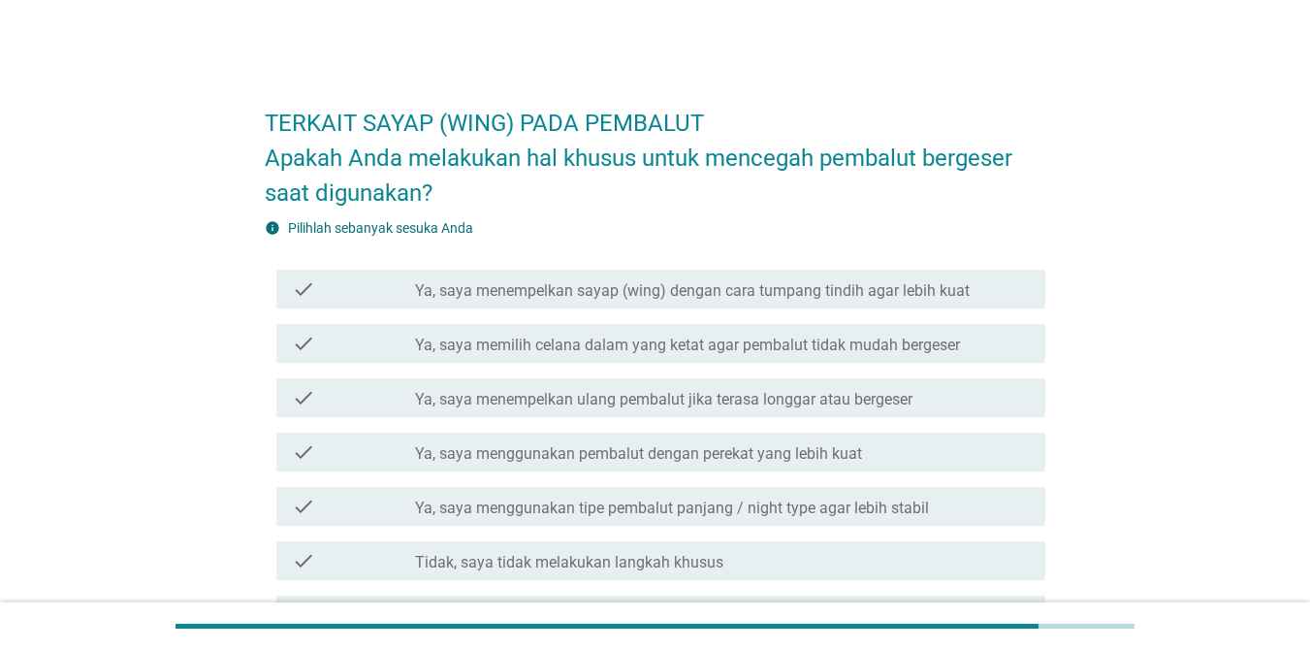
scroll to position [97, 0]
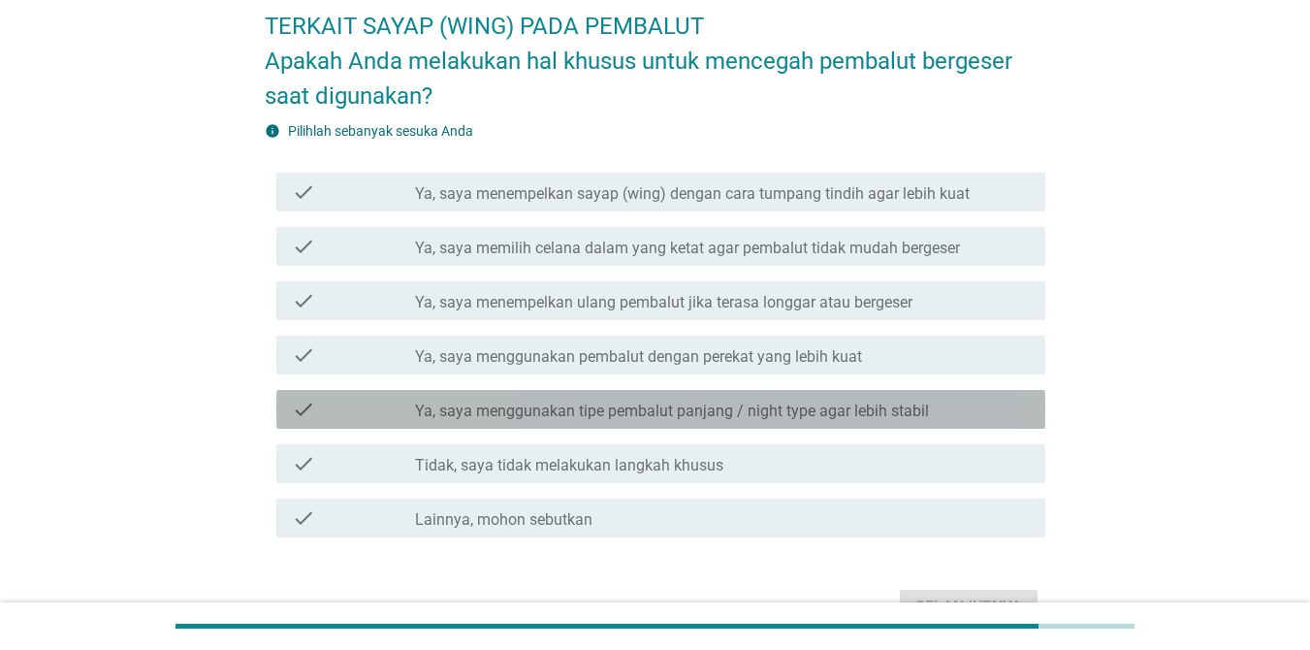
click at [500, 420] on label "Ya, saya menggunakan tipe pembalut panjang / night type agar lebih stabil" at bounding box center [672, 410] width 514 height 19
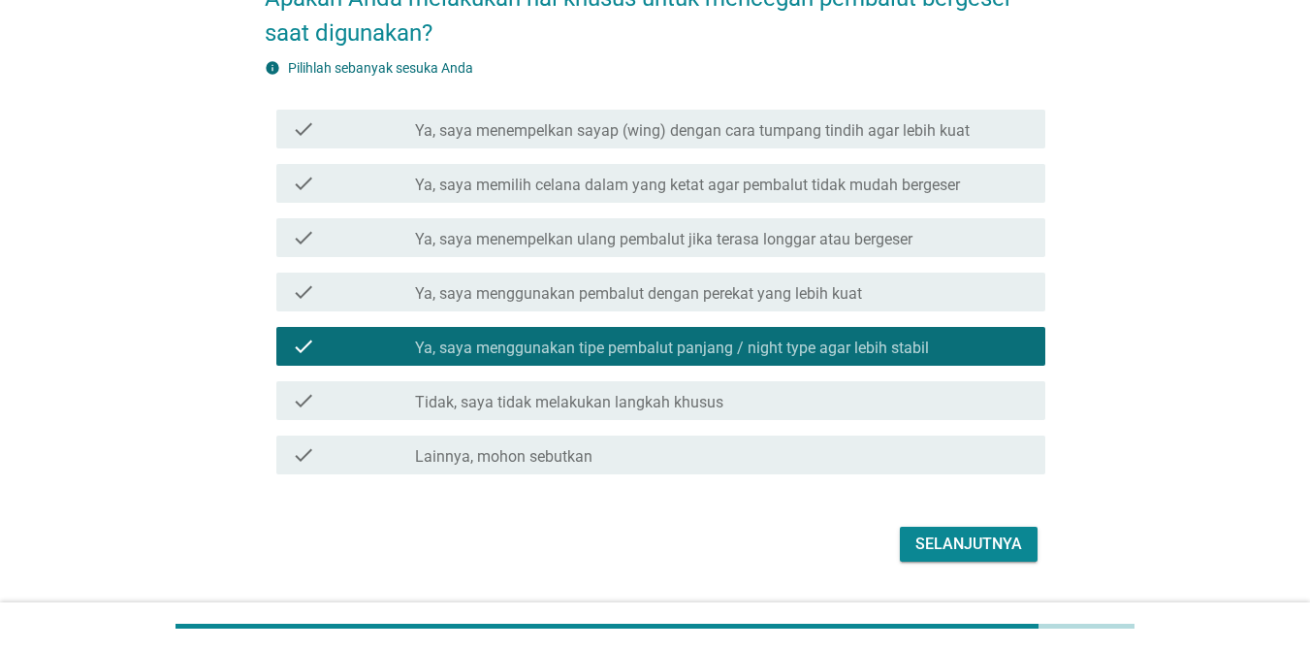
scroll to position [194, 0]
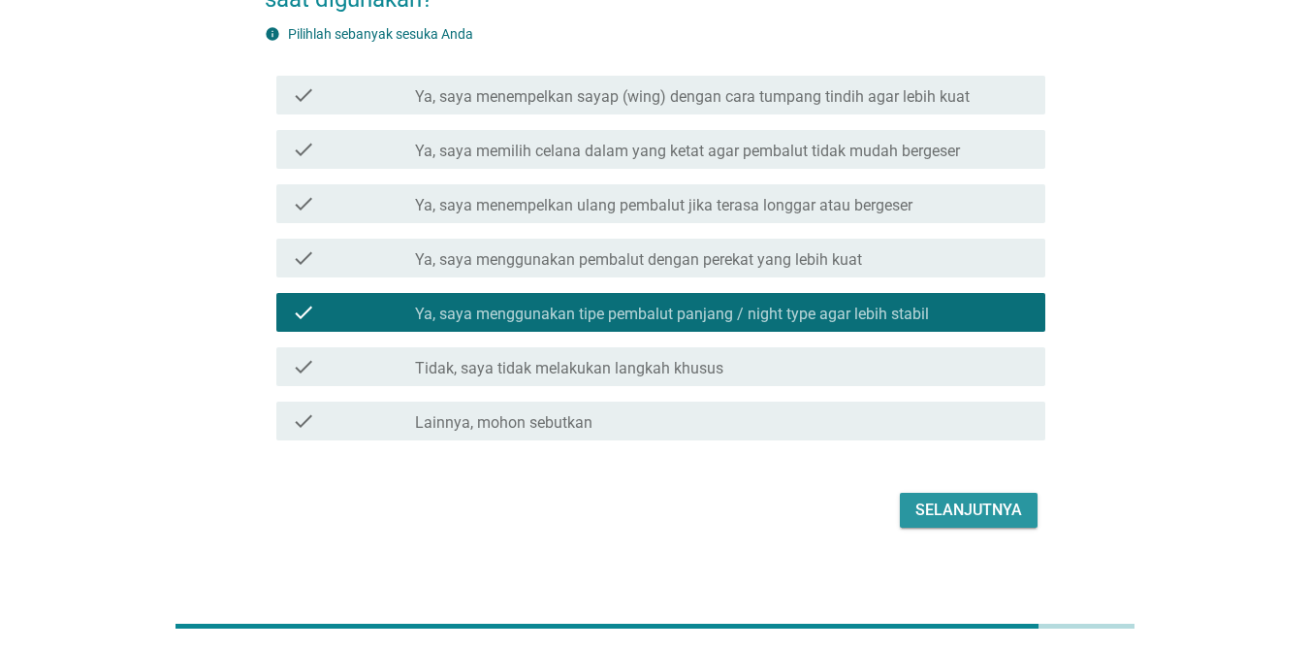
drag, startPoint x: 926, startPoint y: 509, endPoint x: 871, endPoint y: 528, distance: 58.3
click at [928, 511] on div "Selanjutnya" at bounding box center [968, 509] width 107 height 23
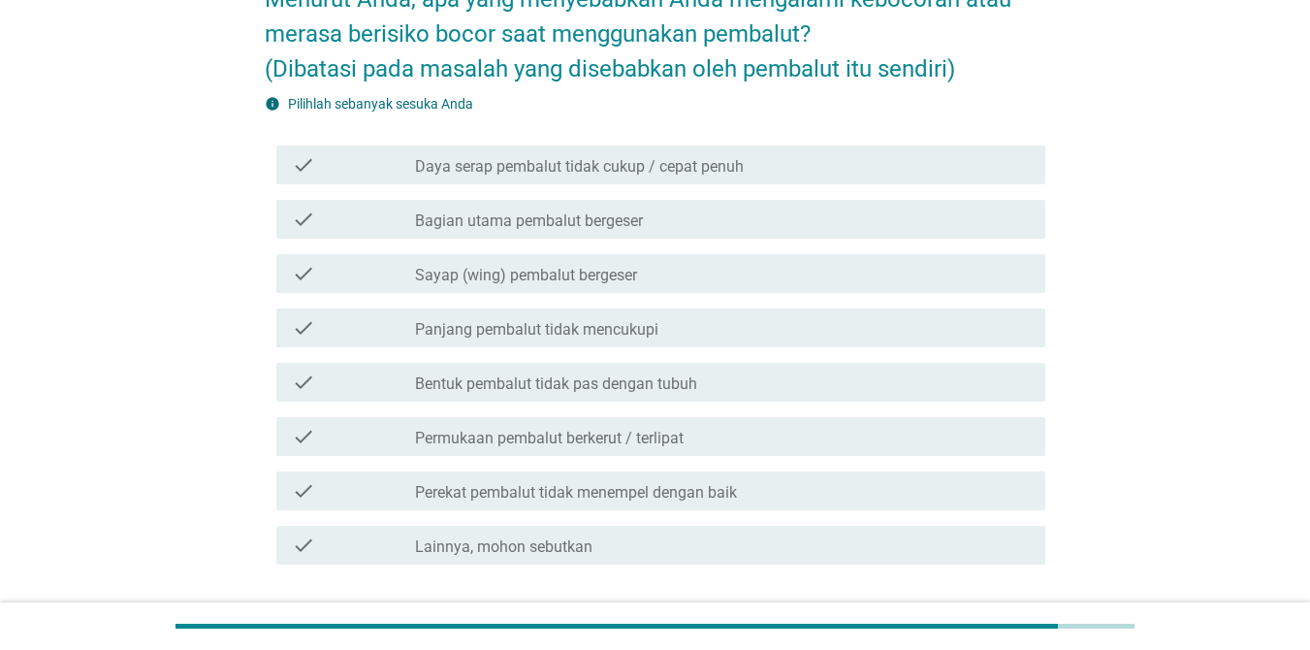
click at [657, 232] on div "check check_box_outline_blank Bagian utama pembalut bergeser" at bounding box center [660, 219] width 769 height 39
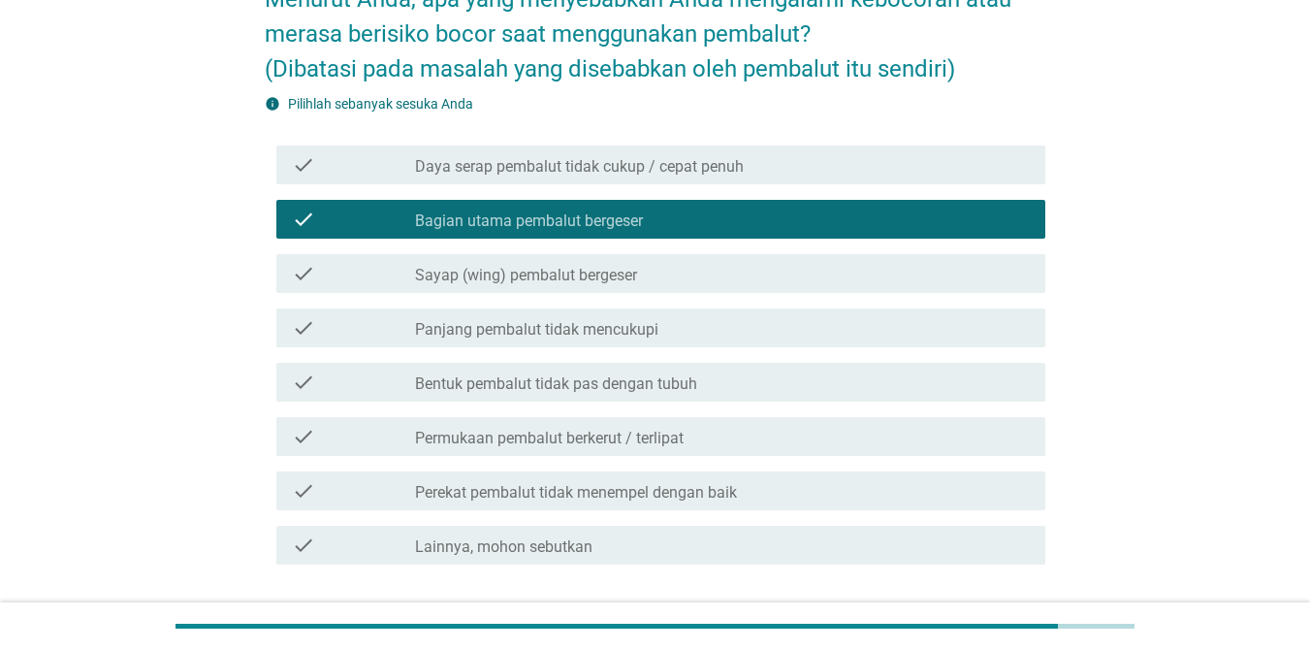
click at [613, 322] on label "Panjang pembalut tidak mencukupi" at bounding box center [536, 329] width 243 height 19
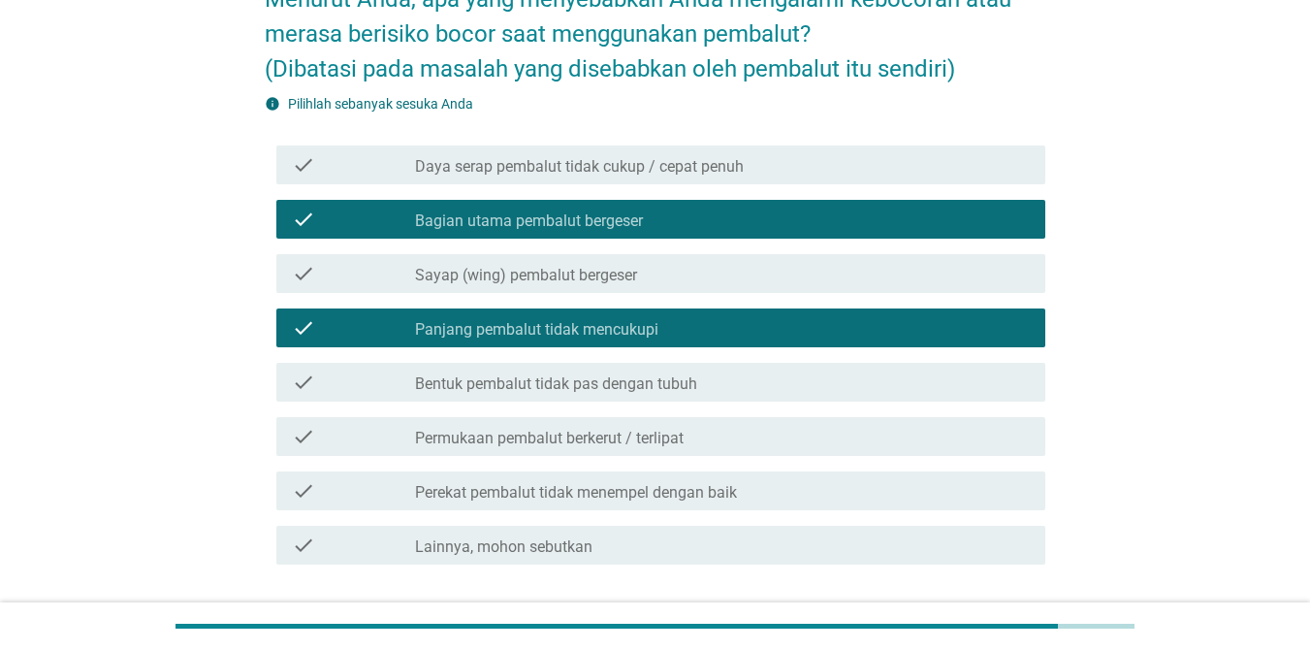
click at [621, 382] on label "Bentuk pembalut tidak pas dengan tubuh" at bounding box center [556, 383] width 282 height 19
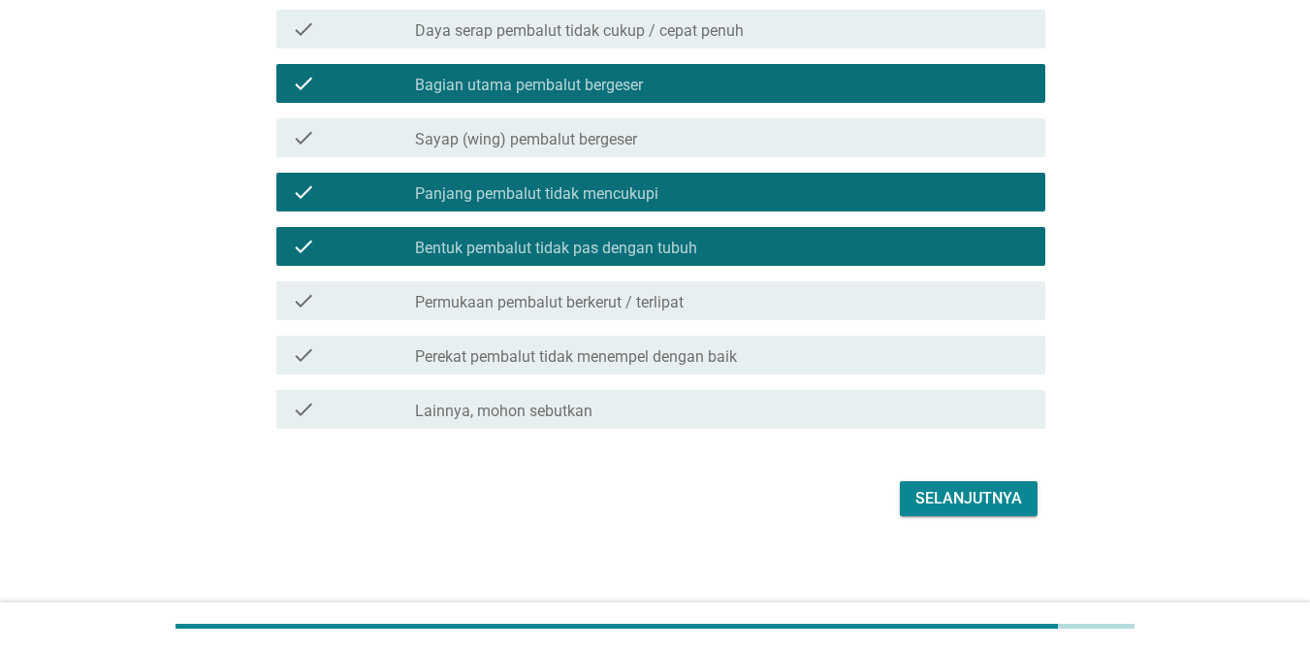
scroll to position [335, 0]
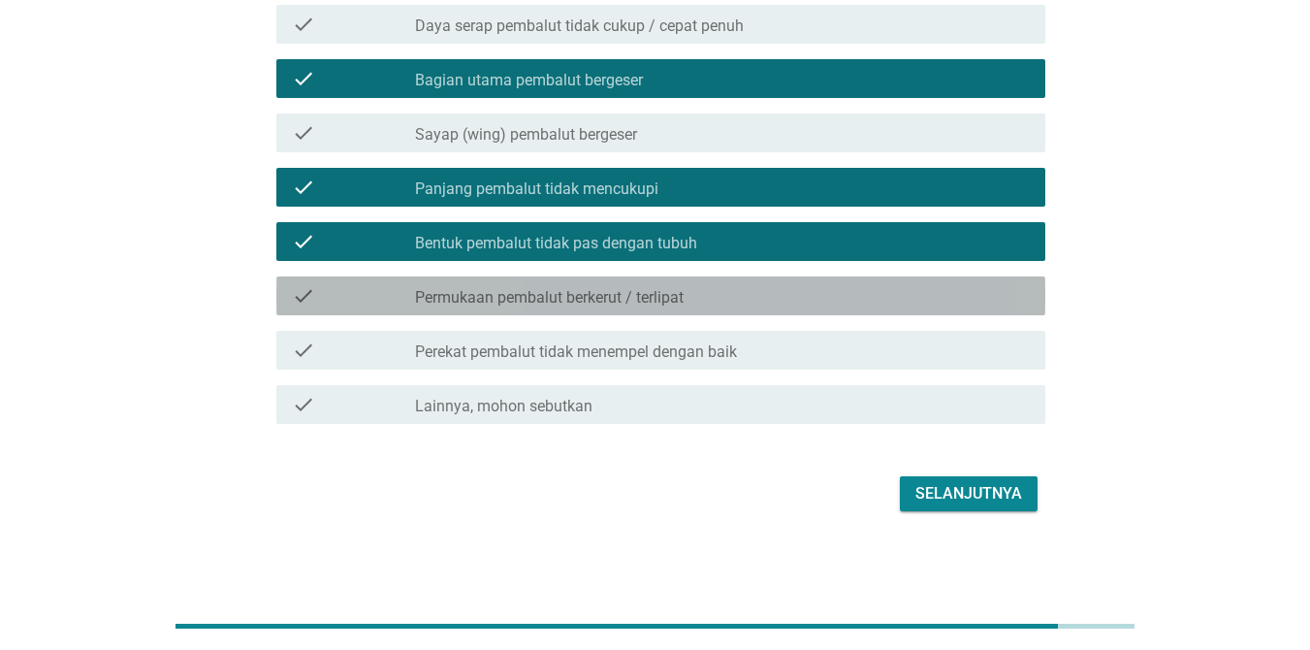
click at [616, 299] on label "Permukaan pembalut berkerut / terlipat" at bounding box center [549, 297] width 269 height 19
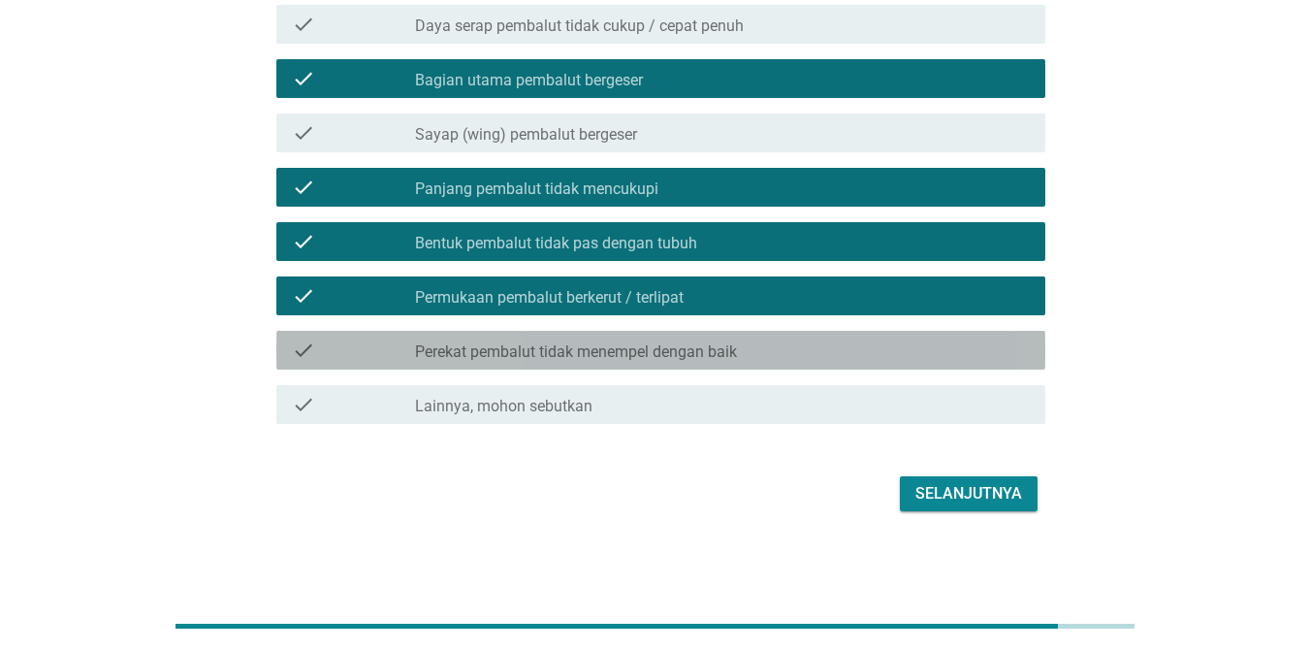
click at [611, 342] on label "Perekat pembalut tidak menempel dengan baik" at bounding box center [576, 351] width 322 height 19
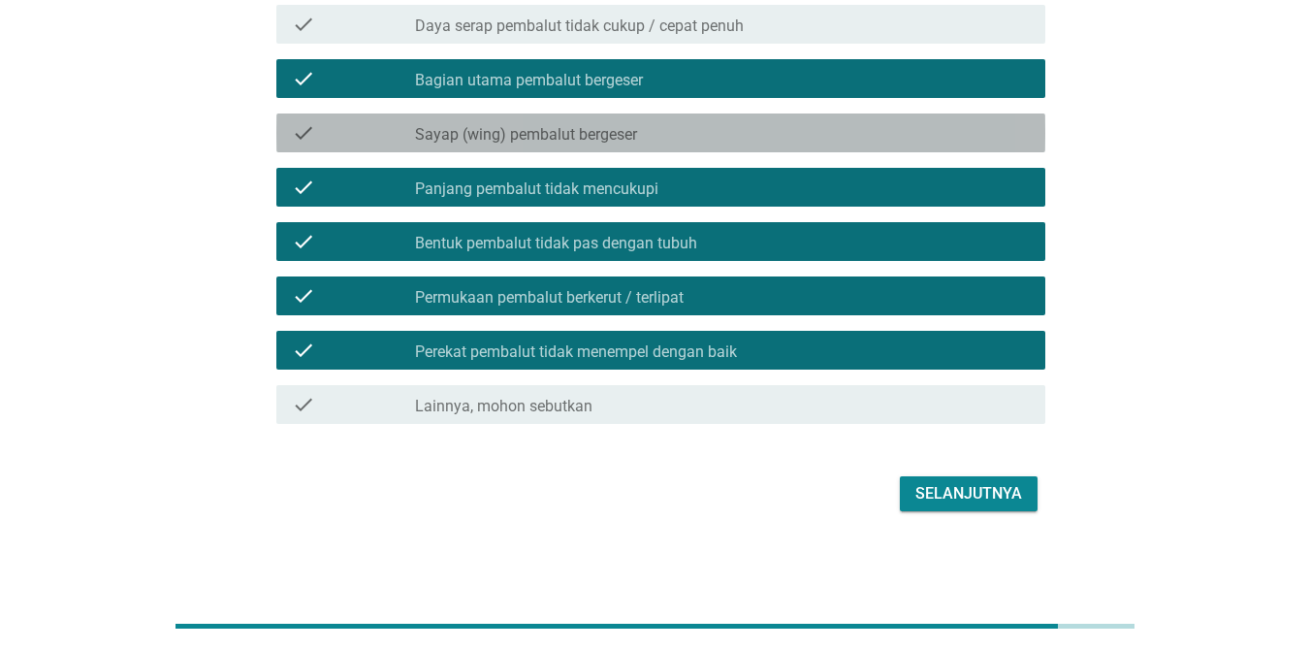
click at [540, 143] on label "Sayap (wing) pembalut bergeser" at bounding box center [526, 134] width 222 height 19
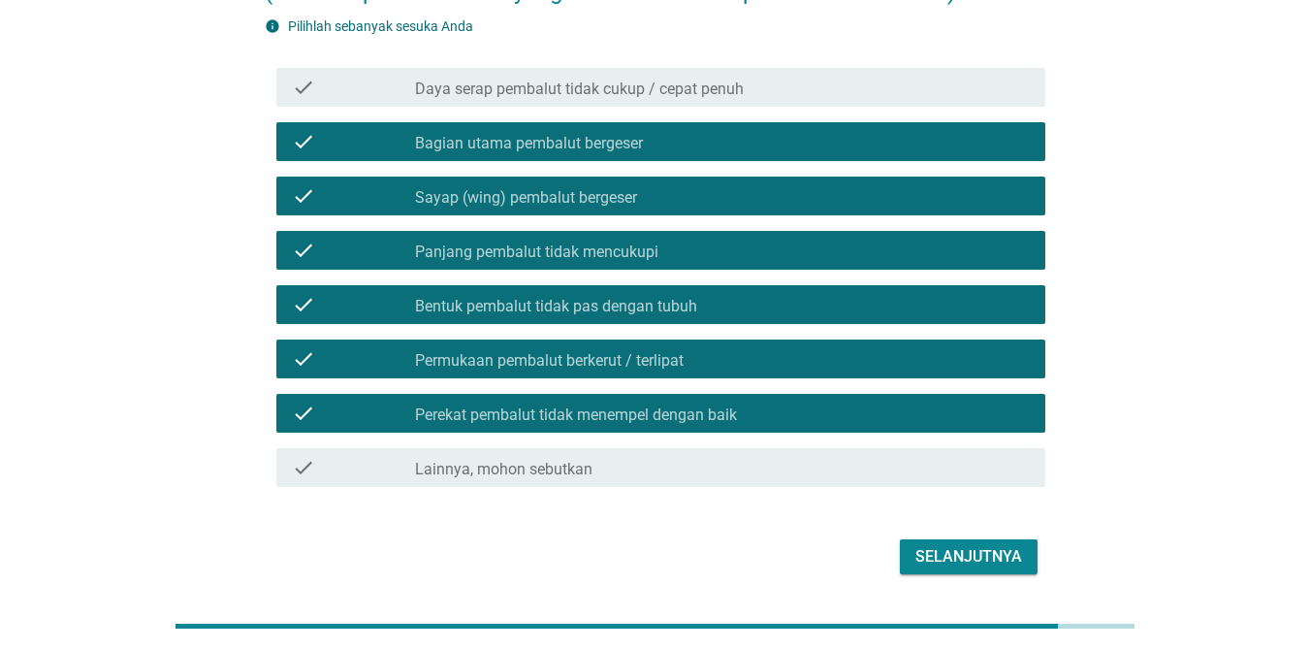
scroll to position [238, 0]
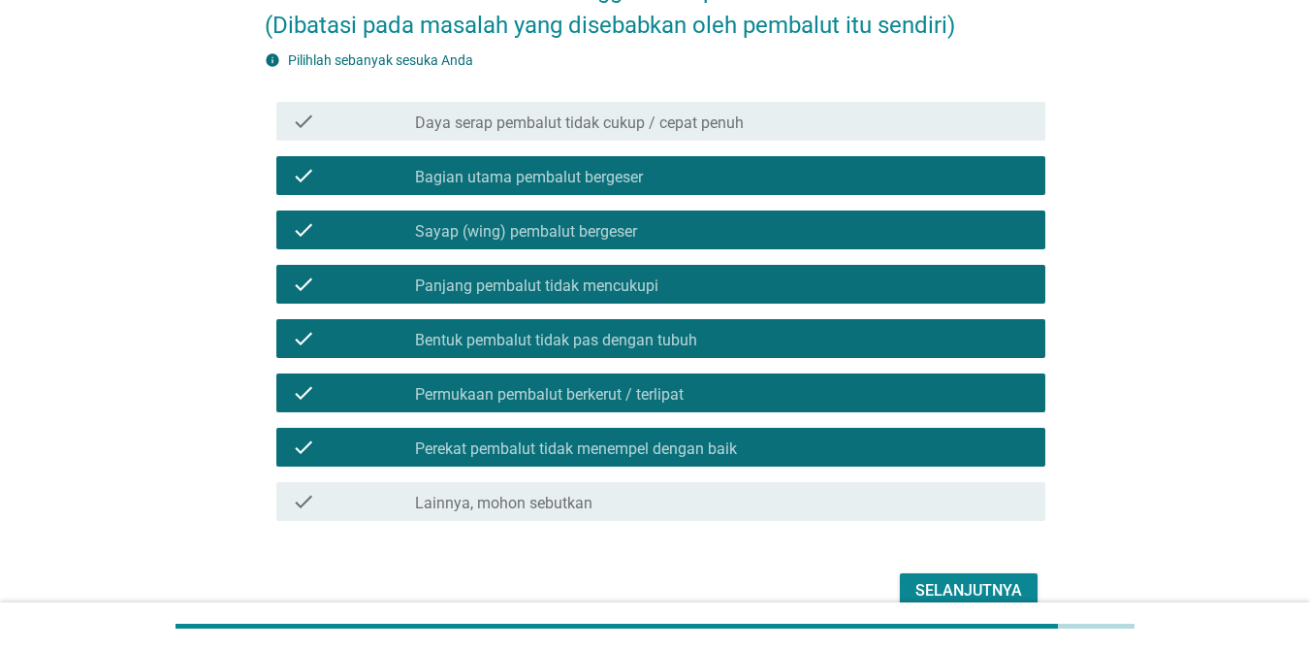
click at [570, 111] on div "check_box_outline_blank Daya serap pembalut tidak cukup / cepat penuh" at bounding box center [722, 121] width 615 height 23
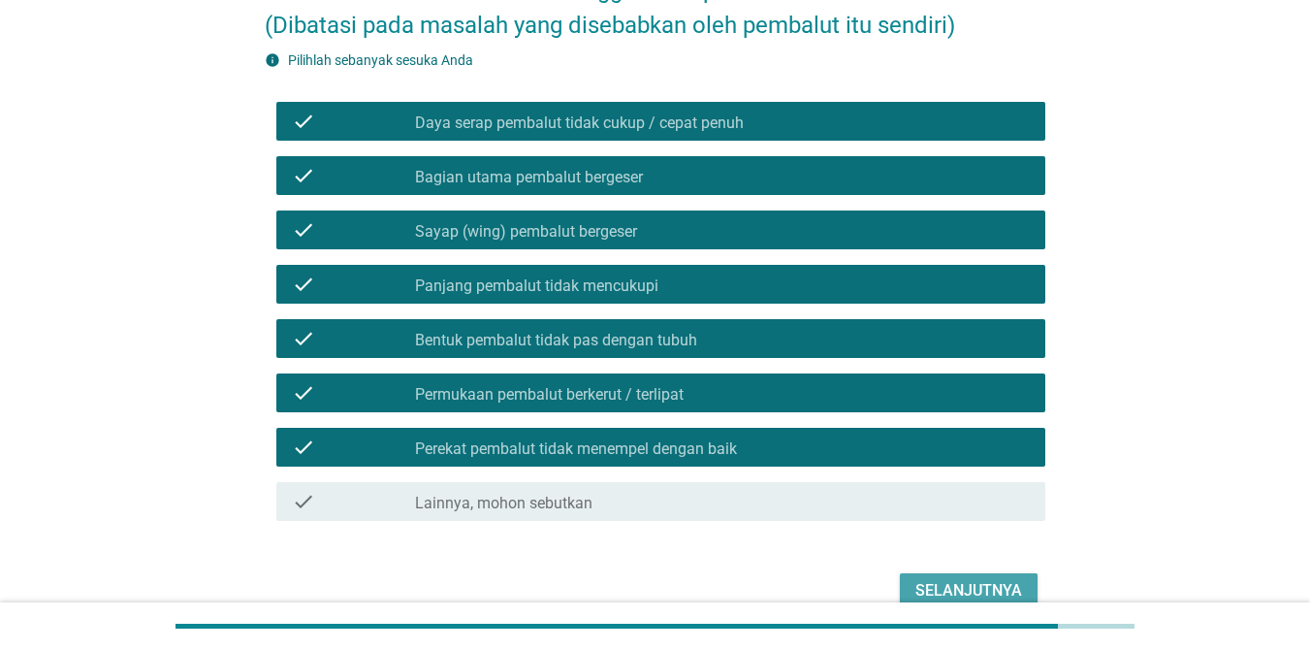
click at [984, 585] on div "Selanjutnya" at bounding box center [968, 590] width 107 height 23
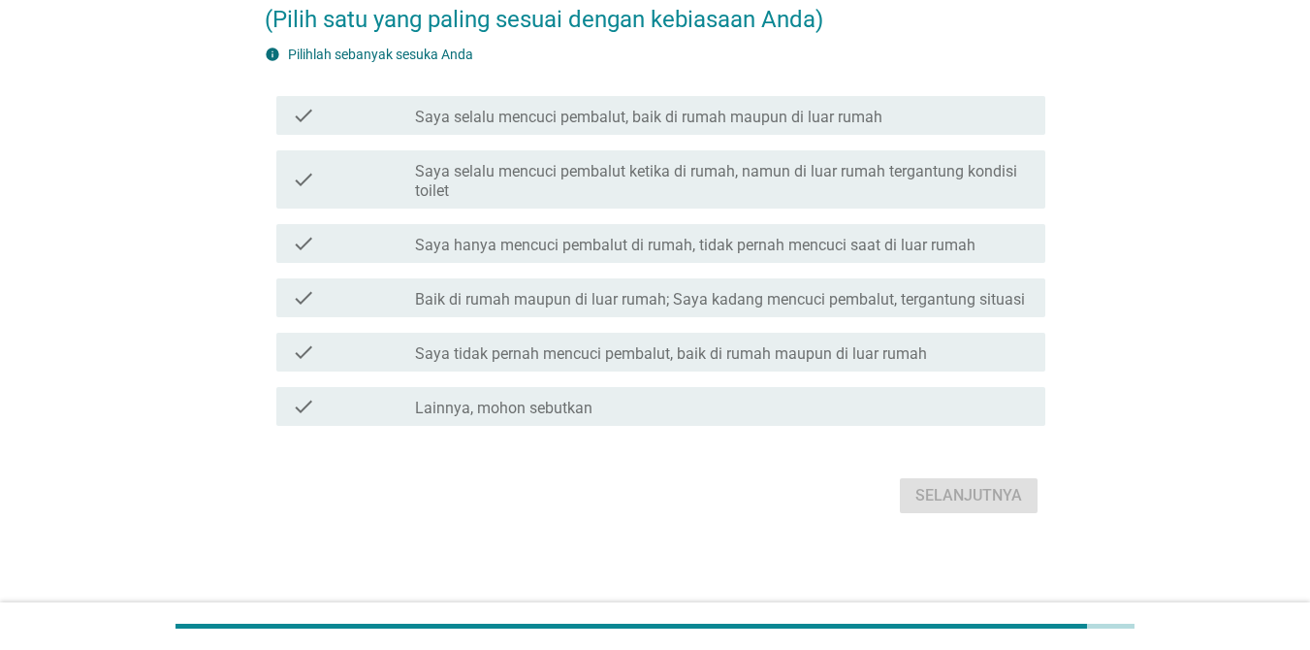
scroll to position [176, 0]
click at [538, 368] on div "check check_box_outline_blank Saya tidak pernah mencuci pembalut, baik di rumah…" at bounding box center [660, 350] width 769 height 39
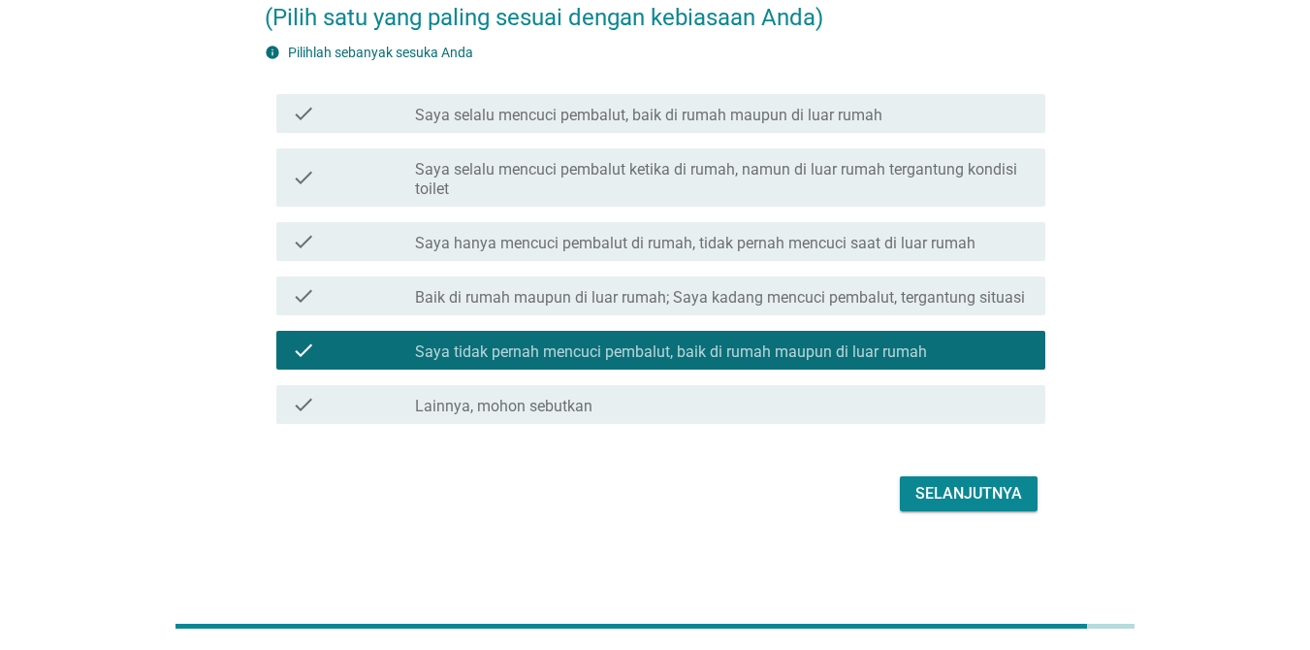
click at [975, 488] on div "Selanjutnya" at bounding box center [968, 493] width 107 height 23
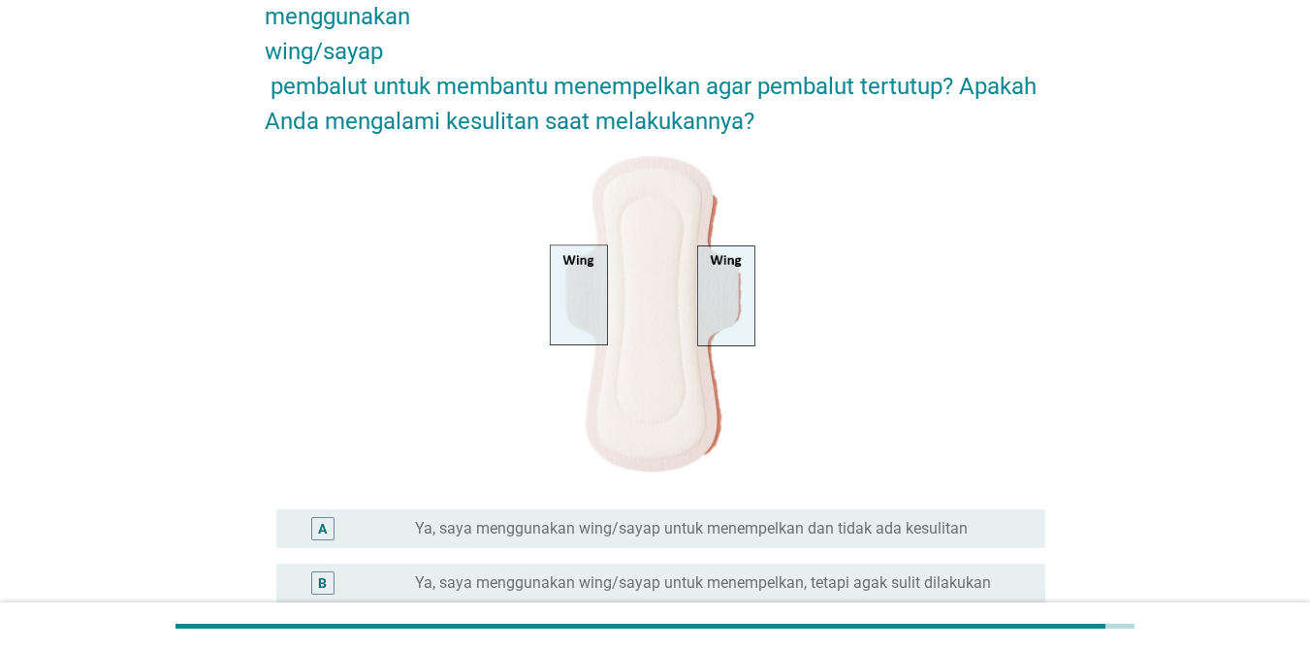
scroll to position [388, 0]
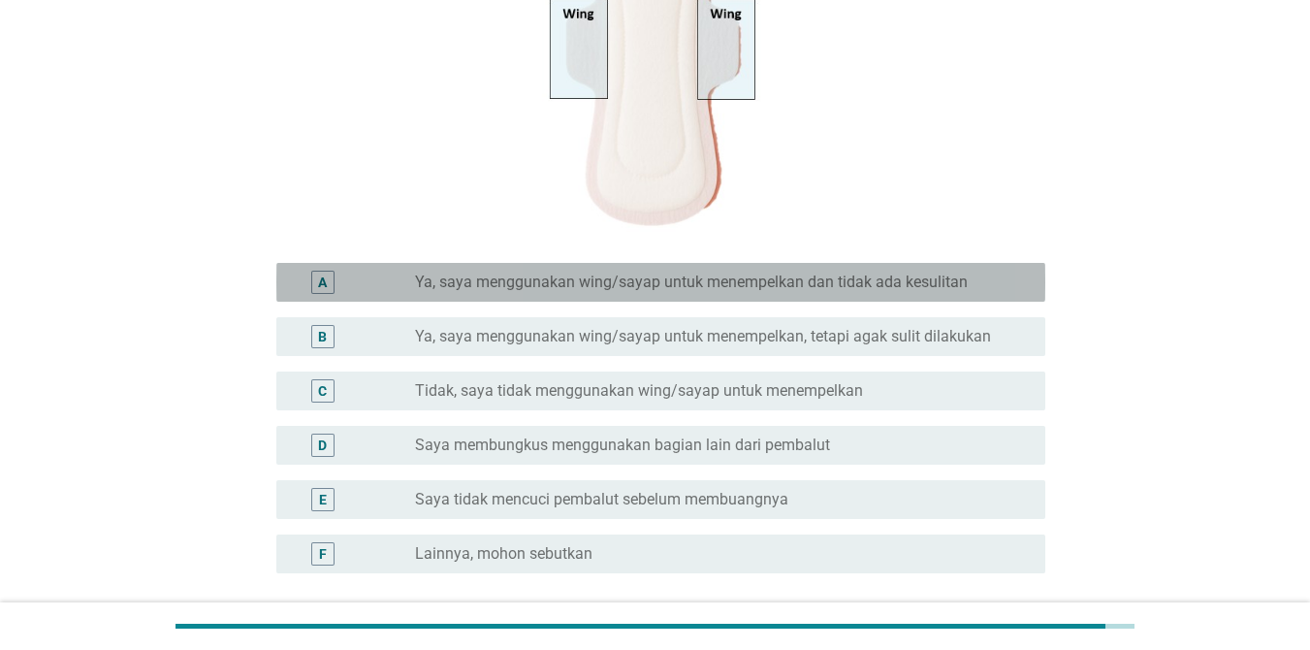
click at [608, 294] on div "radio_button_unchecked Ya, saya menggunakan wing/sayap untuk menempelkan dan ti…" at bounding box center [722, 282] width 615 height 23
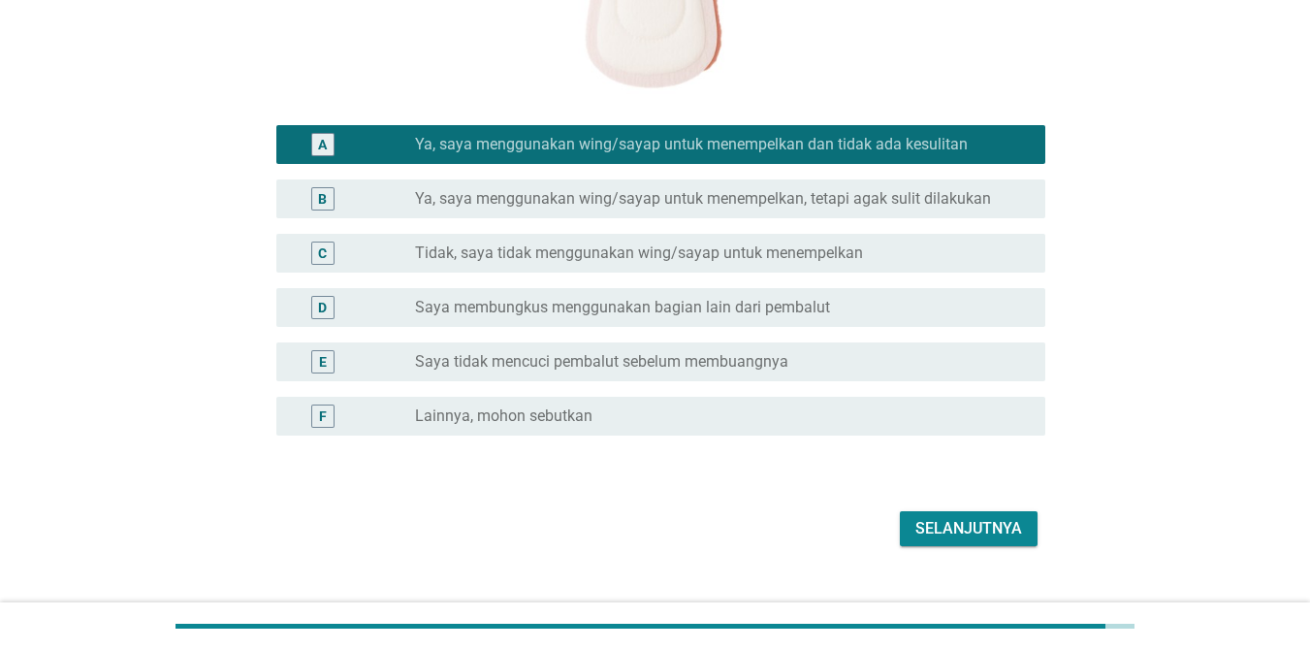
scroll to position [561, 0]
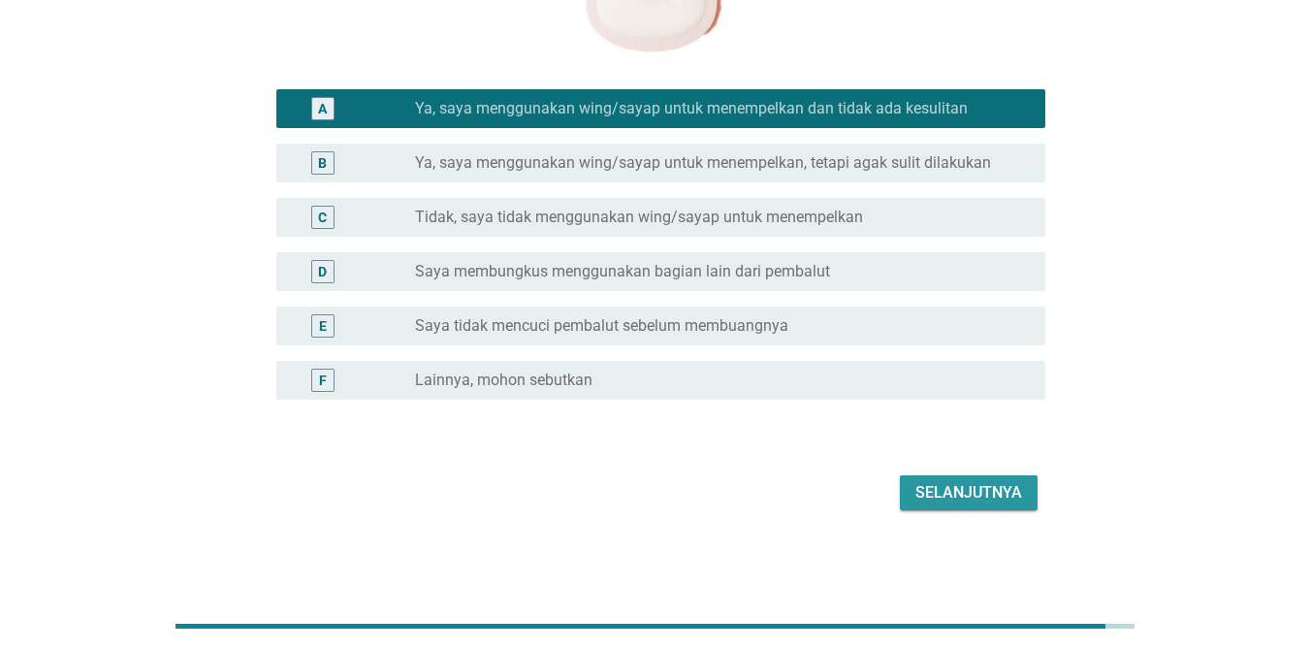
drag, startPoint x: 982, startPoint y: 490, endPoint x: 928, endPoint y: 490, distance: 54.3
click at [981, 490] on div "Selanjutnya" at bounding box center [968, 492] width 107 height 23
